Goal: Book appointment/travel/reservation

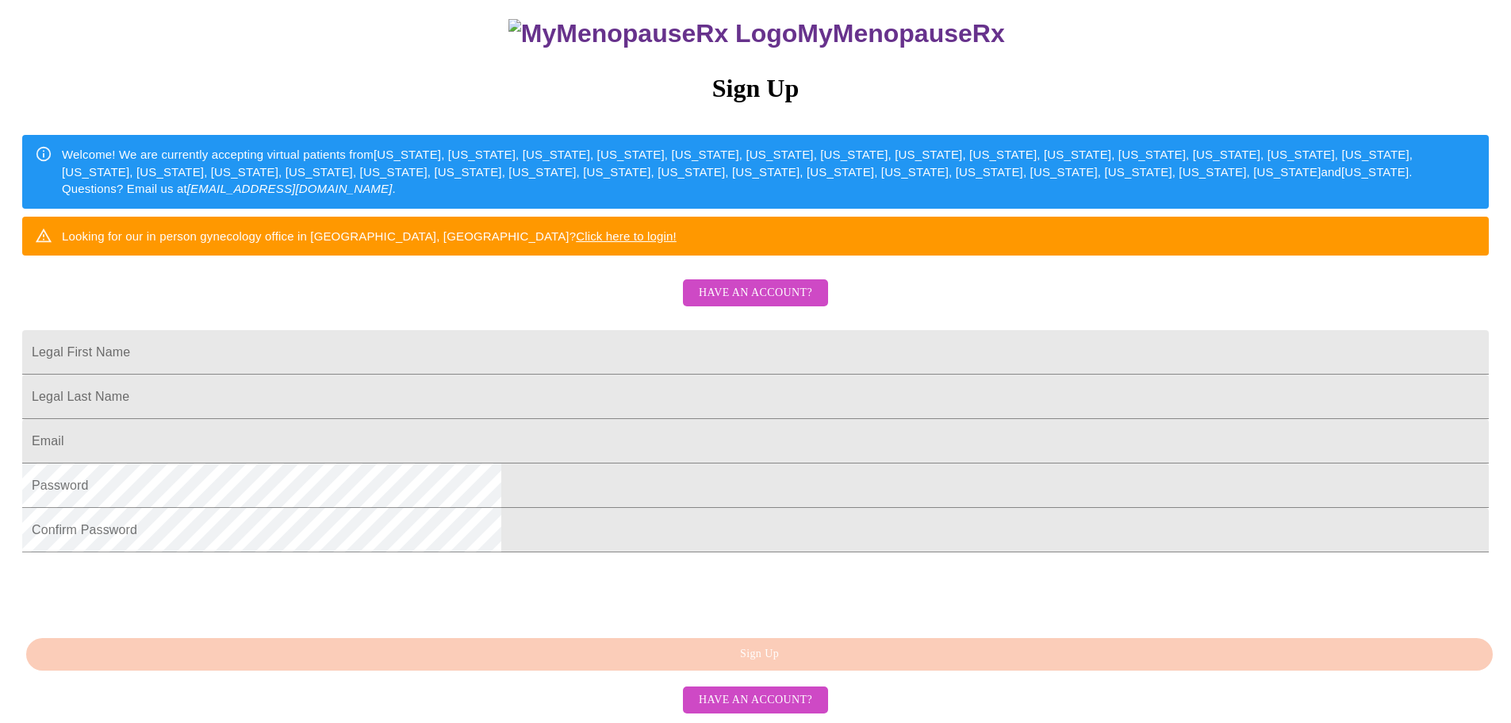
scroll to position [278, 0]
click at [613, 330] on input "Legal First Name" at bounding box center [755, 352] width 1467 height 44
type input "[PERSON_NAME]"
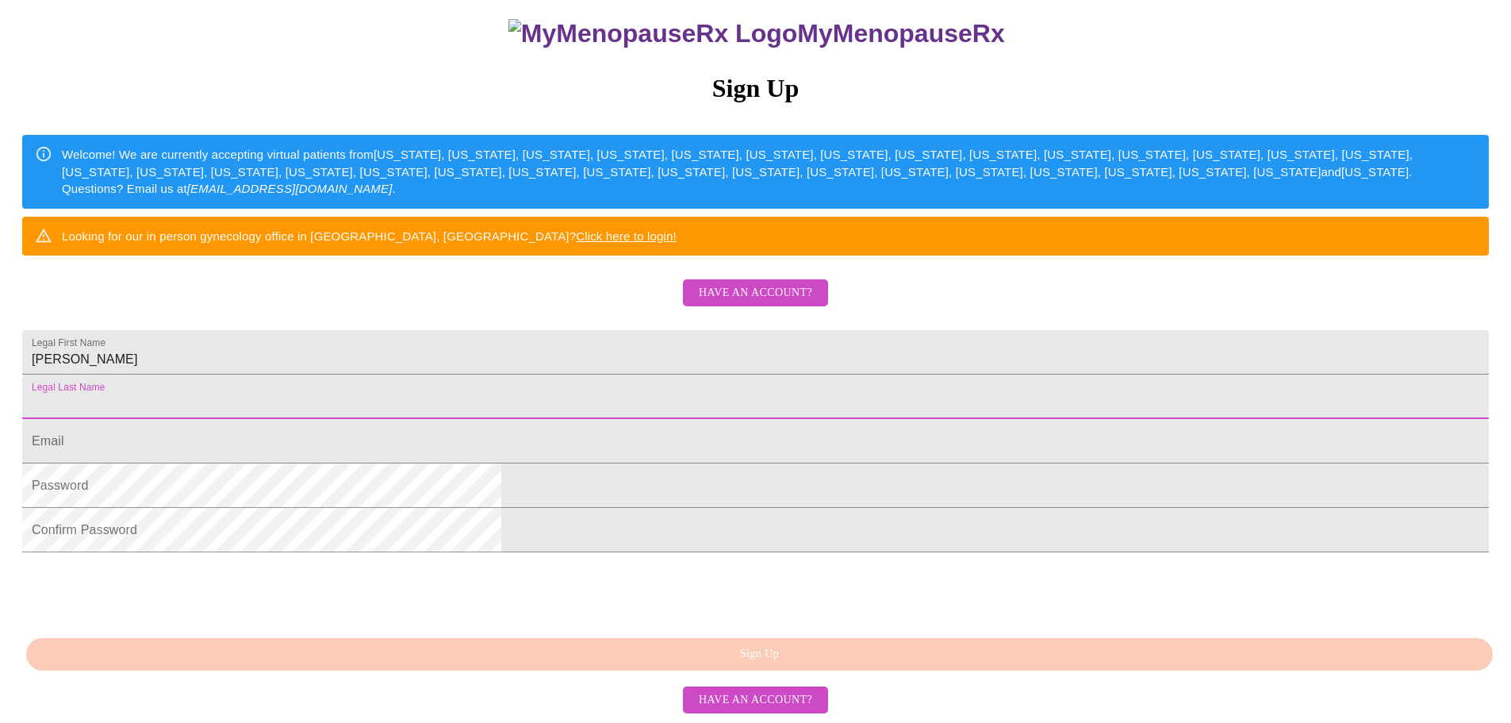
click at [583, 374] on input "Legal First Name" at bounding box center [755, 396] width 1467 height 44
type input "[PERSON_NAME]"
click at [547, 419] on input "Legal First Name" at bounding box center [755, 441] width 1467 height 44
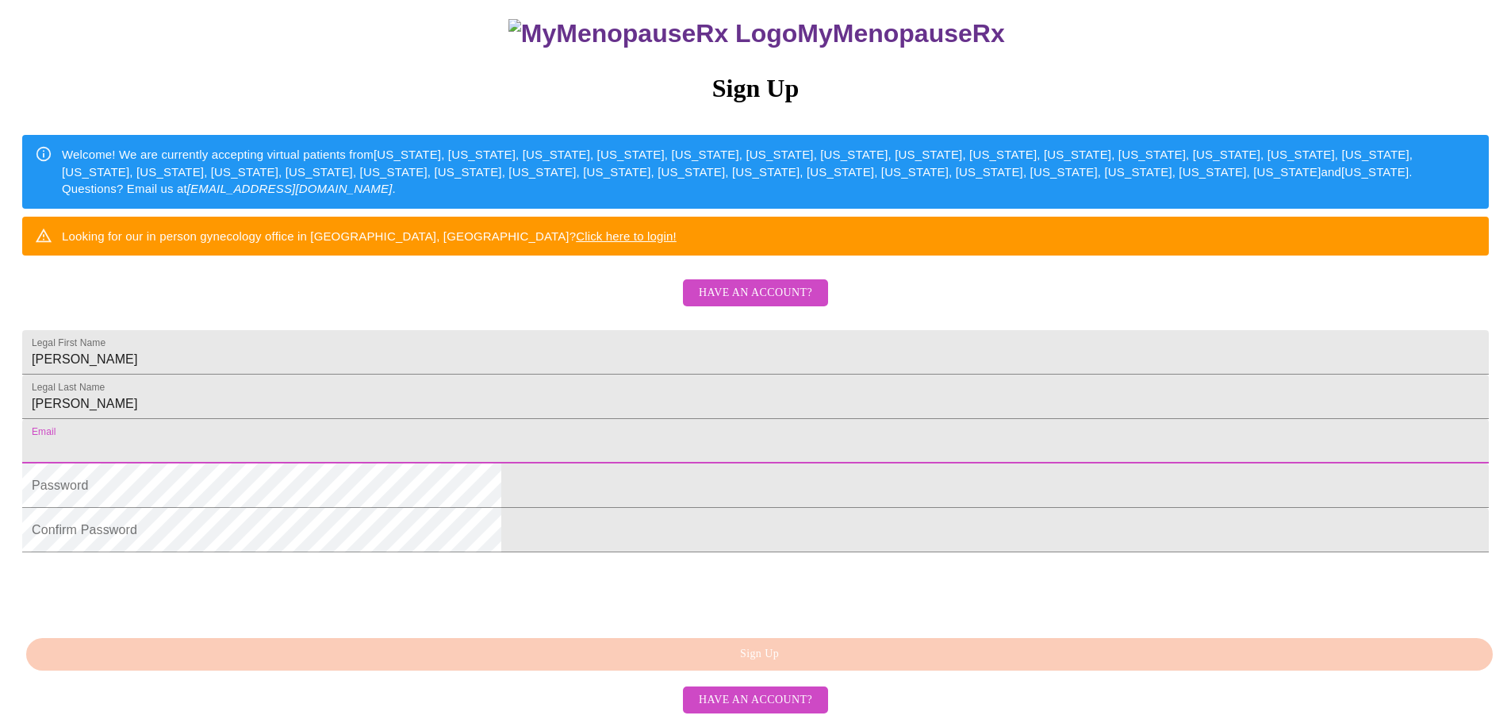
type input "[EMAIL_ADDRESS][DOMAIN_NAME]"
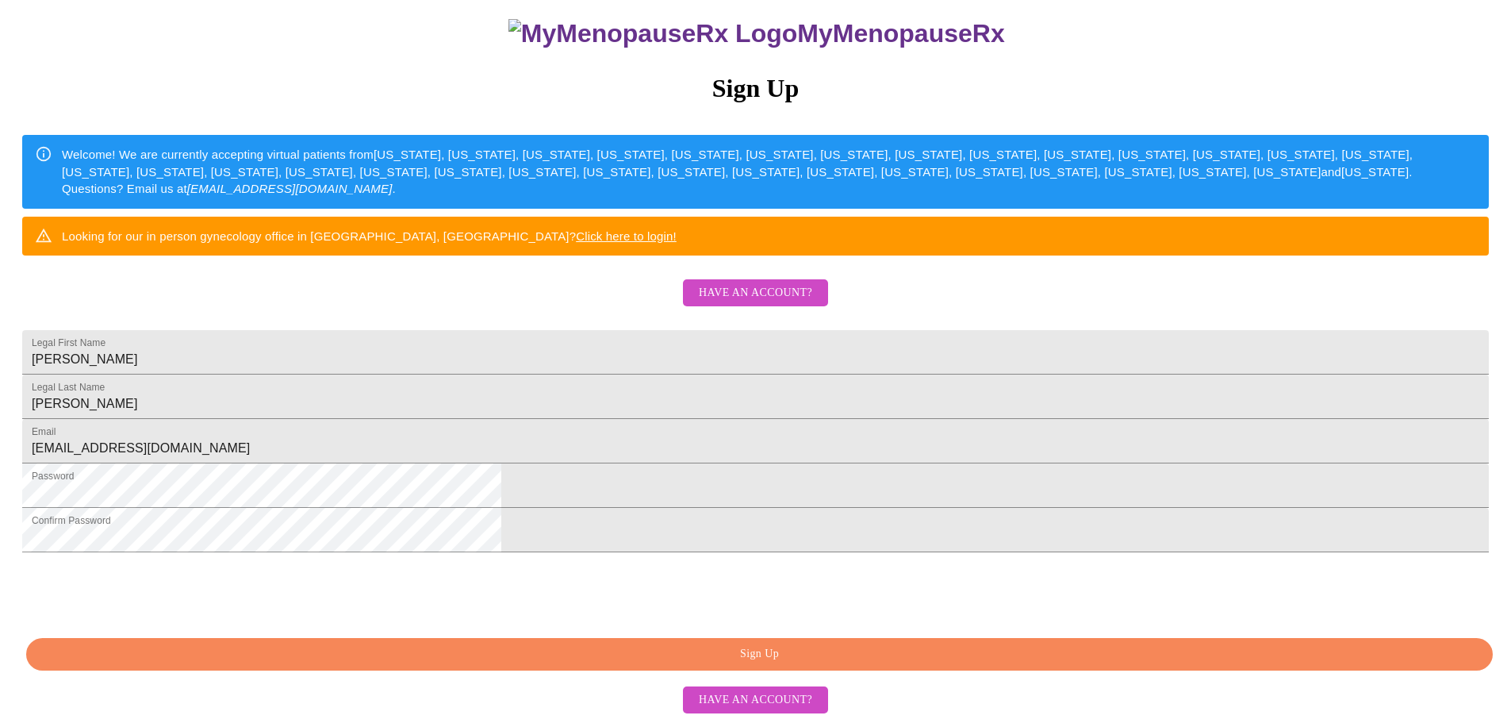
click at [761, 652] on span "Sign Up" at bounding box center [759, 654] width 1430 height 20
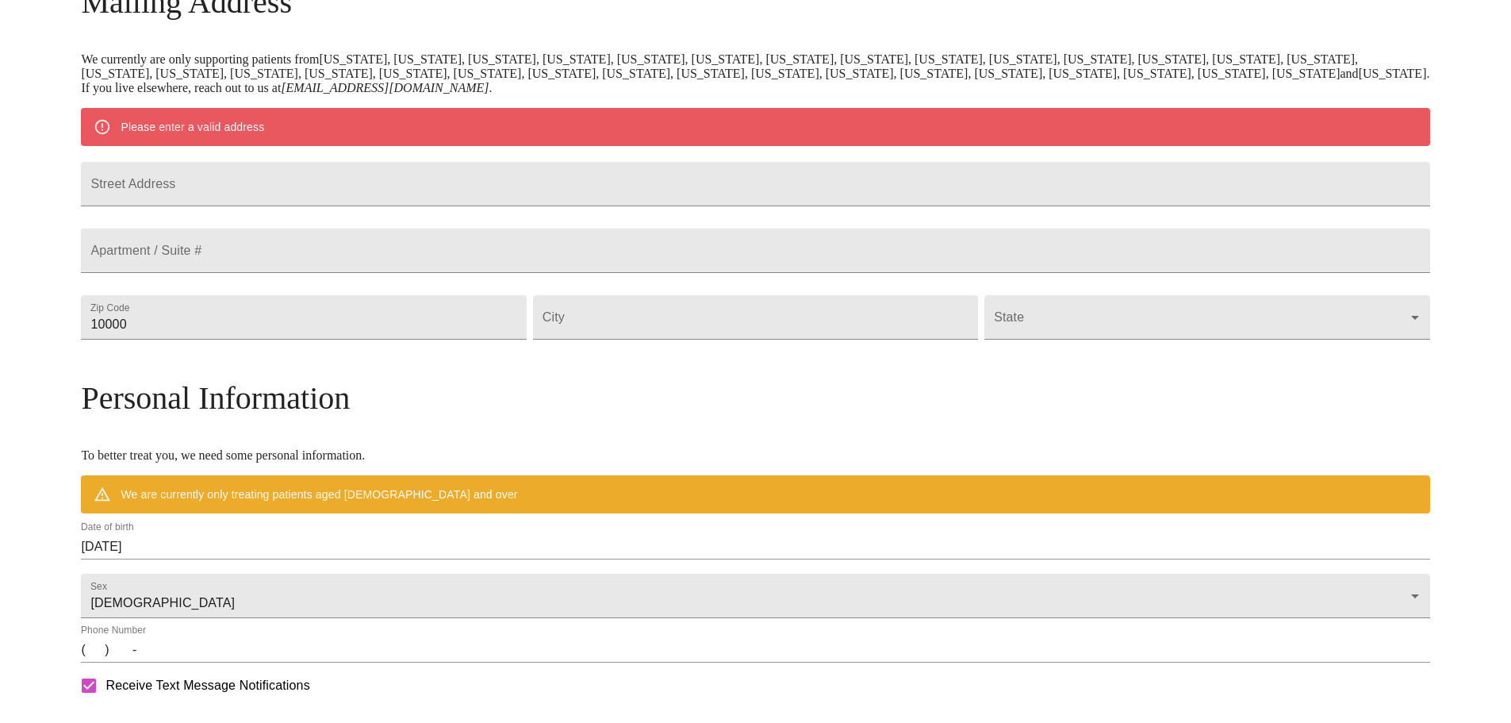
scroll to position [217, 0]
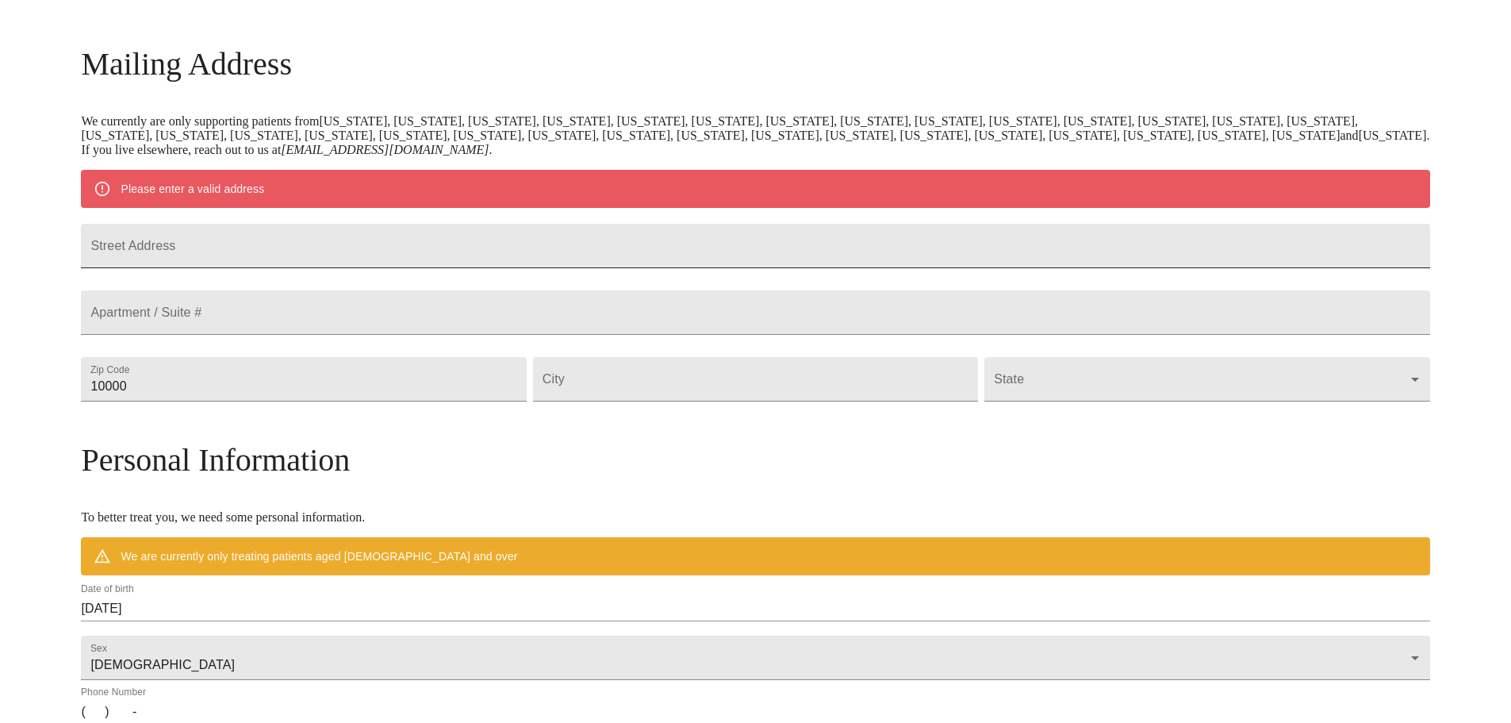
click at [297, 248] on input "Street Address" at bounding box center [755, 246] width 1348 height 44
type input "[STREET_ADDRESS][PERSON_NAME]"
drag, startPoint x: 295, startPoint y: 420, endPoint x: 242, endPoint y: 419, distance: 53.2
click at [242, 412] on div "Zip Code 10000" at bounding box center [303, 379] width 451 height 67
type input "32907"
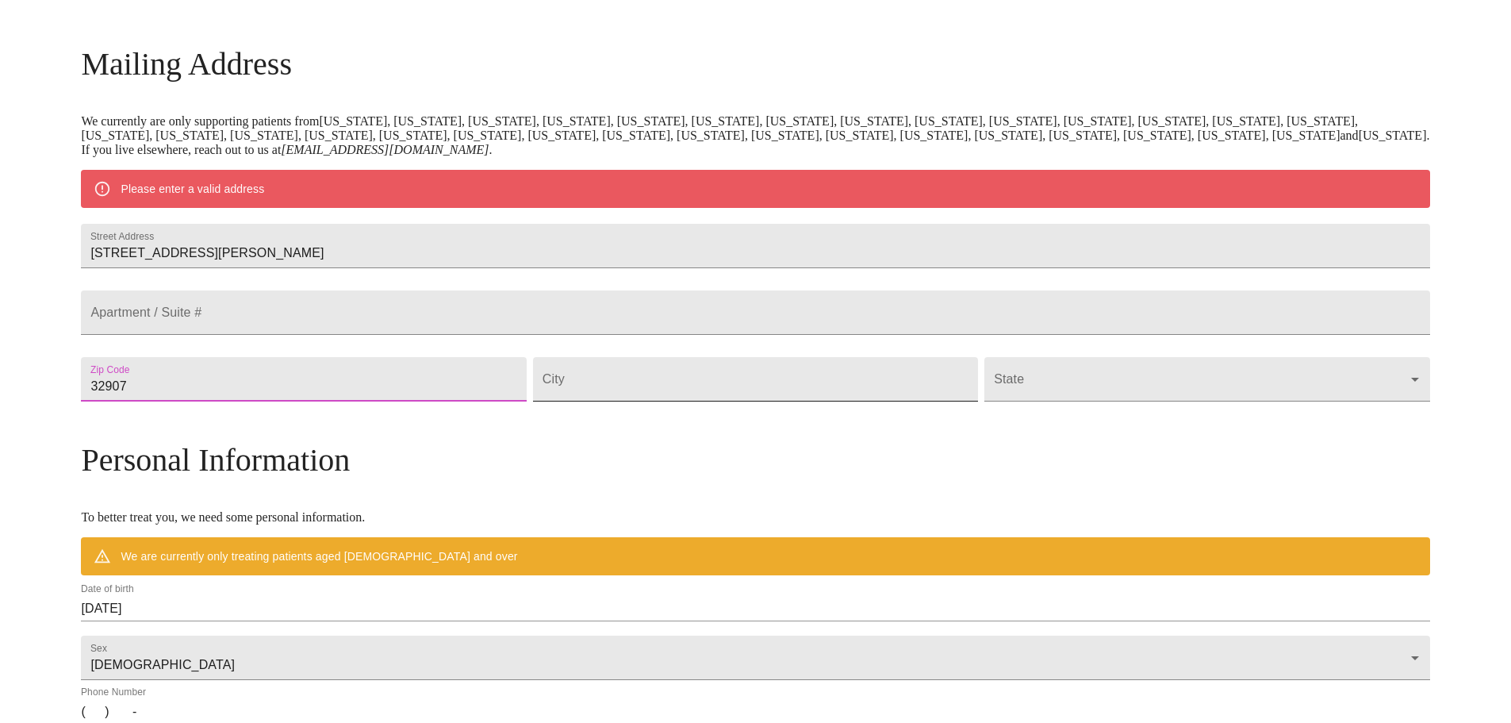
click at [646, 401] on input "Street Address" at bounding box center [755, 379] width 445 height 44
type input "[GEOGRAPHIC_DATA]"
click at [978, 416] on body "MyMenopauseRx Welcome to MyMenopauseRx Since it's your first time here, you'll …" at bounding box center [755, 408] width 1498 height 1237
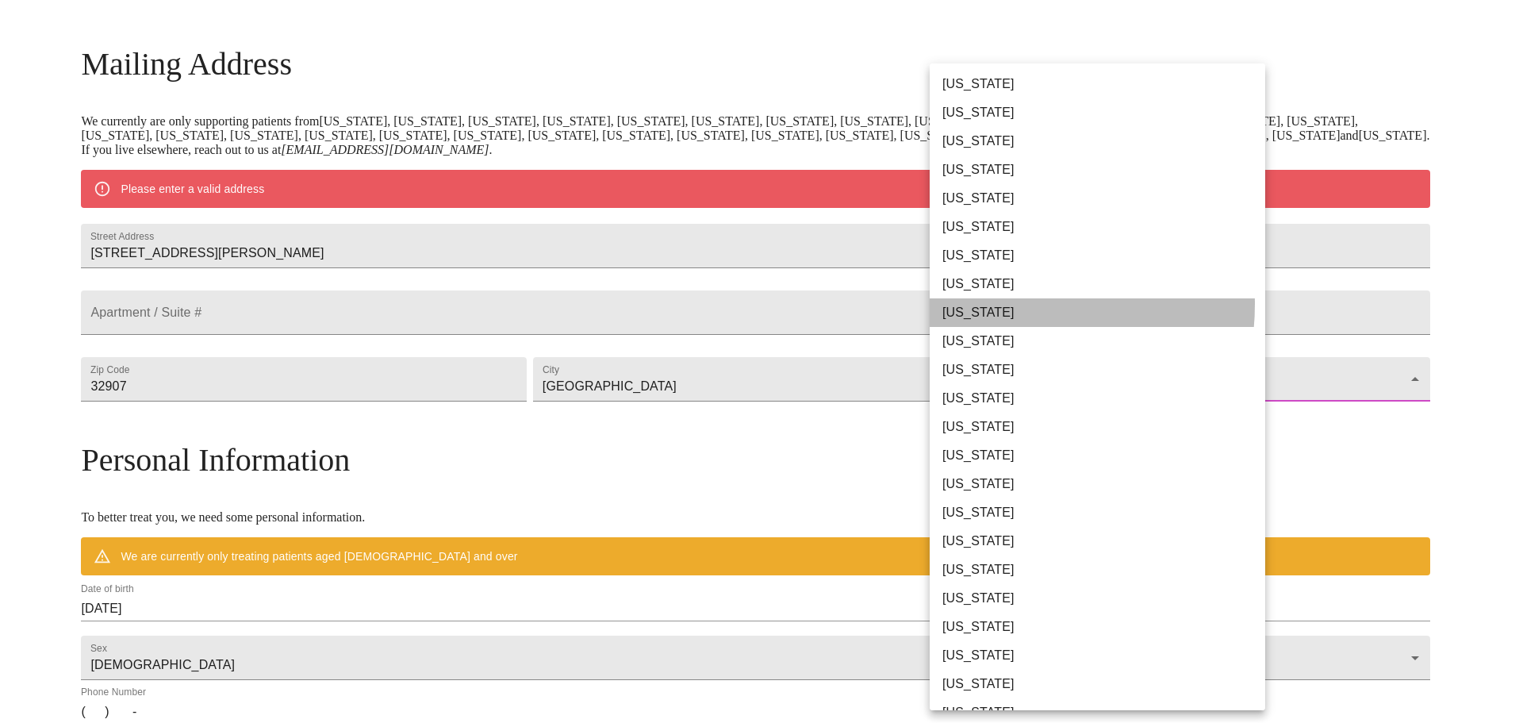
click at [984, 304] on li "[US_STATE]" at bounding box center [1103, 312] width 347 height 29
type input "[US_STATE]"
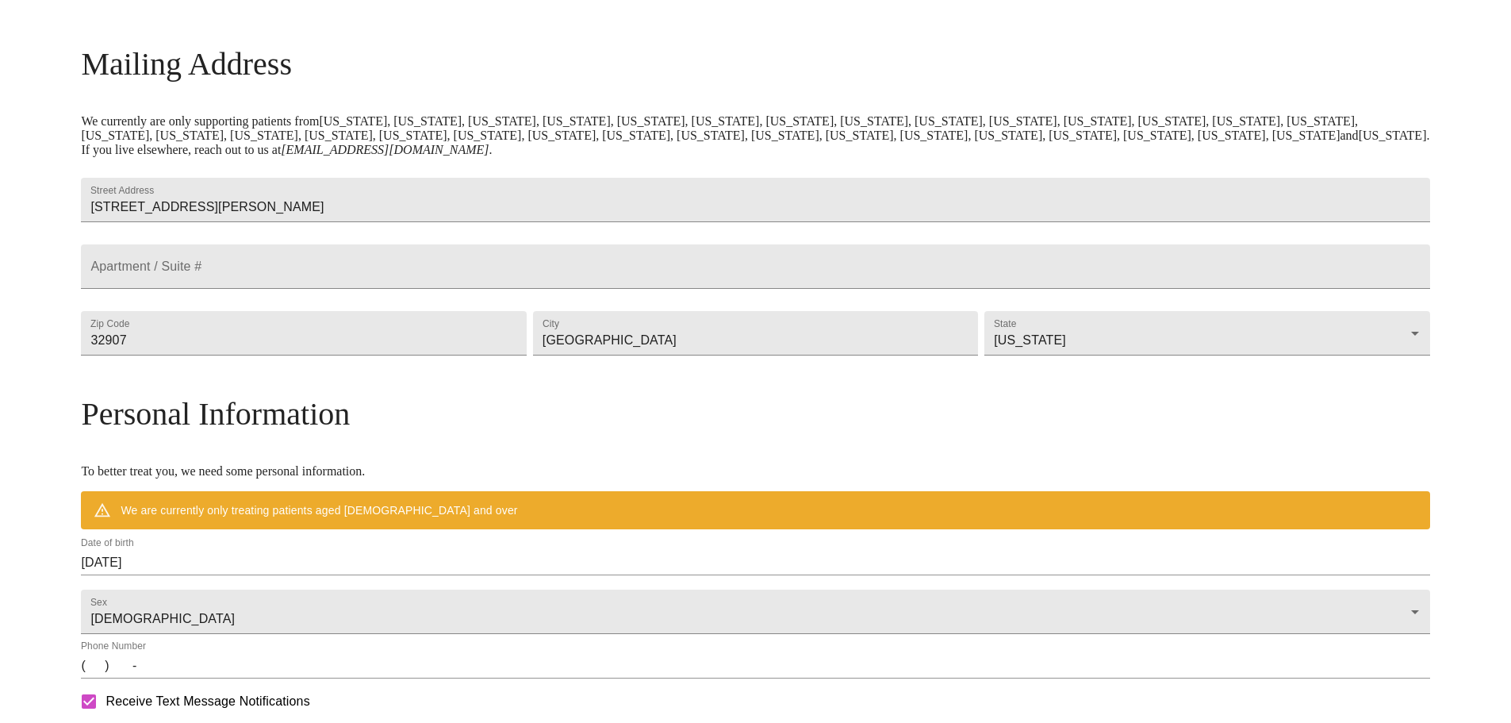
click at [815, 447] on div "Mailing Address We currently are only supporting patients from [US_STATE], [US_…" at bounding box center [755, 512] width 1348 height 935
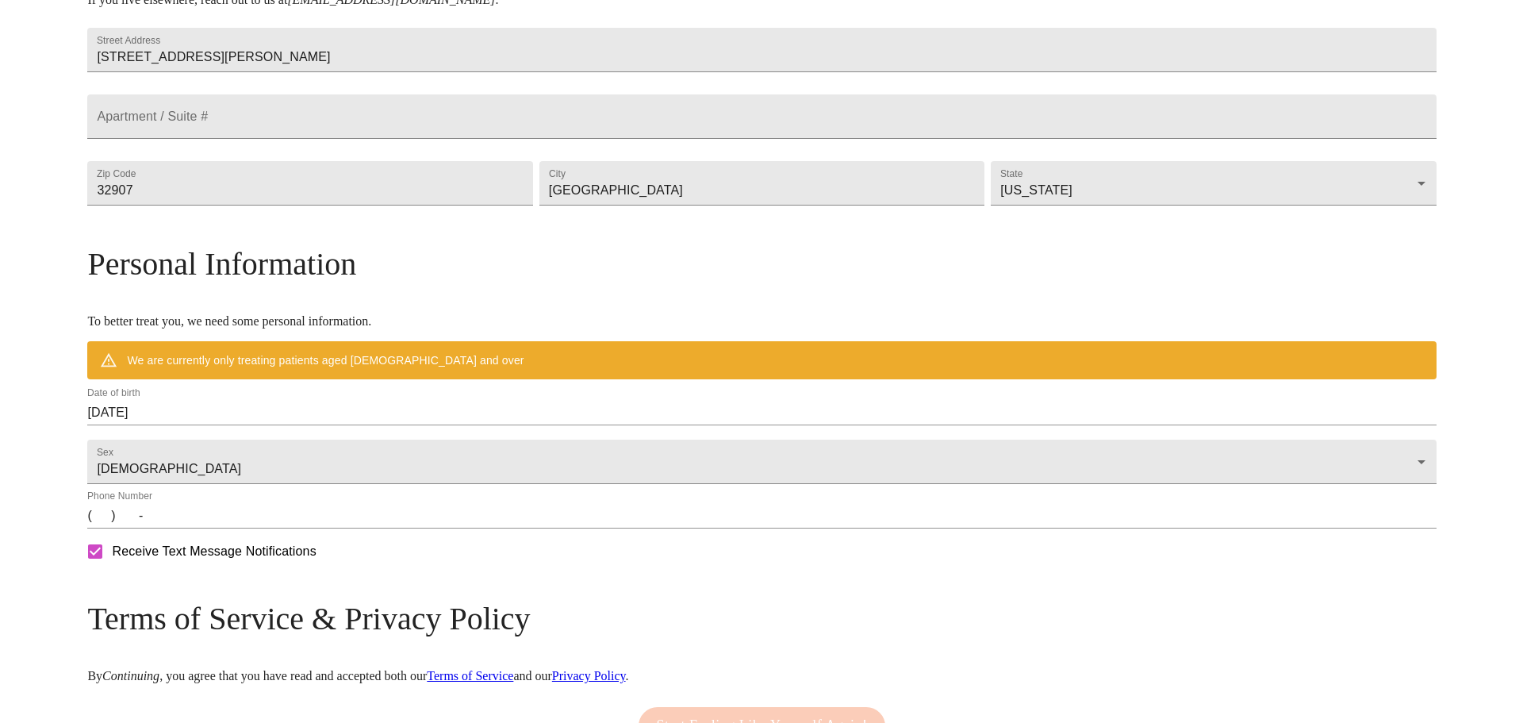
scroll to position [401, 0]
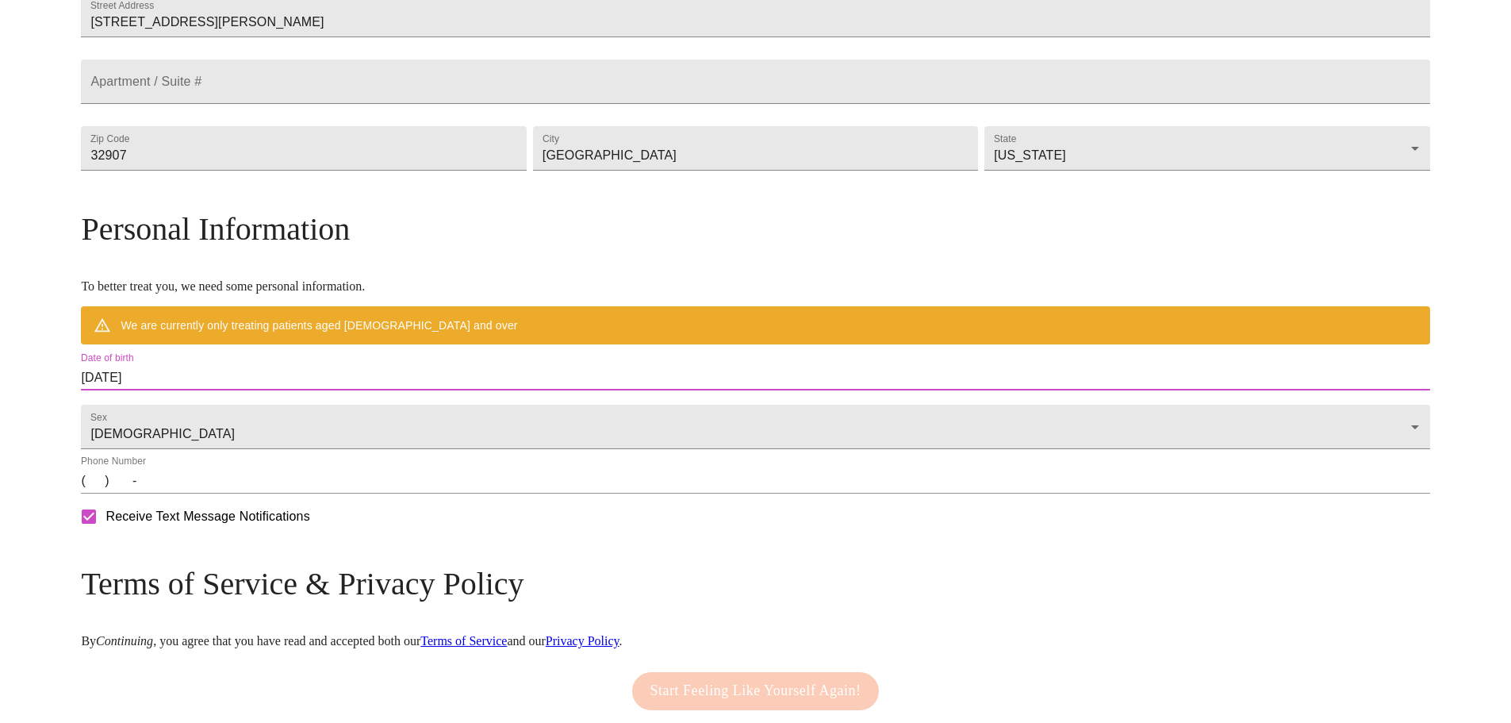
drag, startPoint x: 324, startPoint y: 403, endPoint x: 241, endPoint y: 412, distance: 83.7
click at [241, 412] on div "MyMenopauseRx Welcome to MyMenopauseRx Since it's your first time here, you'll …" at bounding box center [755, 200] width 1348 height 1191
click at [323, 390] on input "[DATE]" at bounding box center [755, 377] width 1348 height 25
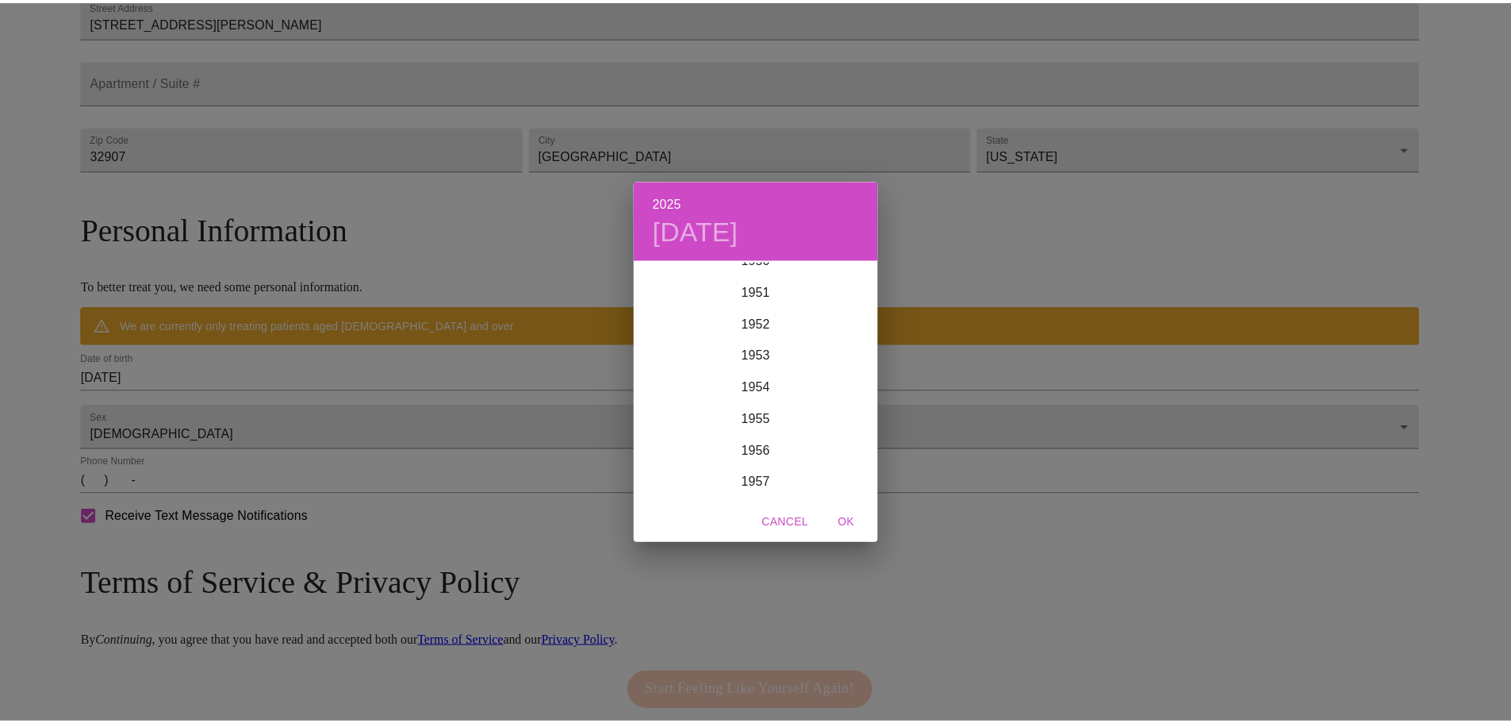
scroll to position [1659, 0]
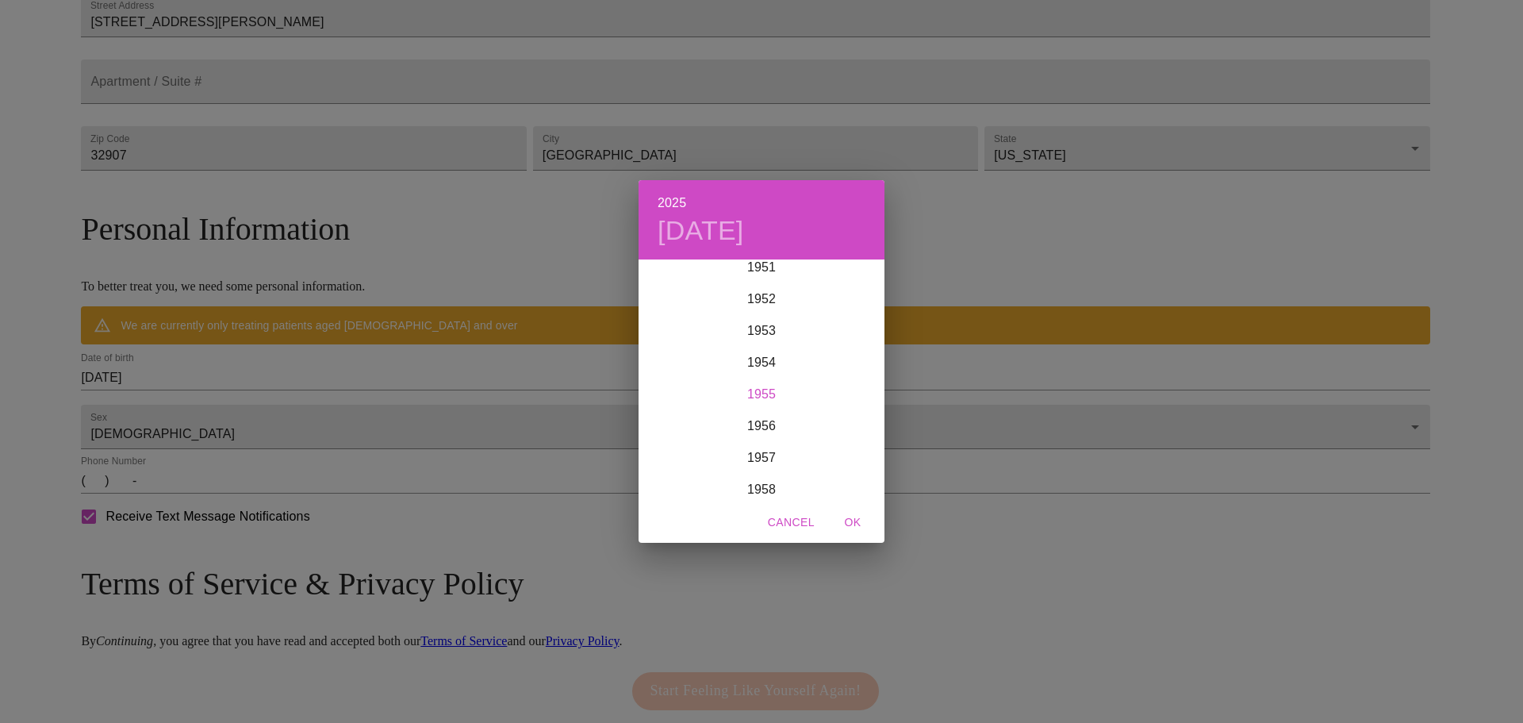
click at [768, 389] on div "1955" at bounding box center [762, 394] width 246 height 32
click at [764, 349] on div "May" at bounding box center [761, 349] width 82 height 59
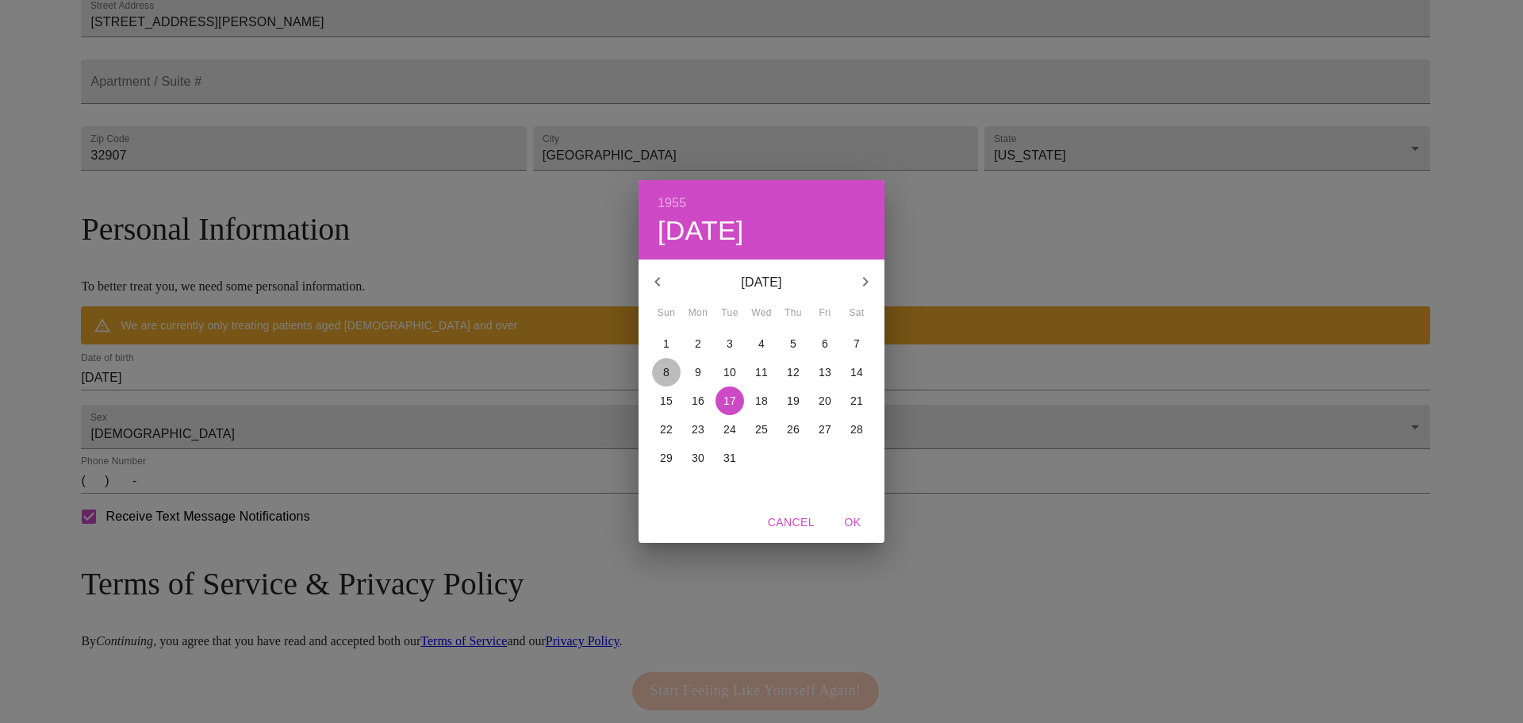
click at [666, 368] on p "8" at bounding box center [666, 372] width 6 height 16
click at [850, 518] on span "OK" at bounding box center [853, 522] width 38 height 20
type input "[DATE]"
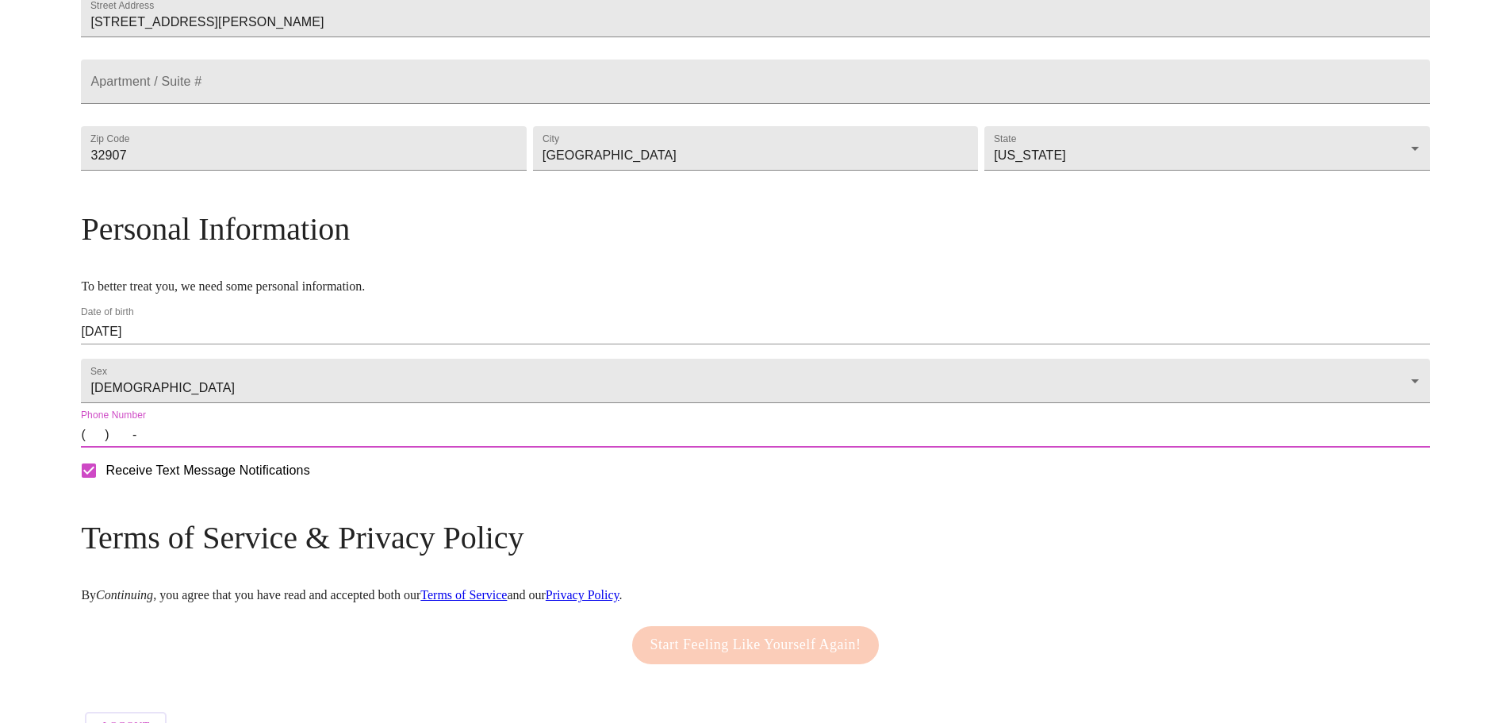
click at [261, 447] on input "(   )    -" at bounding box center [755, 434] width 1348 height 25
type input "[PHONE_NUMBER]"
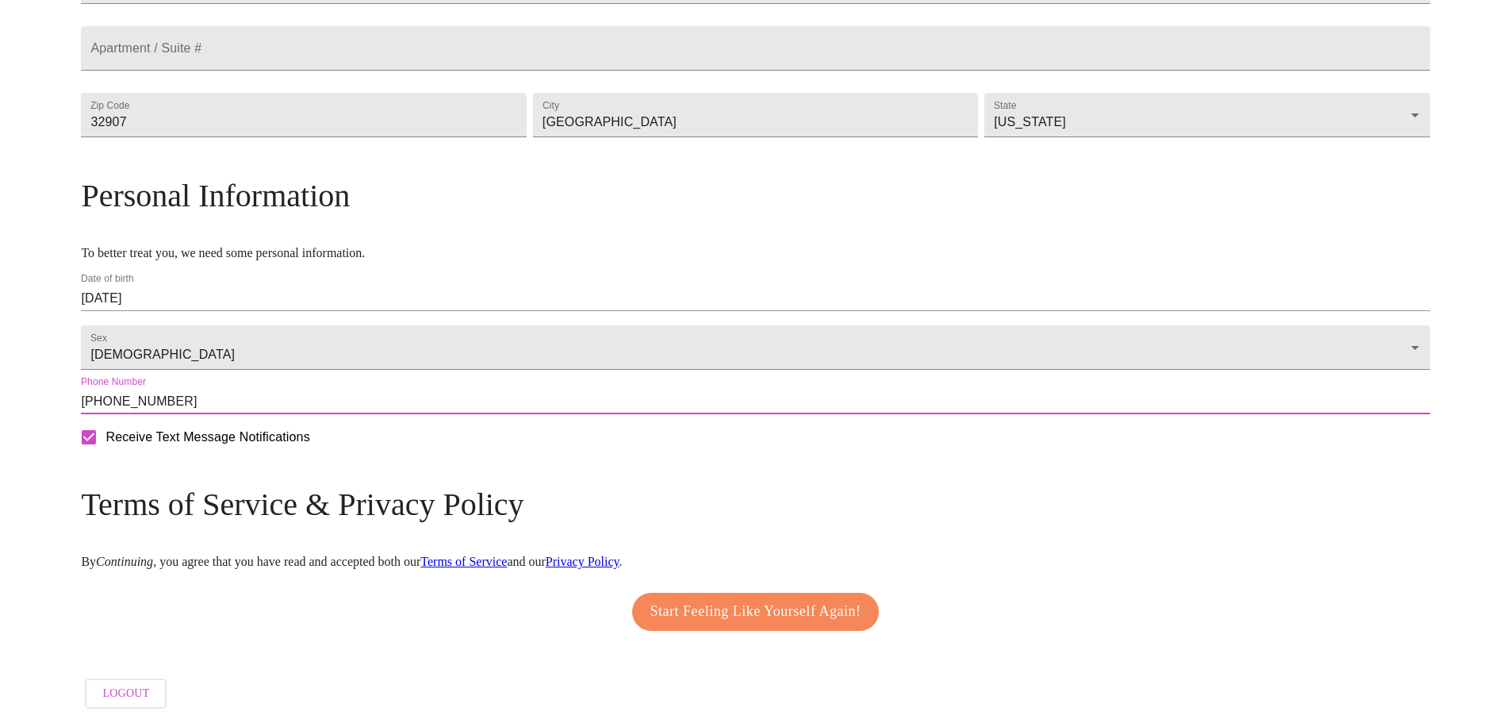
scroll to position [480, 0]
click at [731, 599] on span "Start Feeling Like Yourself Again!" at bounding box center [755, 611] width 211 height 25
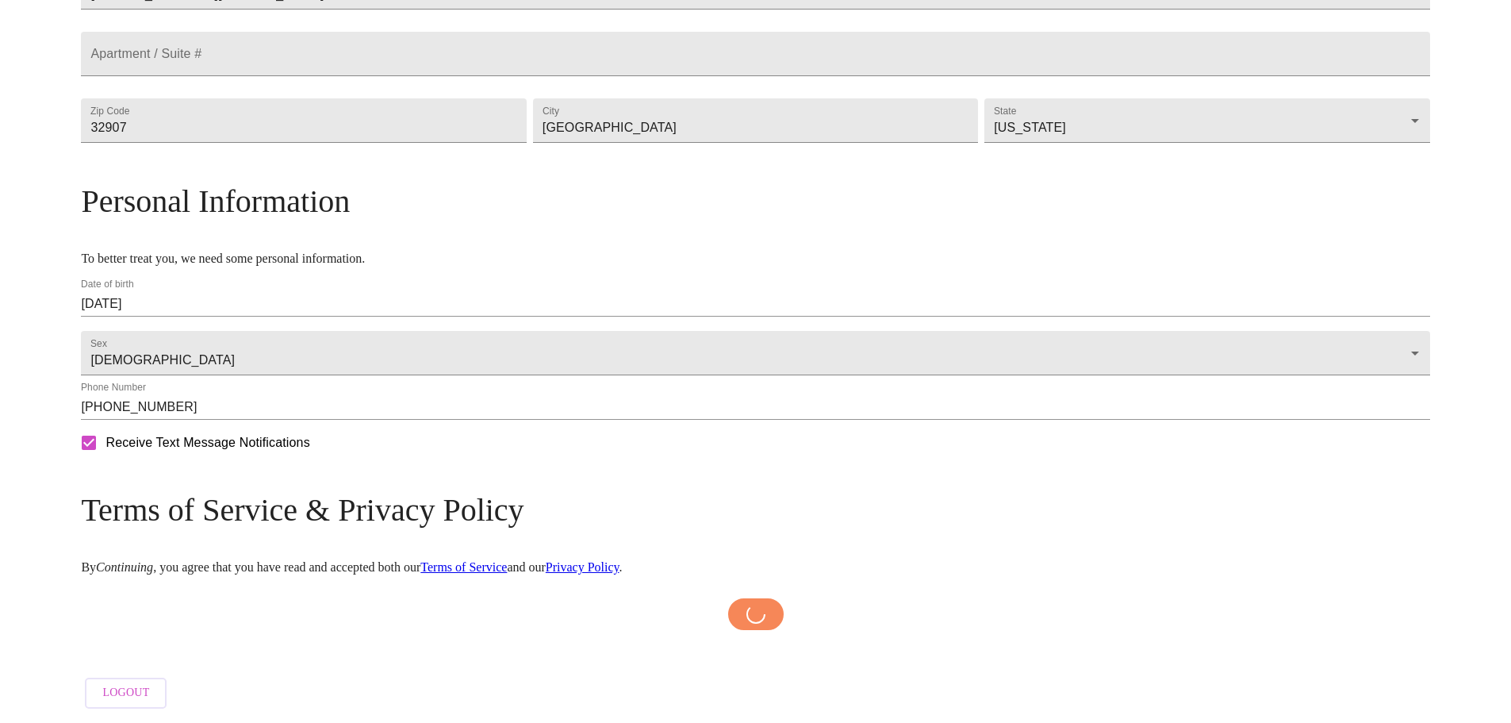
scroll to position [474, 0]
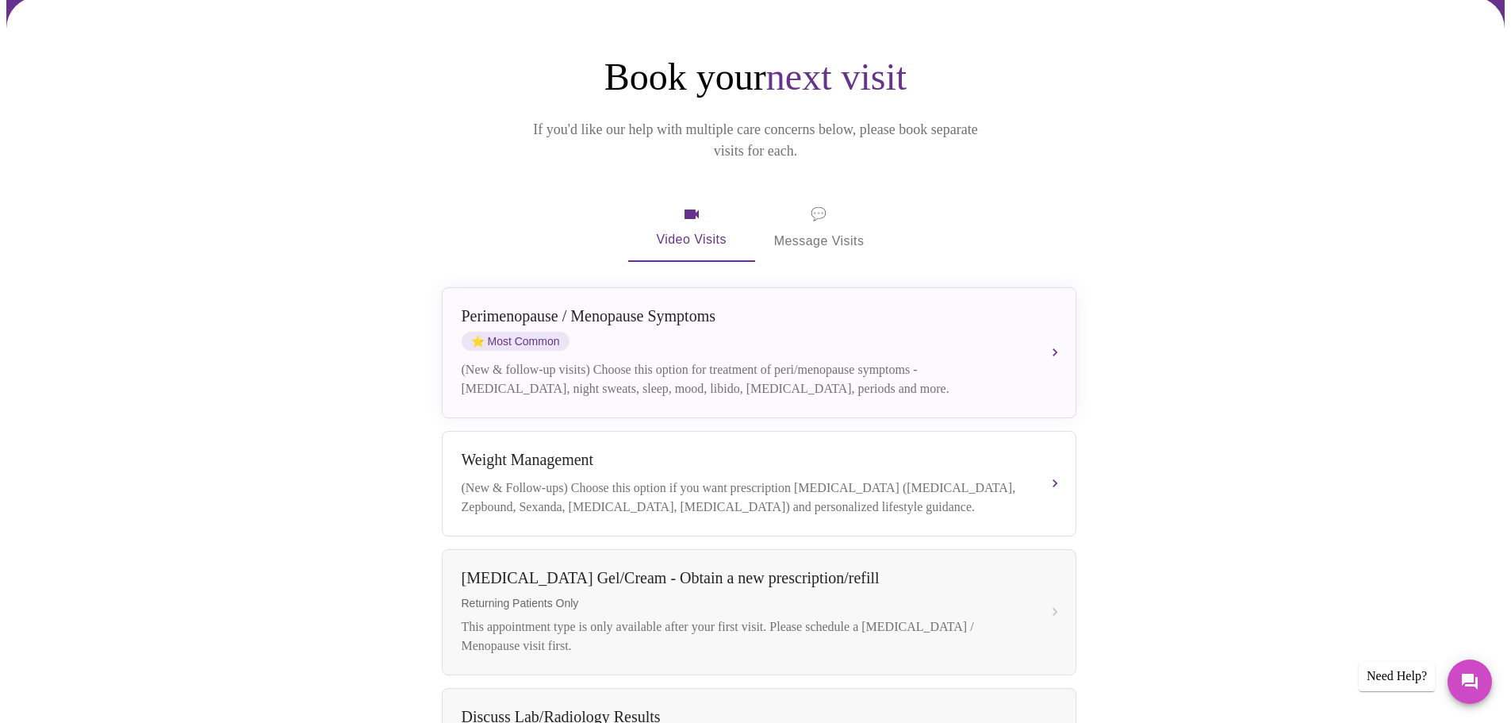
scroll to position [185, 0]
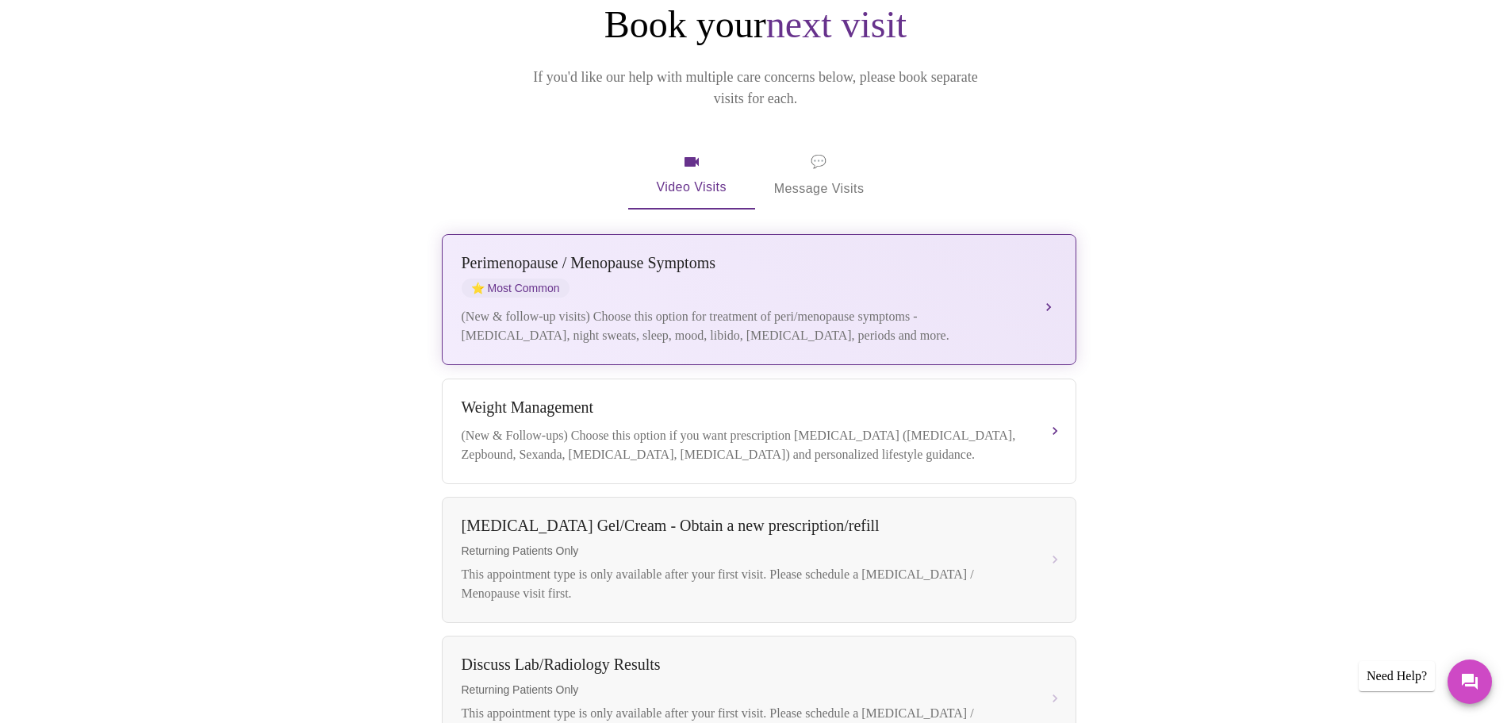
click at [730, 307] on div "(New & follow-up visits) Choose this option for treatment of peri/menopause sym…" at bounding box center [743, 326] width 563 height 38
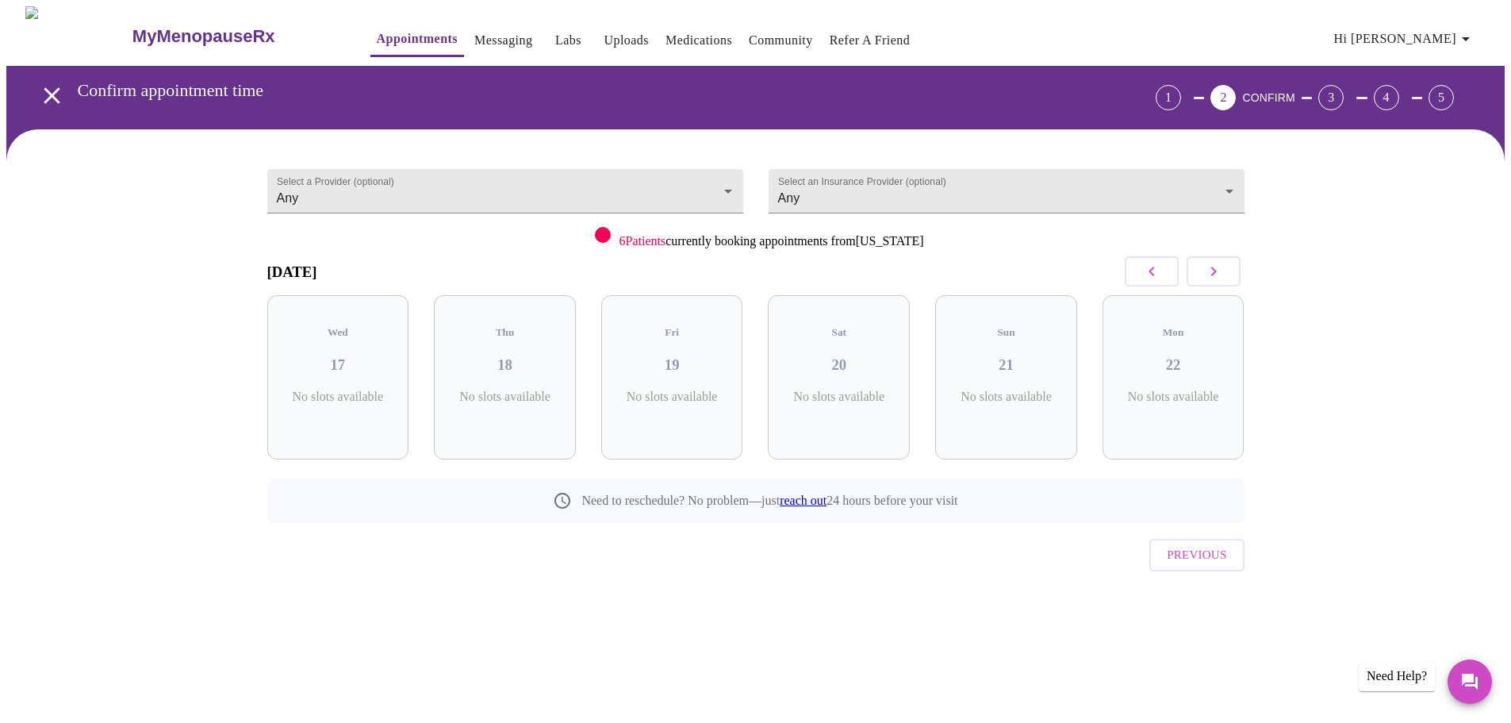
scroll to position [0, 0]
click at [342, 356] on h3 "17" at bounding box center [344, 364] width 117 height 17
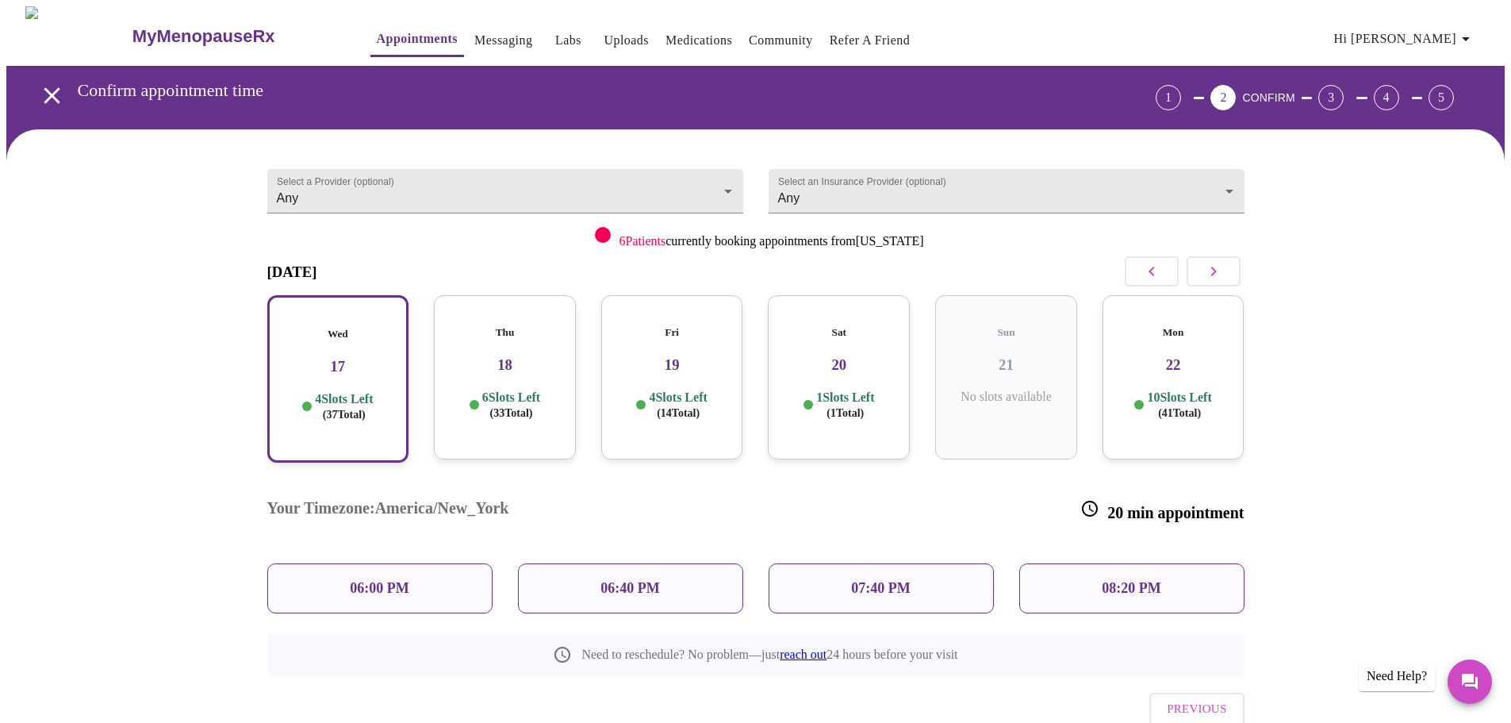
click at [387, 580] on p "06:00 PM" at bounding box center [379, 588] width 59 height 17
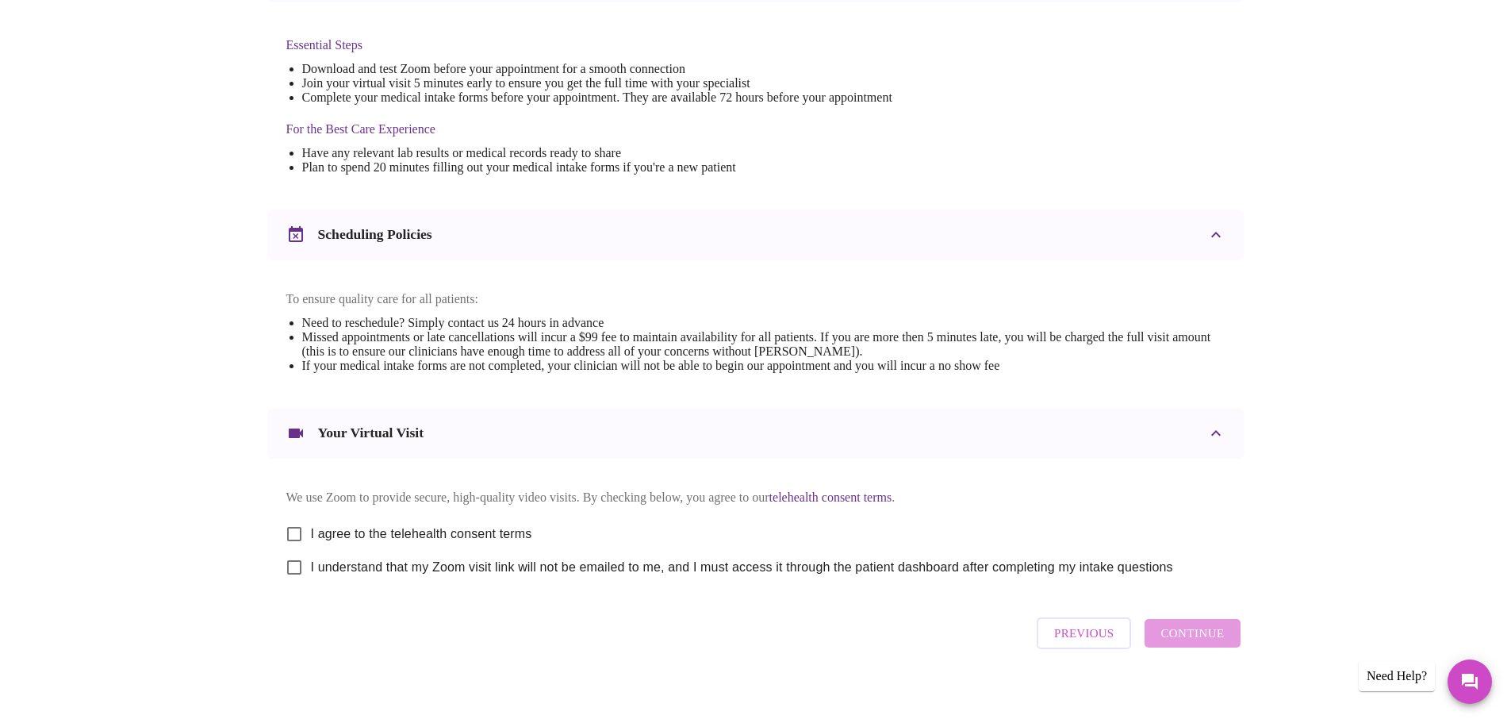
scroll to position [428, 0]
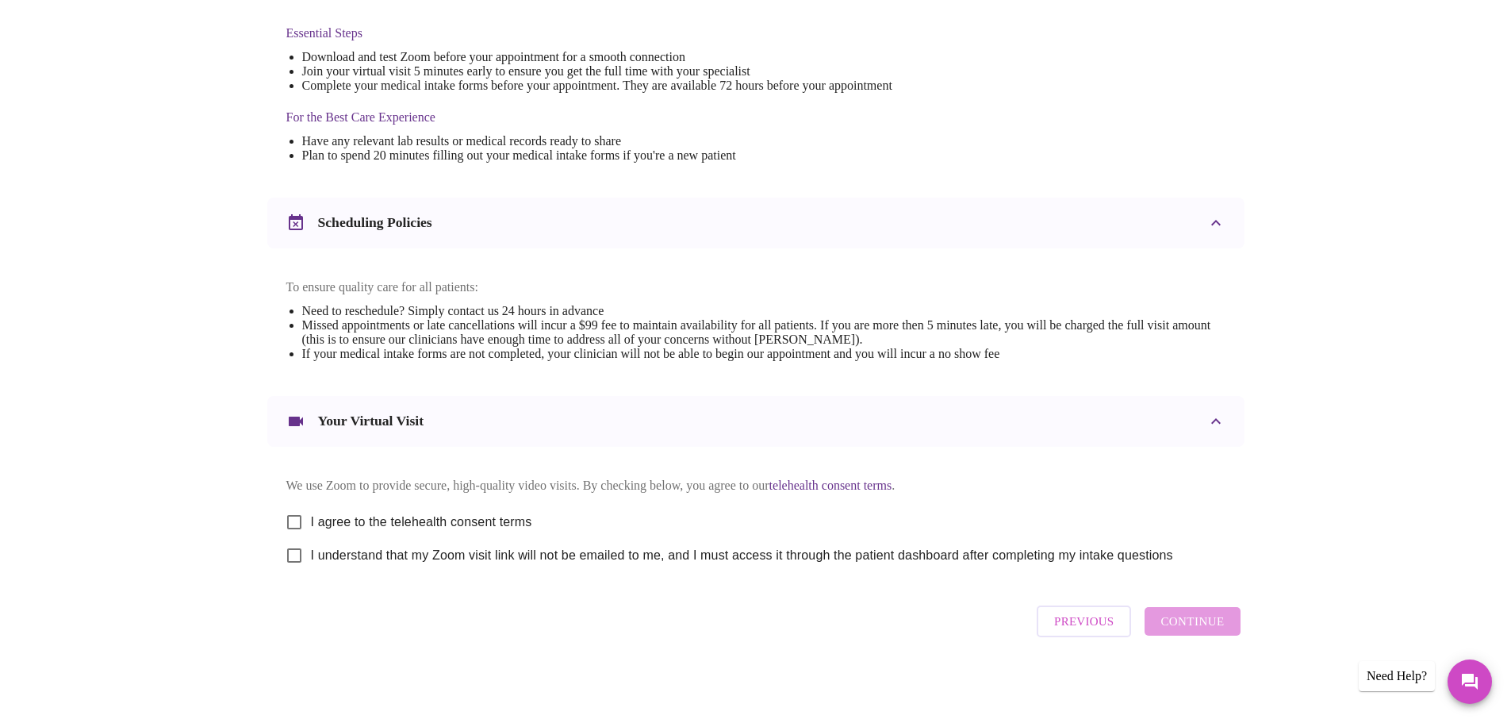
click at [292, 557] on input "I understand that my Zoom visit link will not be emailed to me, and I must acce…" at bounding box center [294, 555] width 33 height 33
checkbox input "true"
click at [298, 514] on input "I agree to the telehealth consent terms" at bounding box center [294, 521] width 33 height 33
checkbox input "true"
click at [1193, 631] on span "Continue" at bounding box center [1191, 621] width 63 height 21
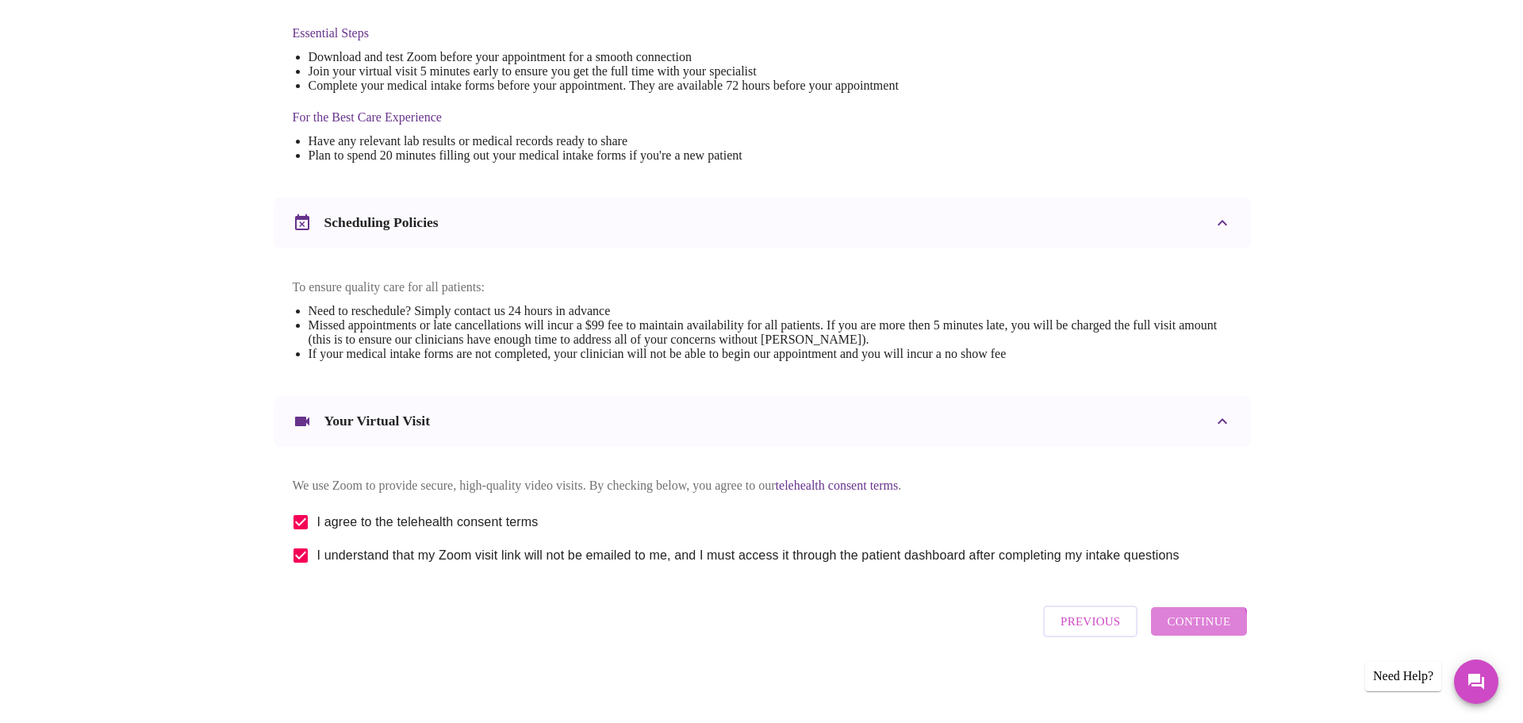
scroll to position [0, 0]
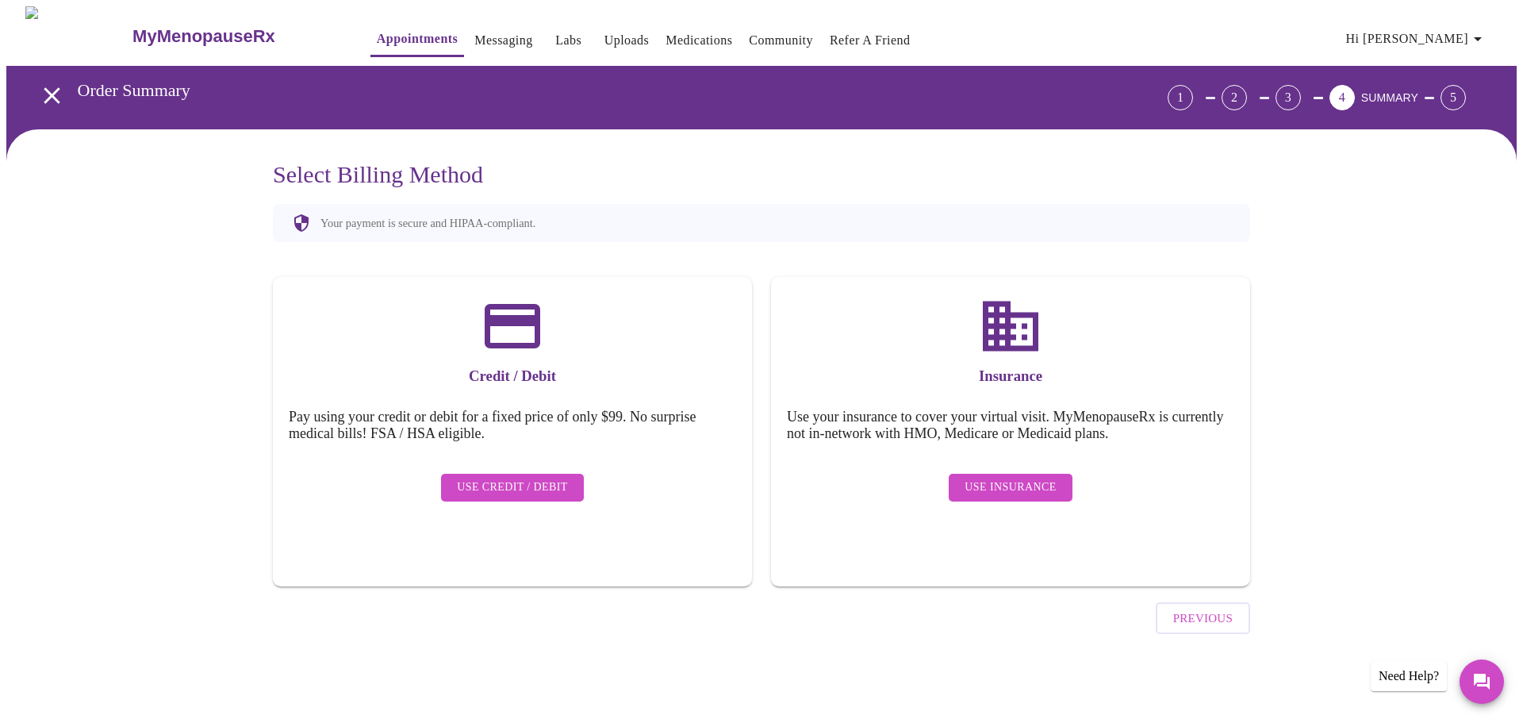
click at [999, 478] on span "Use Insurance" at bounding box center [1010, 488] width 91 height 20
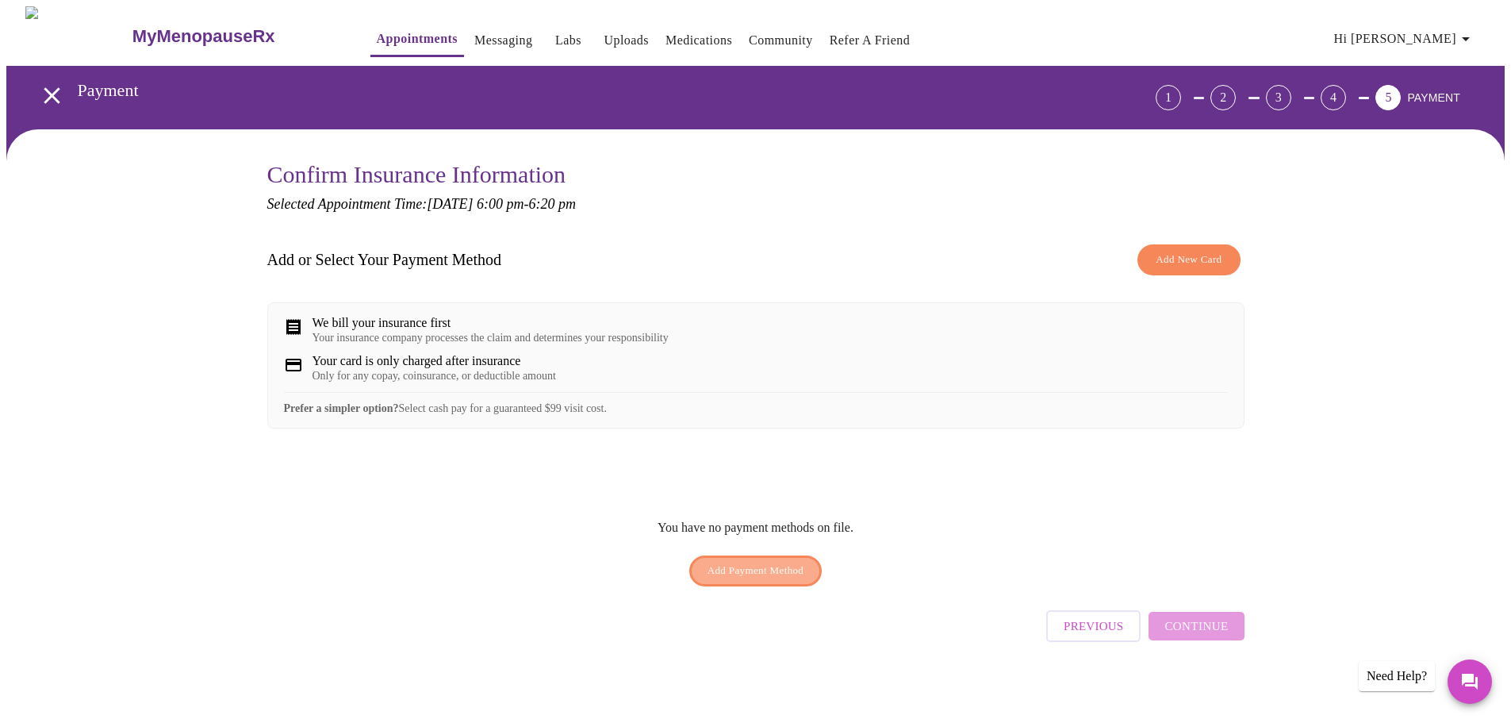
click at [752, 579] on span "Add Payment Method" at bounding box center [756, 571] width 97 height 18
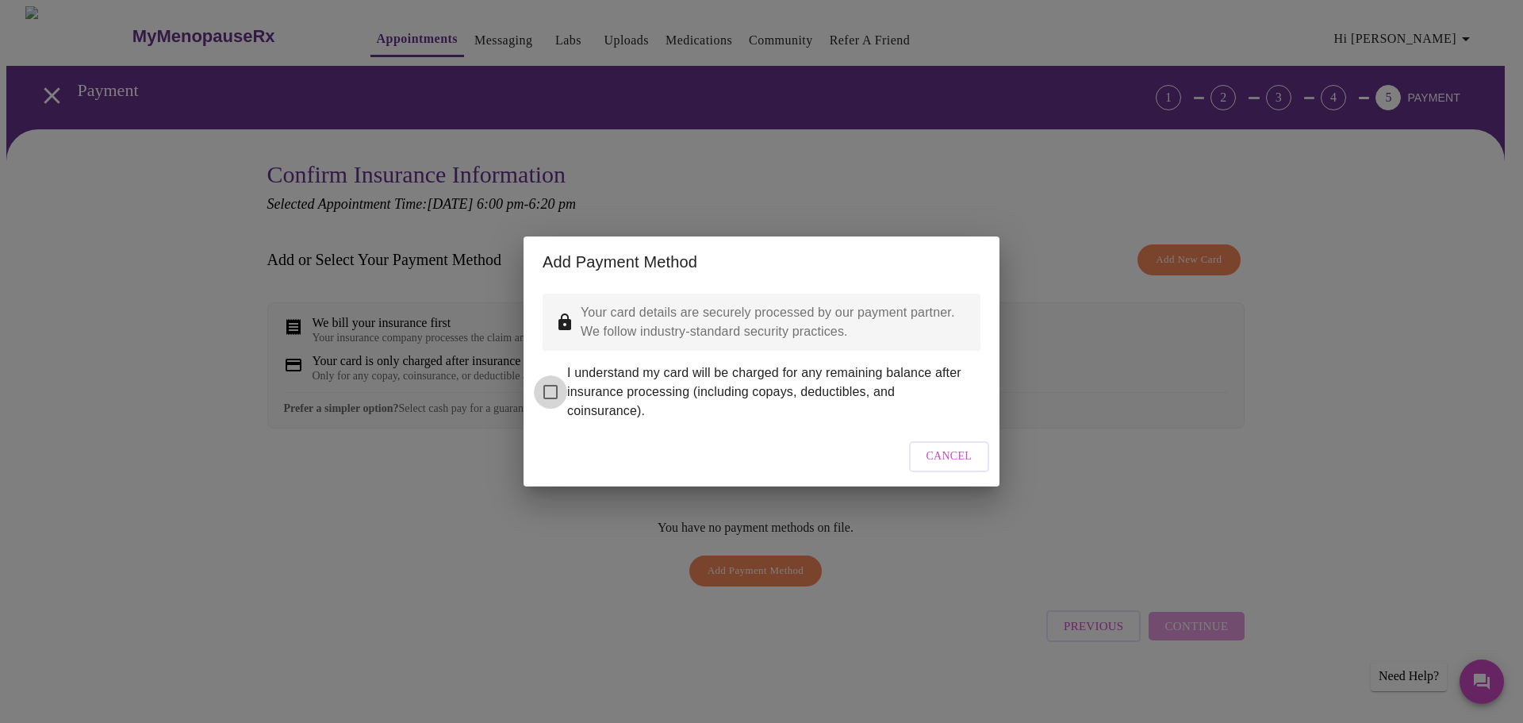
click at [553, 384] on input "I understand my card will be charged for any remaining balance after insurance …" at bounding box center [550, 391] width 33 height 33
checkbox input "true"
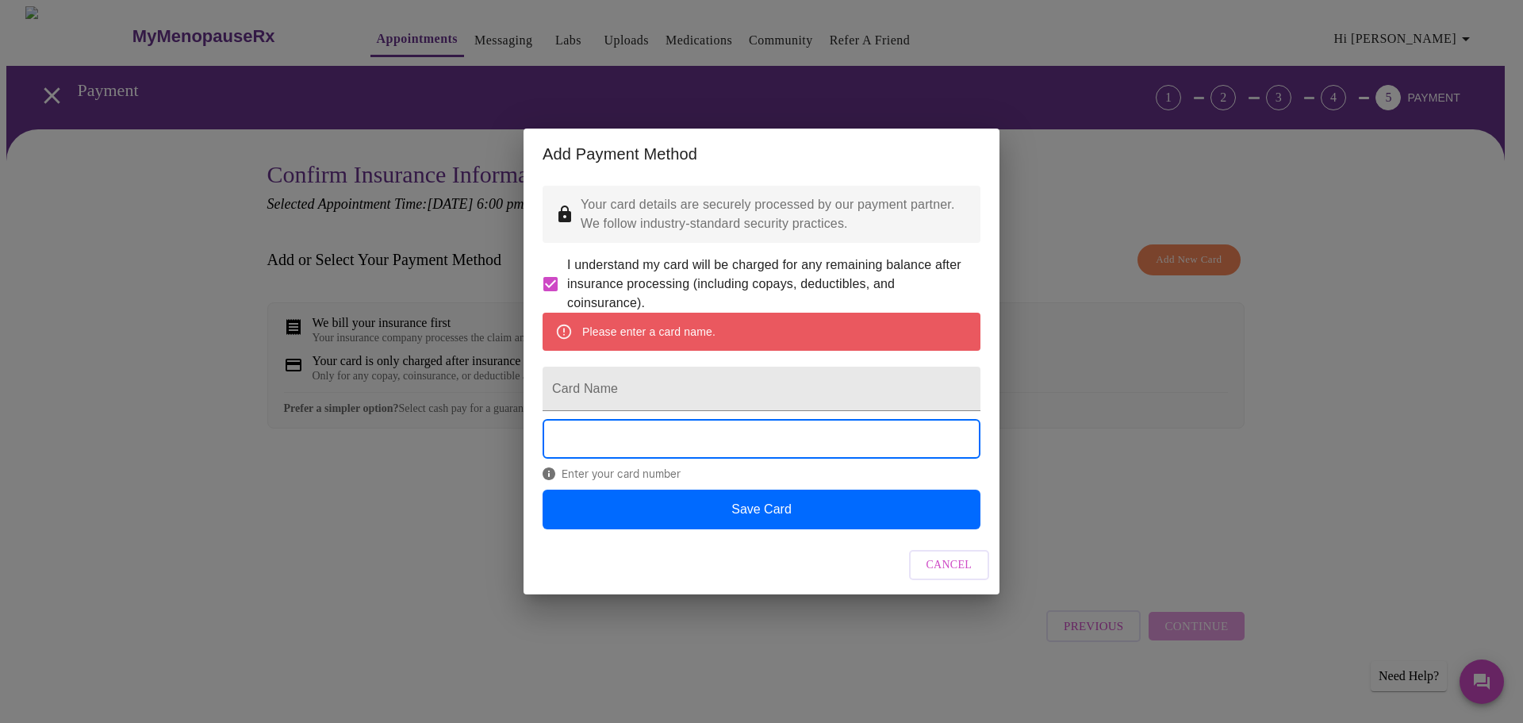
click at [1082, 300] on div "Add Payment Method Your card details are securely processed by our payment part…" at bounding box center [761, 361] width 1523 height 723
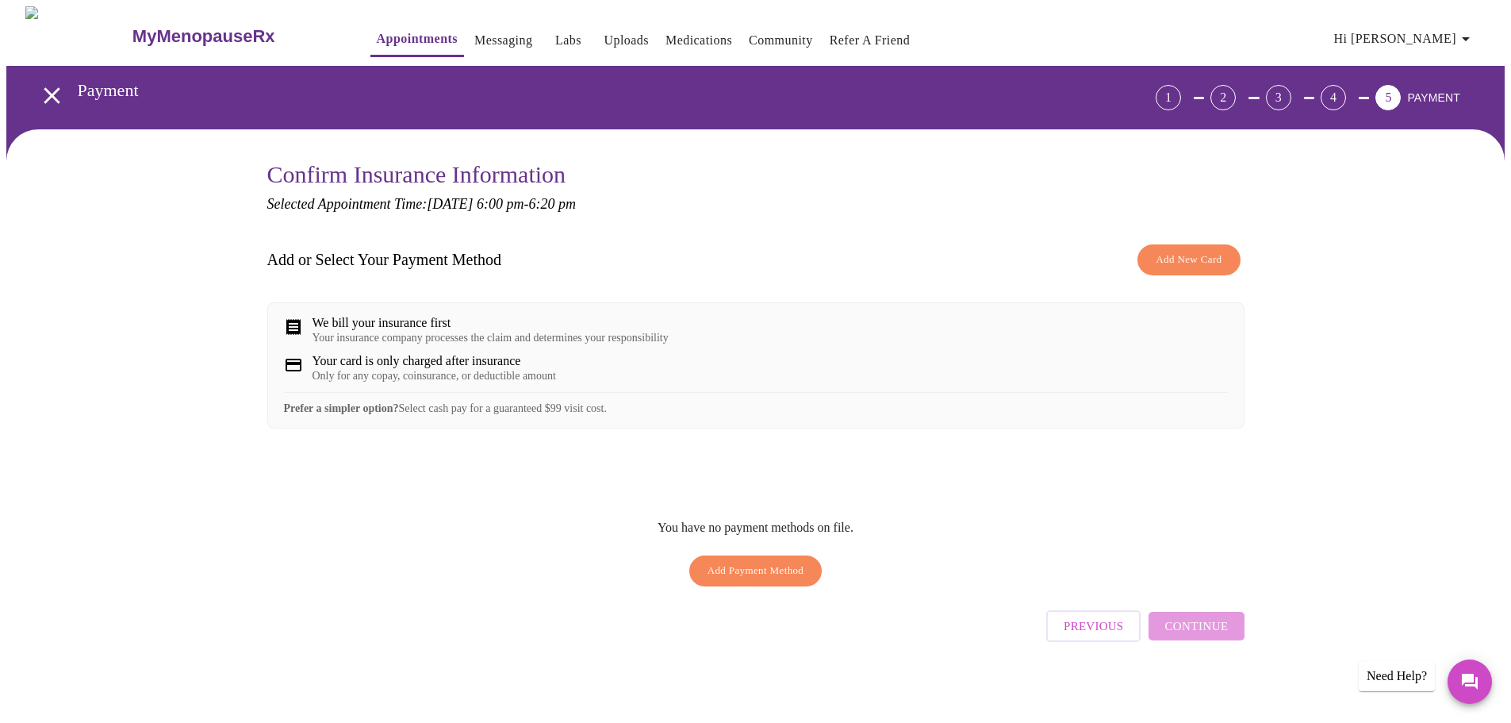
click at [417, 327] on div "We bill your insurance first" at bounding box center [491, 323] width 356 height 14
click at [385, 343] on div "Your insurance company processes the claim and determines your responsibility" at bounding box center [491, 338] width 356 height 13
click at [1189, 263] on span "Add New Card" at bounding box center [1189, 260] width 66 height 18
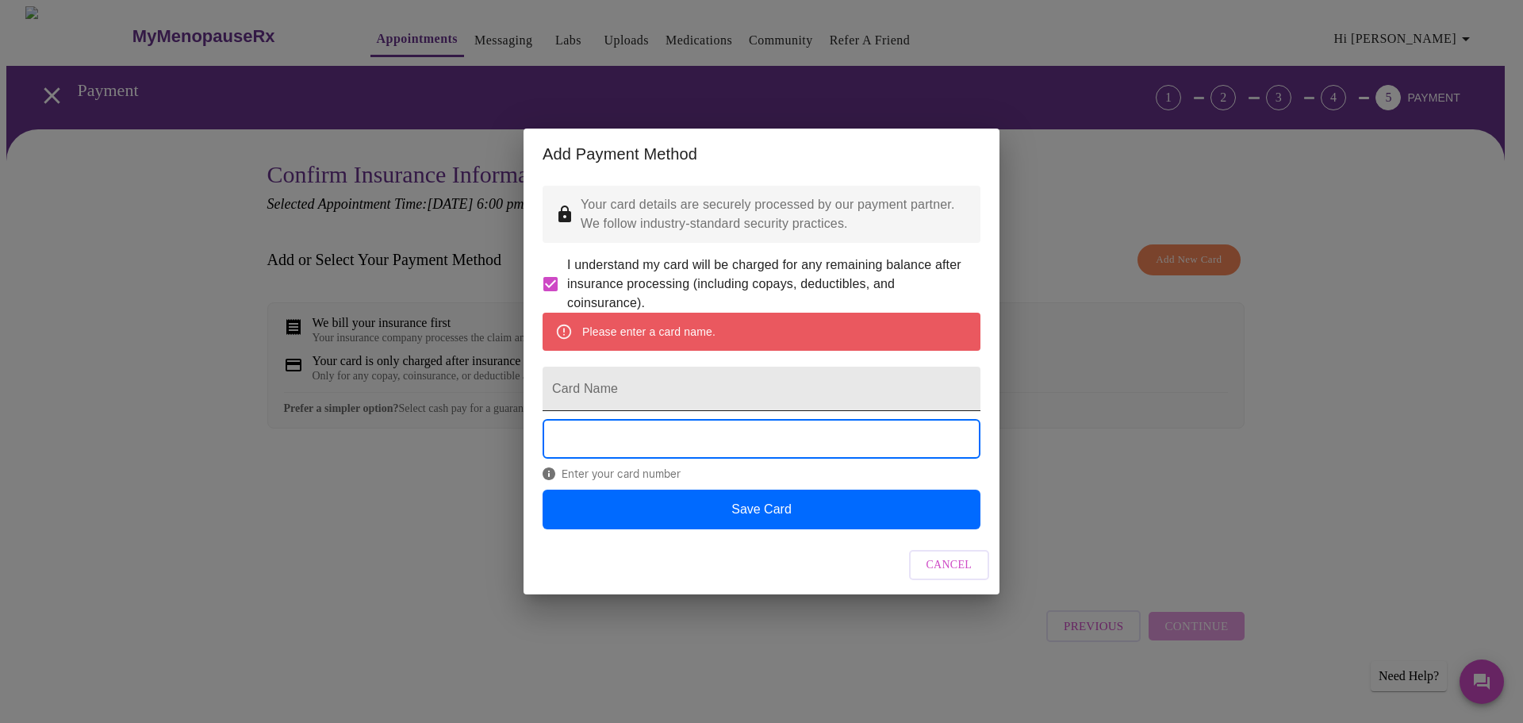
click at [604, 400] on input "Card Name" at bounding box center [762, 388] width 438 height 44
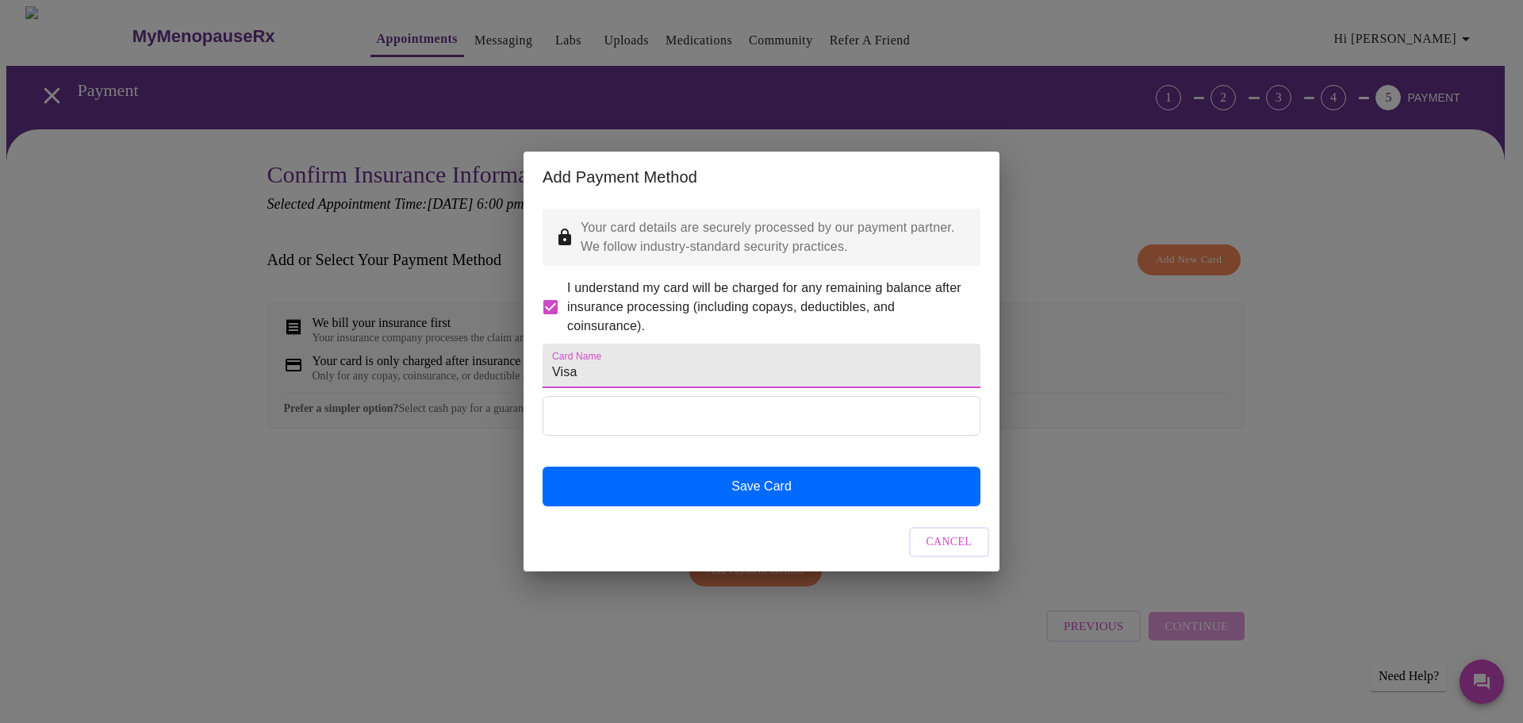
type input "Visa"
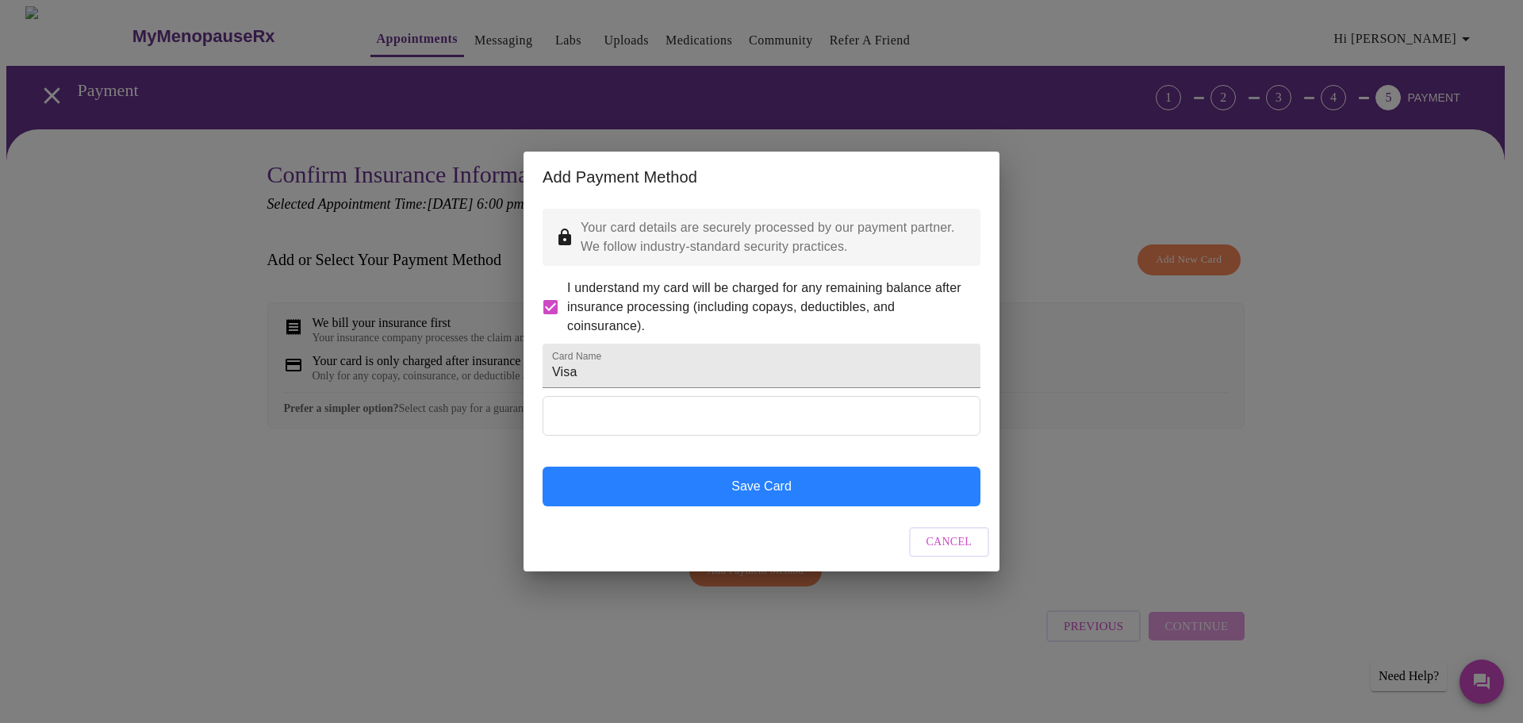
click at [746, 506] on button "Save Card" at bounding box center [762, 486] width 438 height 40
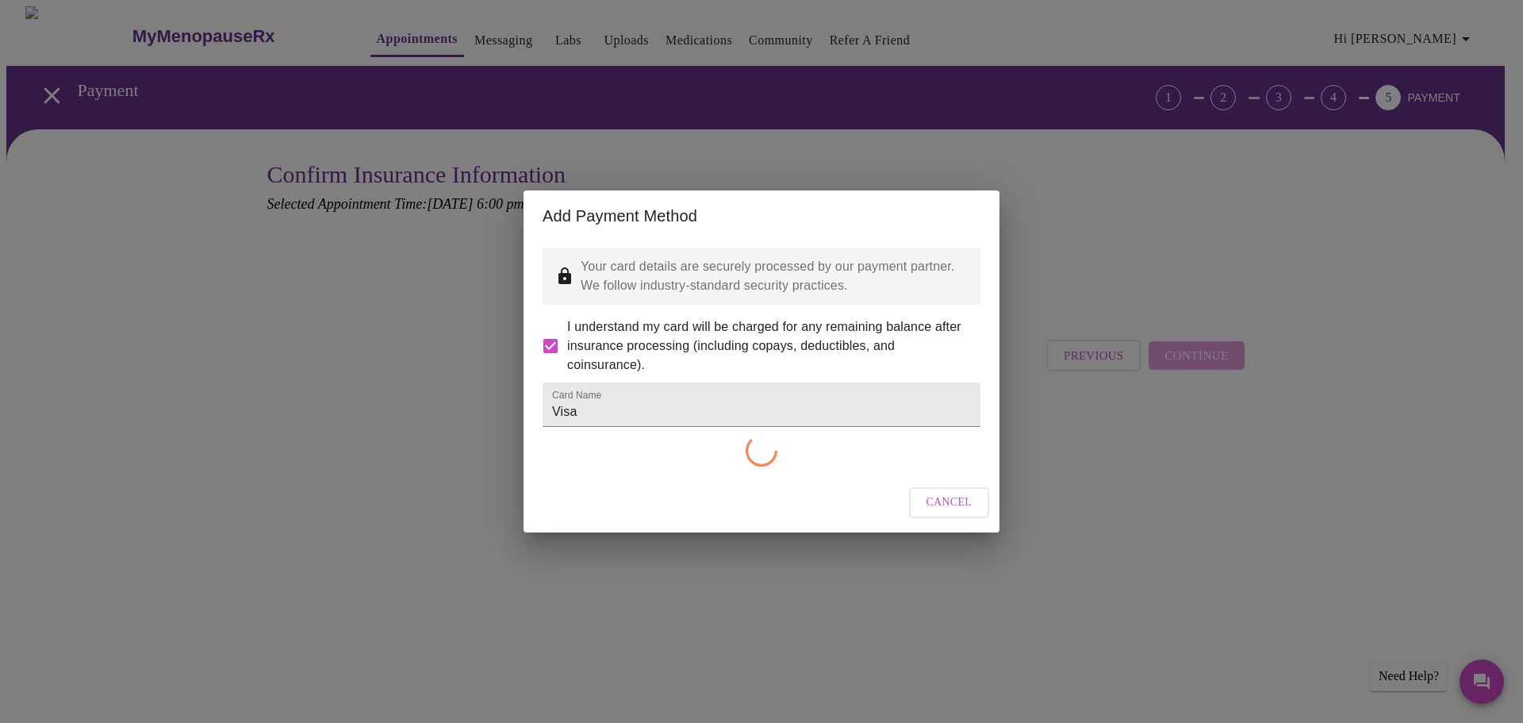
checkbox input "false"
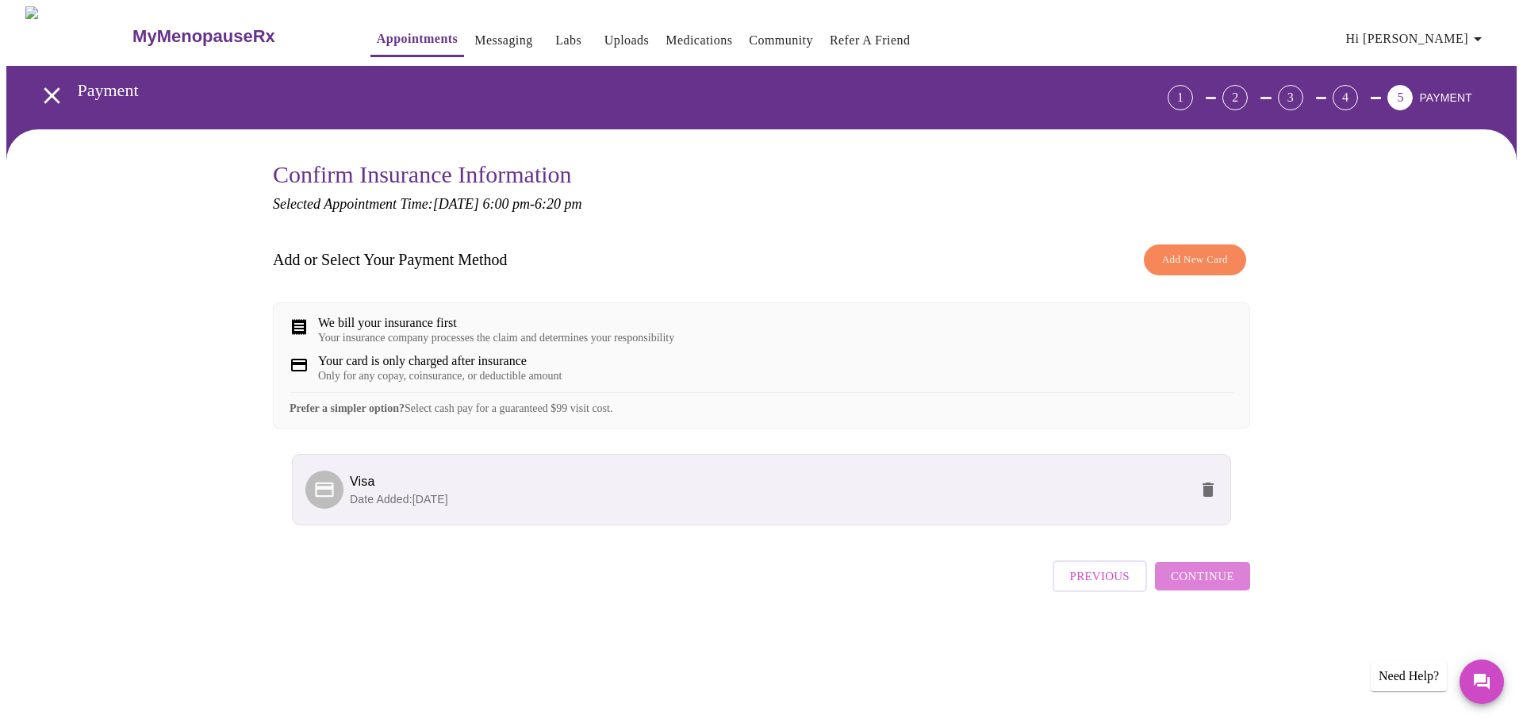
click at [1227, 586] on span "Continue" at bounding box center [1202, 576] width 63 height 21
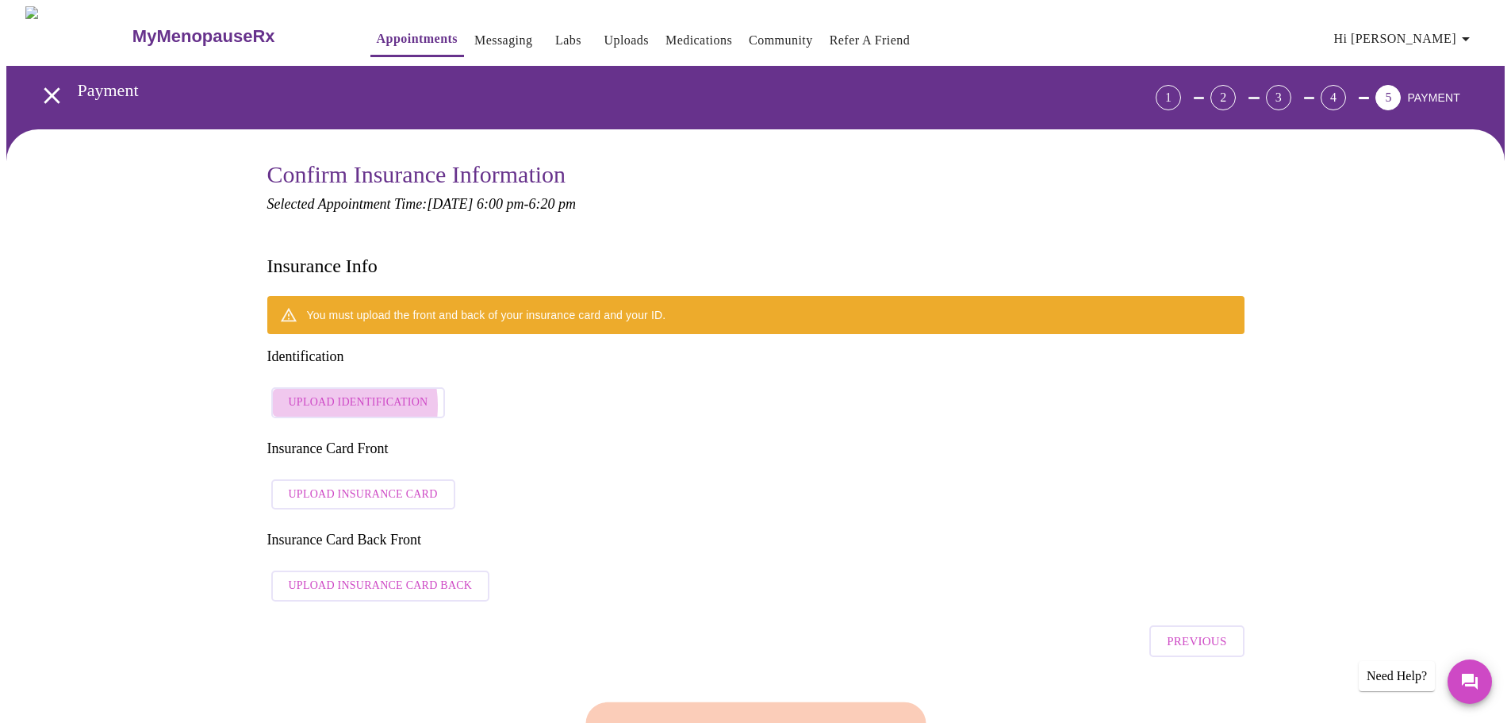
click at [324, 393] on span "Upload Identification" at bounding box center [359, 403] width 140 height 20
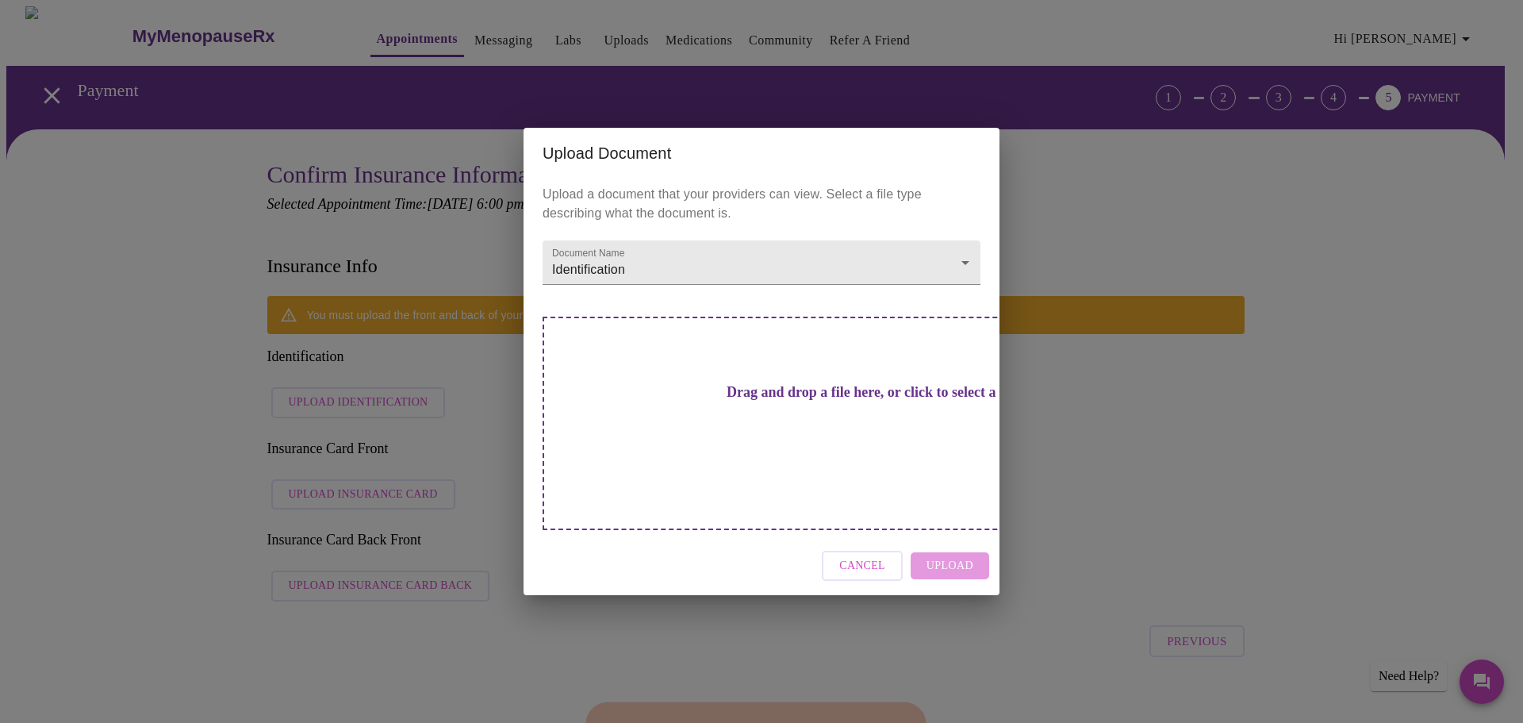
click at [753, 401] on h3 "Drag and drop a file here, or click to select a file" at bounding box center [873, 392] width 438 height 17
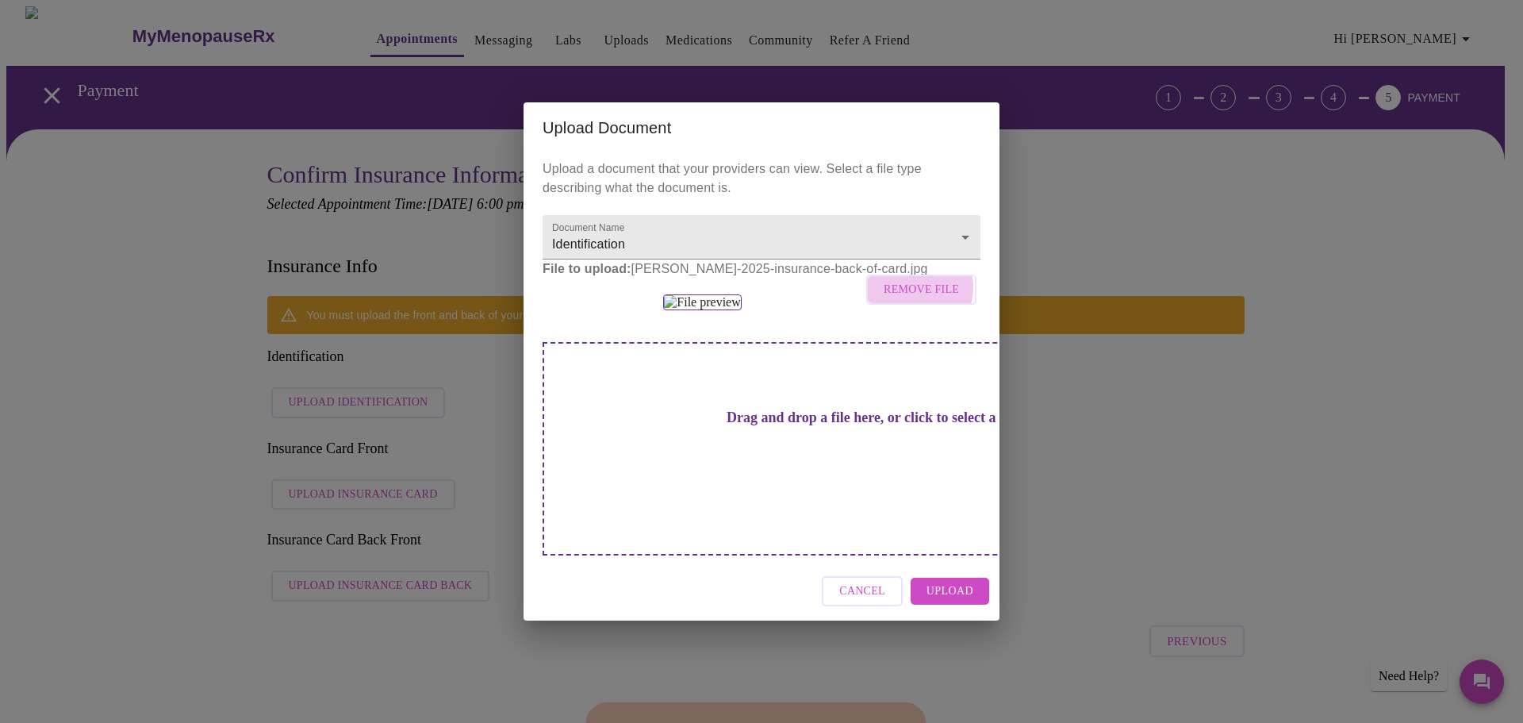
click at [903, 280] on span "Remove File" at bounding box center [921, 290] width 75 height 20
click at [946, 601] on span "Upload" at bounding box center [949, 591] width 47 height 20
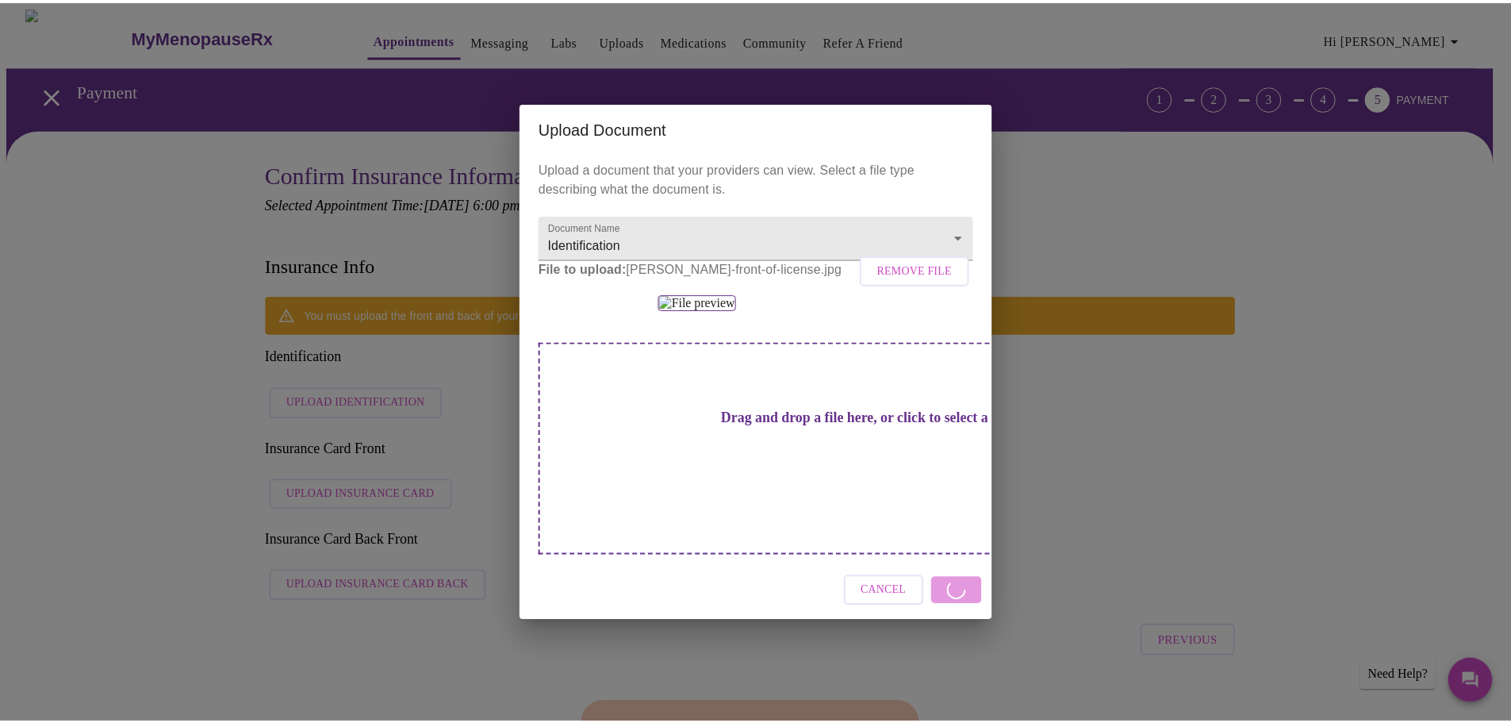
scroll to position [0, 0]
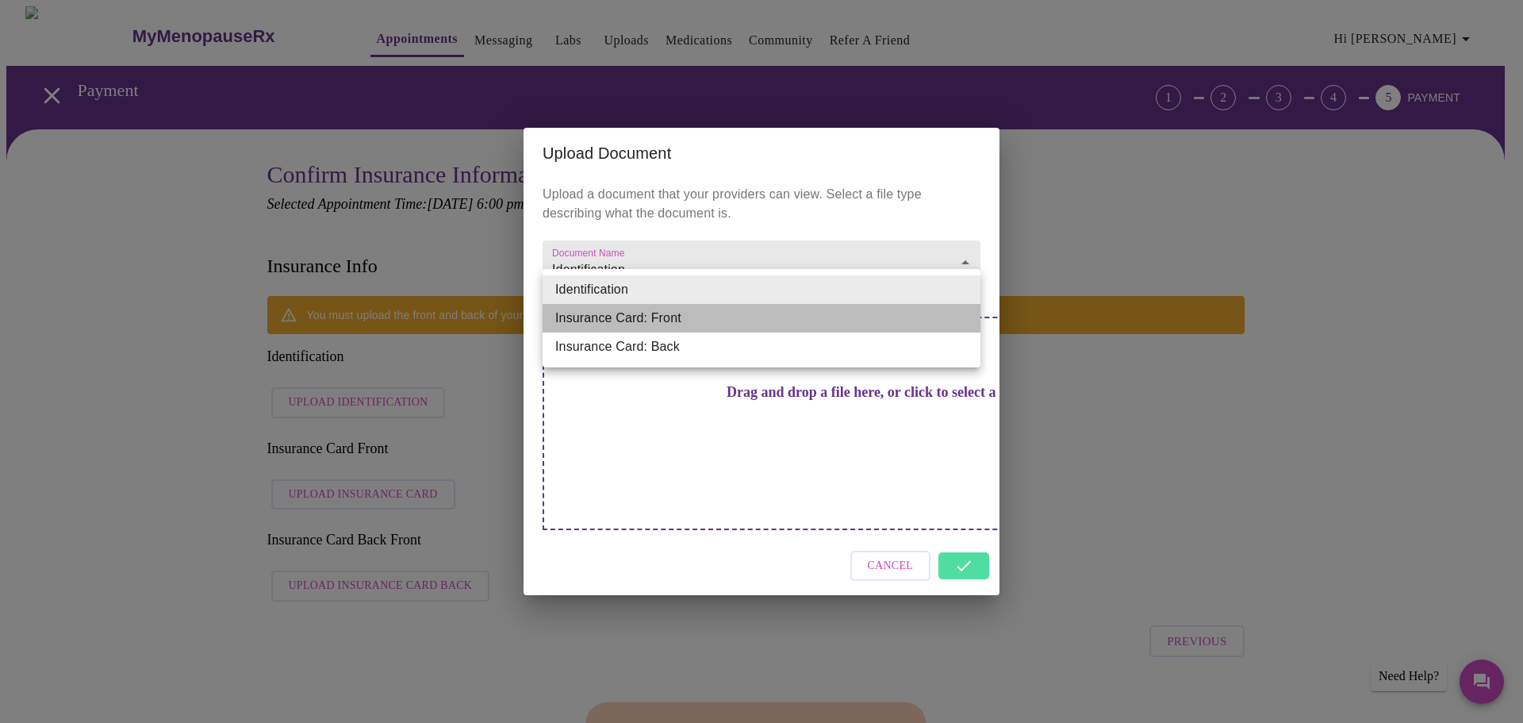
click at [792, 322] on li "Insurance Card: Front" at bounding box center [762, 318] width 438 height 29
type input "Insurance Card: Front"
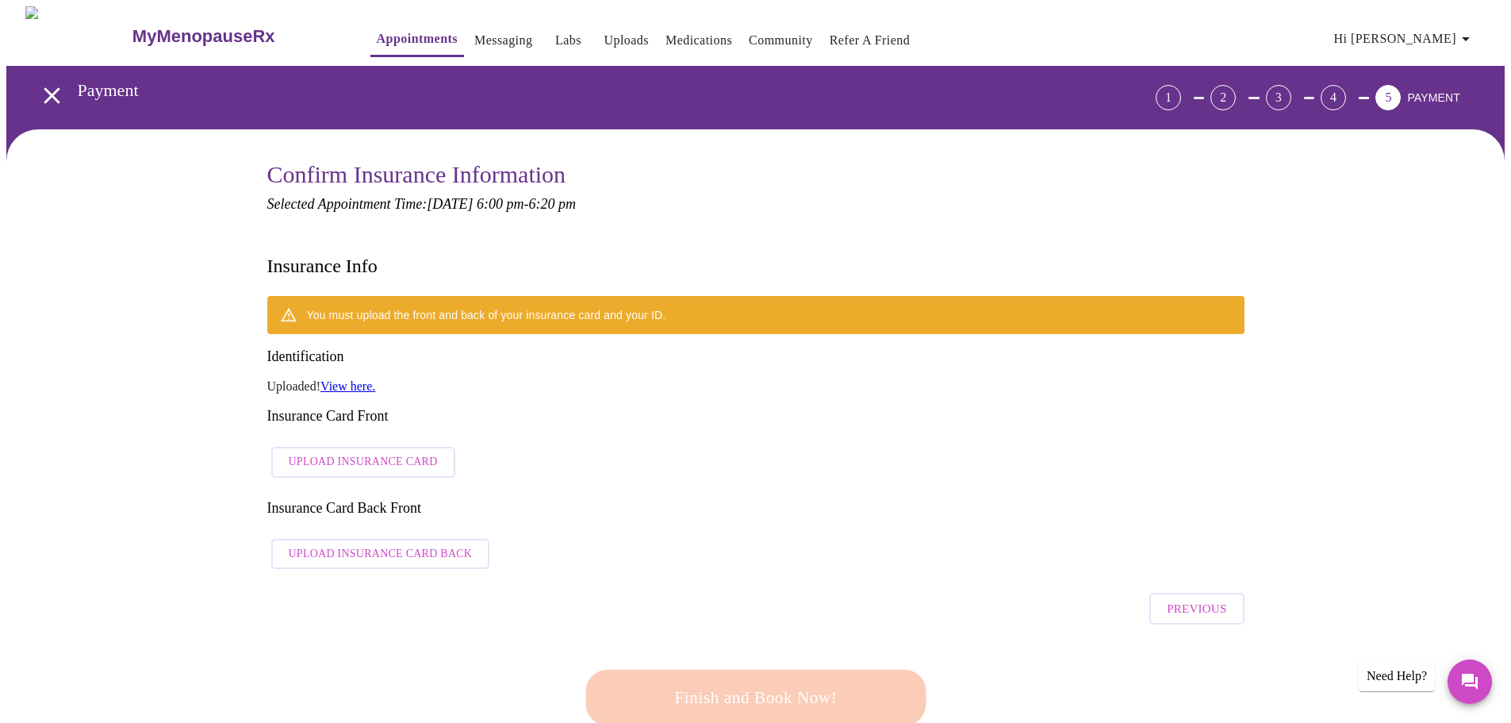
click at [374, 452] on span "Upload Insurance Card" at bounding box center [363, 462] width 149 height 20
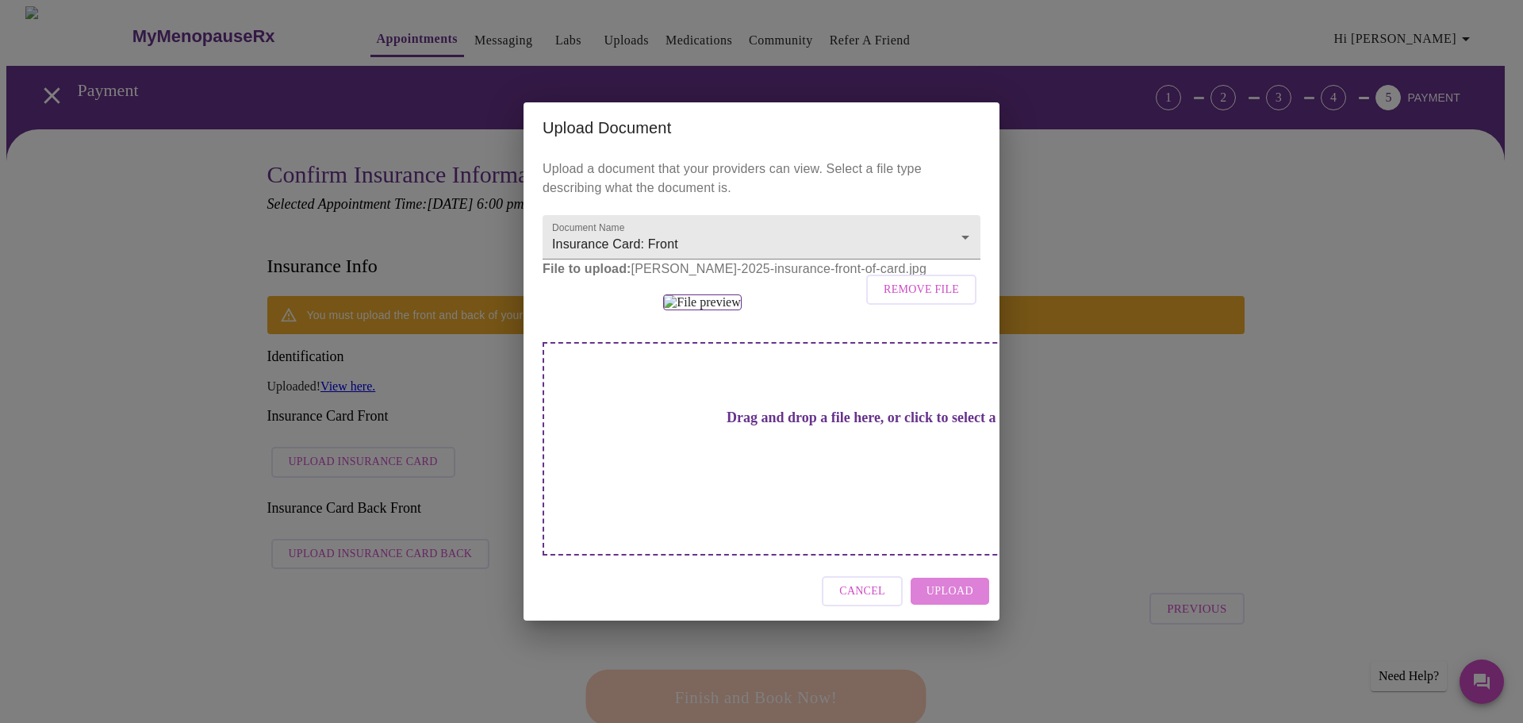
click at [964, 601] on span "Upload" at bounding box center [949, 591] width 47 height 20
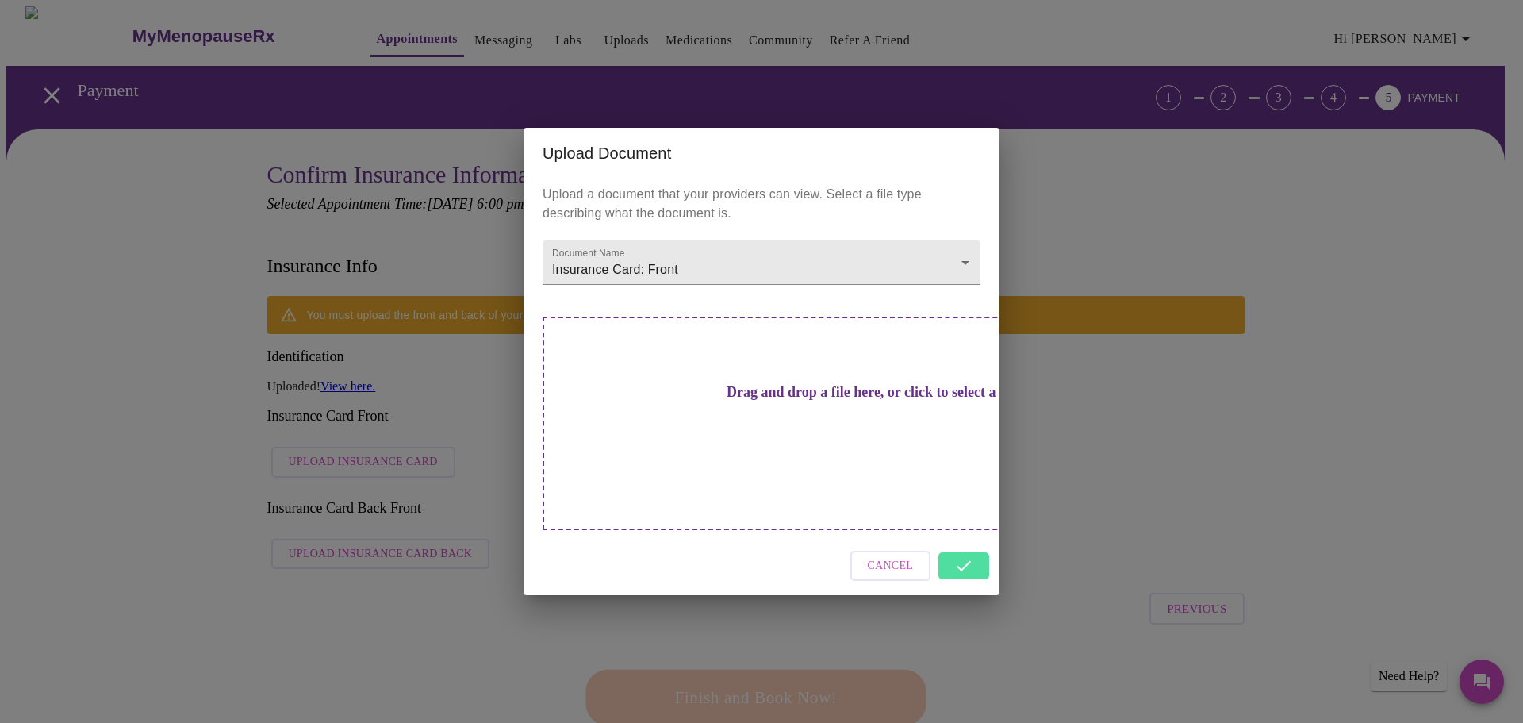
click at [955, 536] on div "Cancel" at bounding box center [762, 565] width 476 height 59
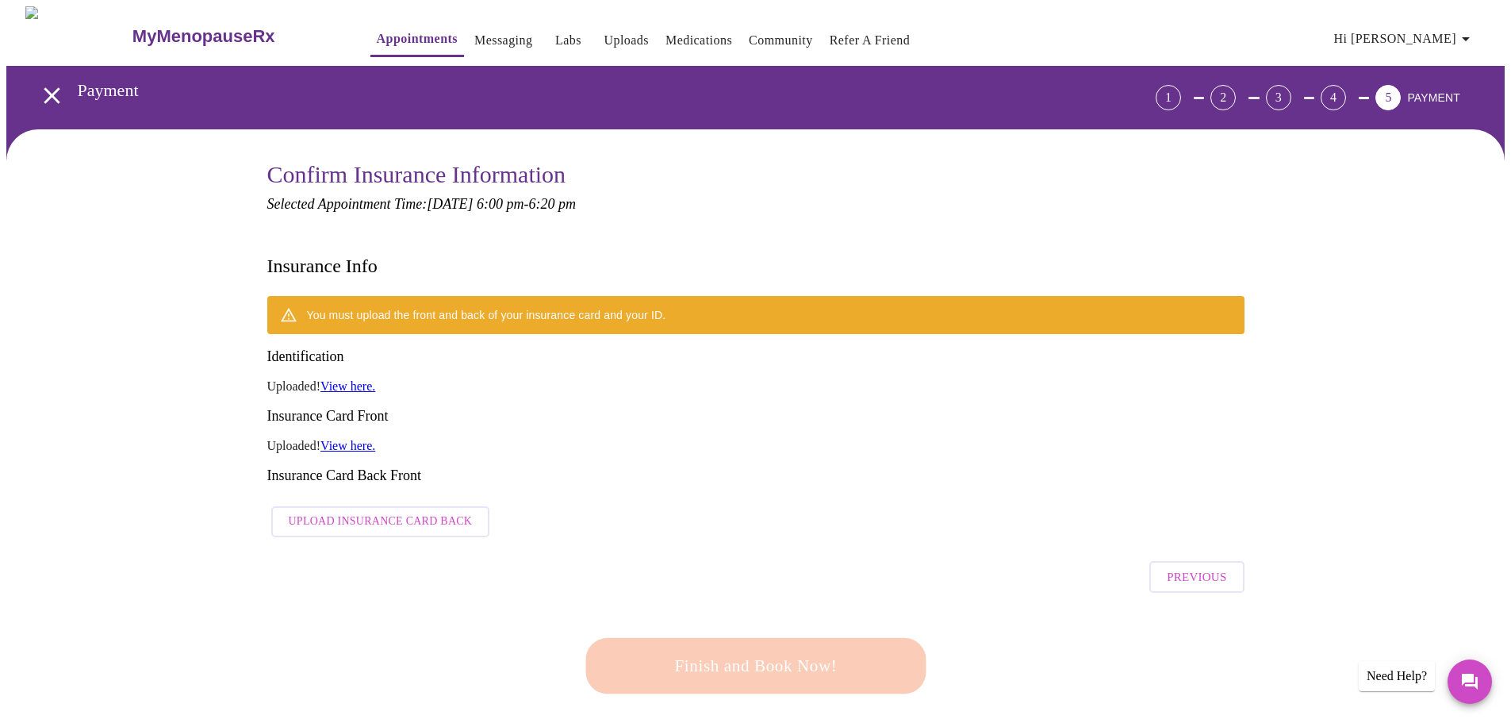
click at [343, 512] on span "Upload Insurance Card Back" at bounding box center [381, 522] width 184 height 20
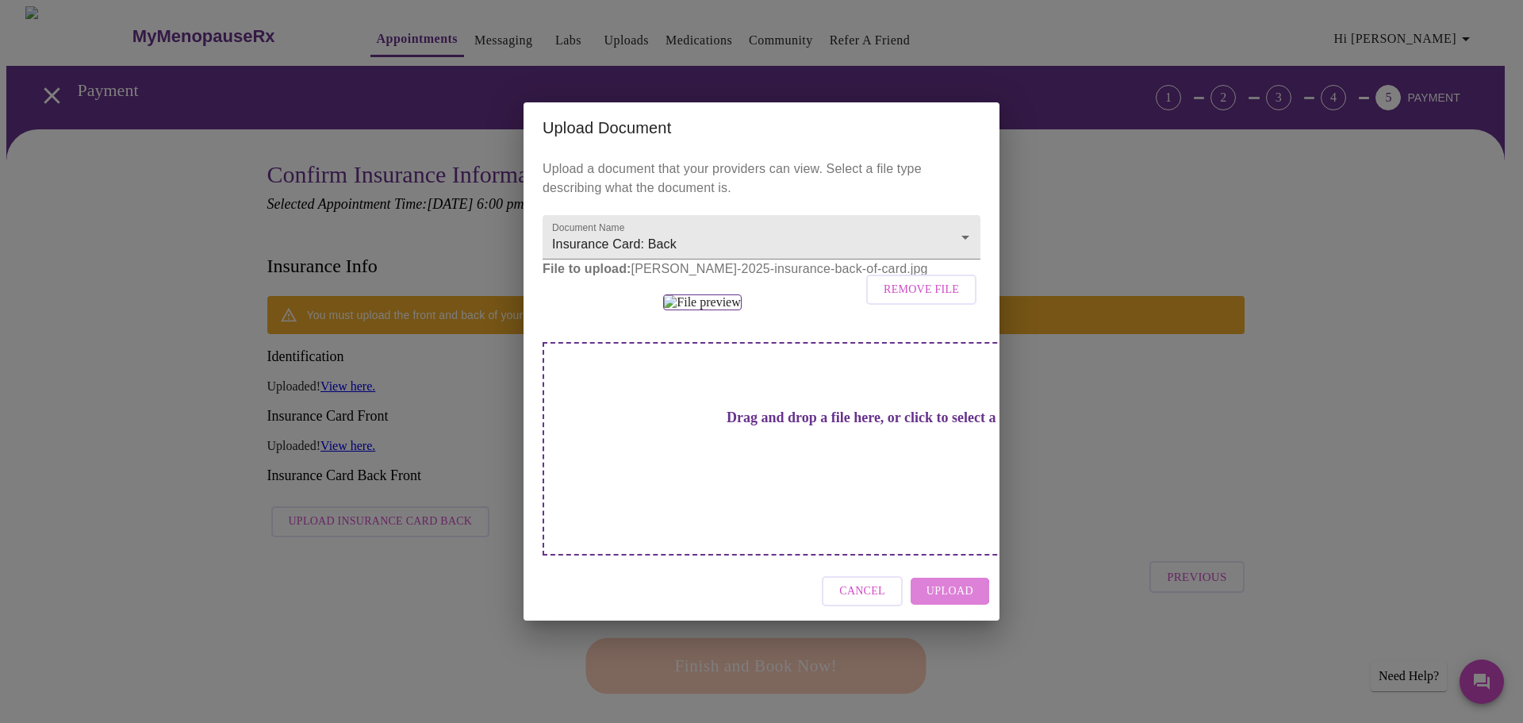
click at [951, 601] on span "Upload" at bounding box center [949, 591] width 47 height 20
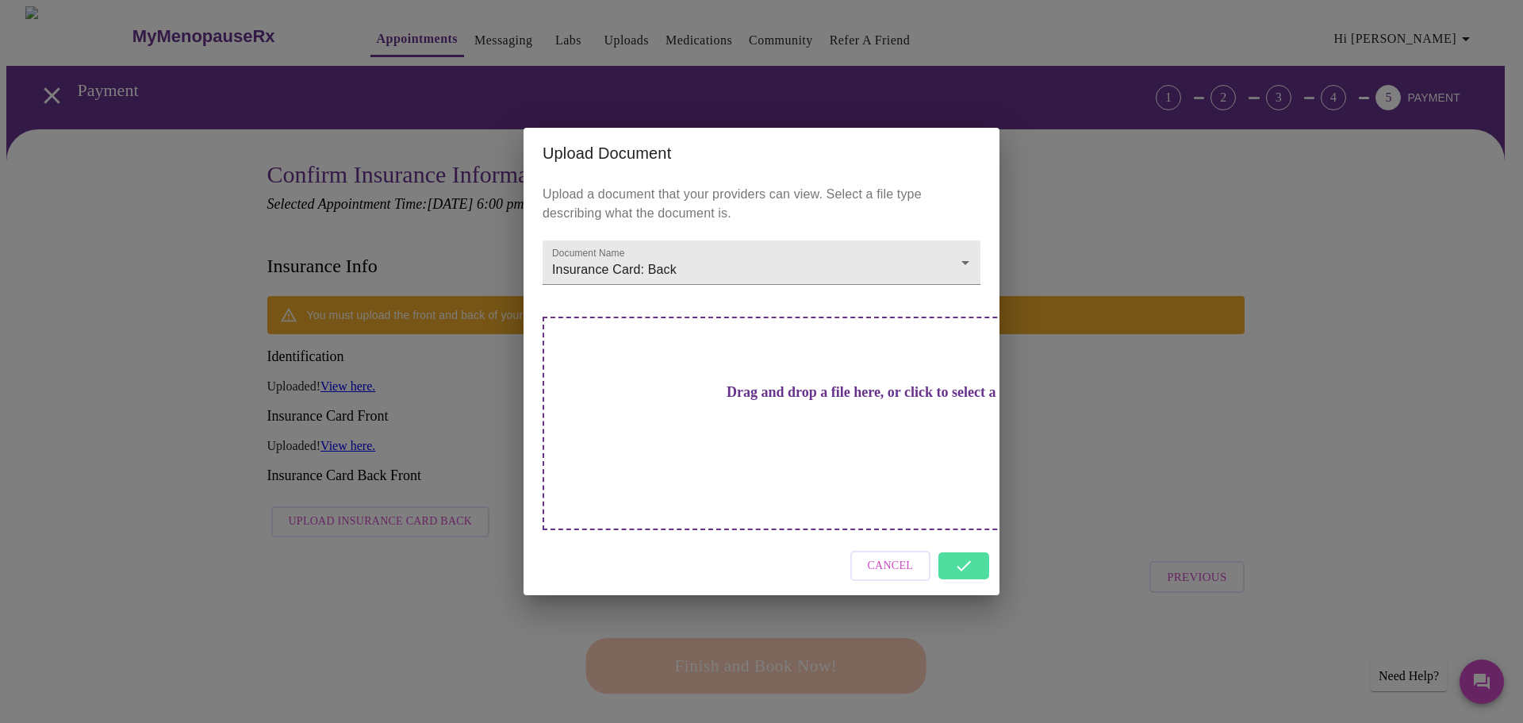
click at [959, 538] on div "Cancel" at bounding box center [762, 565] width 476 height 59
click at [1050, 609] on div "Upload Document Upload a document that your providers can view. Select a file t…" at bounding box center [761, 361] width 1523 height 723
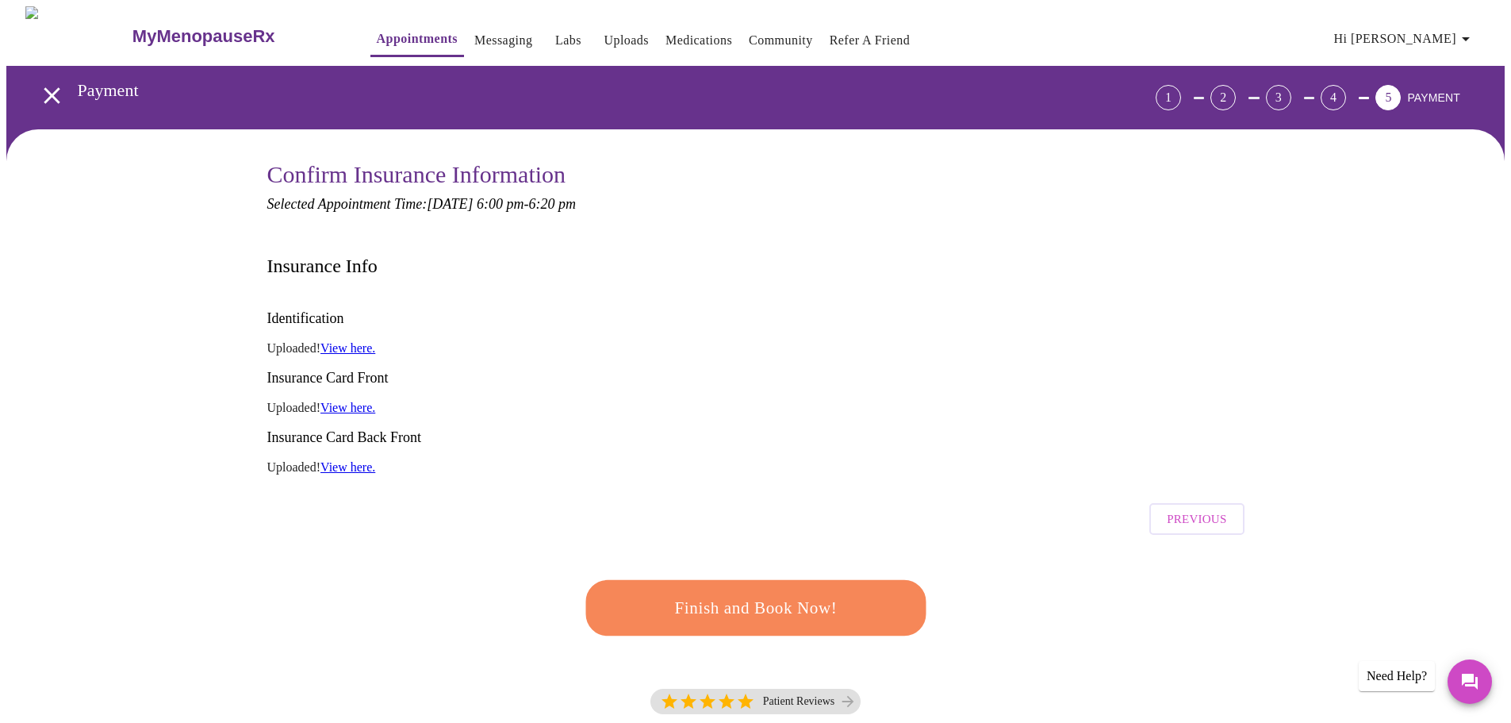
click at [736, 593] on span "Finish and Book Now!" at bounding box center [754, 607] width 293 height 29
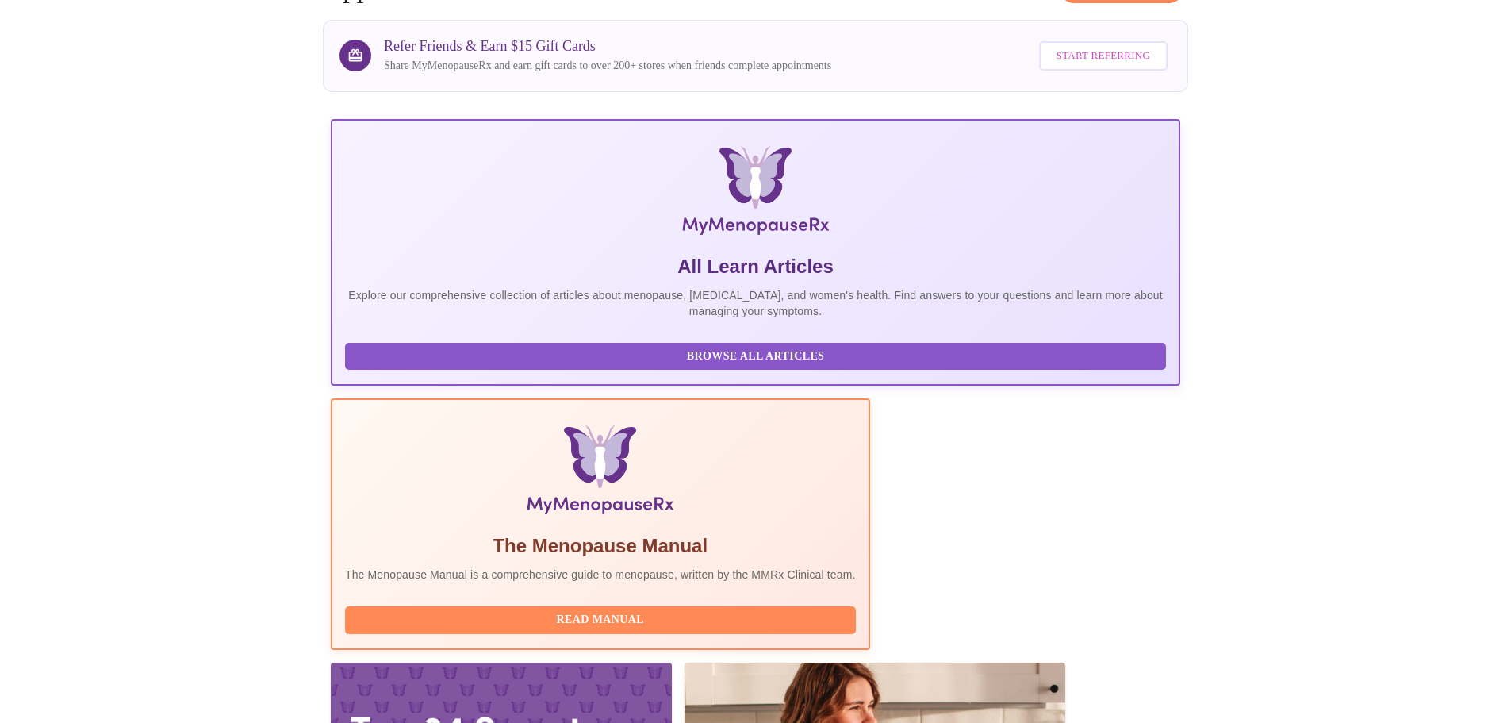
scroll to position [146, 0]
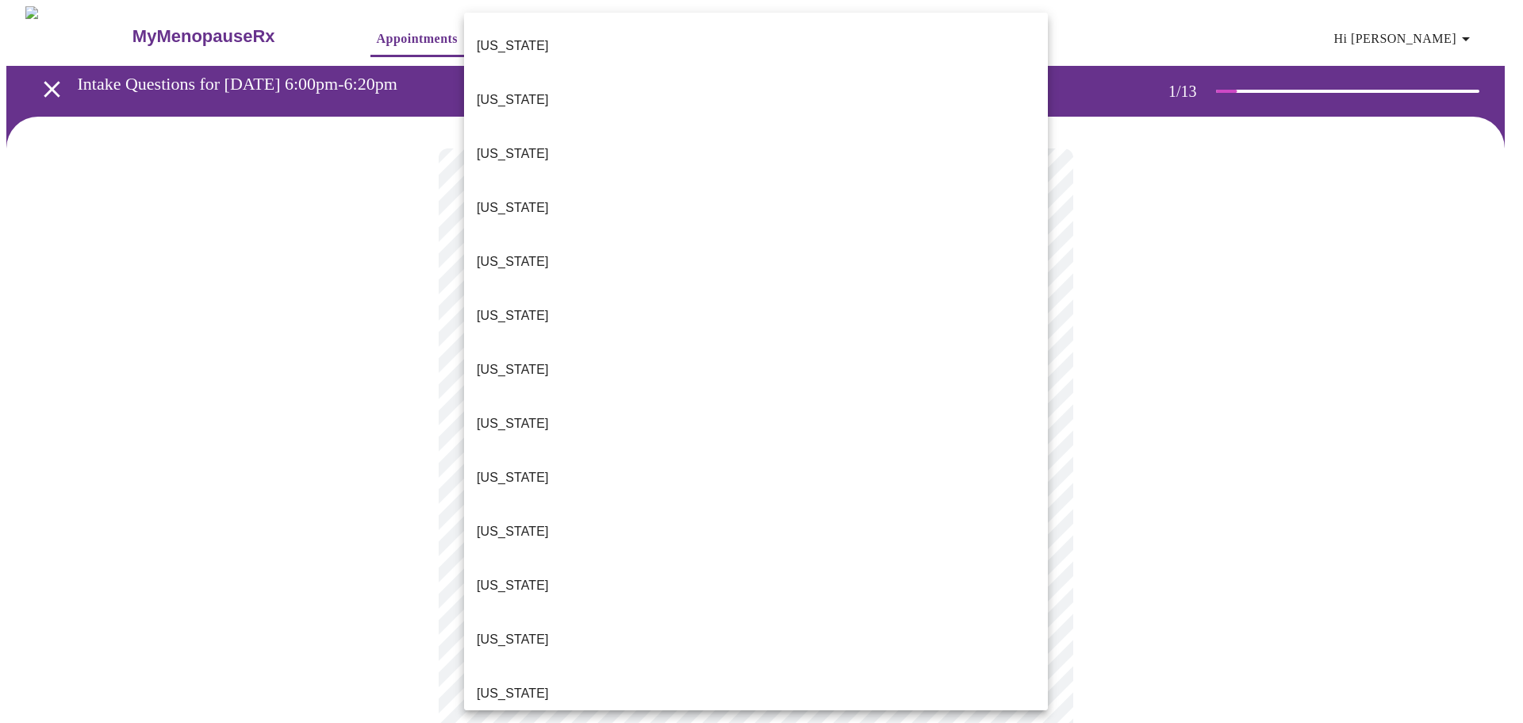
click at [662, 346] on body "MyMenopauseRx Appointments Messaging Labs Uploads Medications Community Refer a…" at bounding box center [761, 735] width 1510 height 1459
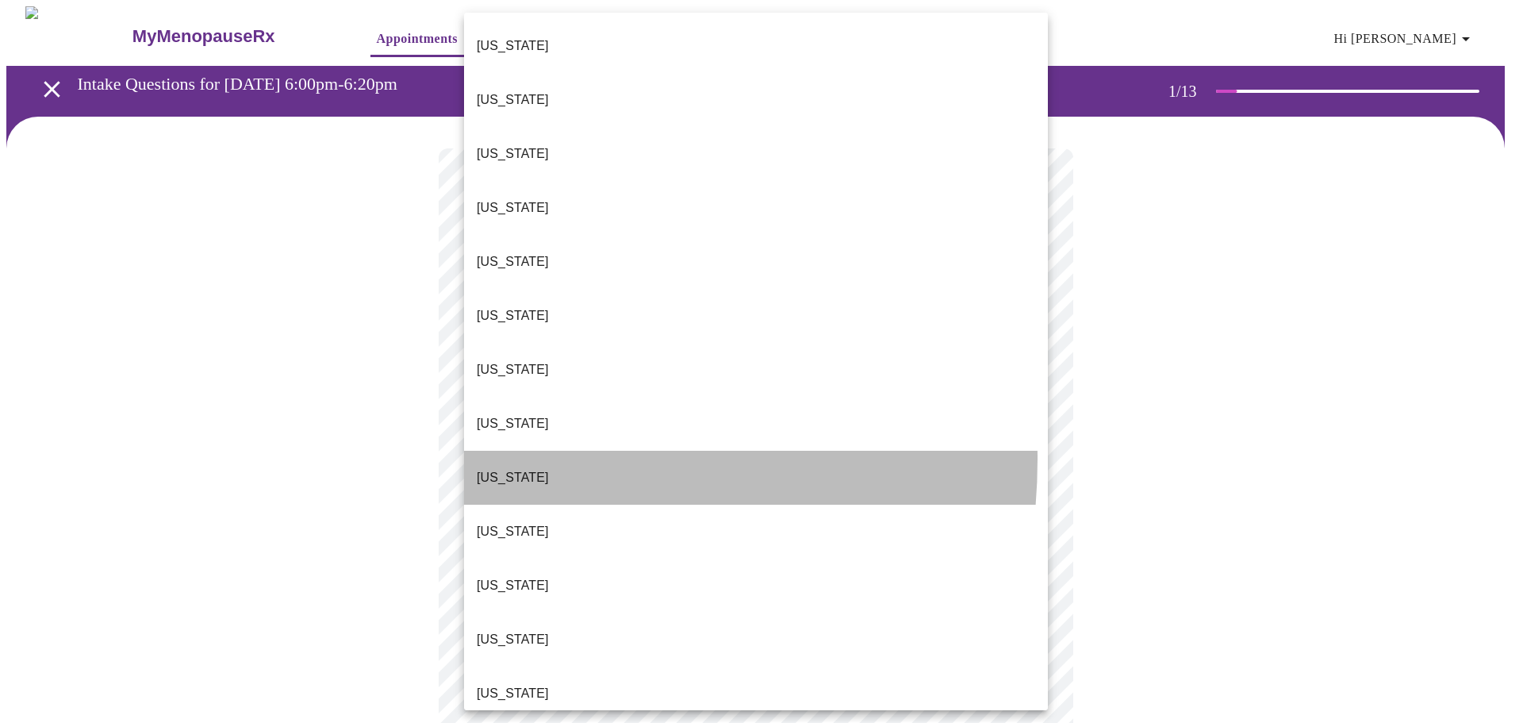
click at [489, 468] on p "[US_STATE]" at bounding box center [513, 477] width 72 height 19
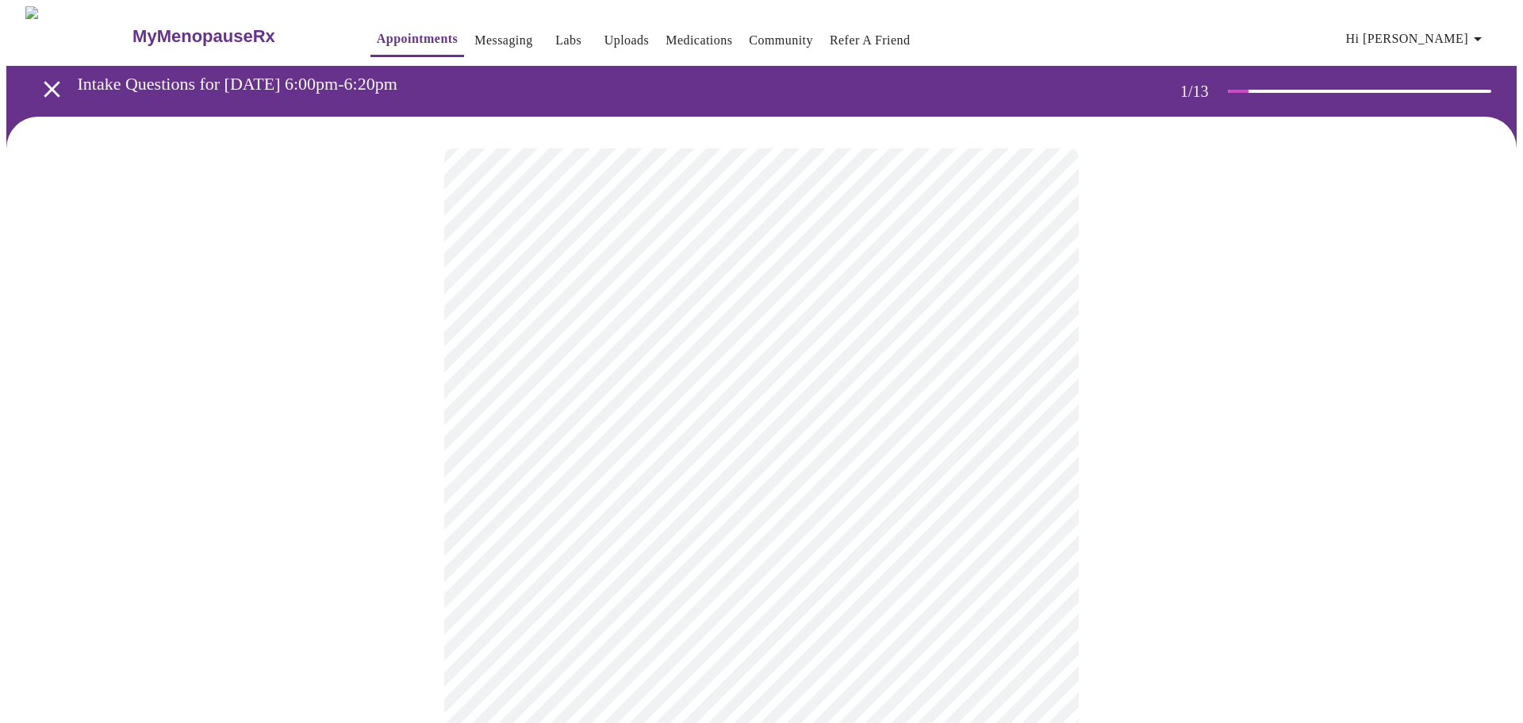
click at [600, 457] on body "MyMenopauseRx Appointments Messaging Labs Uploads Medications Community Refer a…" at bounding box center [761, 730] width 1510 height 1449
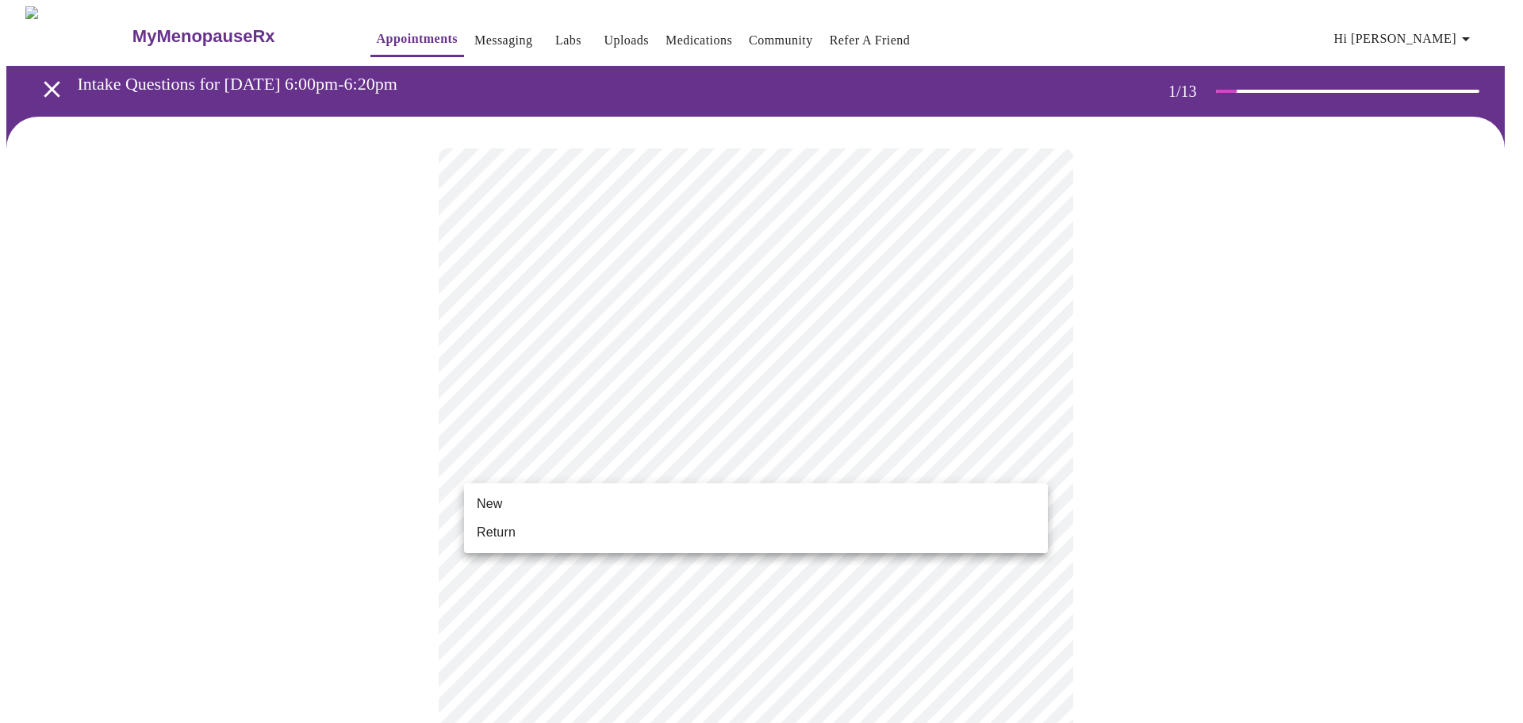
click at [478, 502] on span "New" at bounding box center [489, 503] width 25 height 19
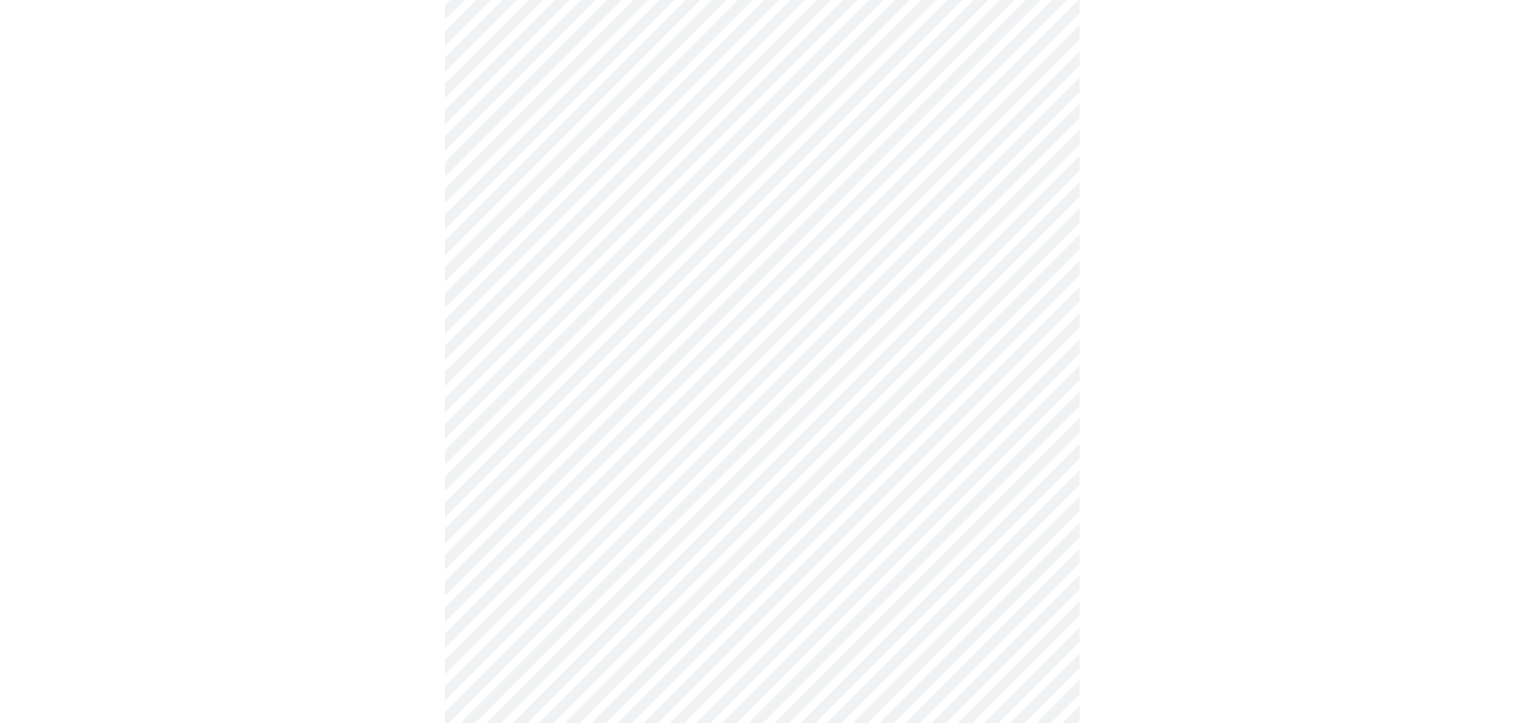
scroll to position [704, 0]
click at [1031, 504] on body "MyMenopauseRx Appointments Messaging Labs Uploads Medications Community Refer a…" at bounding box center [761, 15] width 1510 height 1427
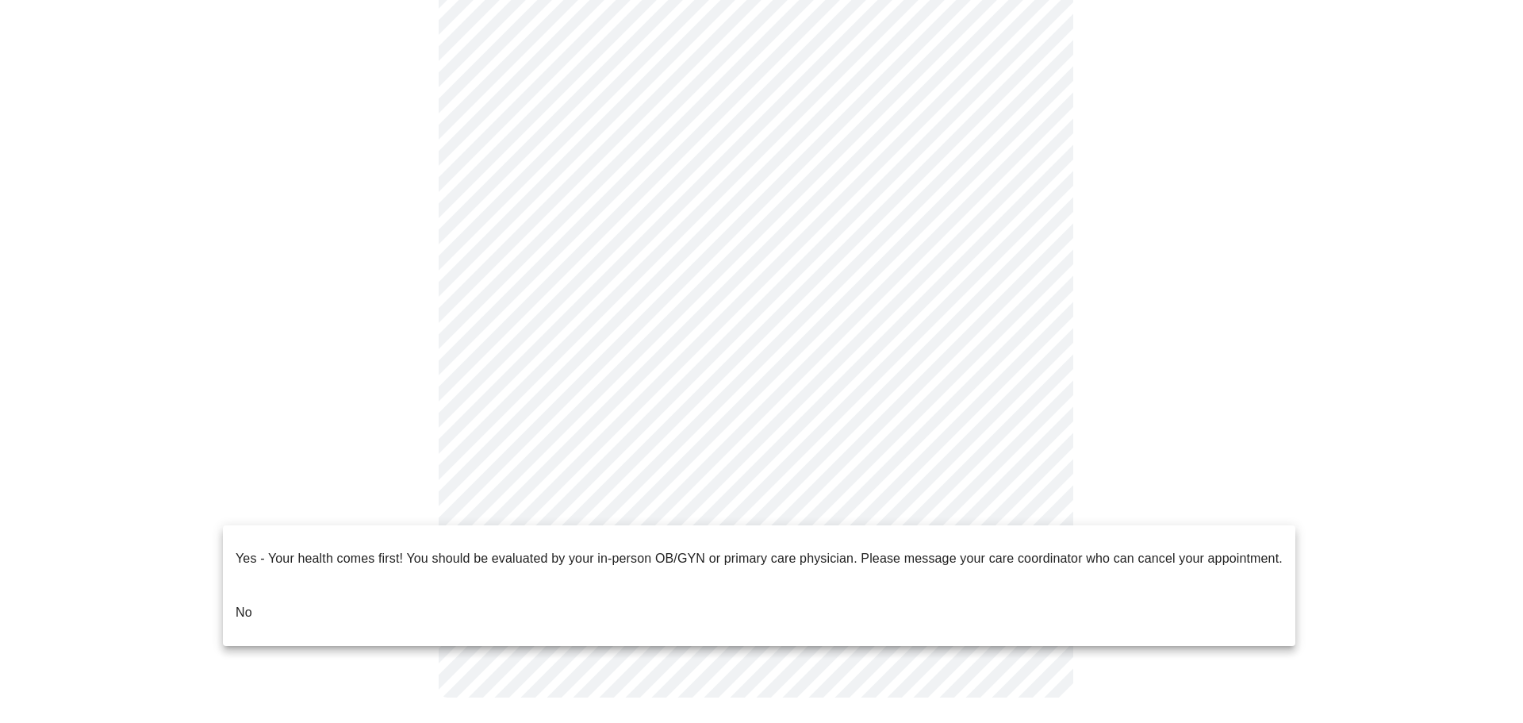
click at [250, 603] on p "No" at bounding box center [244, 612] width 17 height 19
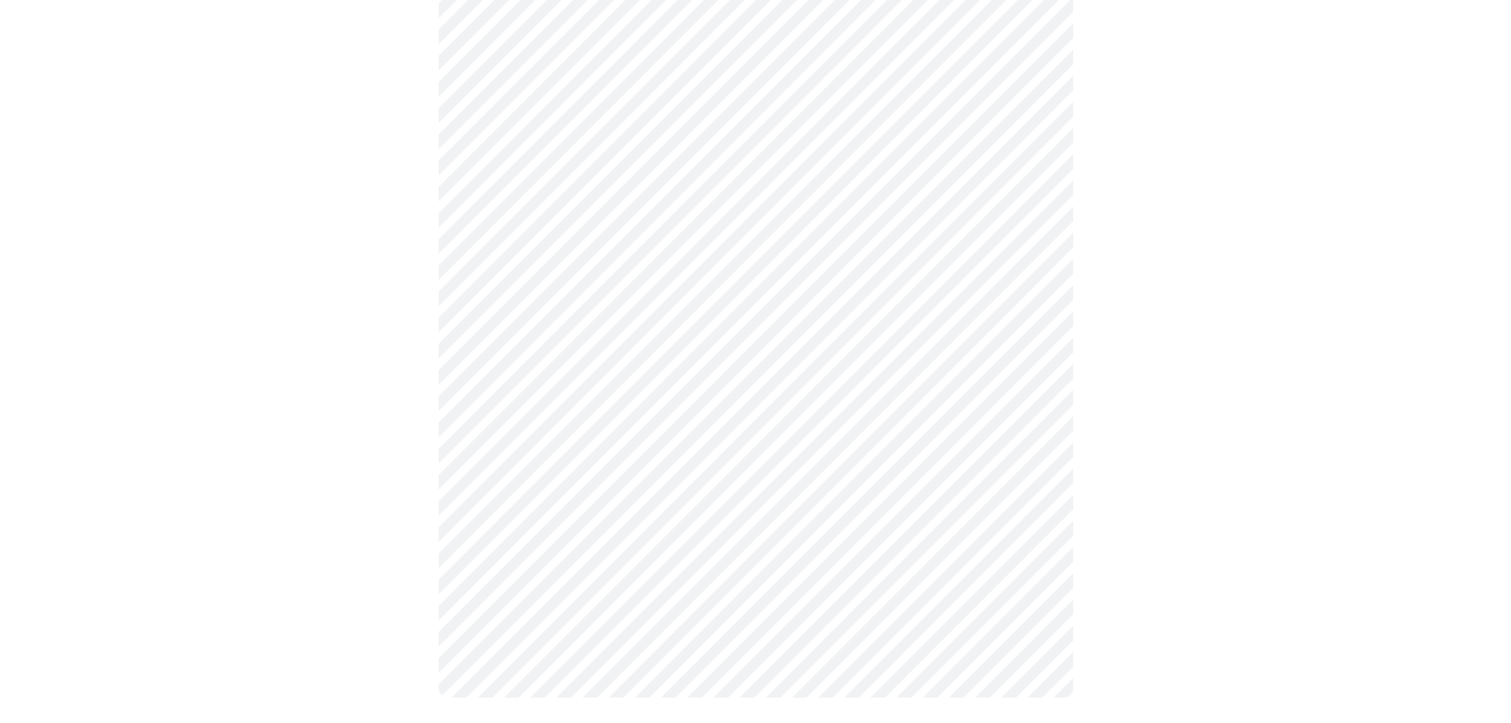
scroll to position [0, 0]
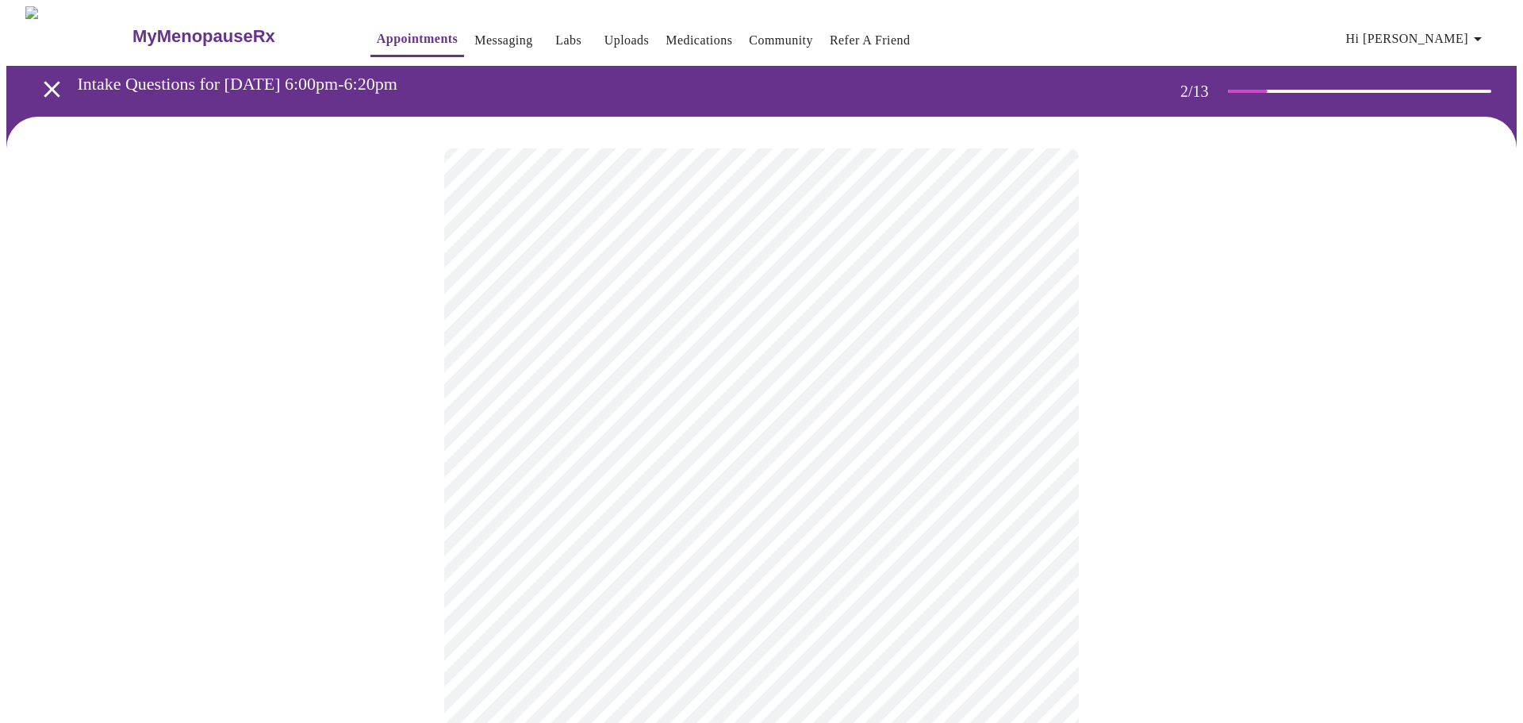
click at [1034, 323] on body "MyMenopauseRx Appointments Messaging Labs Uploads Medications Community Refer a…" at bounding box center [761, 482] width 1510 height 953
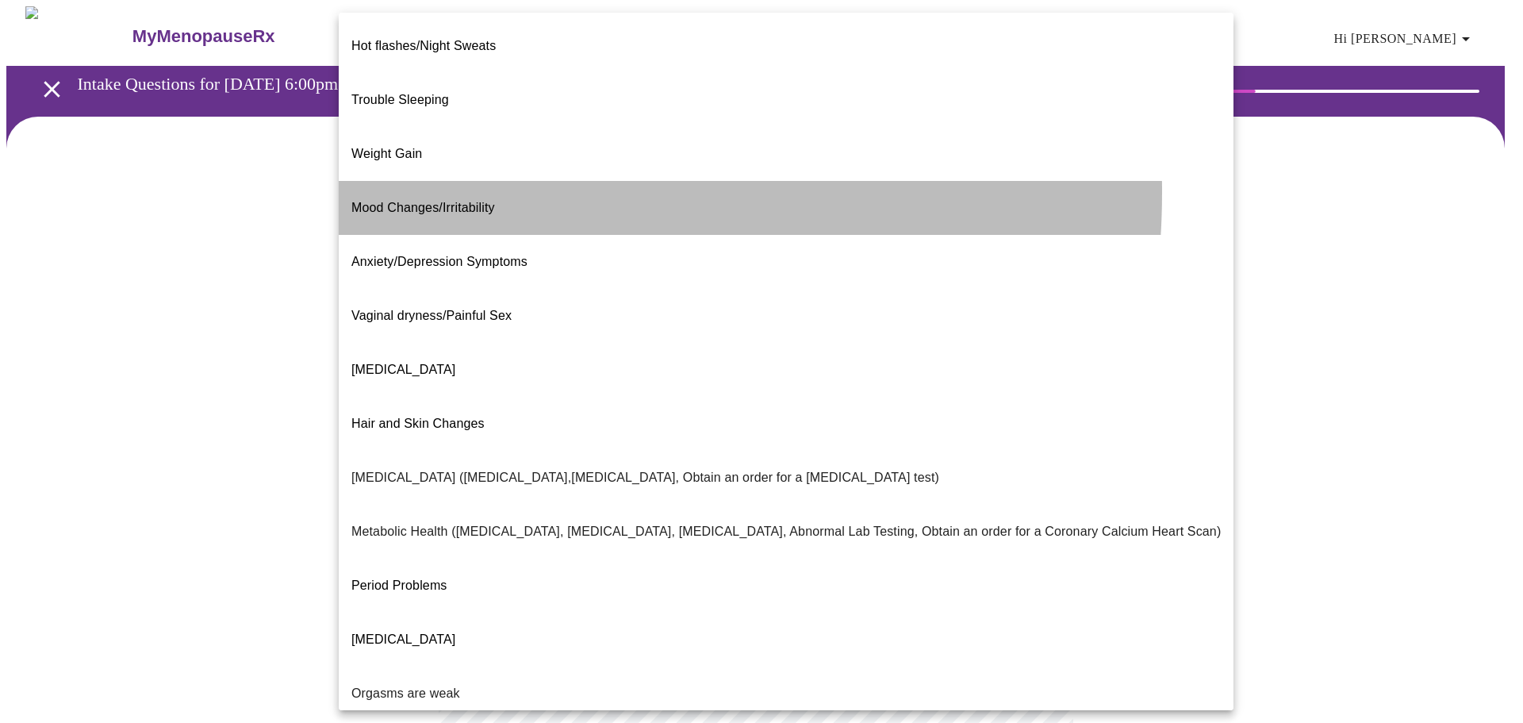
click at [456, 201] on span "Mood Changes/Irritability" at bounding box center [423, 207] width 144 height 13
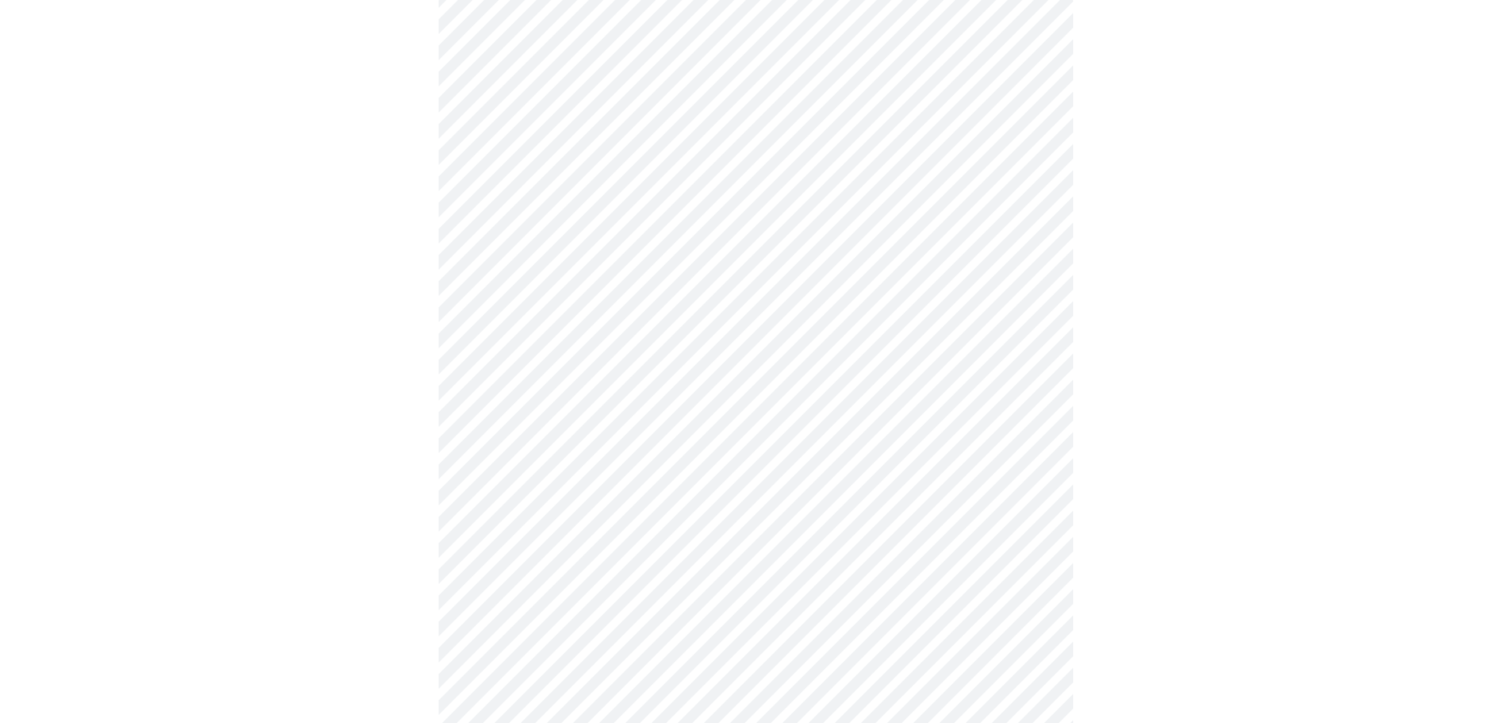
scroll to position [185, 0]
click at [1035, 299] on body "MyMenopauseRx Appointments Messaging Labs Uploads Medications Community Refer a…" at bounding box center [761, 294] width 1510 height 944
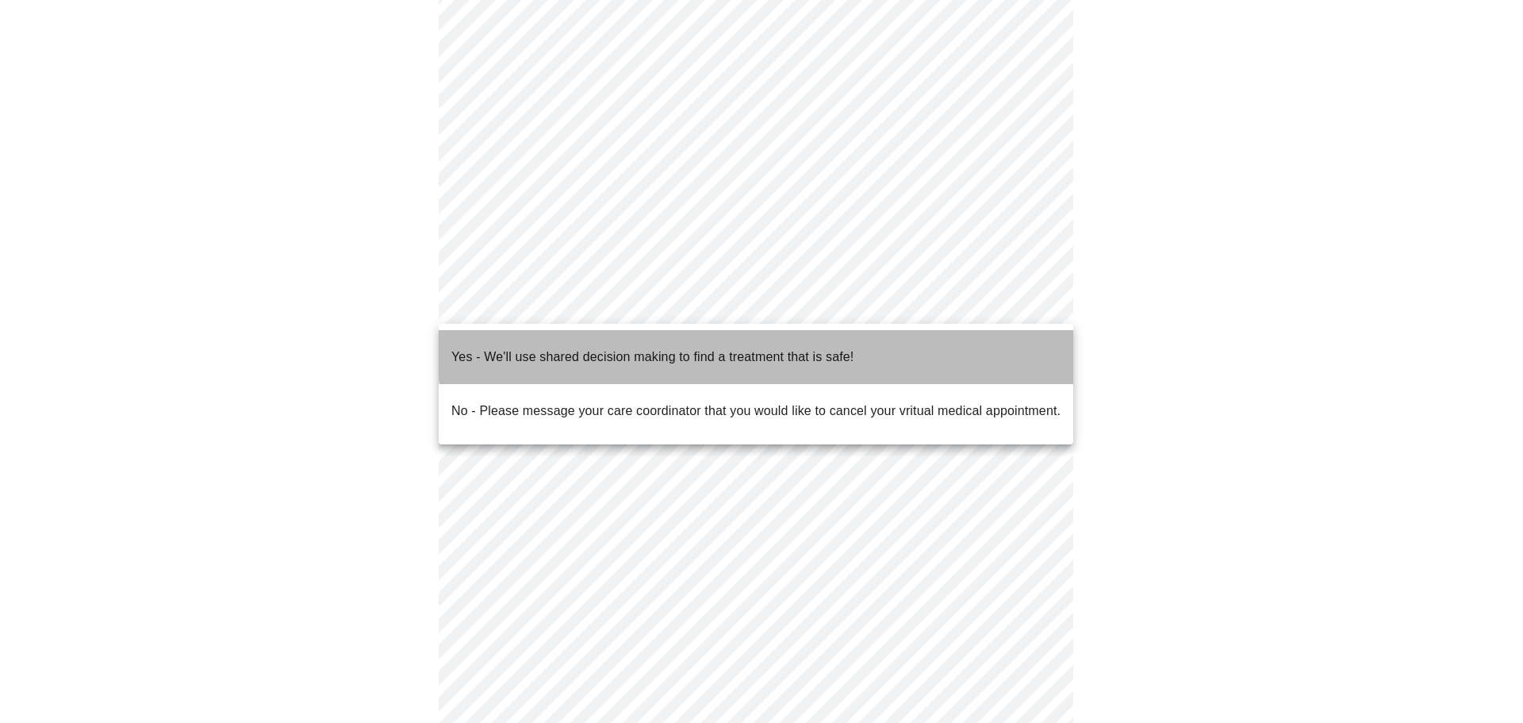
click at [807, 347] on p "Yes - We'll use shared decision making to find a treatment that is safe!" at bounding box center [652, 356] width 402 height 19
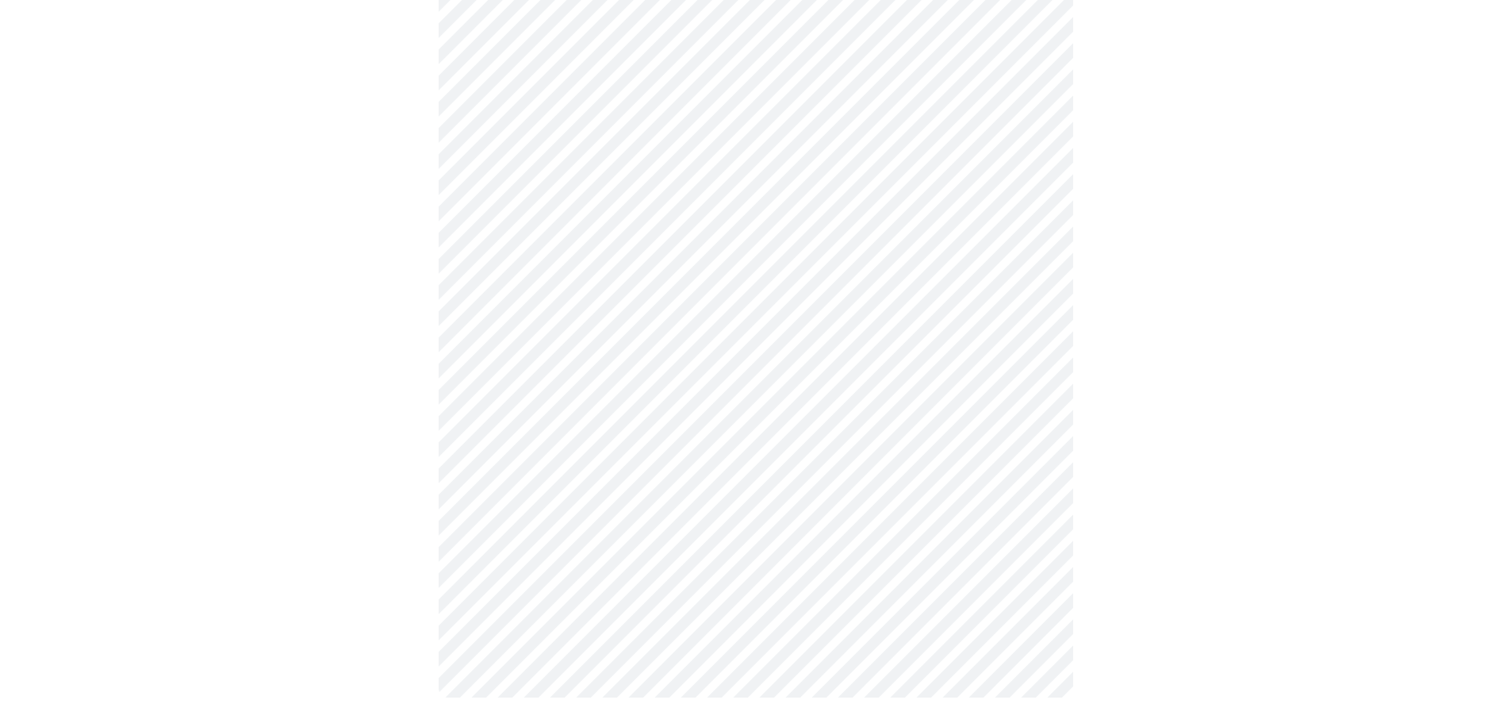
scroll to position [0, 0]
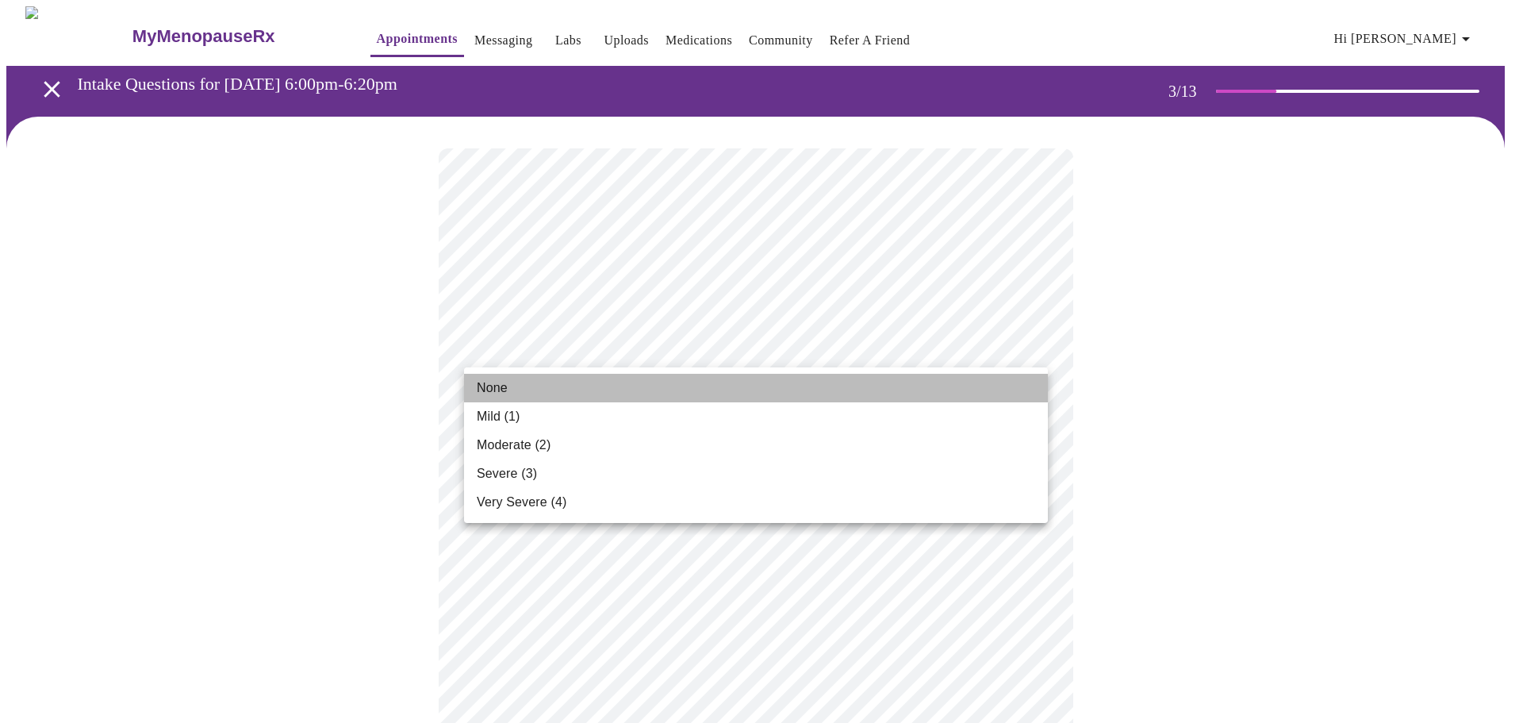
click at [623, 385] on li "None" at bounding box center [756, 388] width 584 height 29
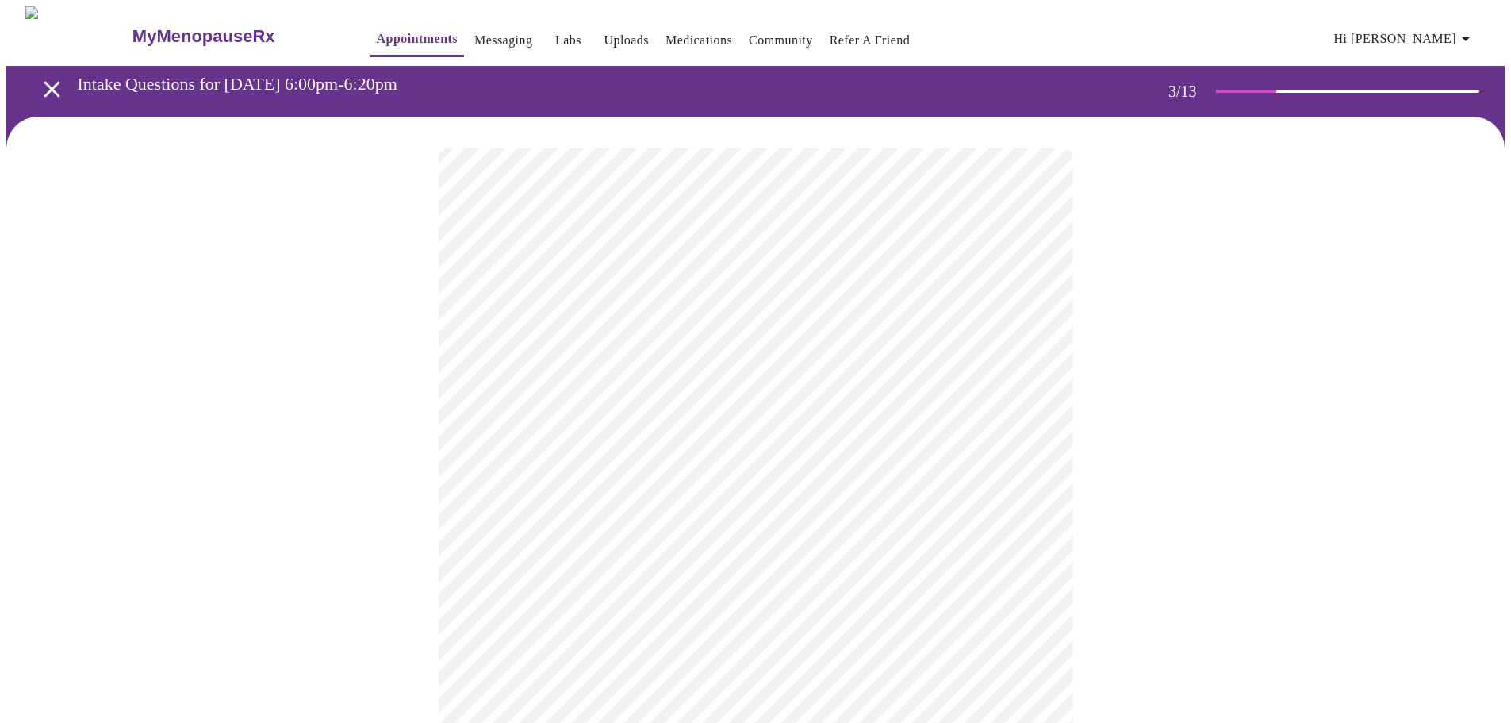
scroll to position [185, 0]
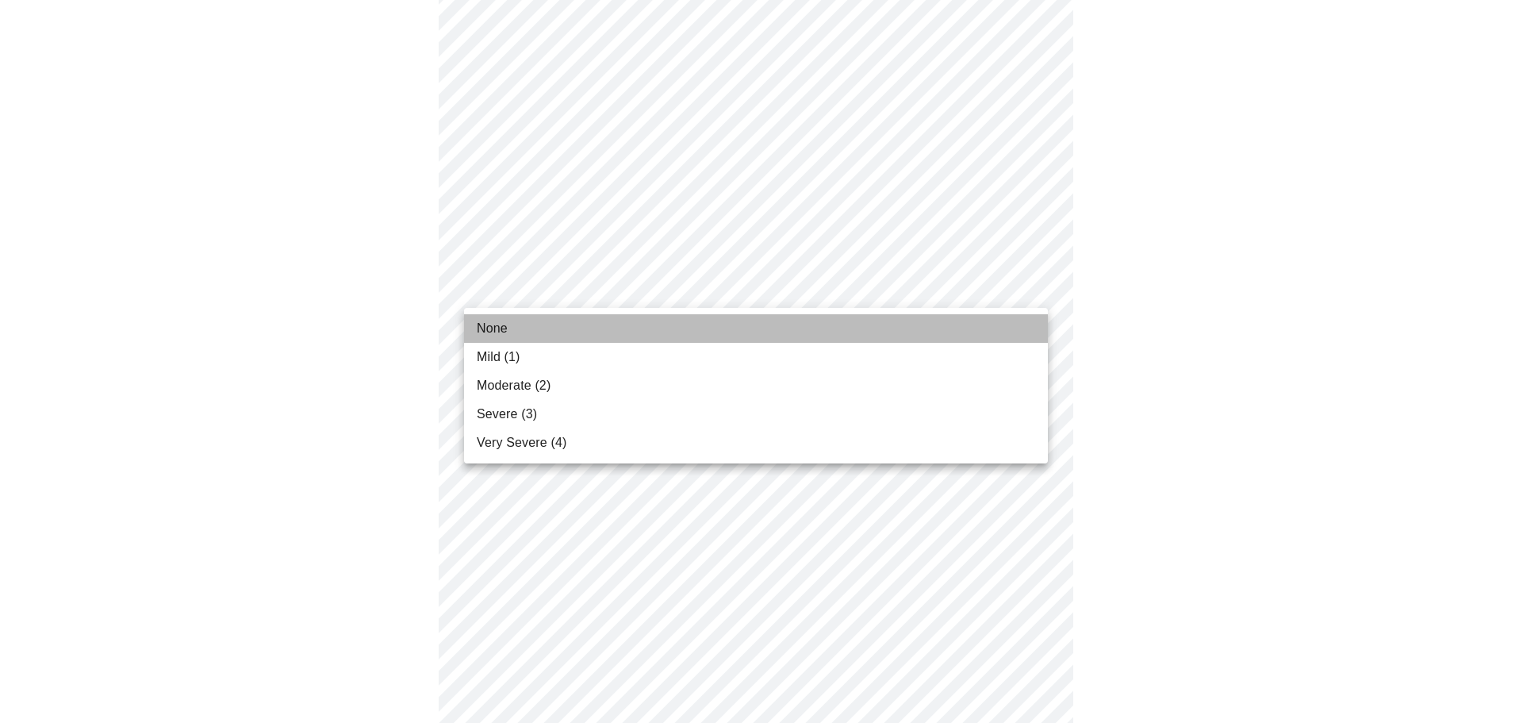
click at [706, 326] on li "None" at bounding box center [756, 328] width 584 height 29
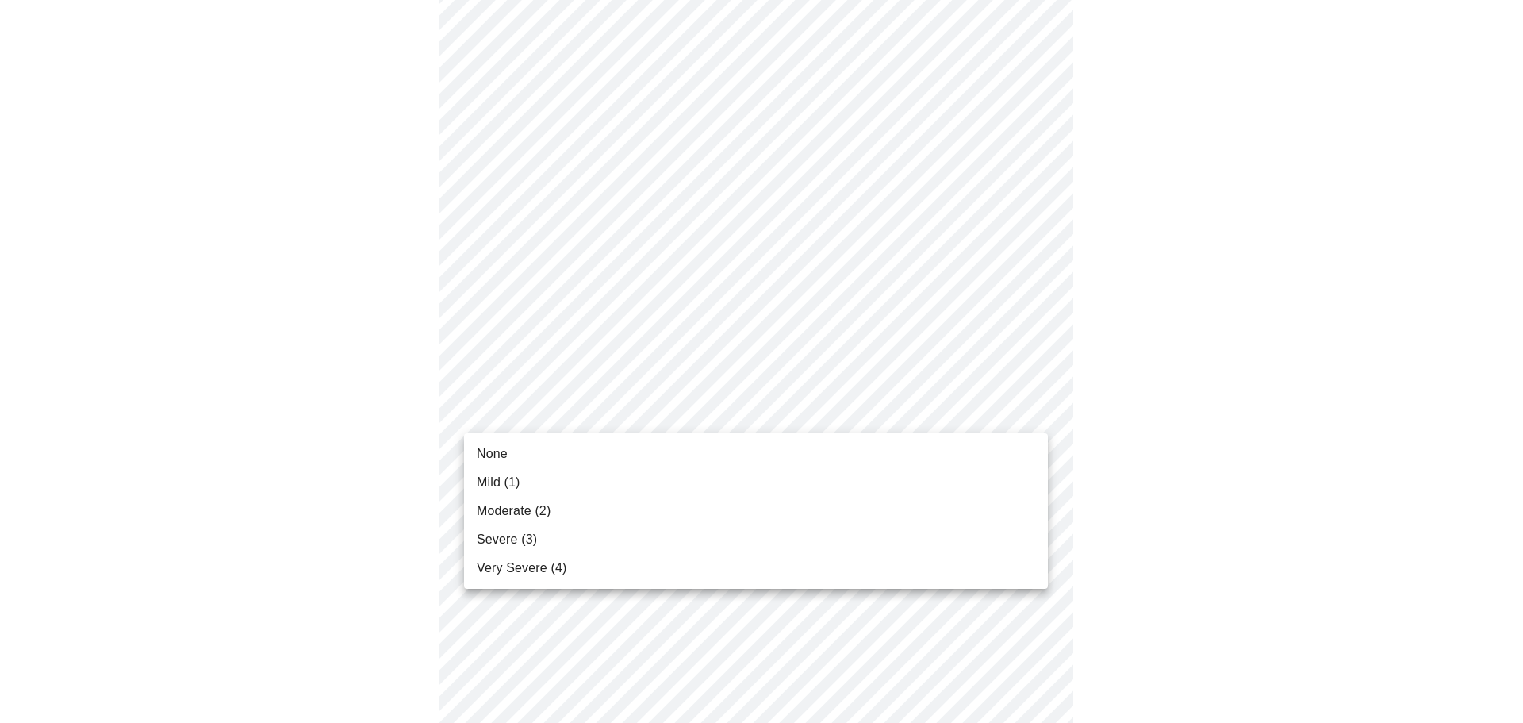
click at [540, 558] on li "Very Severe (4)" at bounding box center [756, 568] width 584 height 29
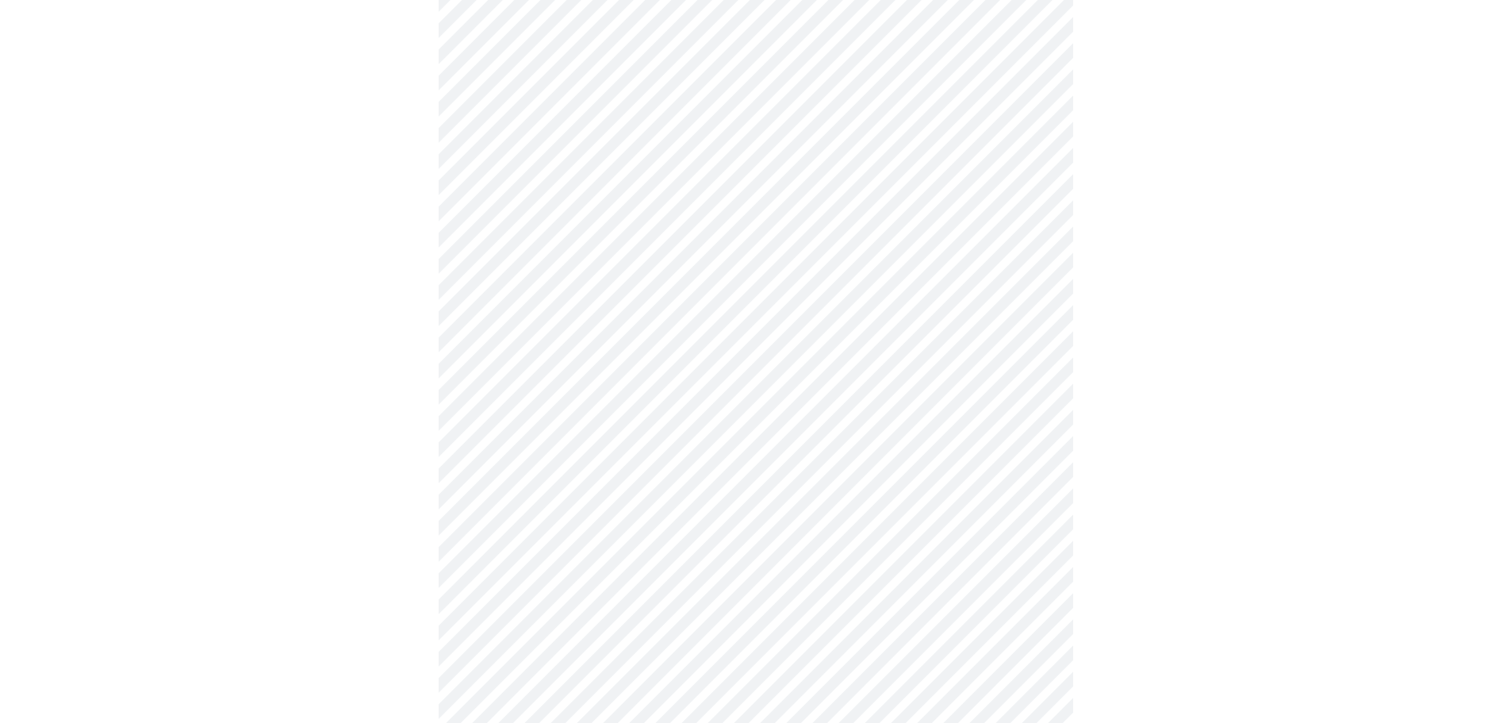
scroll to position [370, 0]
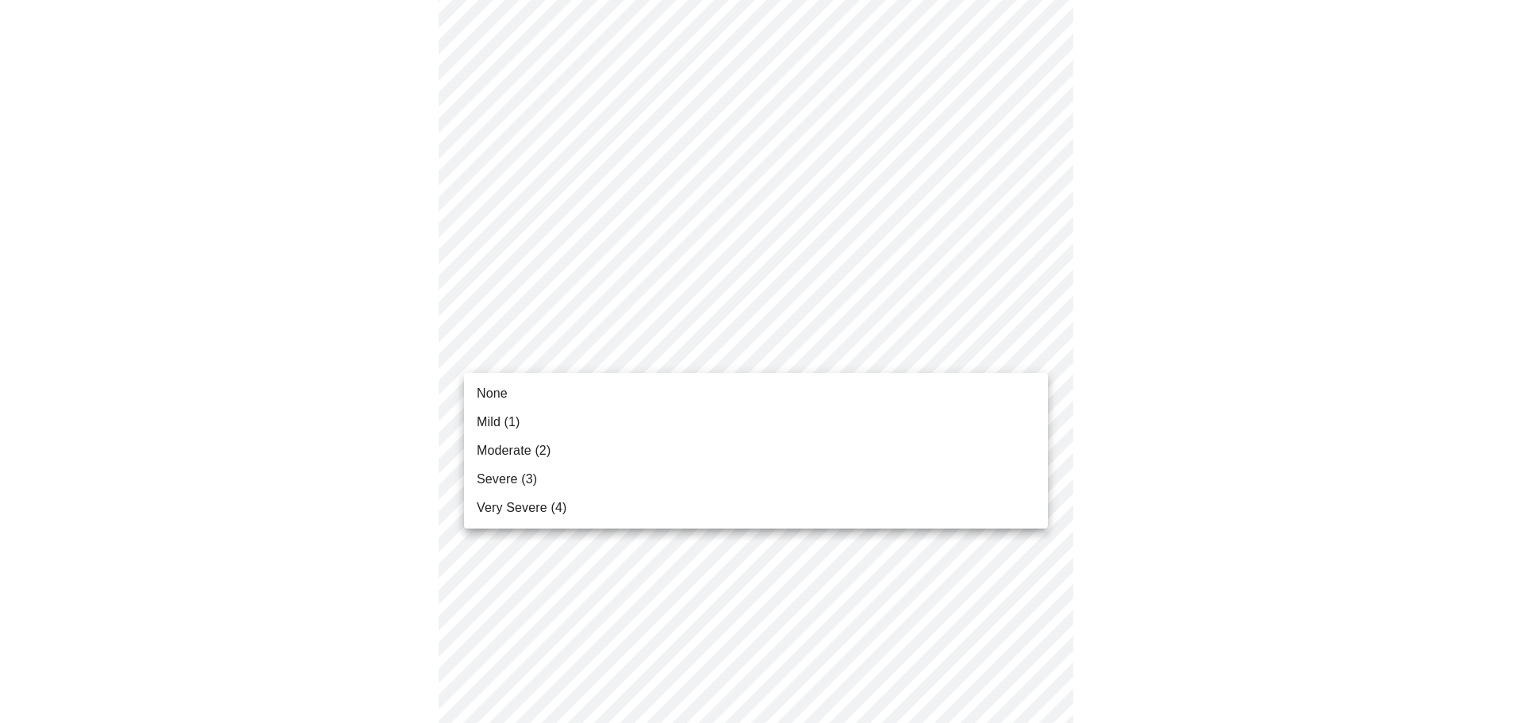
click at [1032, 350] on body "MyMenopauseRx Appointments Messaging Labs Uploads Medications Community Refer a…" at bounding box center [761, 657] width 1510 height 2043
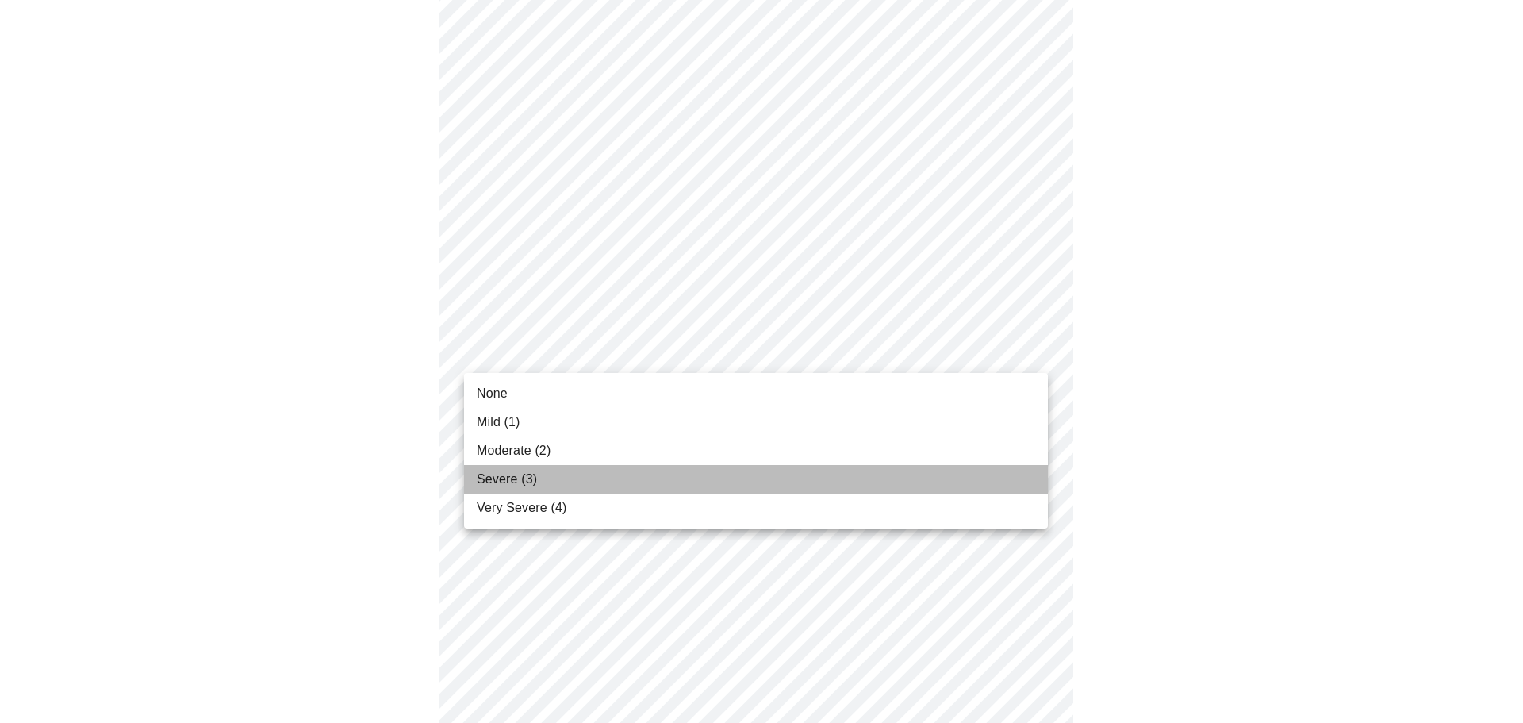
click at [694, 474] on li "Severe (3)" at bounding box center [756, 479] width 584 height 29
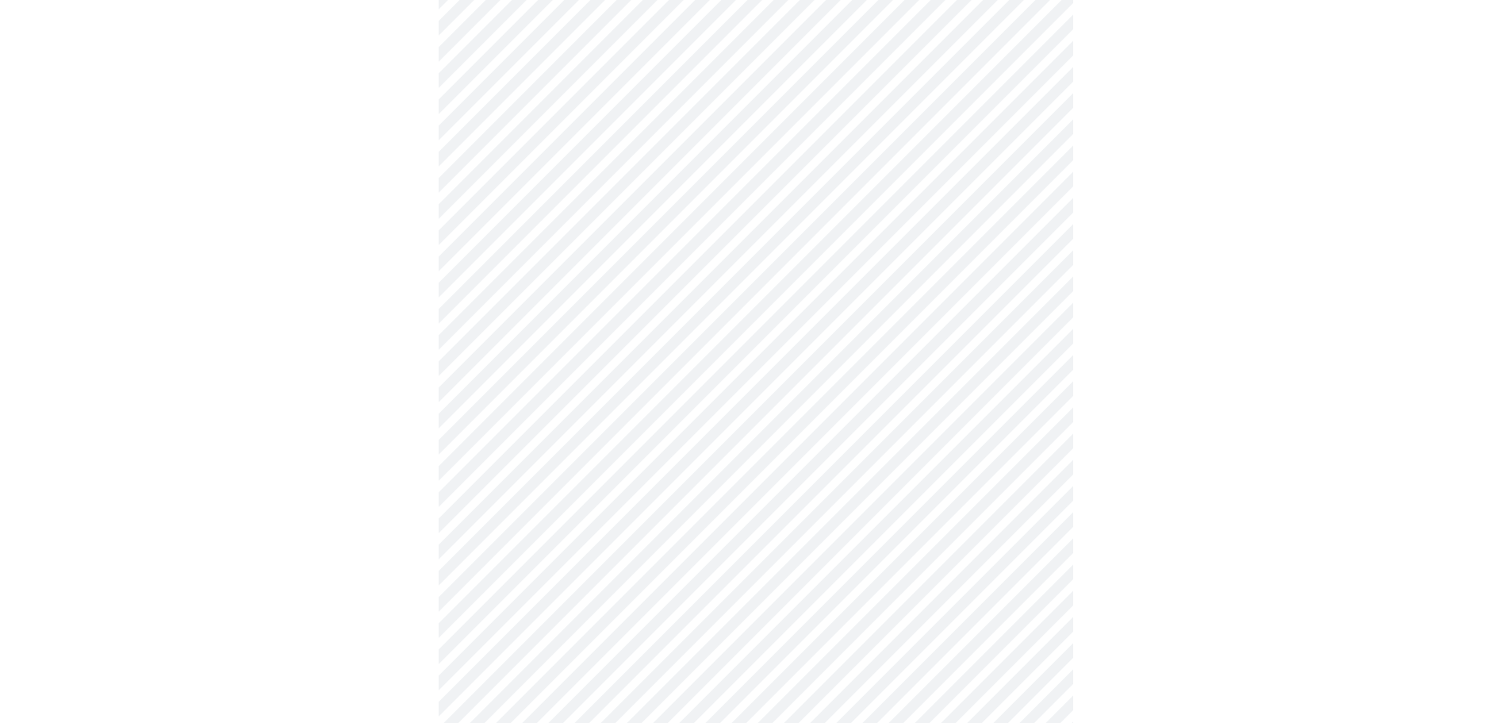
scroll to position [555, 0]
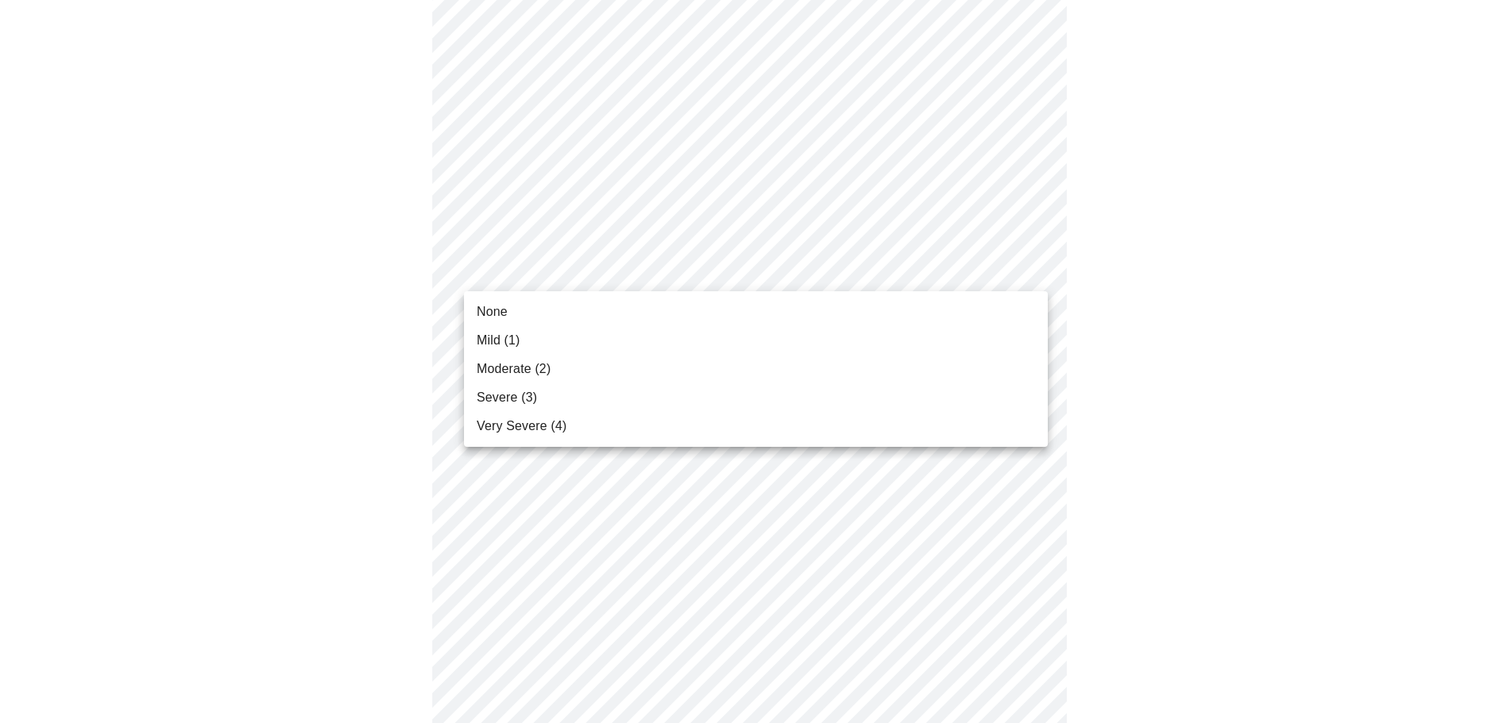
click at [1039, 269] on body "MyMenopauseRx Appointments Messaging Labs Uploads Medications Community Refer a…" at bounding box center [755, 461] width 1498 height 2021
click at [714, 391] on li "Severe (3)" at bounding box center [756, 397] width 584 height 29
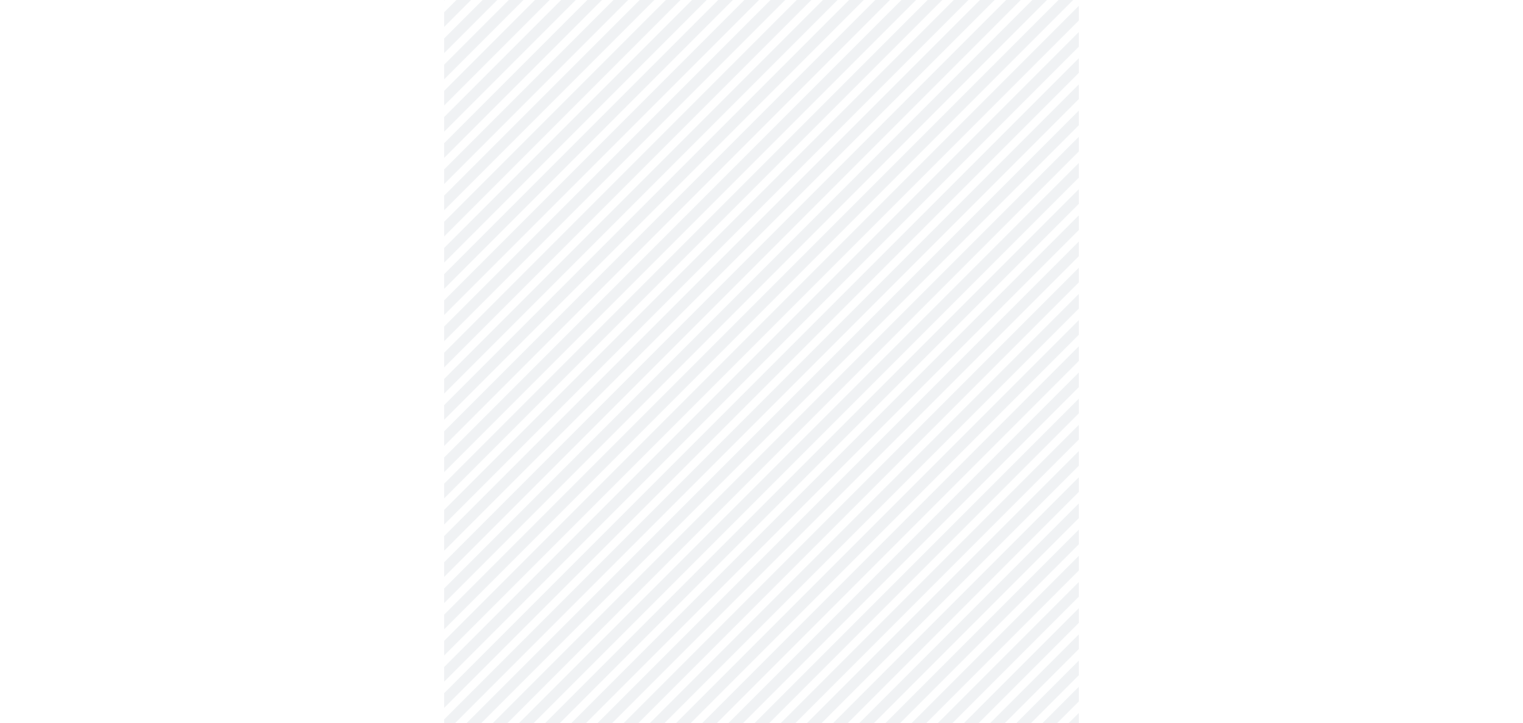
click at [1034, 371] on body "MyMenopauseRx Appointments Messaging Labs Uploads Medications Community Refer a…" at bounding box center [761, 450] width 1510 height 1999
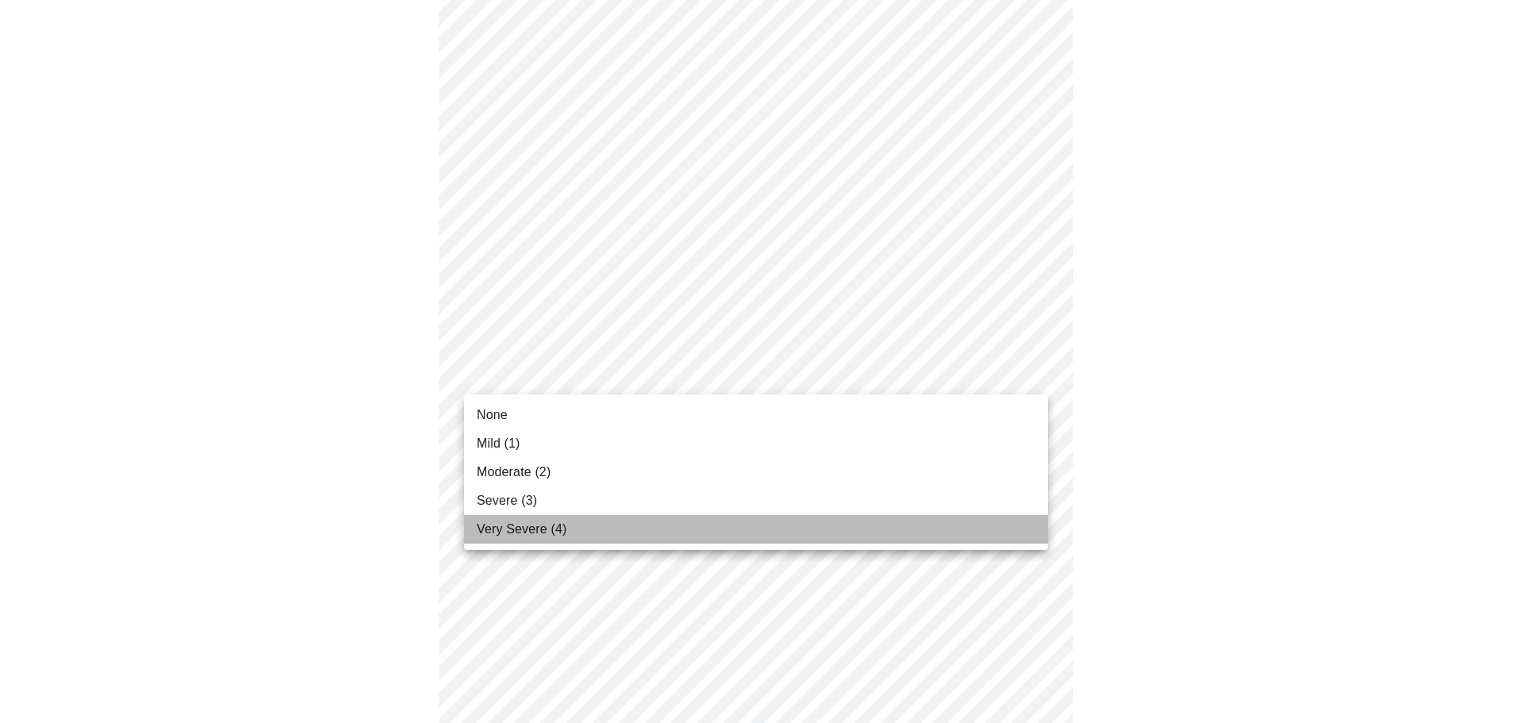
click at [581, 527] on li "Very Severe (4)" at bounding box center [756, 529] width 584 height 29
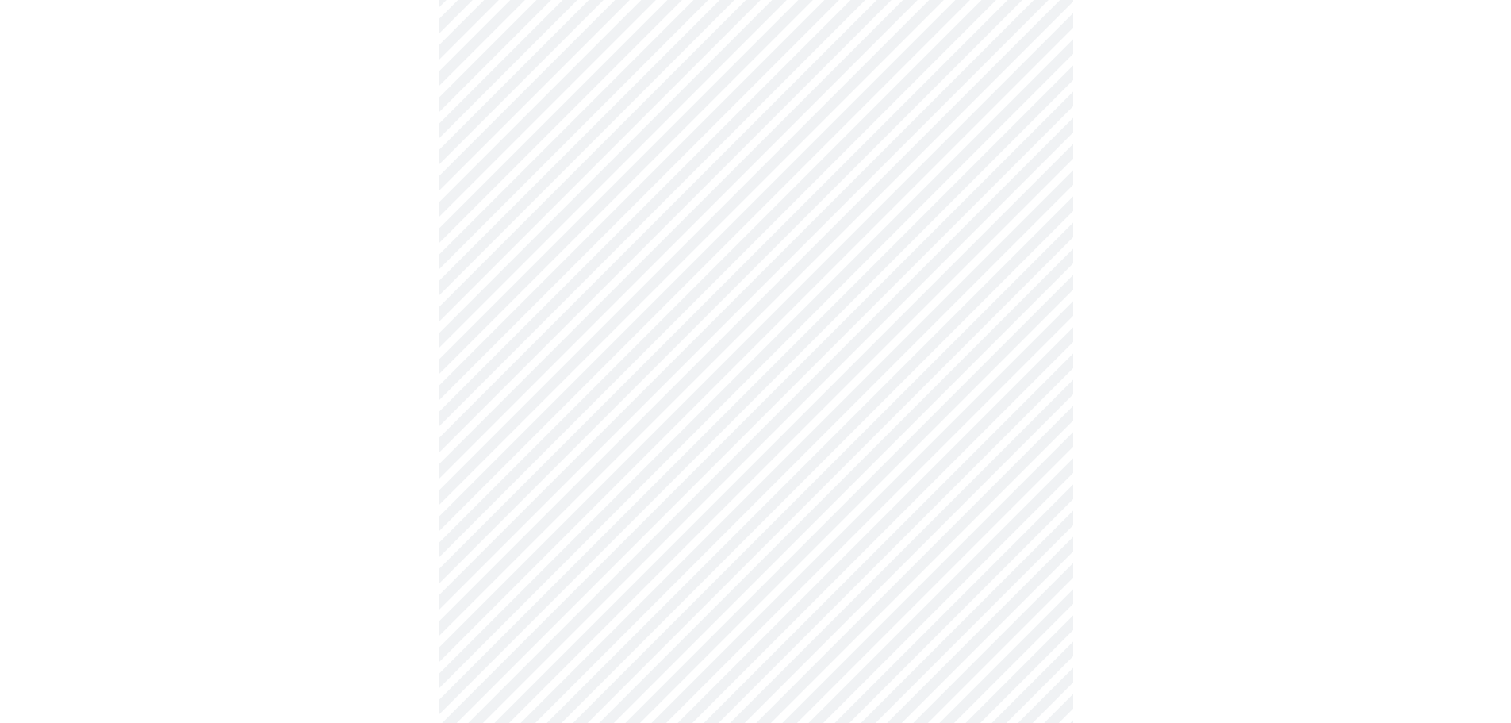
scroll to position [740, 0]
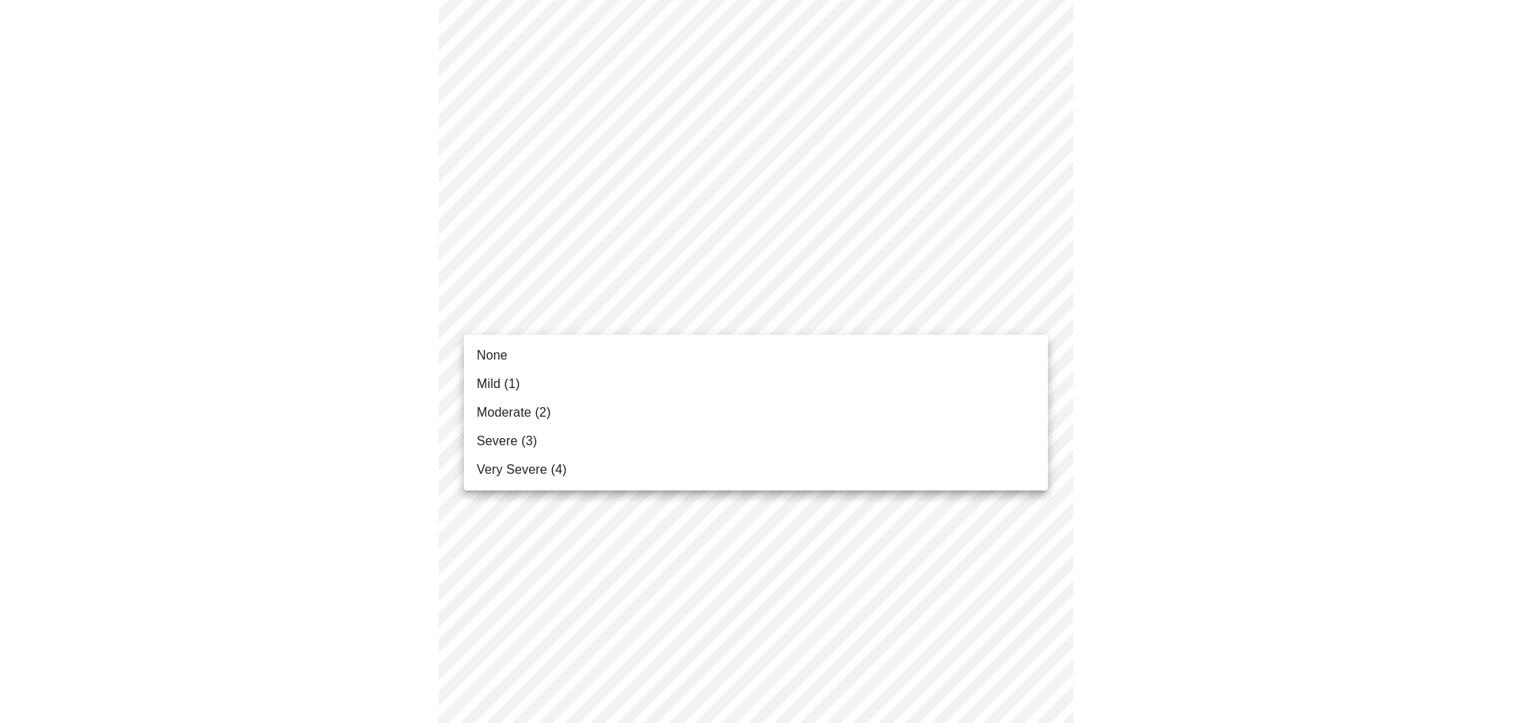
click at [1039, 314] on body "MyMenopauseRx Appointments Messaging Labs Uploads Medications Community Refer a…" at bounding box center [761, 254] width 1510 height 1977
click at [705, 432] on li "Severe (3)" at bounding box center [756, 441] width 584 height 29
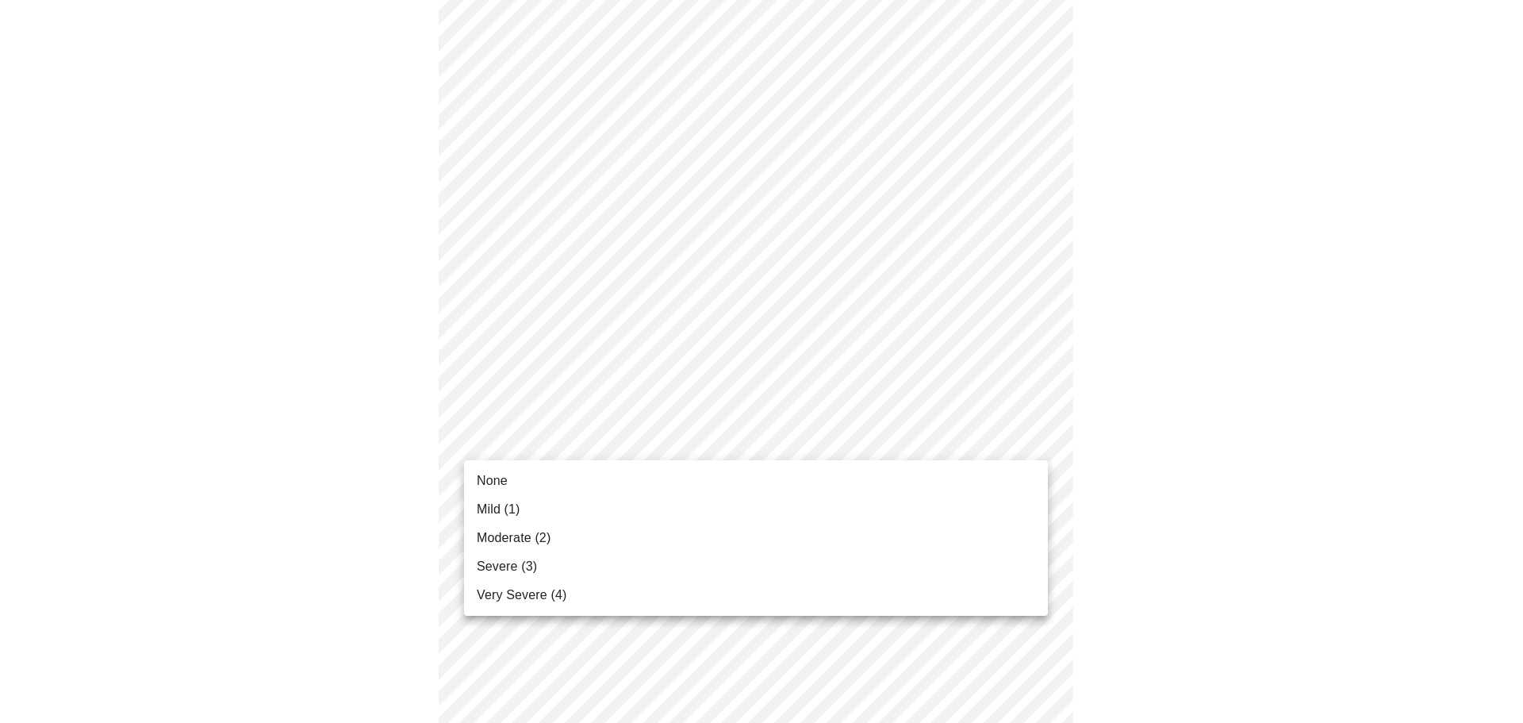
click at [1030, 432] on body "MyMenopauseRx Appointments Messaging Labs Uploads Medications Community Refer a…" at bounding box center [761, 243] width 1510 height 1954
click at [747, 481] on li "None" at bounding box center [756, 480] width 584 height 29
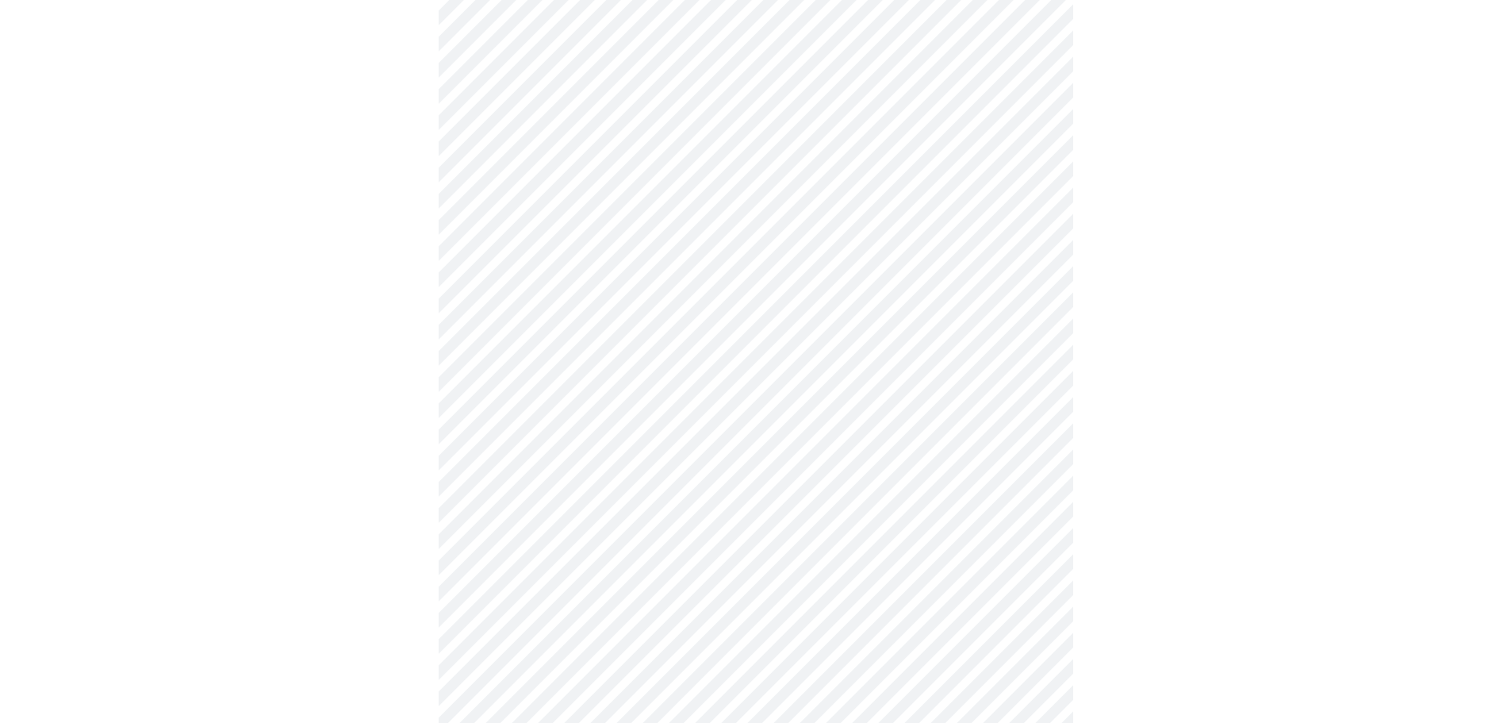
scroll to position [926, 0]
click at [1038, 375] on body "MyMenopauseRx Appointments Messaging Labs Uploads Medications Community Refer a…" at bounding box center [755, 47] width 1498 height 1932
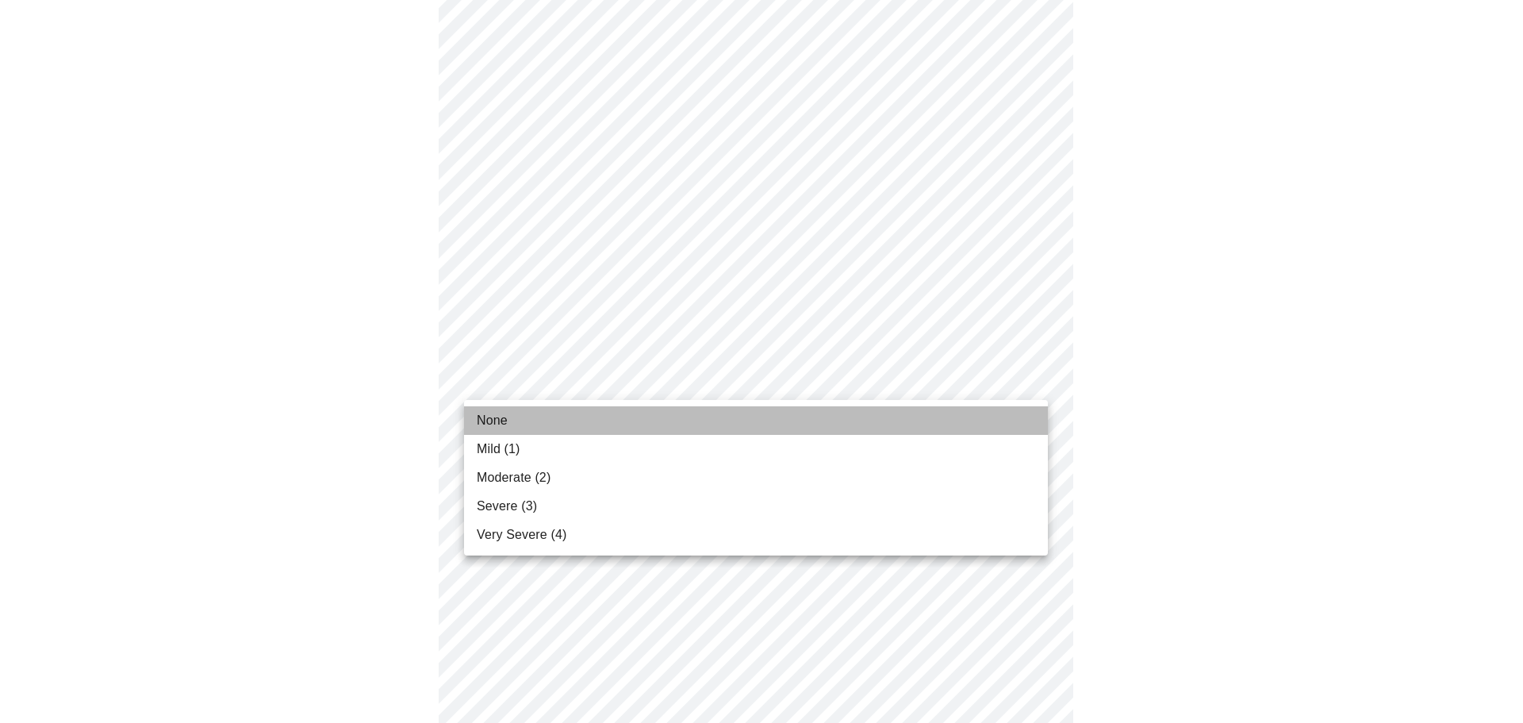
click at [833, 432] on li "None" at bounding box center [756, 420] width 584 height 29
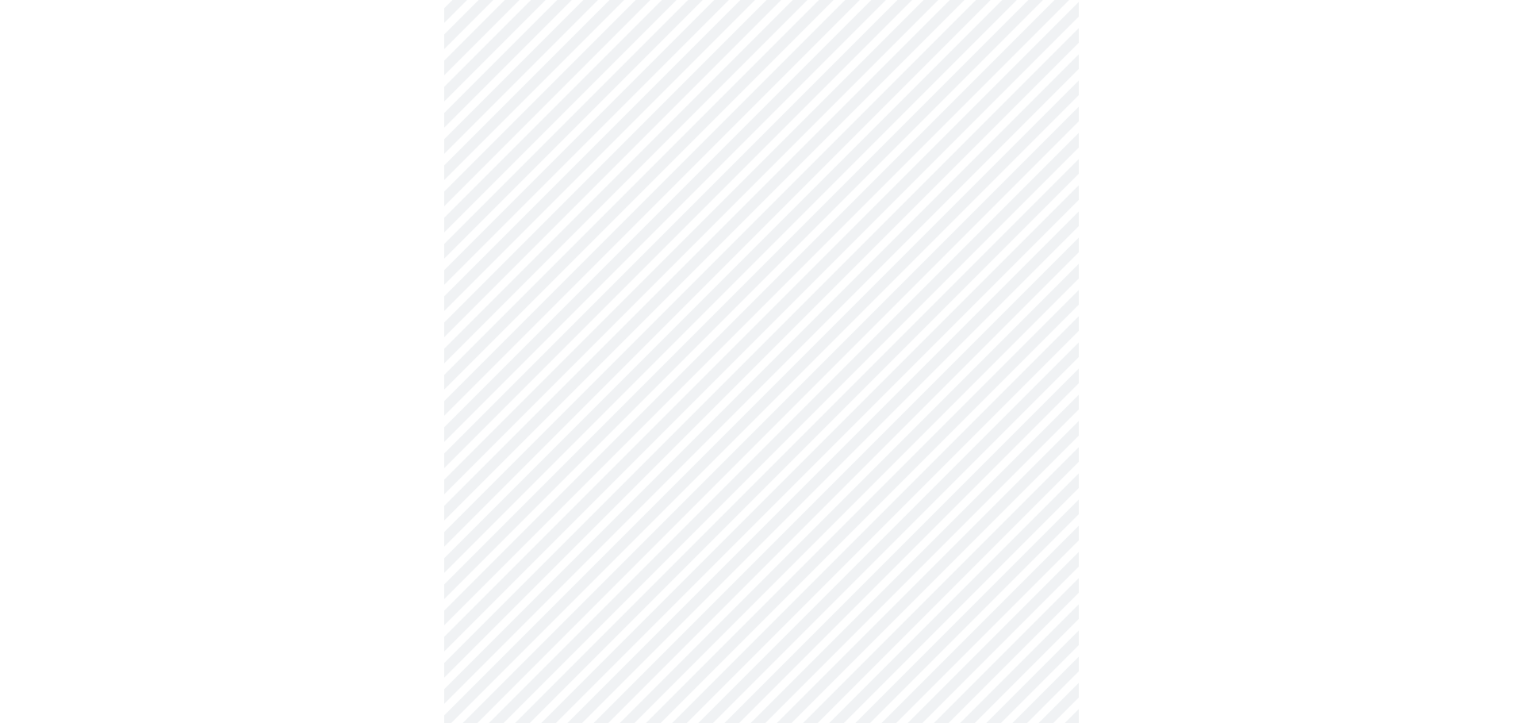
click at [1027, 498] on body "MyMenopauseRx Appointments Messaging Labs Uploads Medications Community Refer a…" at bounding box center [761, 36] width 1510 height 1910
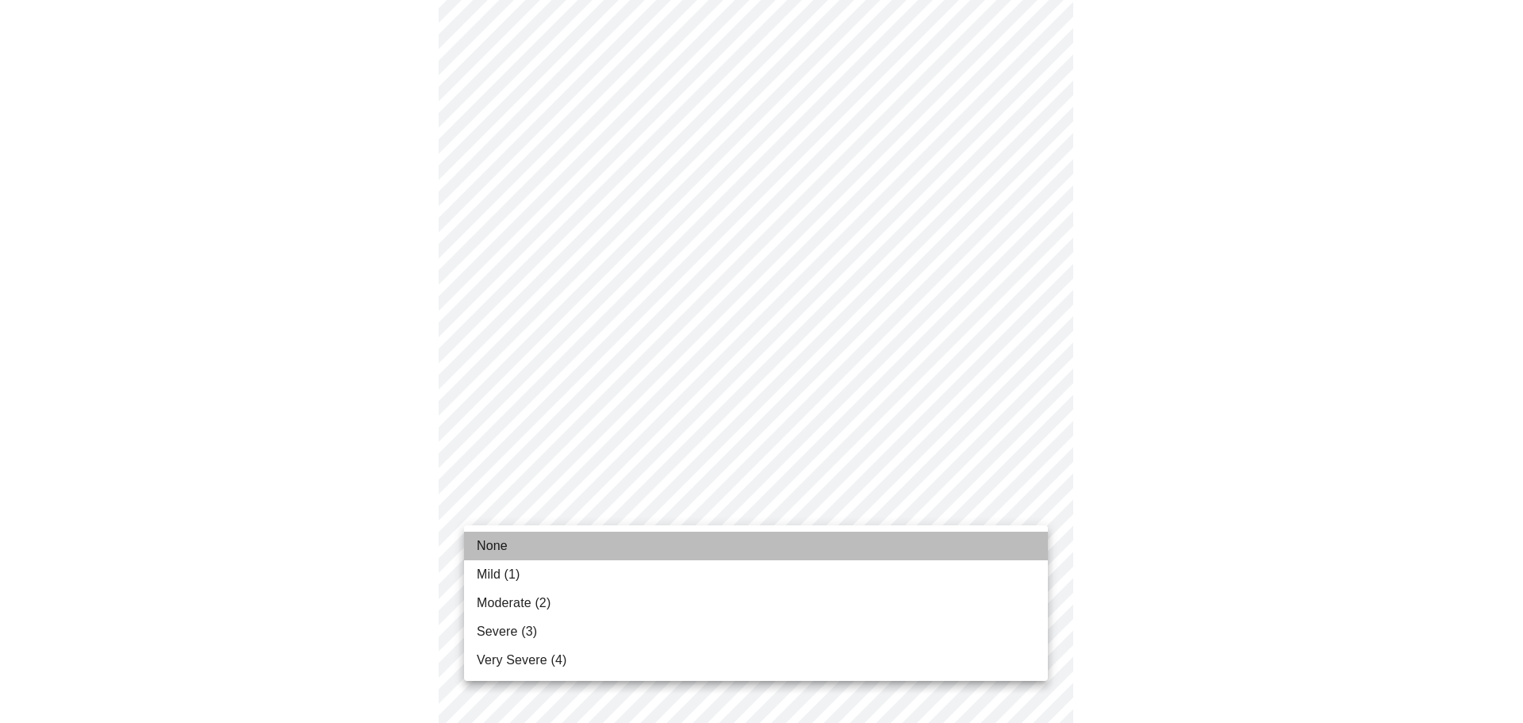
click at [711, 541] on li "None" at bounding box center [756, 545] width 584 height 29
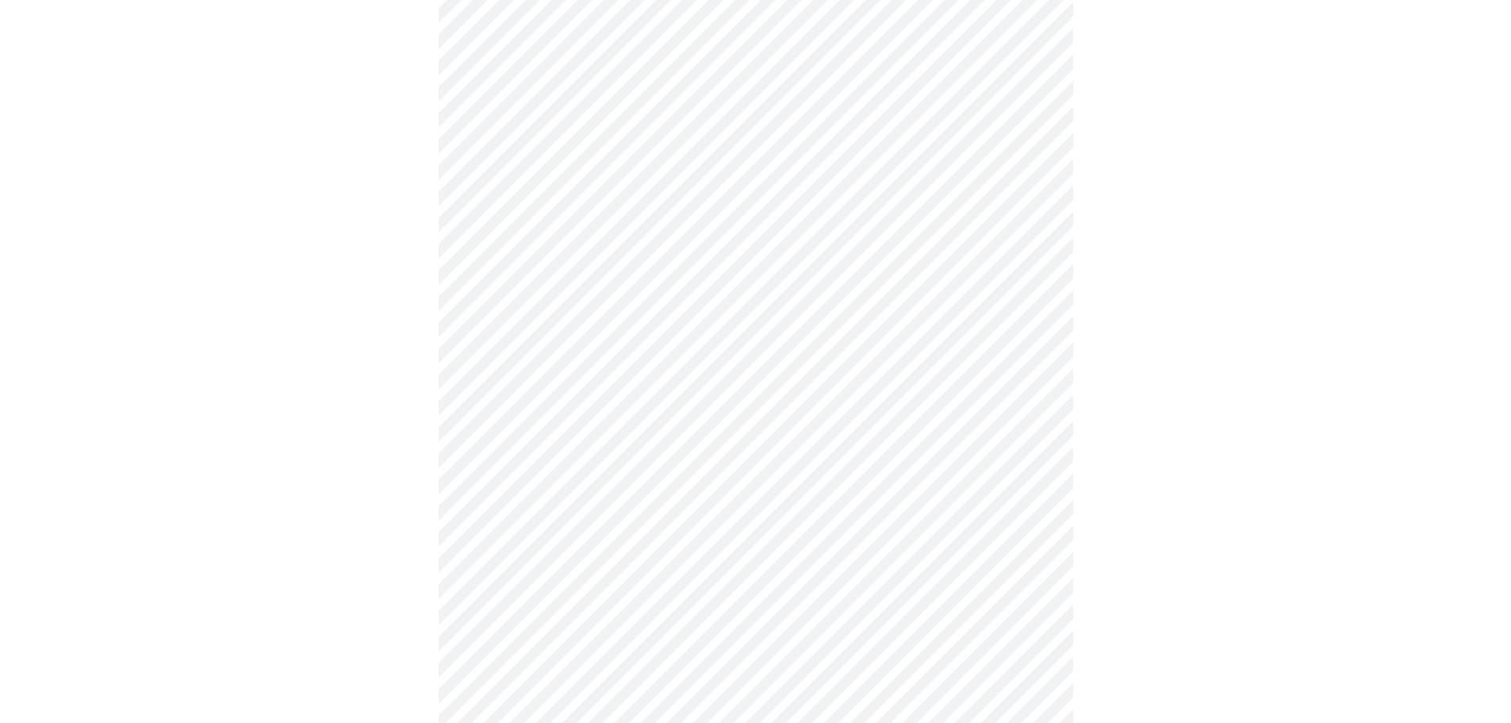
scroll to position [1110, 0]
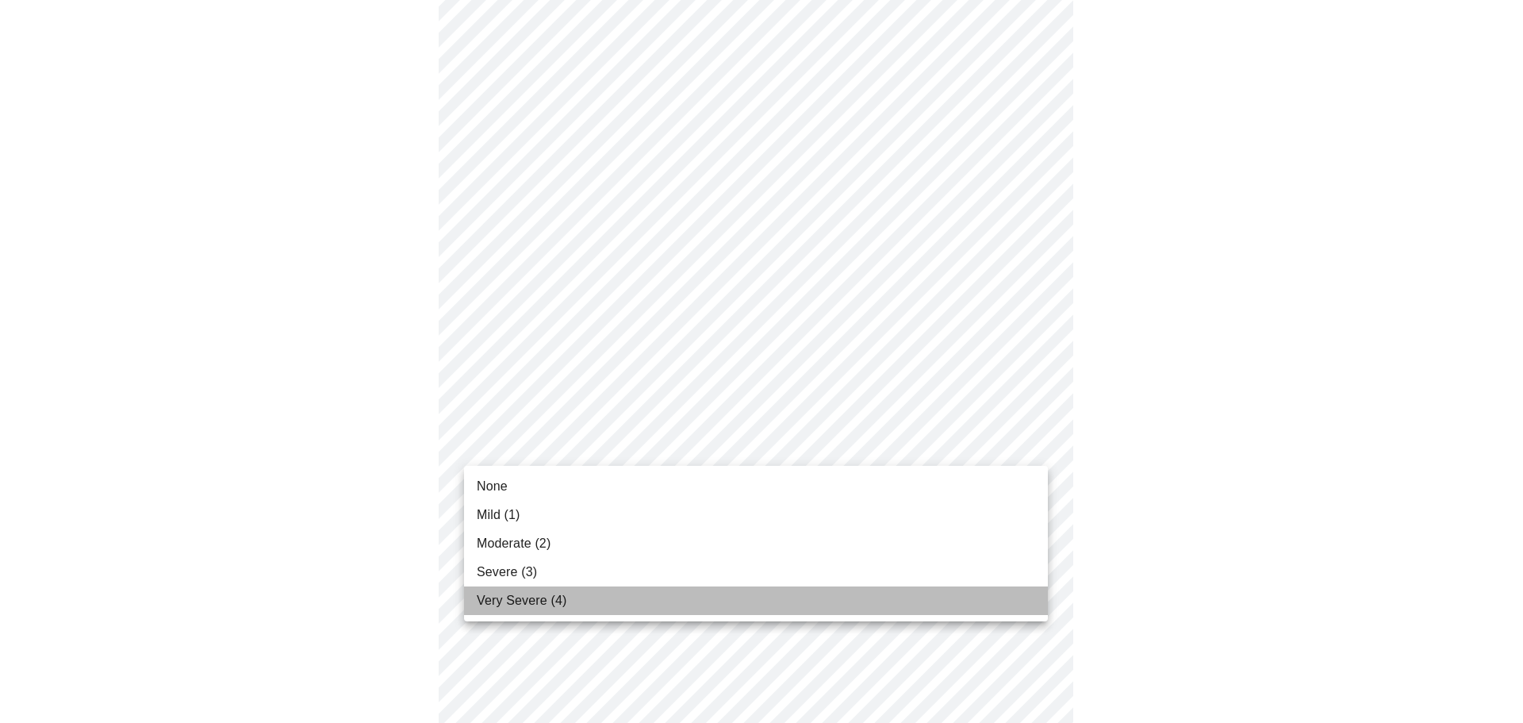
click at [613, 599] on li "Very Severe (4)" at bounding box center [756, 600] width 584 height 29
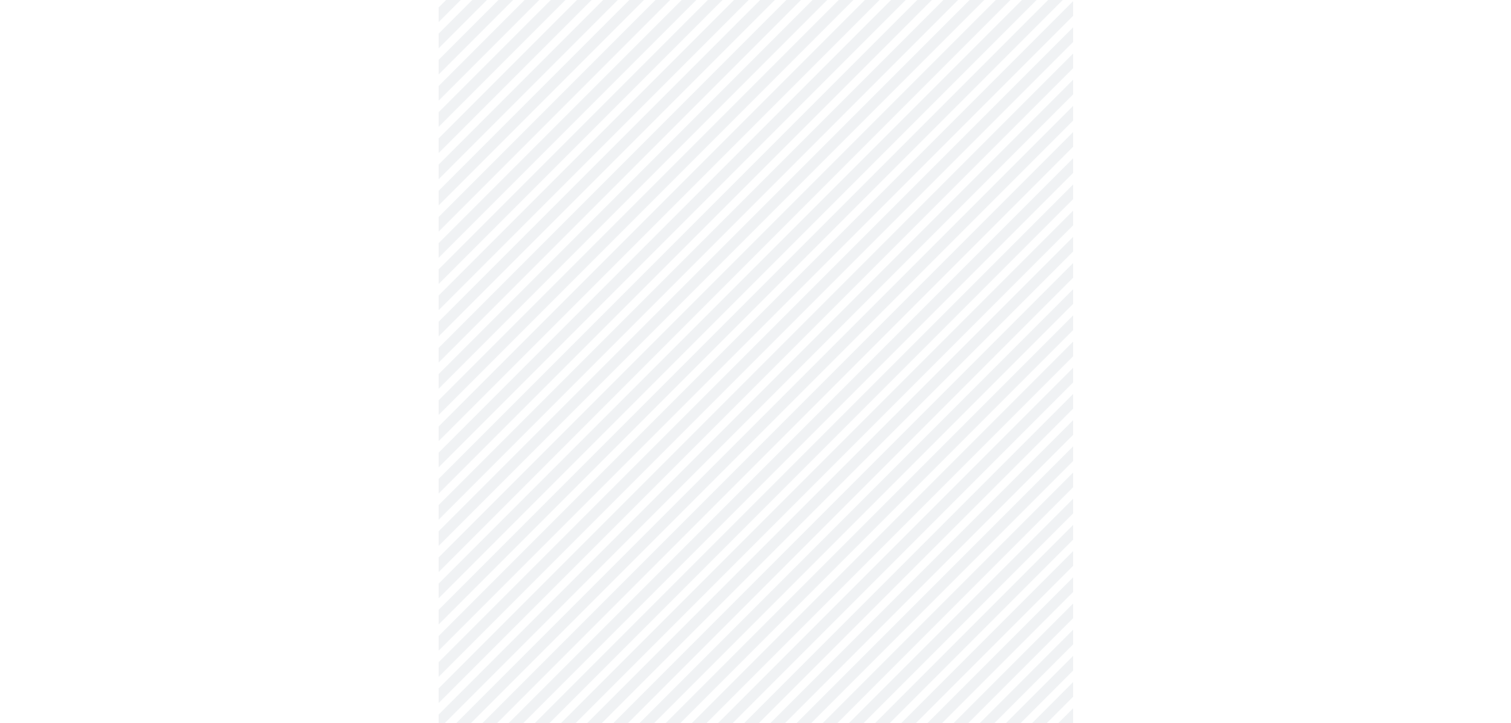
scroll to position [740, 0]
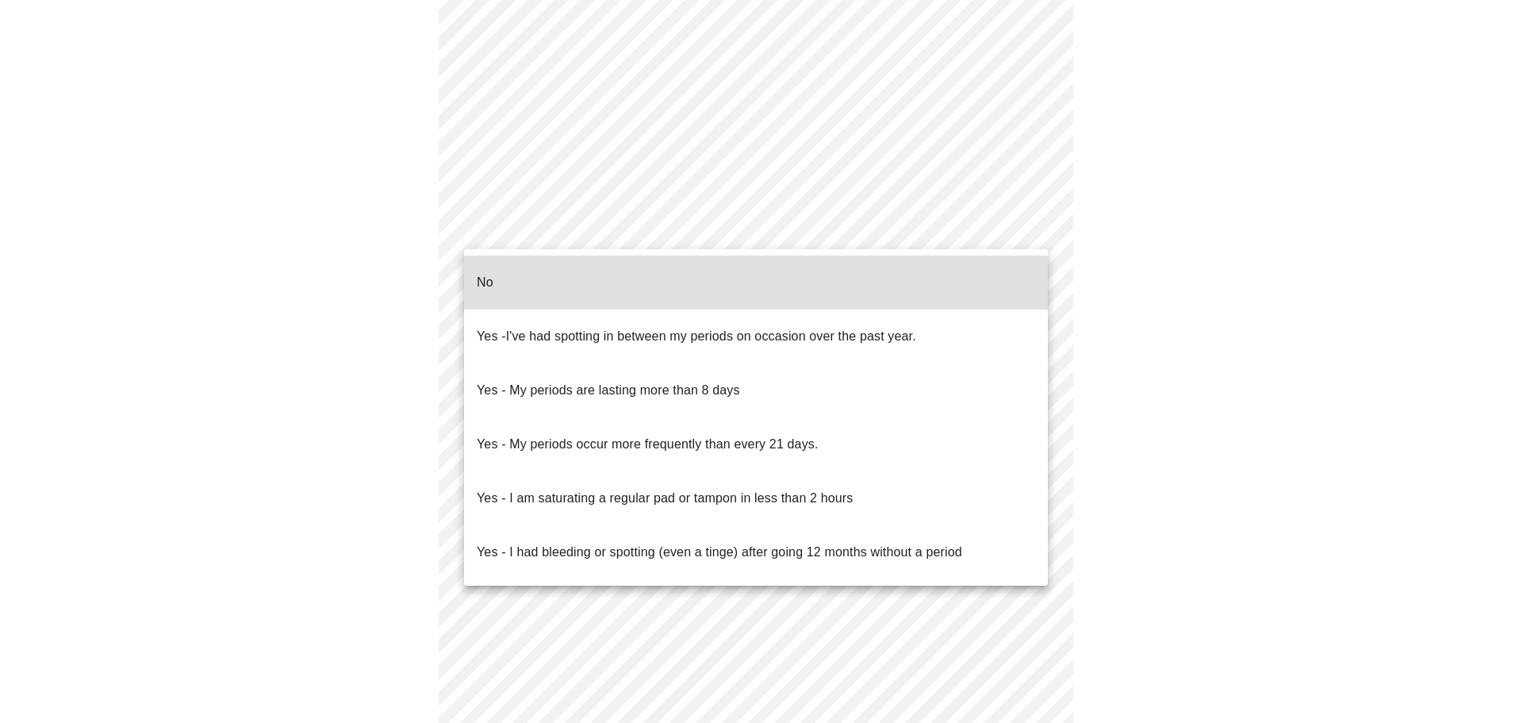
click at [1033, 224] on body "MyMenopauseRx Appointments Messaging Labs Uploads Medications Community Refer a…" at bounding box center [761, 49] width 1510 height 1566
click at [934, 261] on li "No" at bounding box center [756, 282] width 584 height 54
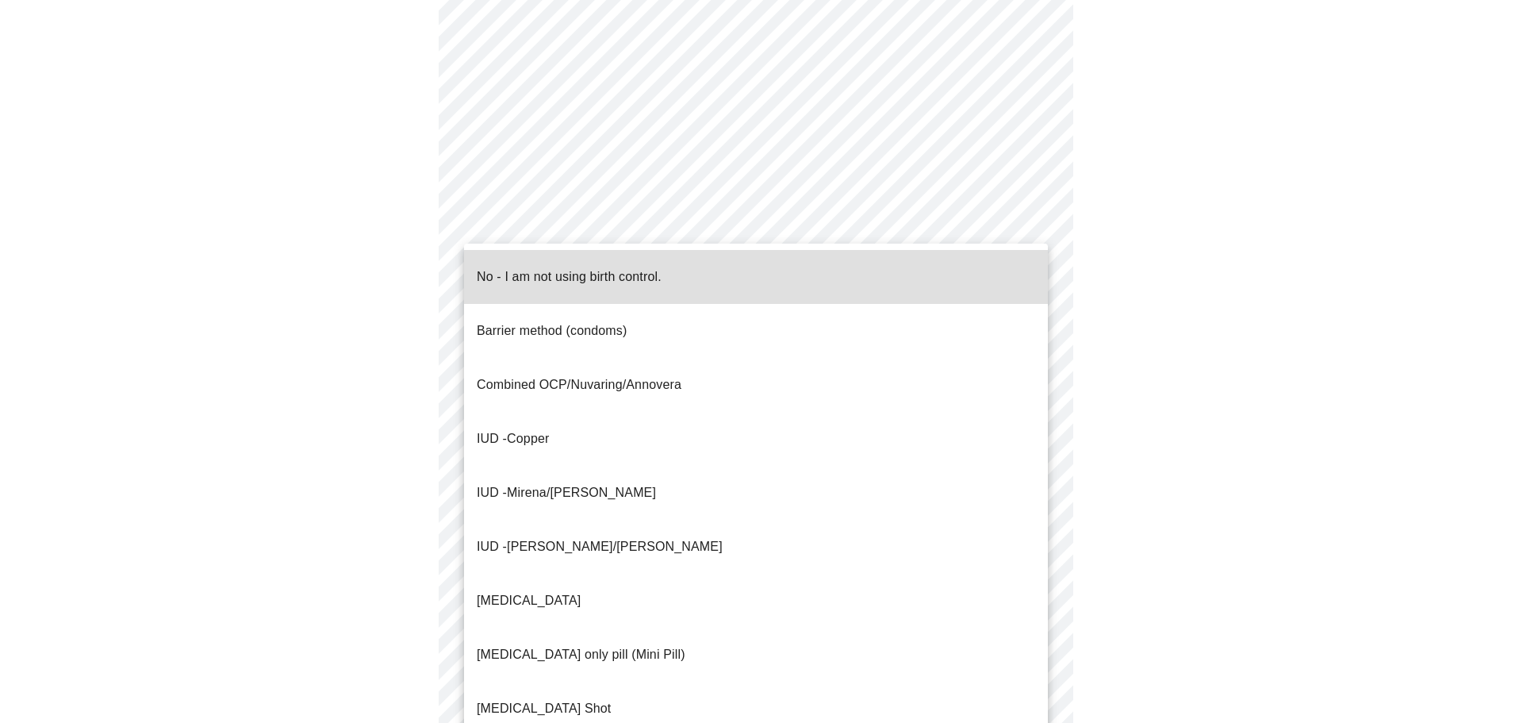
click at [1029, 340] on body "MyMenopauseRx Appointments Messaging Labs Uploads Medications Community Refer a…" at bounding box center [761, 44] width 1510 height 1556
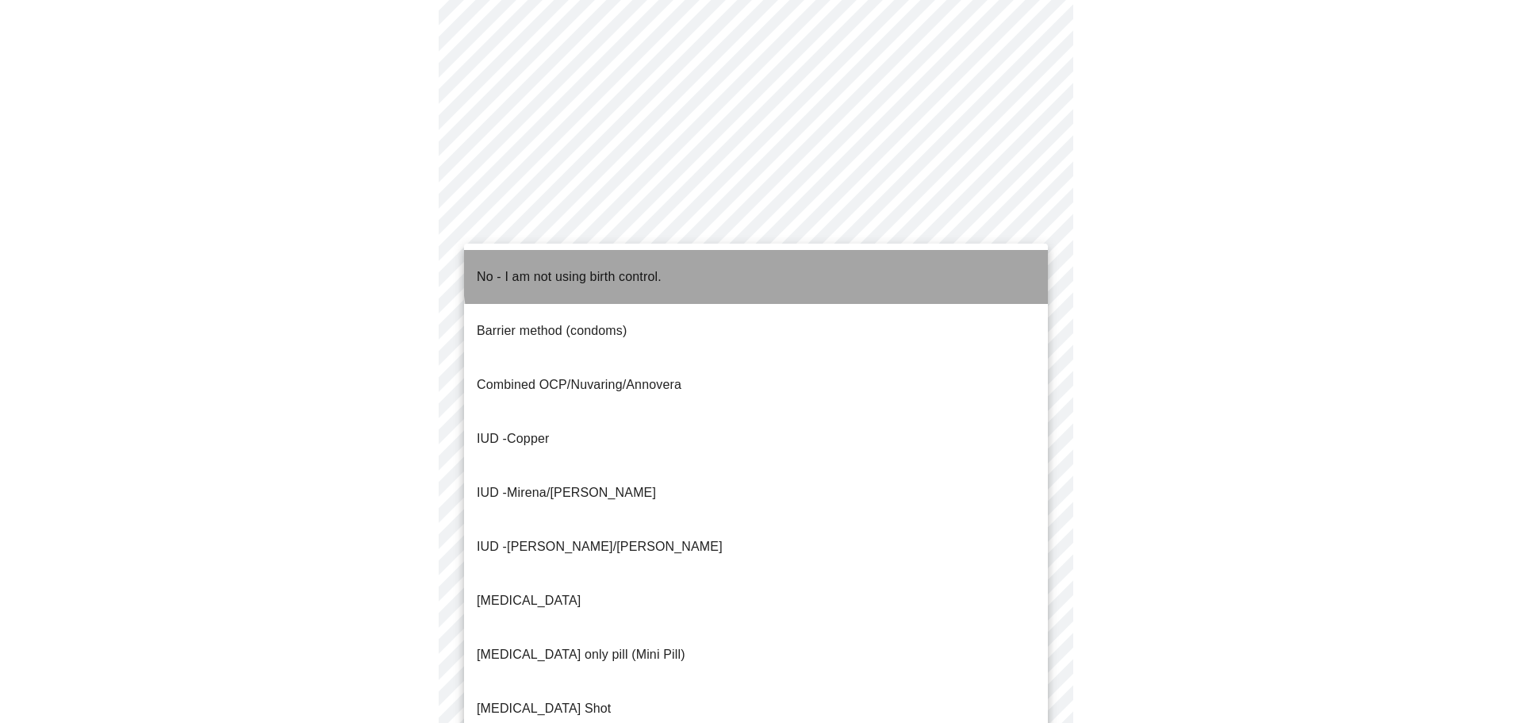
click at [770, 257] on li "No - I am not using birth control." at bounding box center [756, 277] width 584 height 54
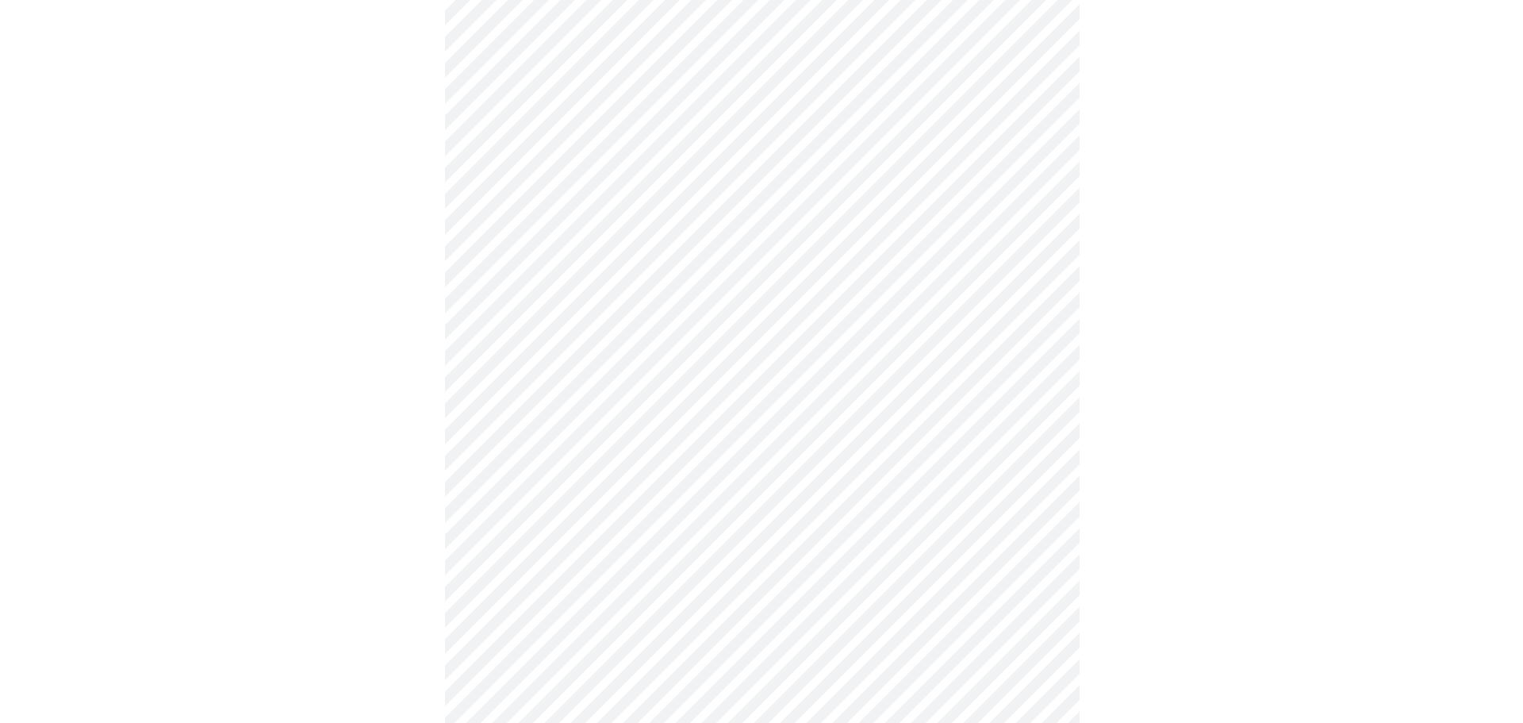
scroll to position [824, 0]
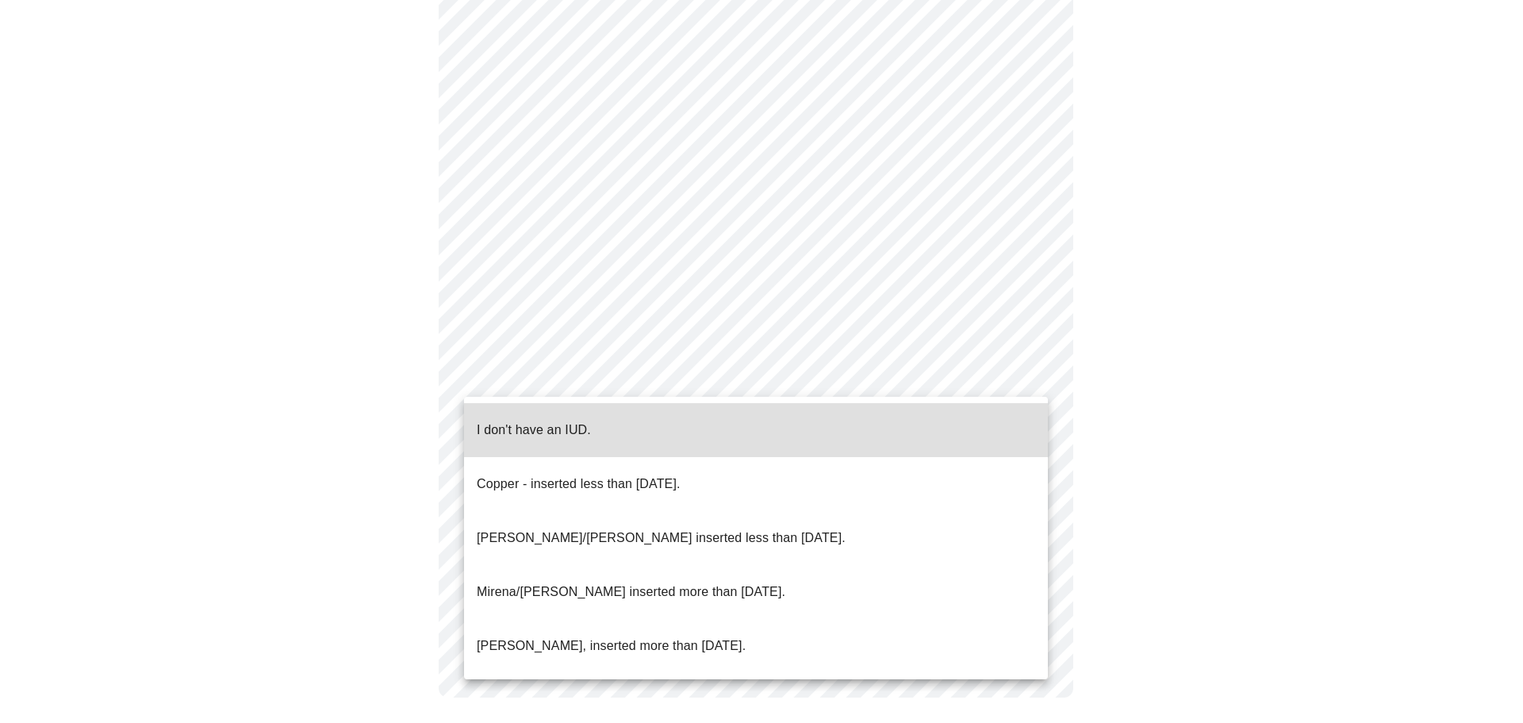
click at [816, 423] on li "I don't have an IUD." at bounding box center [756, 430] width 584 height 54
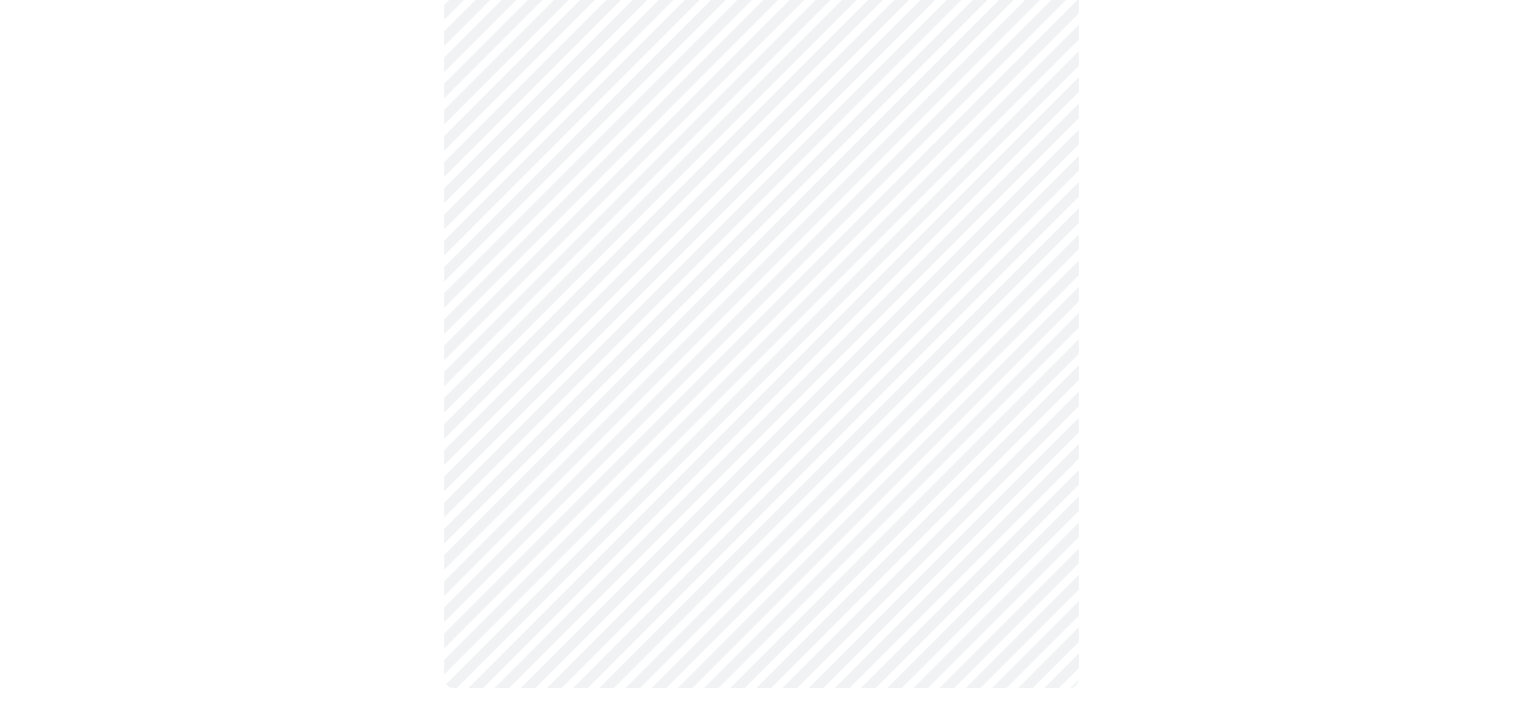
scroll to position [815, 0]
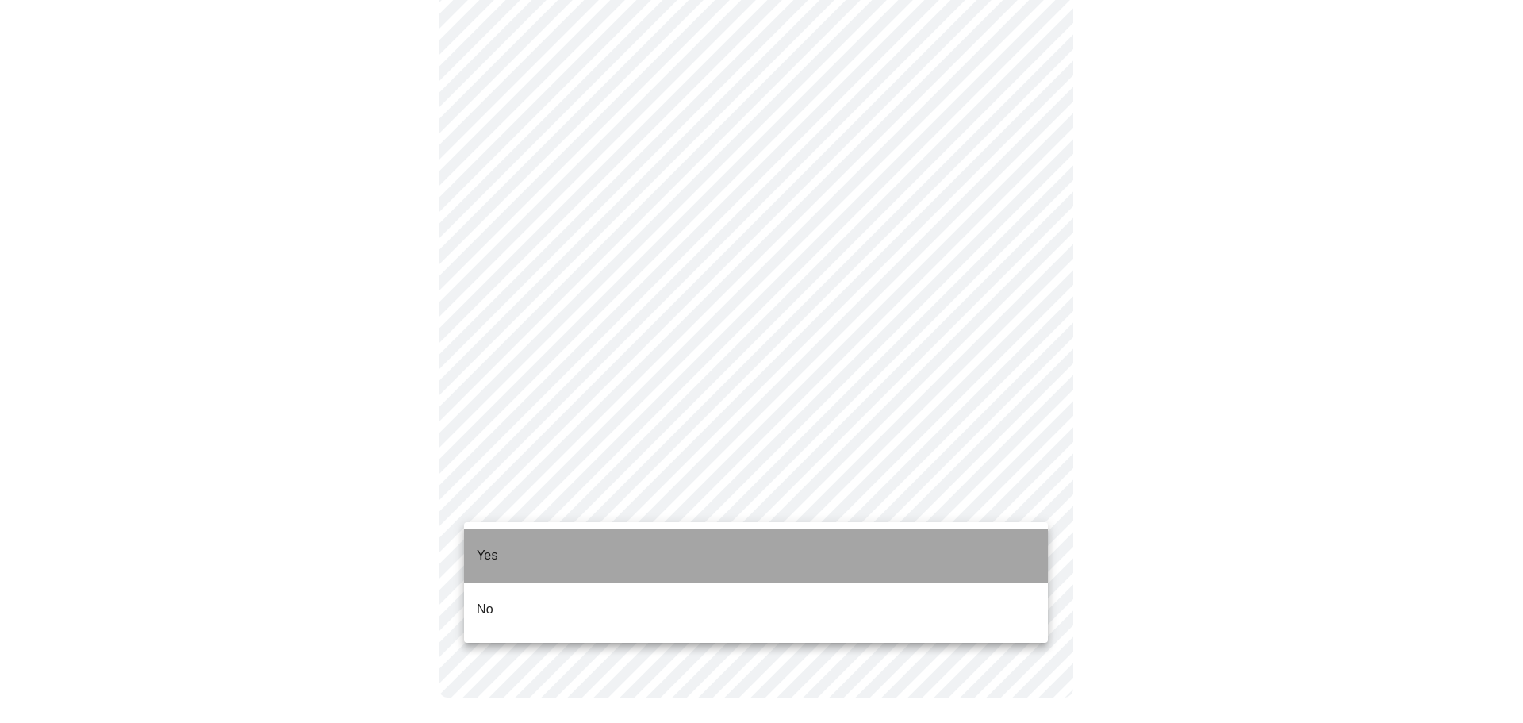
click at [674, 549] on li "Yes" at bounding box center [756, 555] width 584 height 54
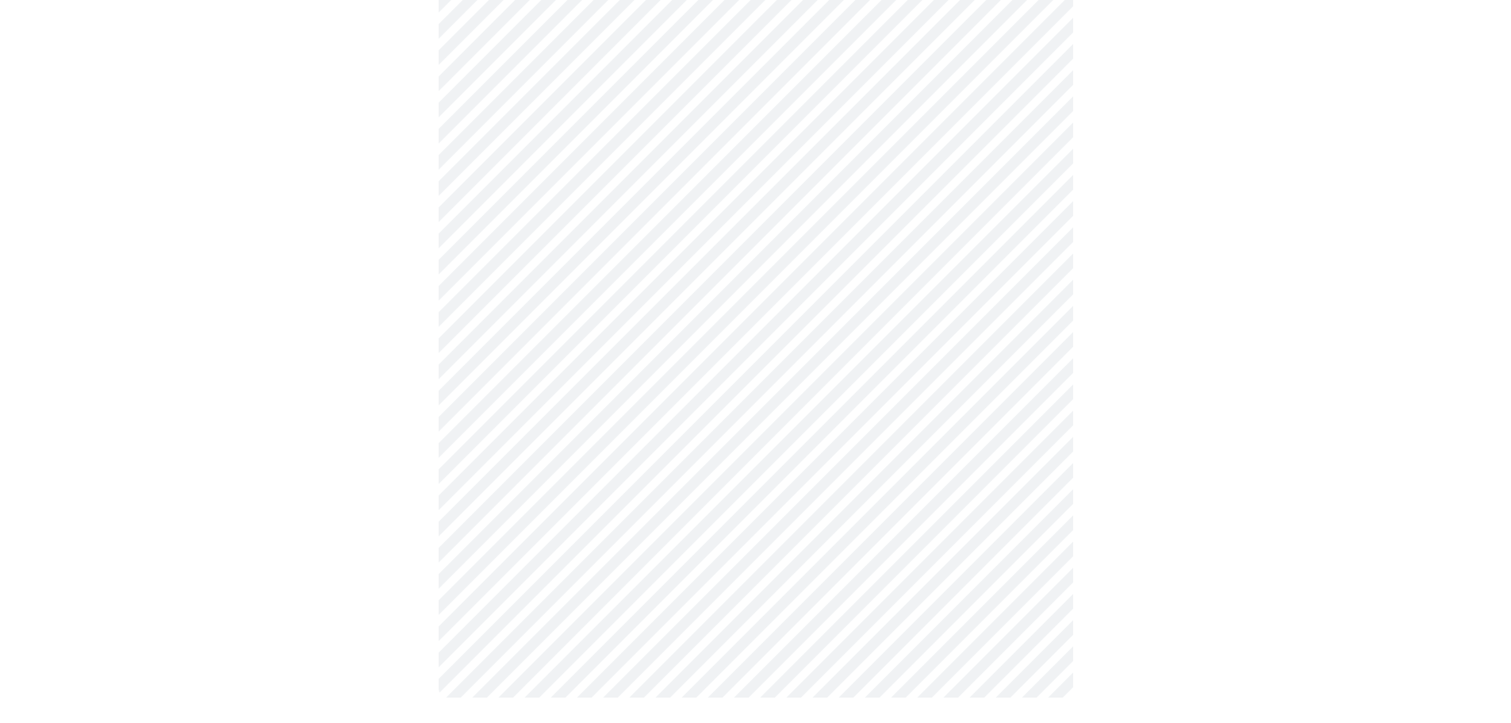
scroll to position [0, 0]
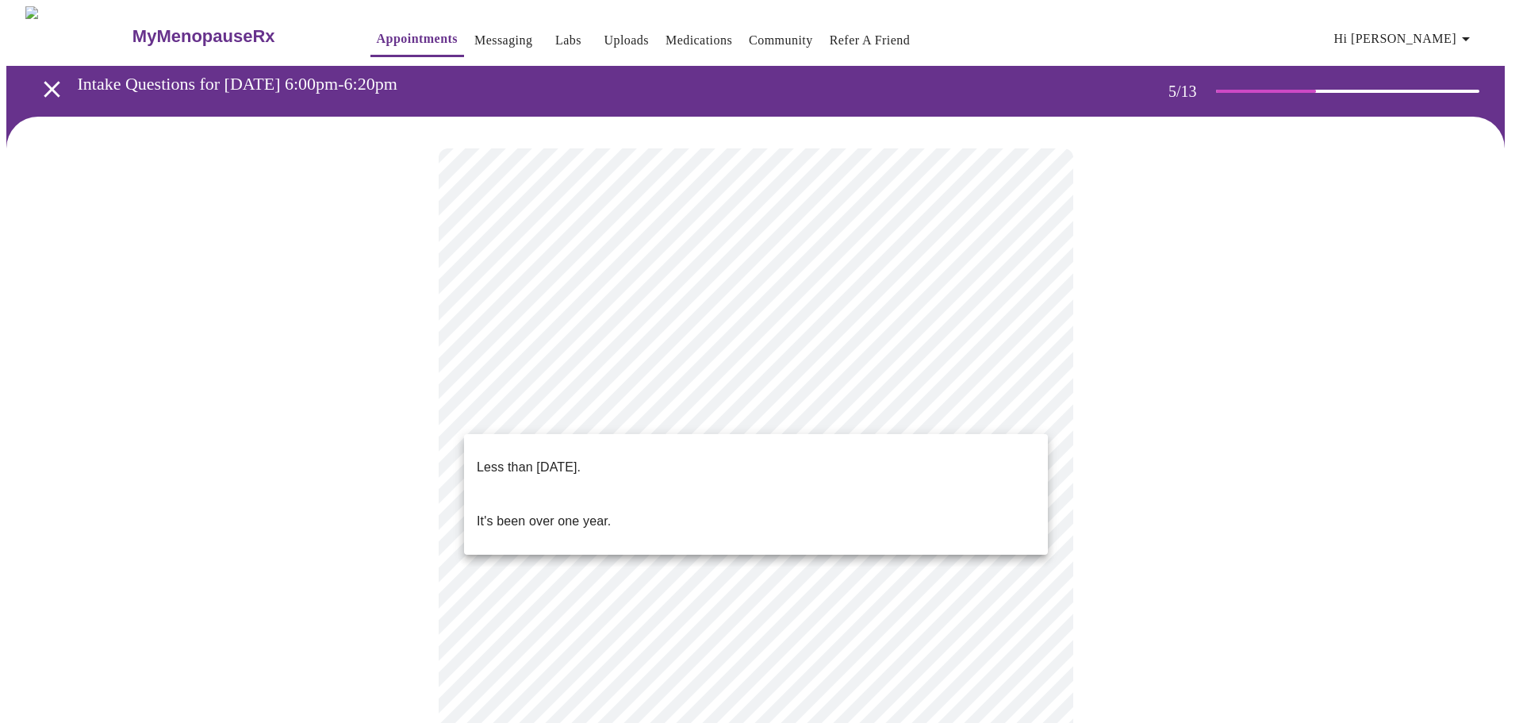
click at [553, 407] on body "MyMenopauseRx Appointments Messaging Labs Uploads Medications Community Refer a…" at bounding box center [761, 648] width 1510 height 1285
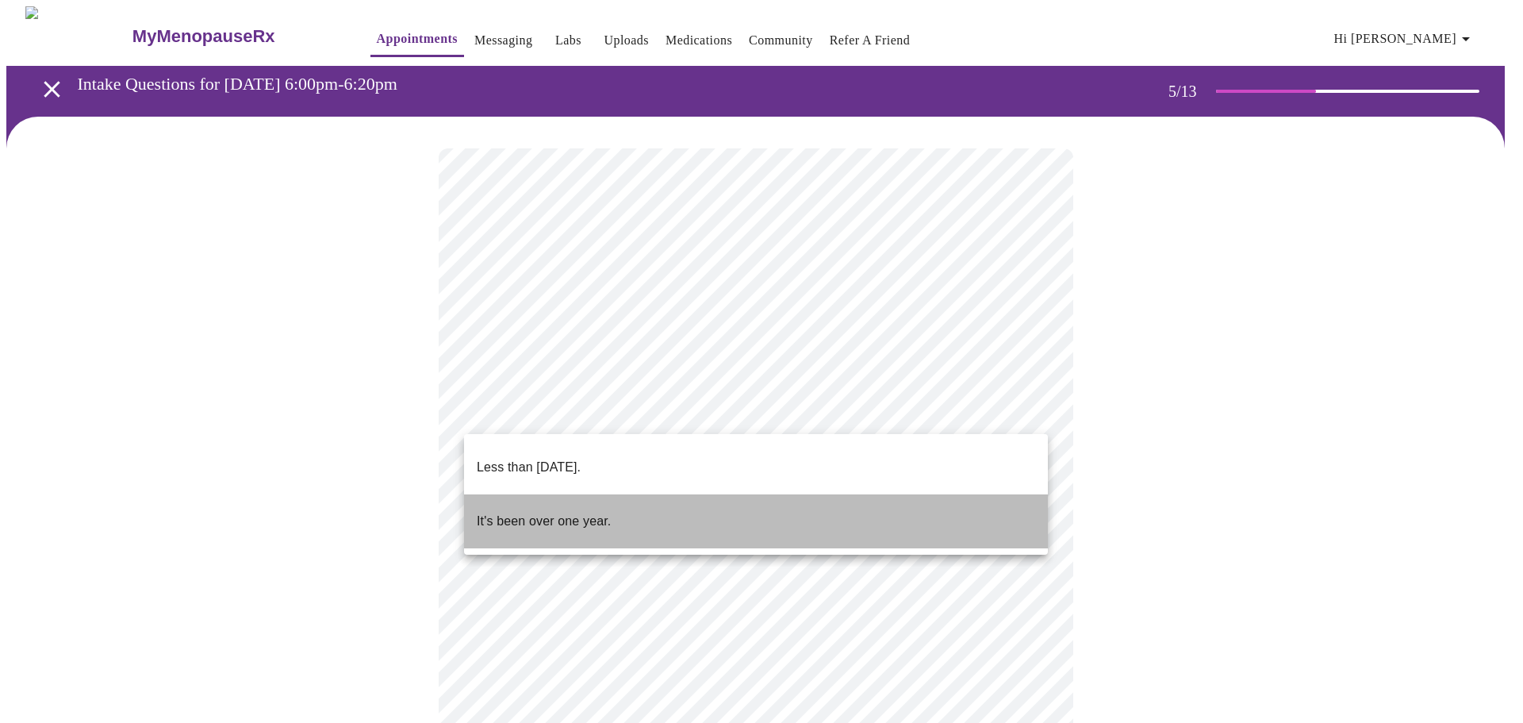
click at [547, 512] on p "It's been over one year." at bounding box center [544, 521] width 134 height 19
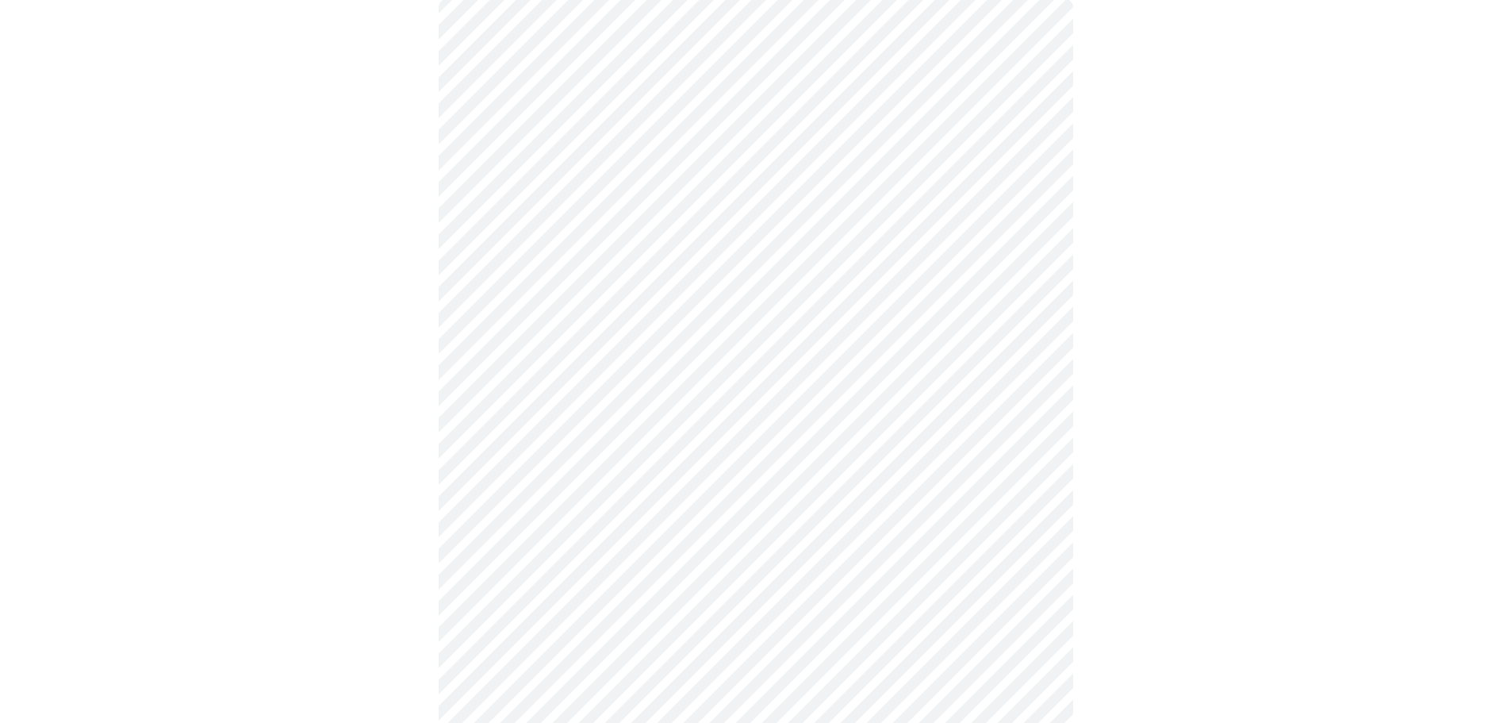
scroll to position [185, 0]
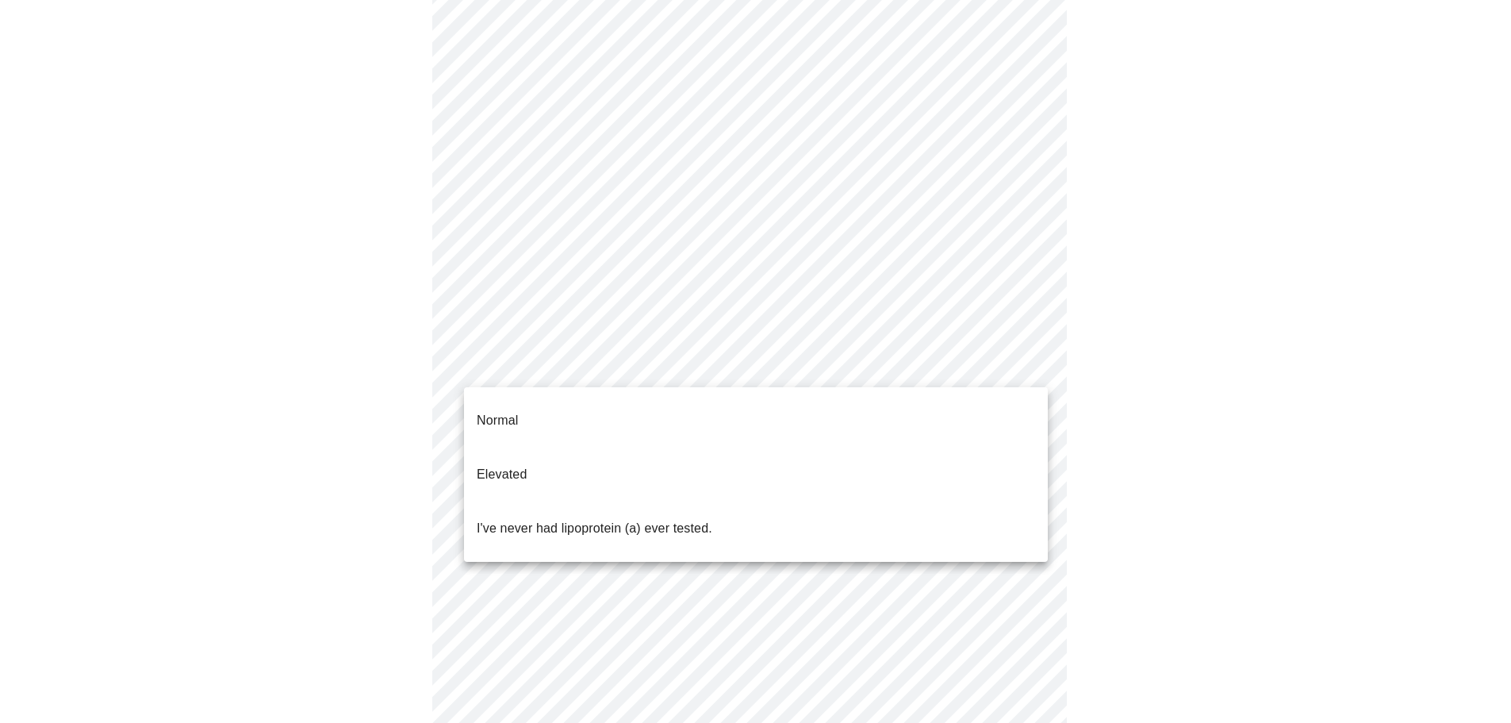
click at [1032, 363] on body "MyMenopauseRx Appointments Messaging Labs Uploads Medications Community Refer a…" at bounding box center [755, 459] width 1498 height 1275
click at [820, 404] on li "Normal" at bounding box center [756, 420] width 584 height 54
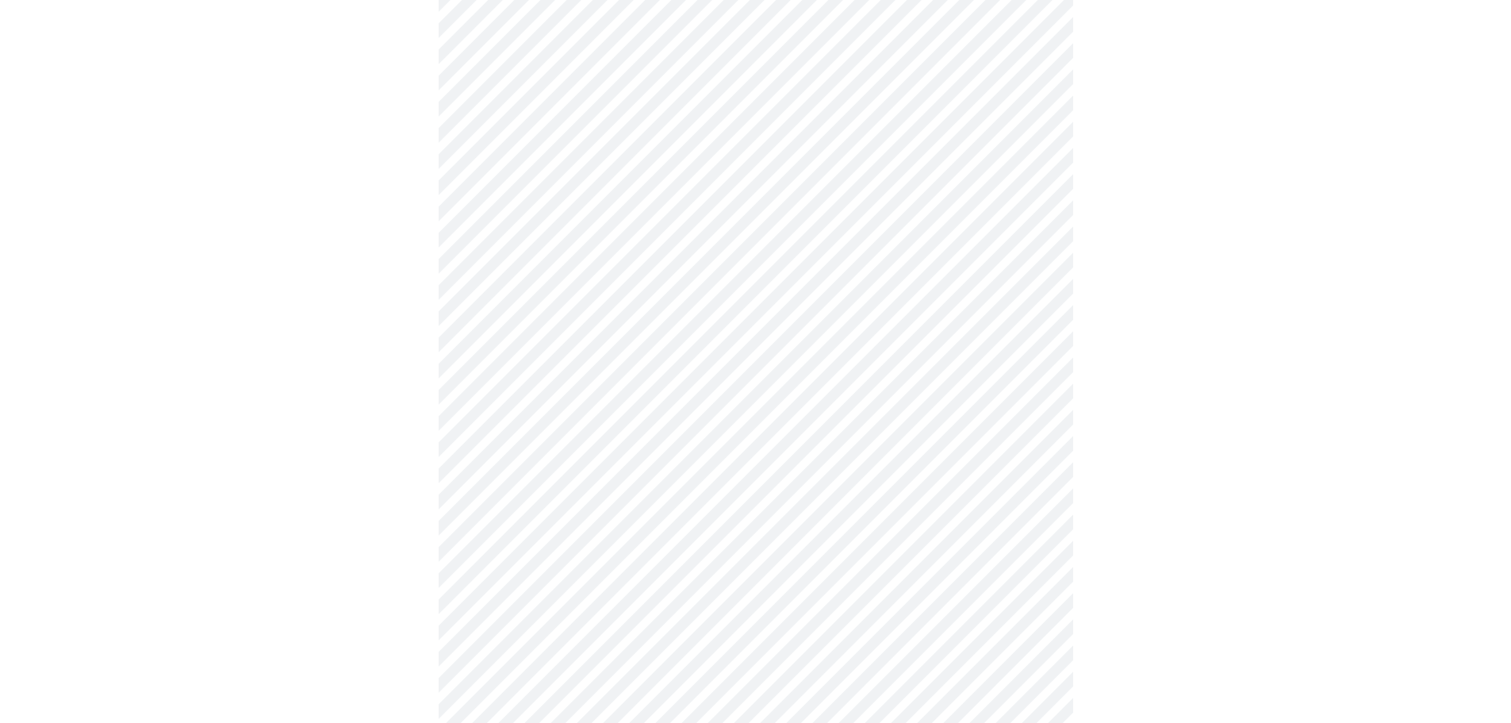
scroll to position [370, 0]
click at [1189, 348] on div at bounding box center [755, 307] width 1498 height 1122
click at [1233, 394] on div at bounding box center [755, 289] width 1498 height 1087
click at [1379, 420] on div at bounding box center [755, 202] width 1498 height 1053
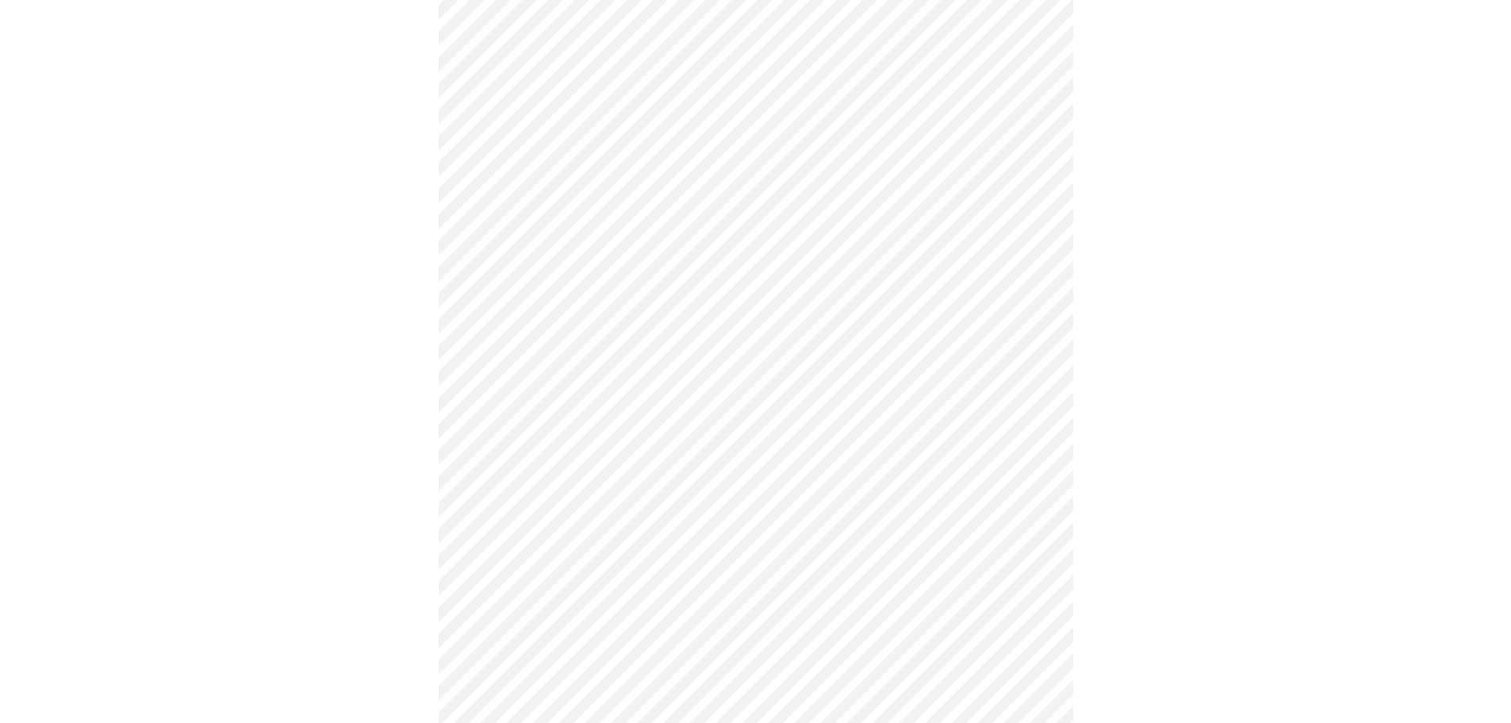
scroll to position [256, 0]
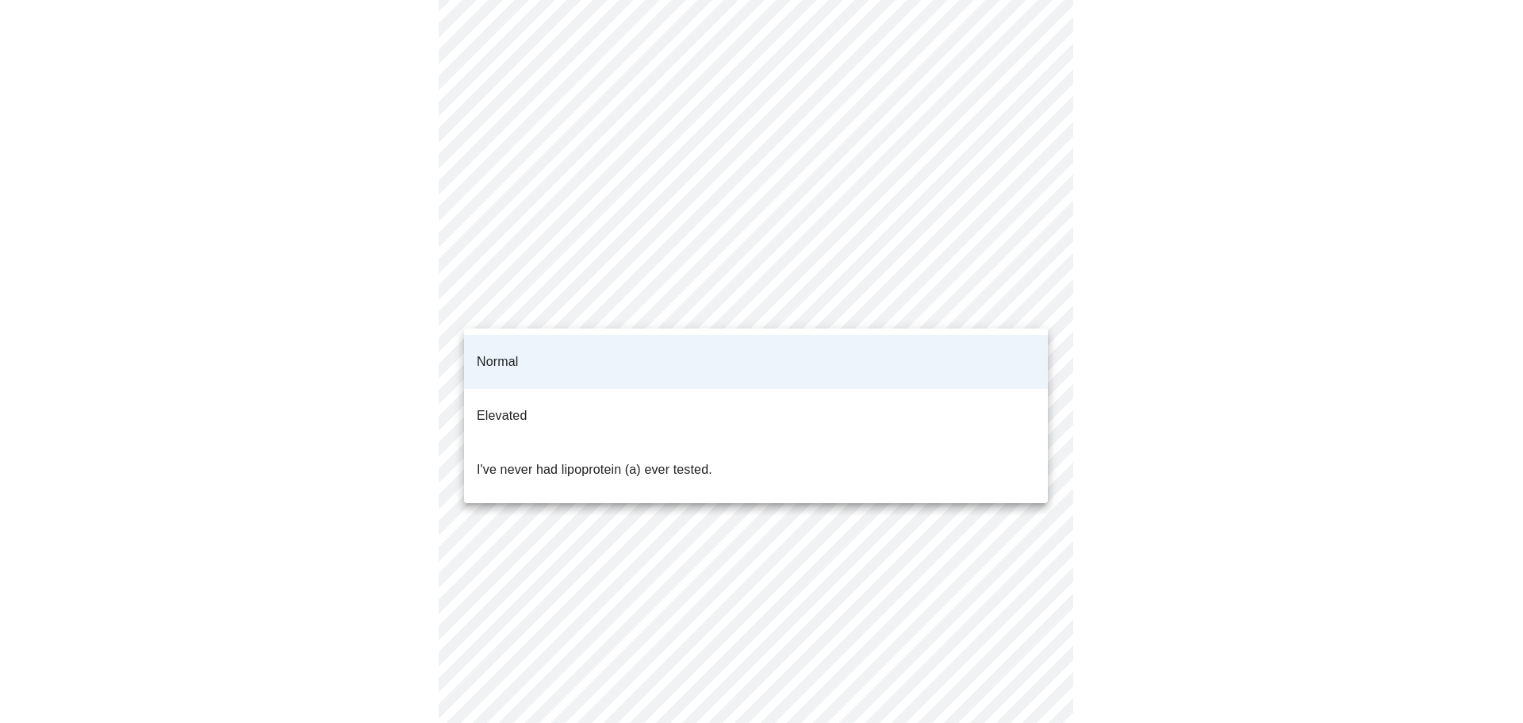
click at [1033, 301] on body "MyMenopauseRx Appointments Messaging Labs Uploads Medications Community Refer a…" at bounding box center [761, 332] width 1510 height 1164
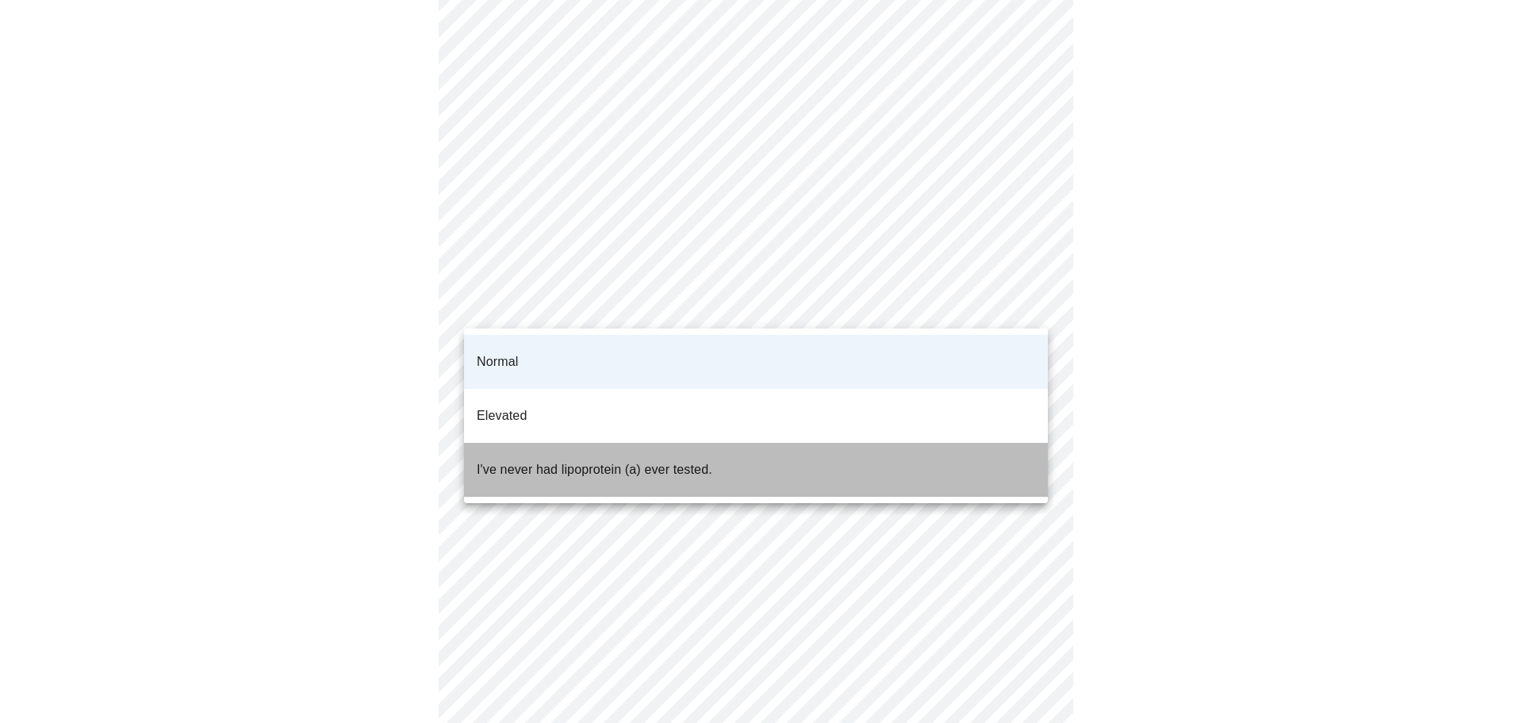
drag, startPoint x: 817, startPoint y: 429, endPoint x: 1101, endPoint y: 383, distance: 287.7
click at [824, 443] on li "I've never had lipoprotein (a) ever tested." at bounding box center [756, 470] width 584 height 54
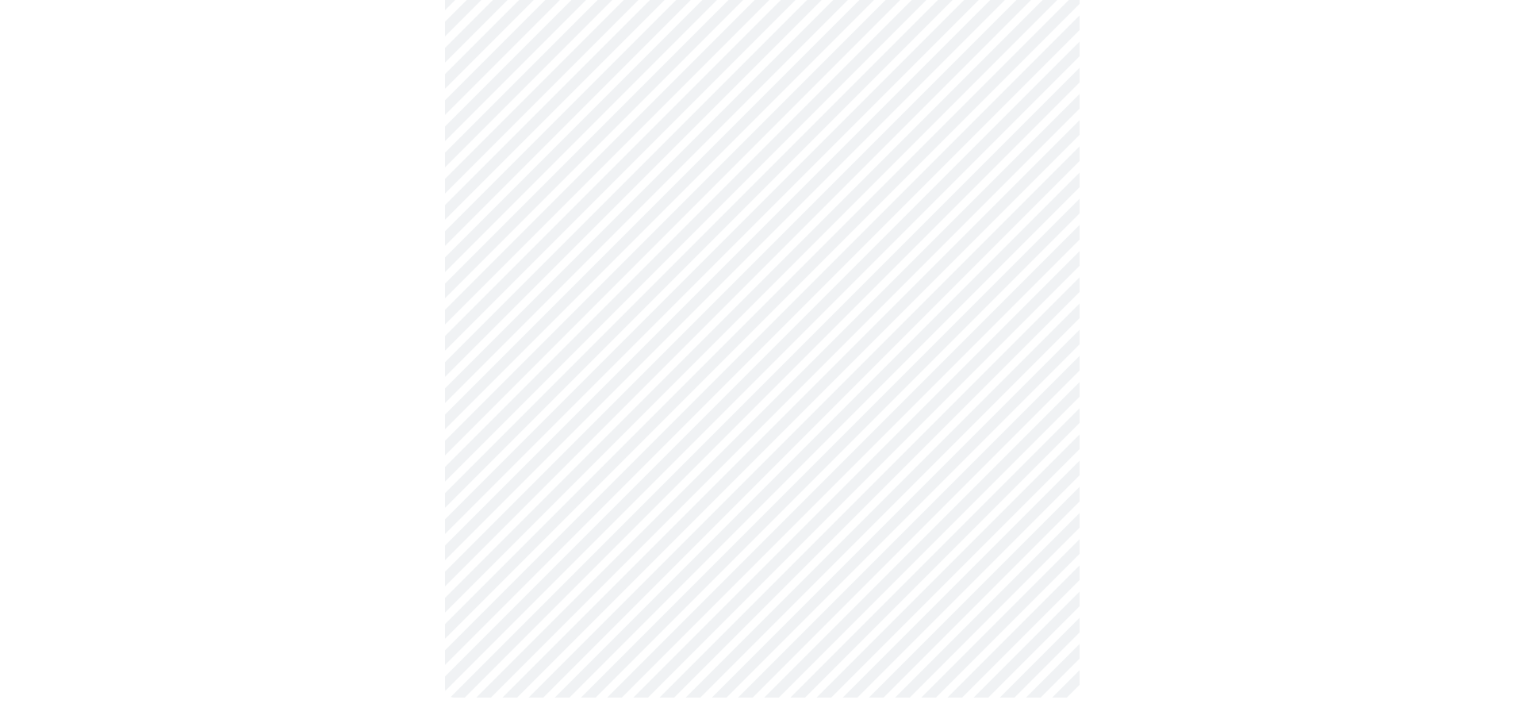
scroll to position [0, 0]
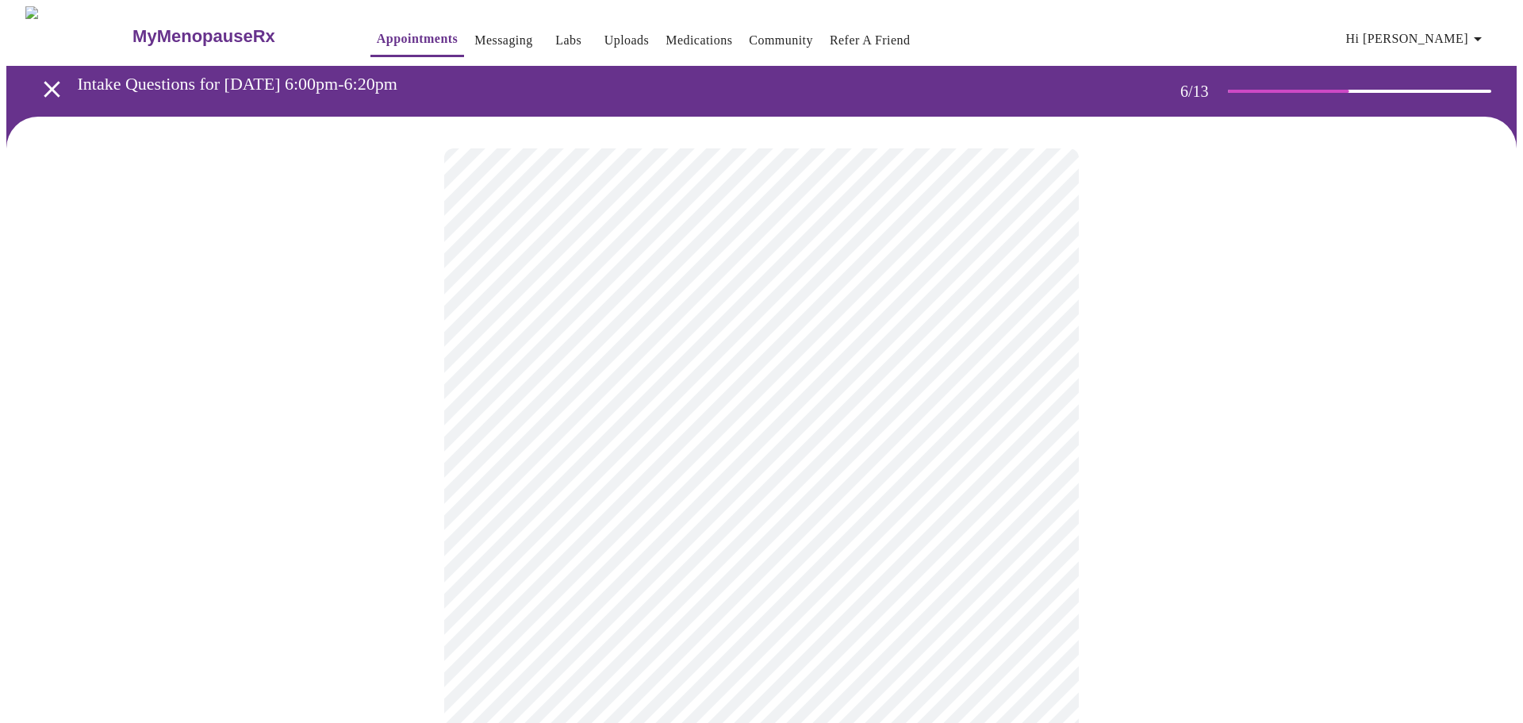
click at [520, 455] on body "MyMenopauseRx Appointments Messaging Labs Uploads Medications Community Refer a…" at bounding box center [761, 429] width 1510 height 847
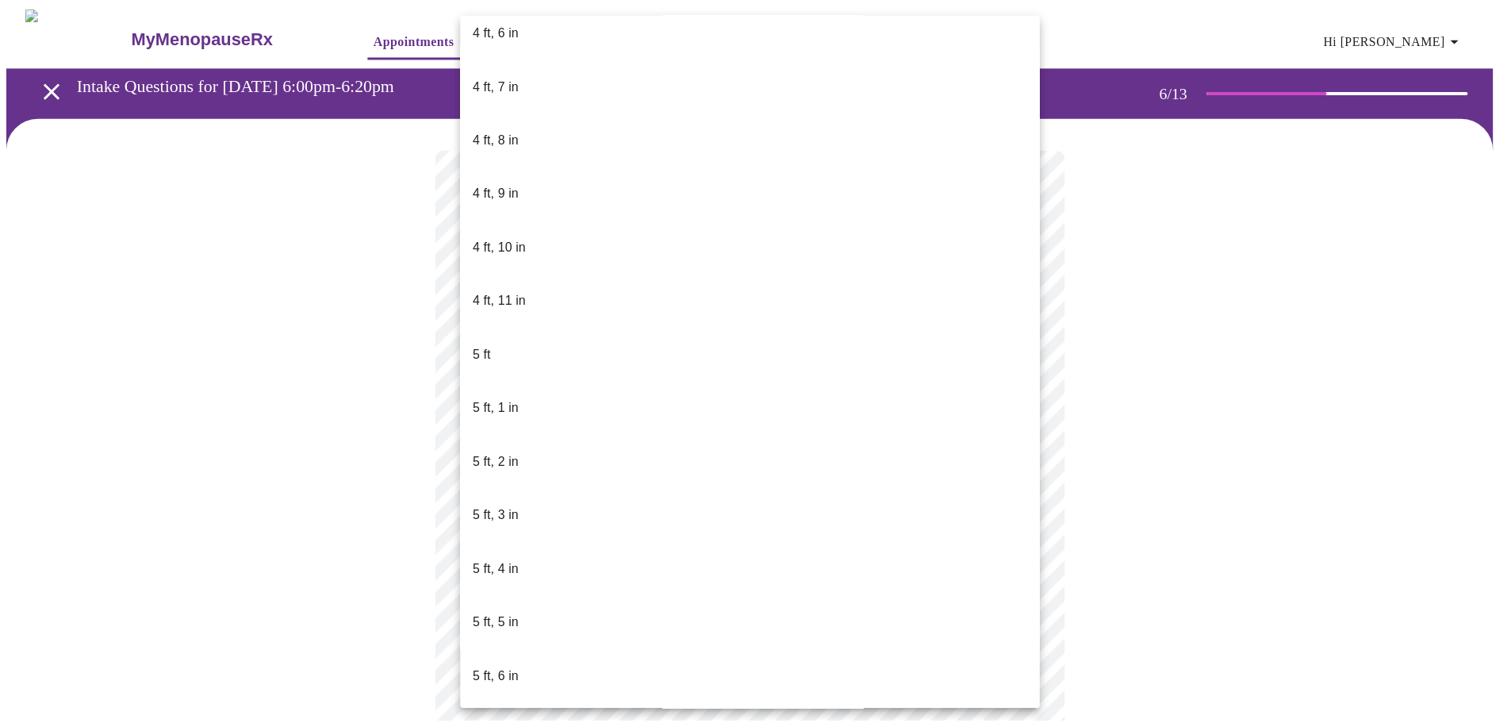
scroll to position [926, 0]
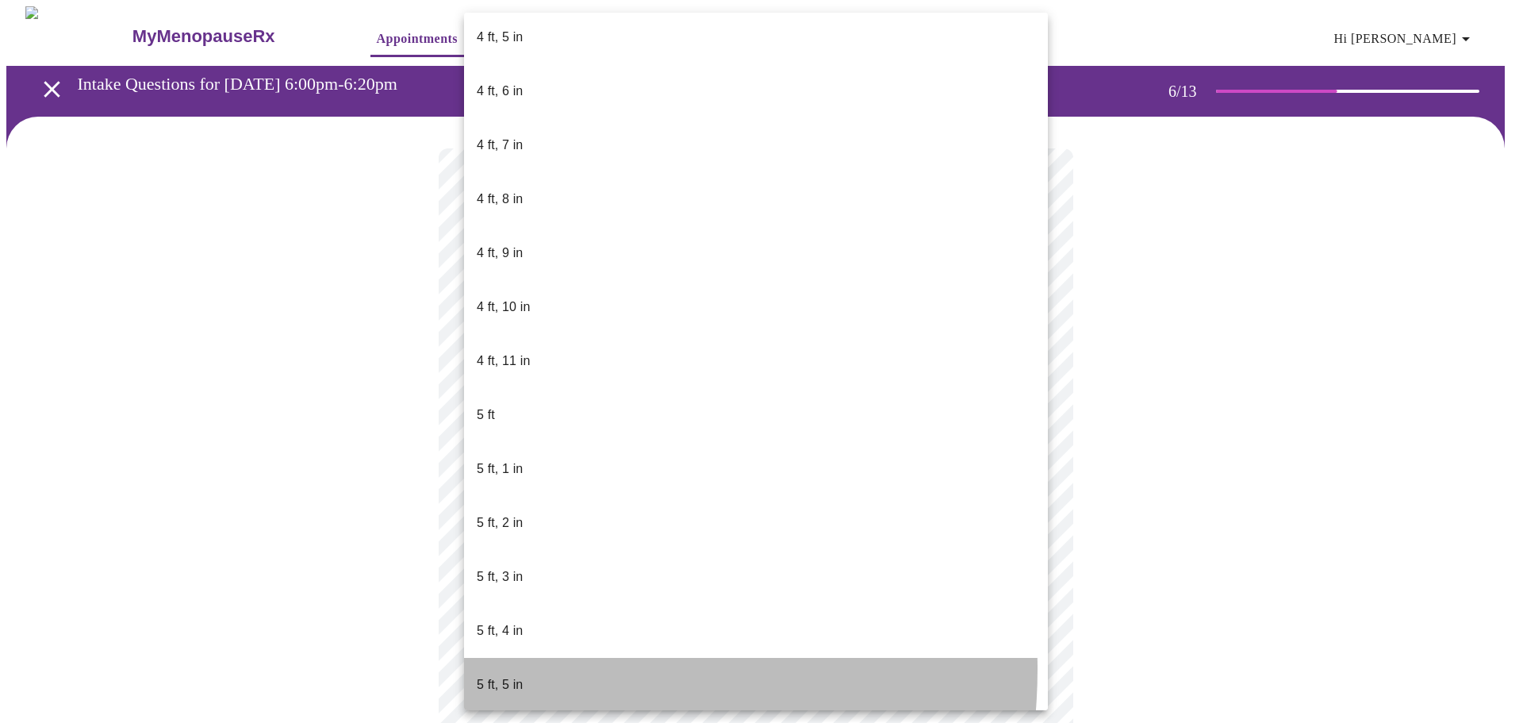
click at [516, 675] on p "5 ft, 5 in" at bounding box center [500, 684] width 46 height 19
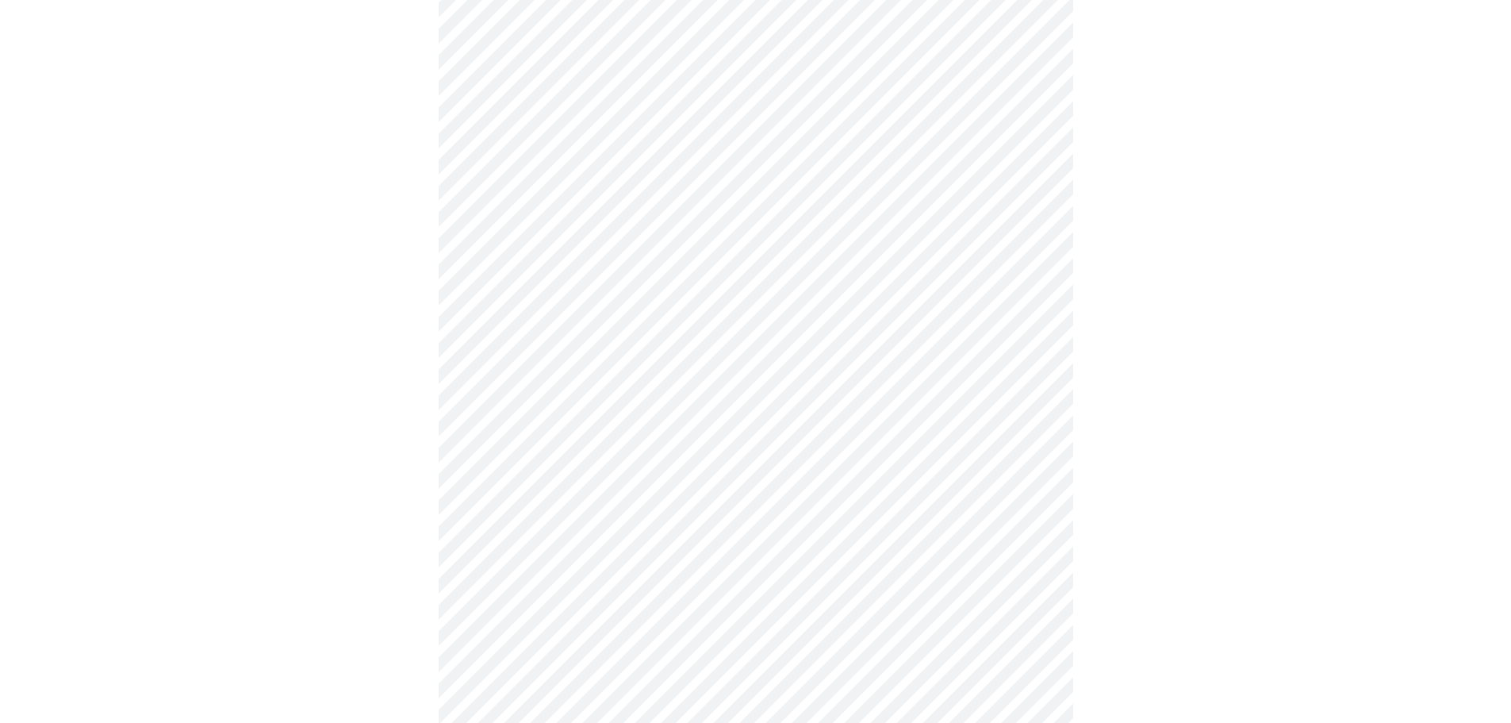
scroll to position [3887, 0]
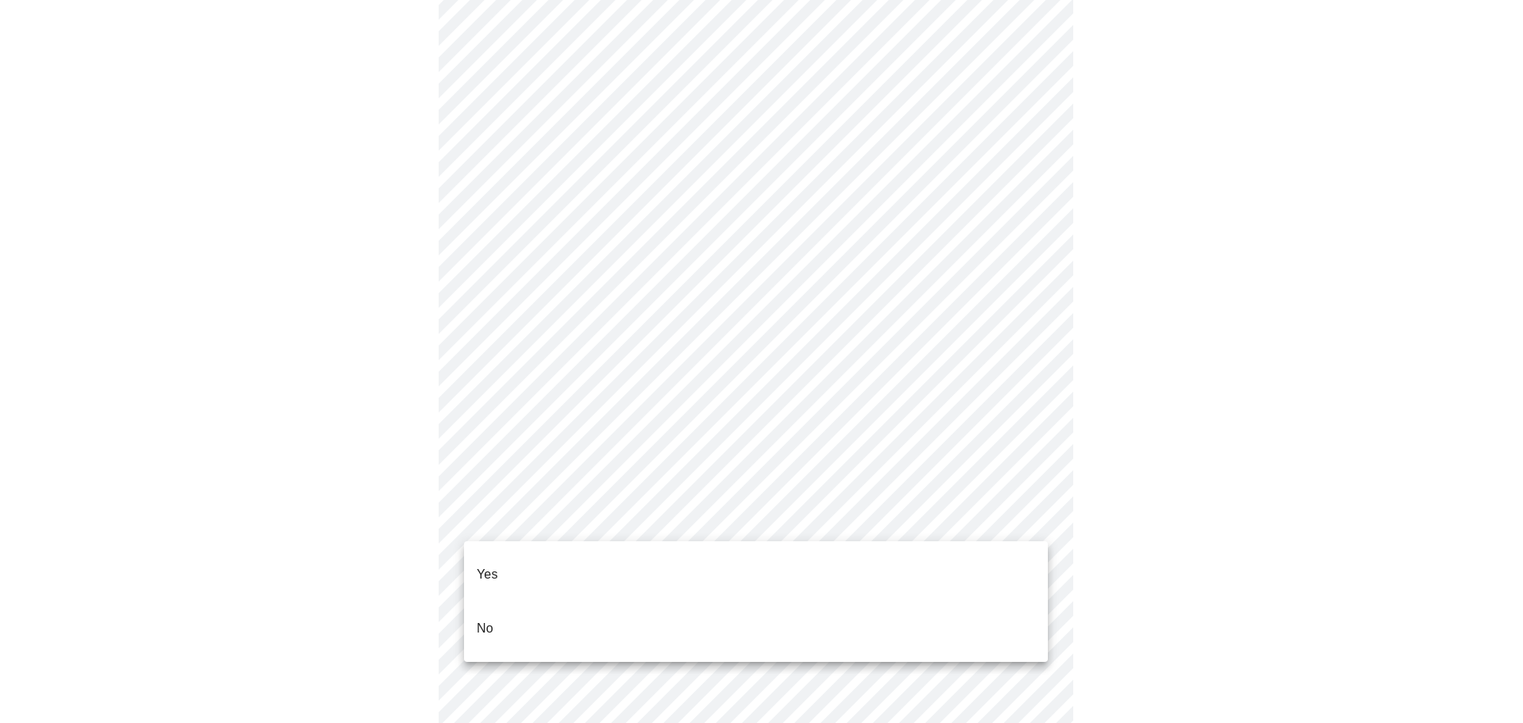
click at [794, 601] on li "No" at bounding box center [756, 628] width 584 height 54
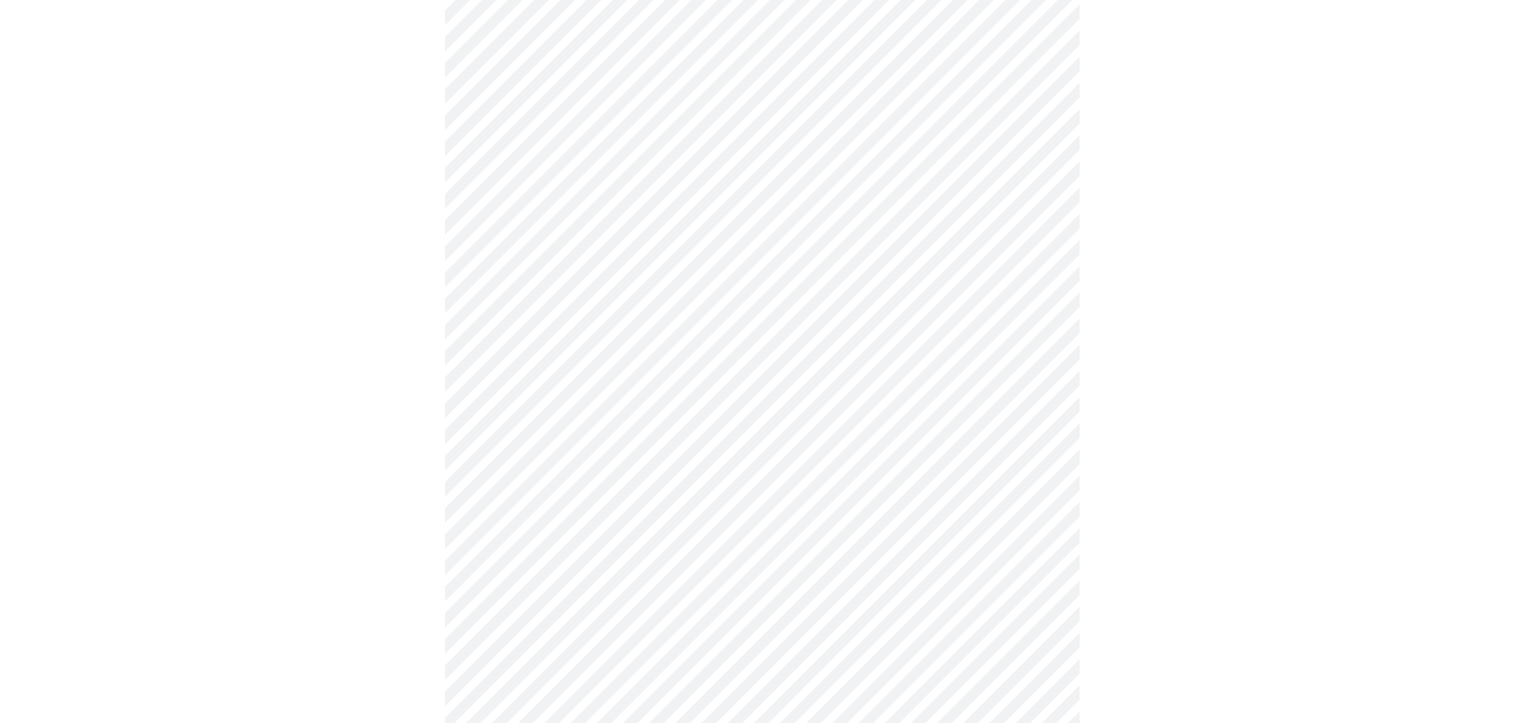
scroll to position [827, 0]
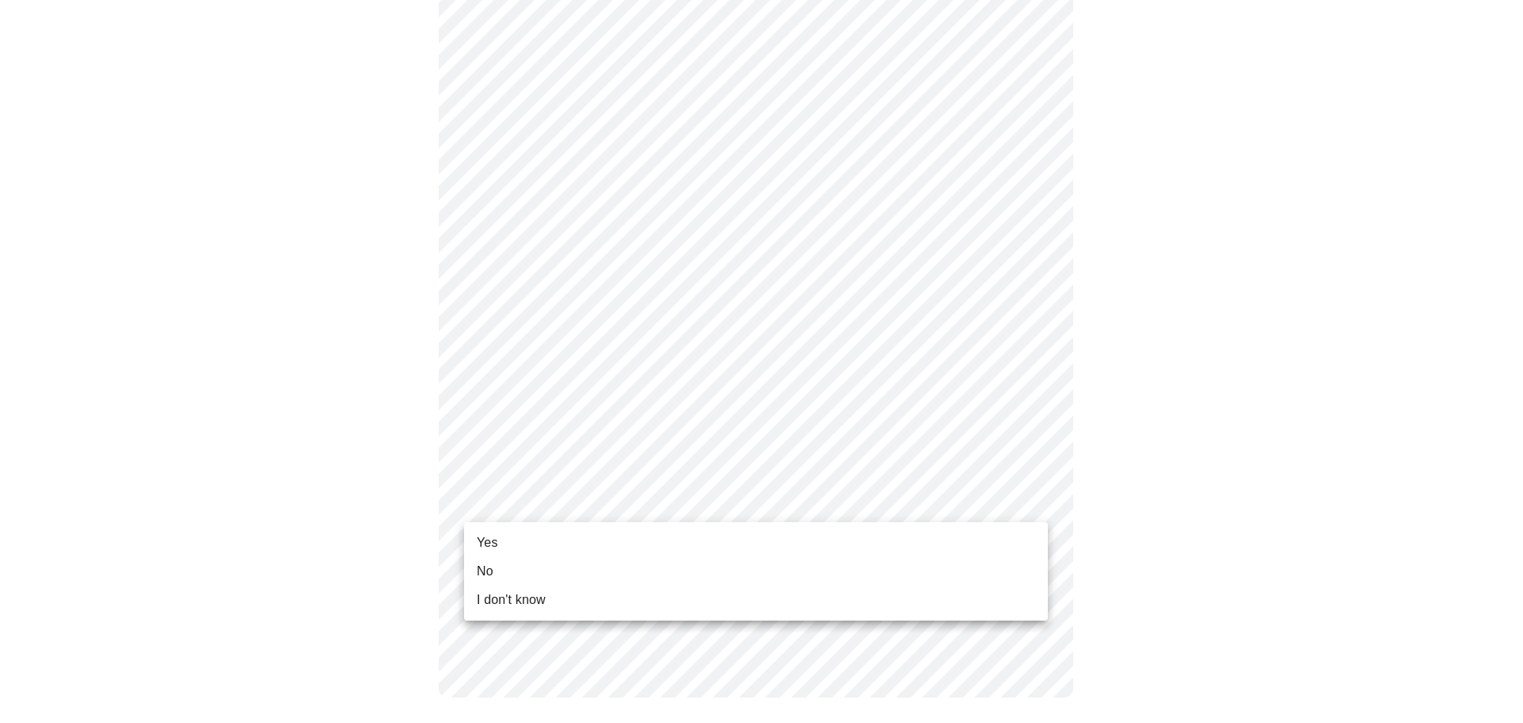
click at [502, 547] on li "Yes" at bounding box center [756, 542] width 584 height 29
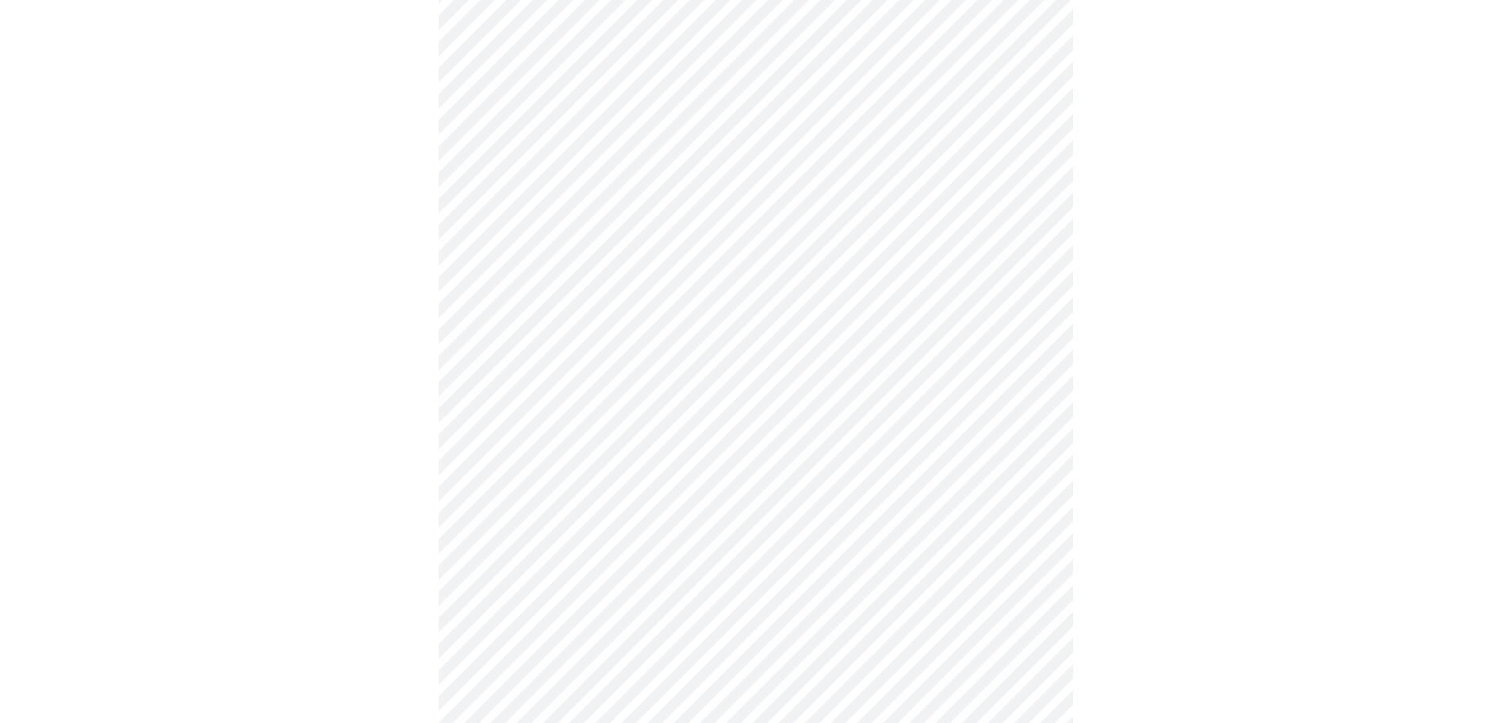
scroll to position [0, 0]
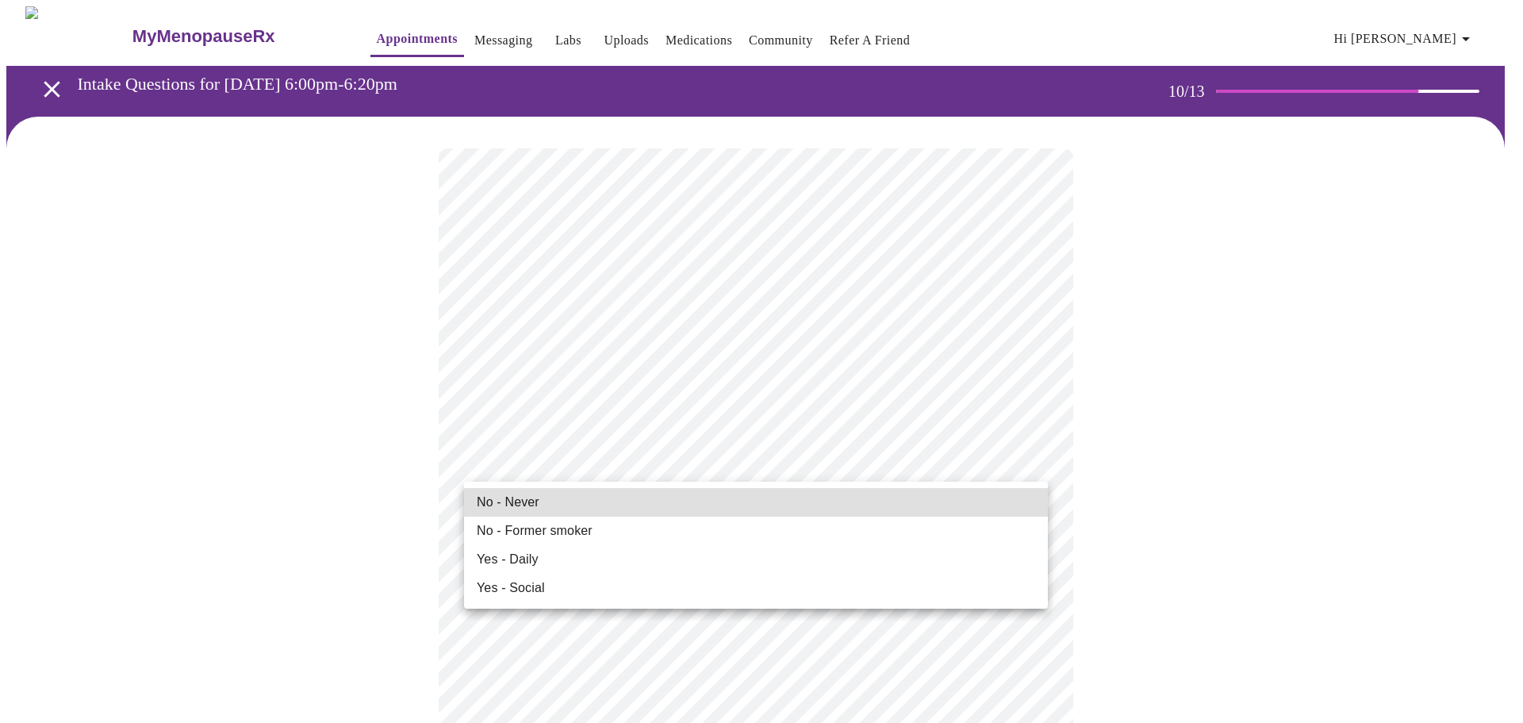
click at [537, 500] on li "No - Never" at bounding box center [756, 502] width 584 height 29
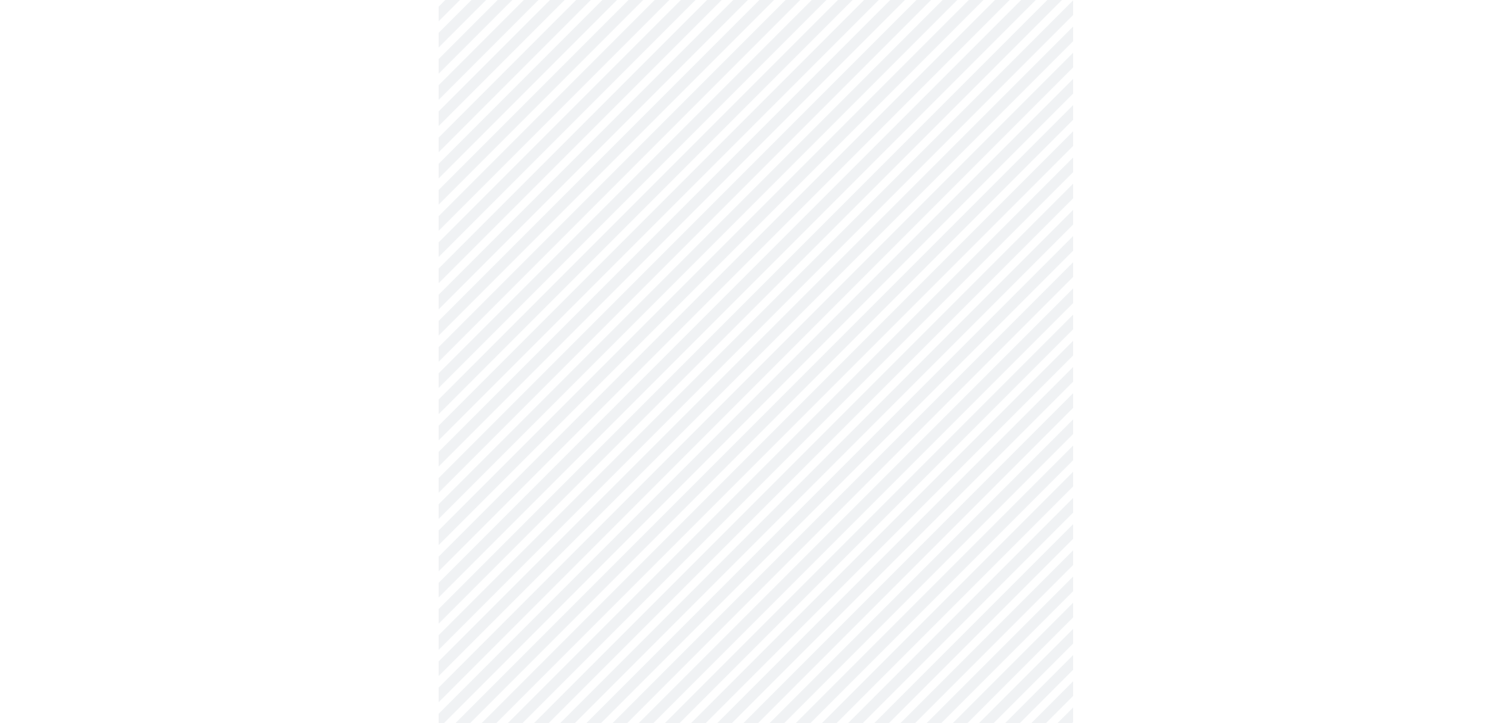
scroll to position [1295, 0]
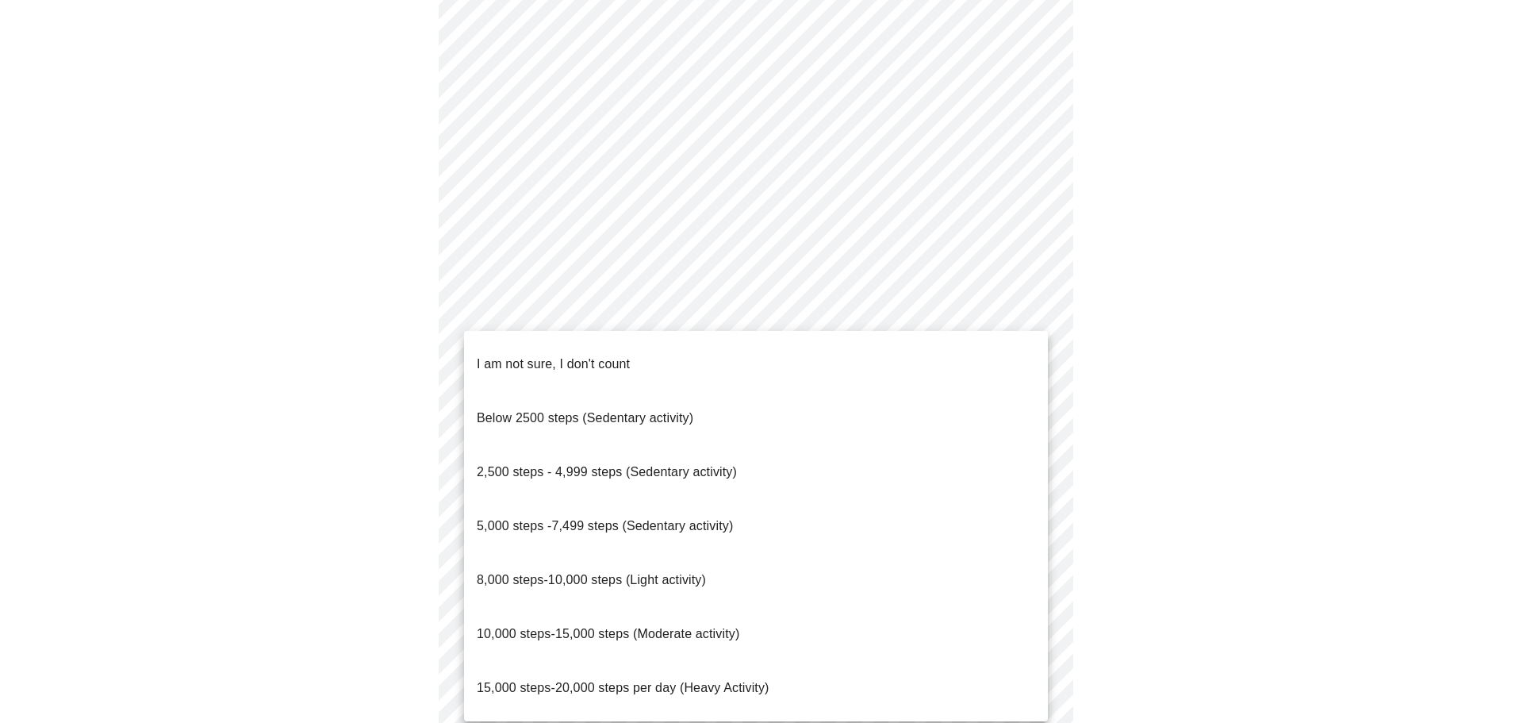
click at [531, 357] on span "I am not sure, I don't count" at bounding box center [553, 363] width 153 height 13
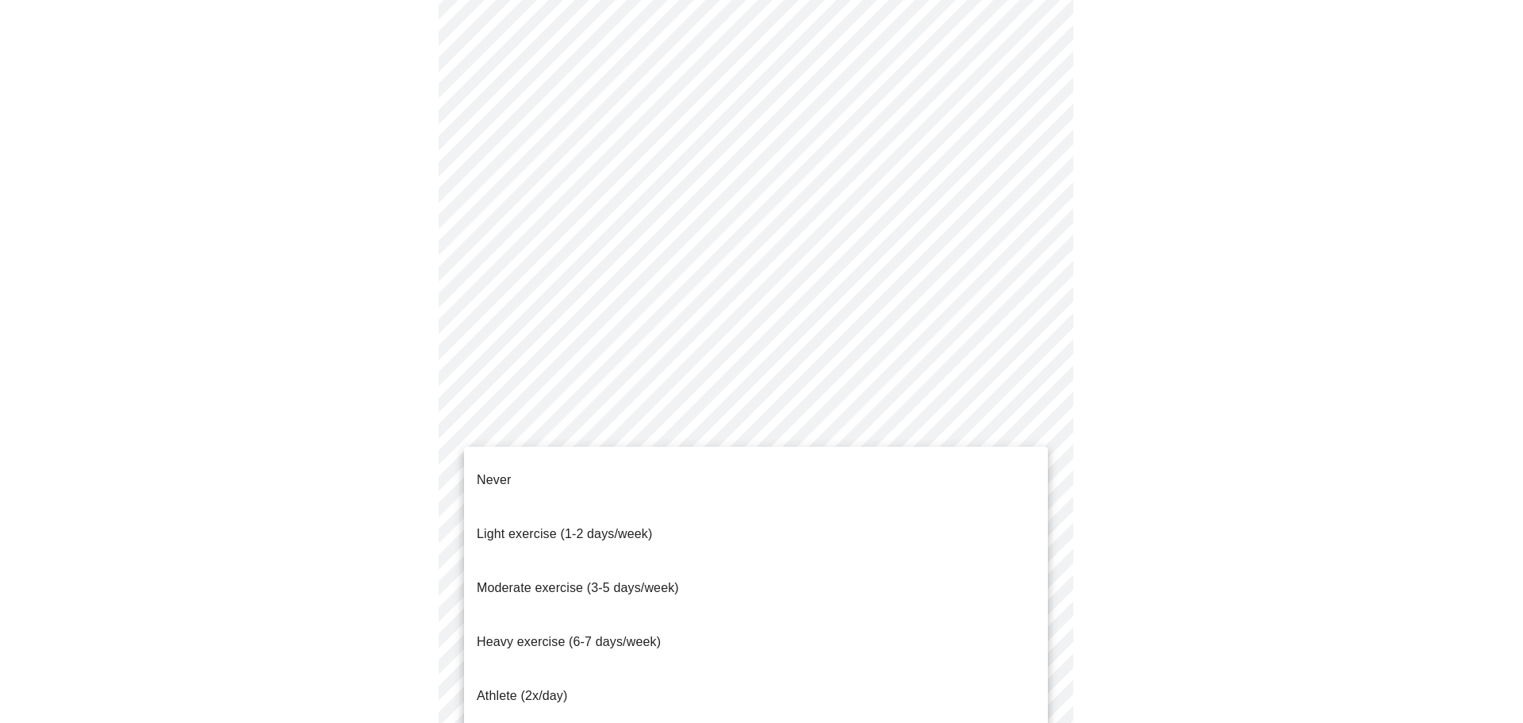
click at [510, 471] on p "Never" at bounding box center [494, 479] width 34 height 19
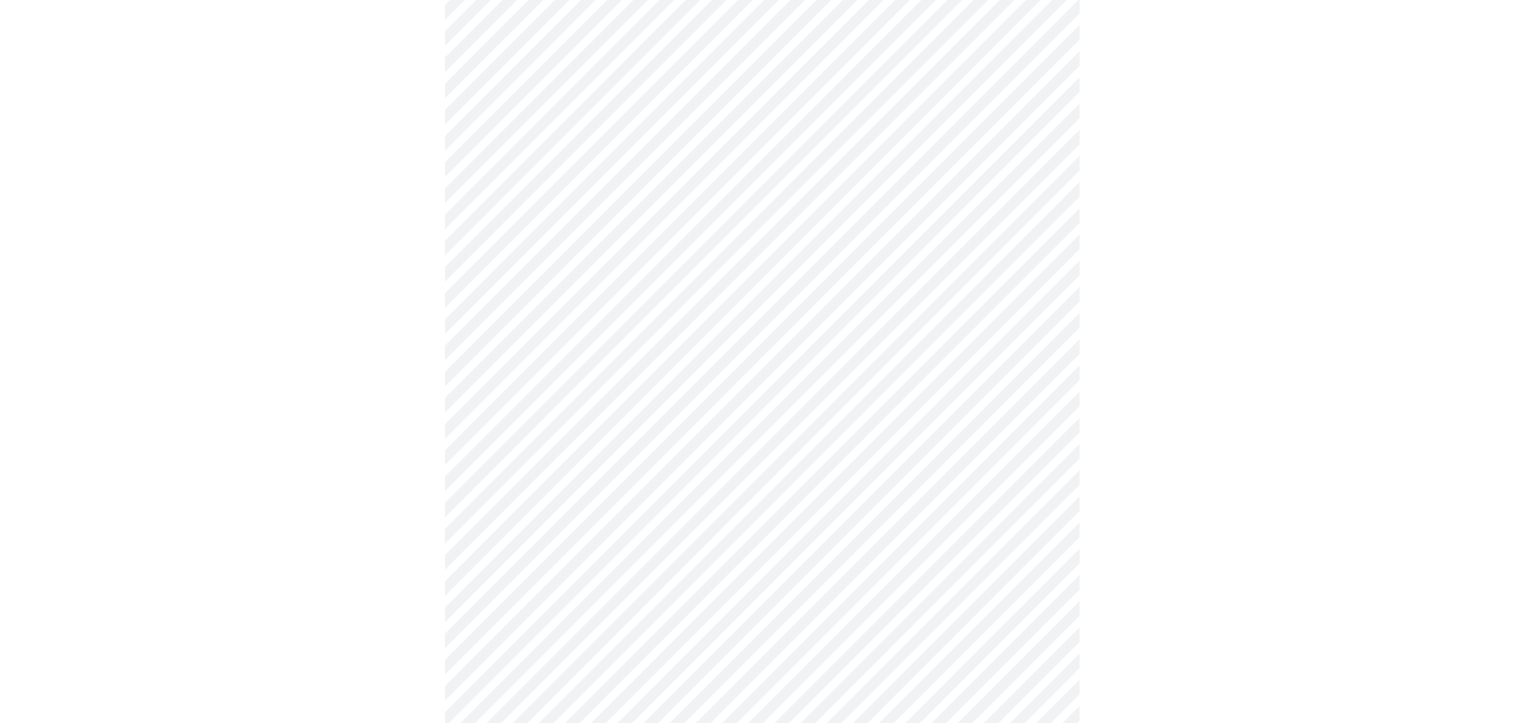
scroll to position [1337, 0]
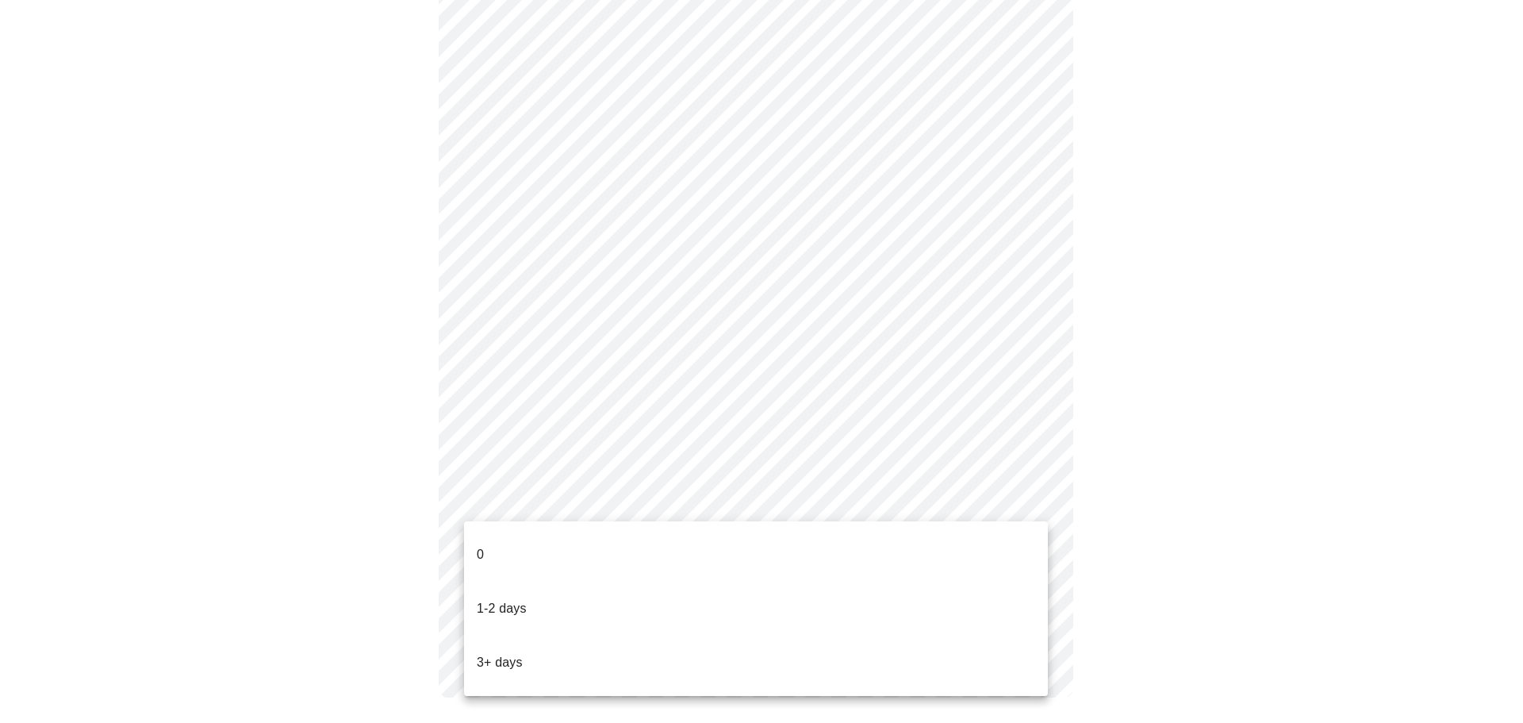
click at [493, 538] on li "0" at bounding box center [756, 554] width 584 height 54
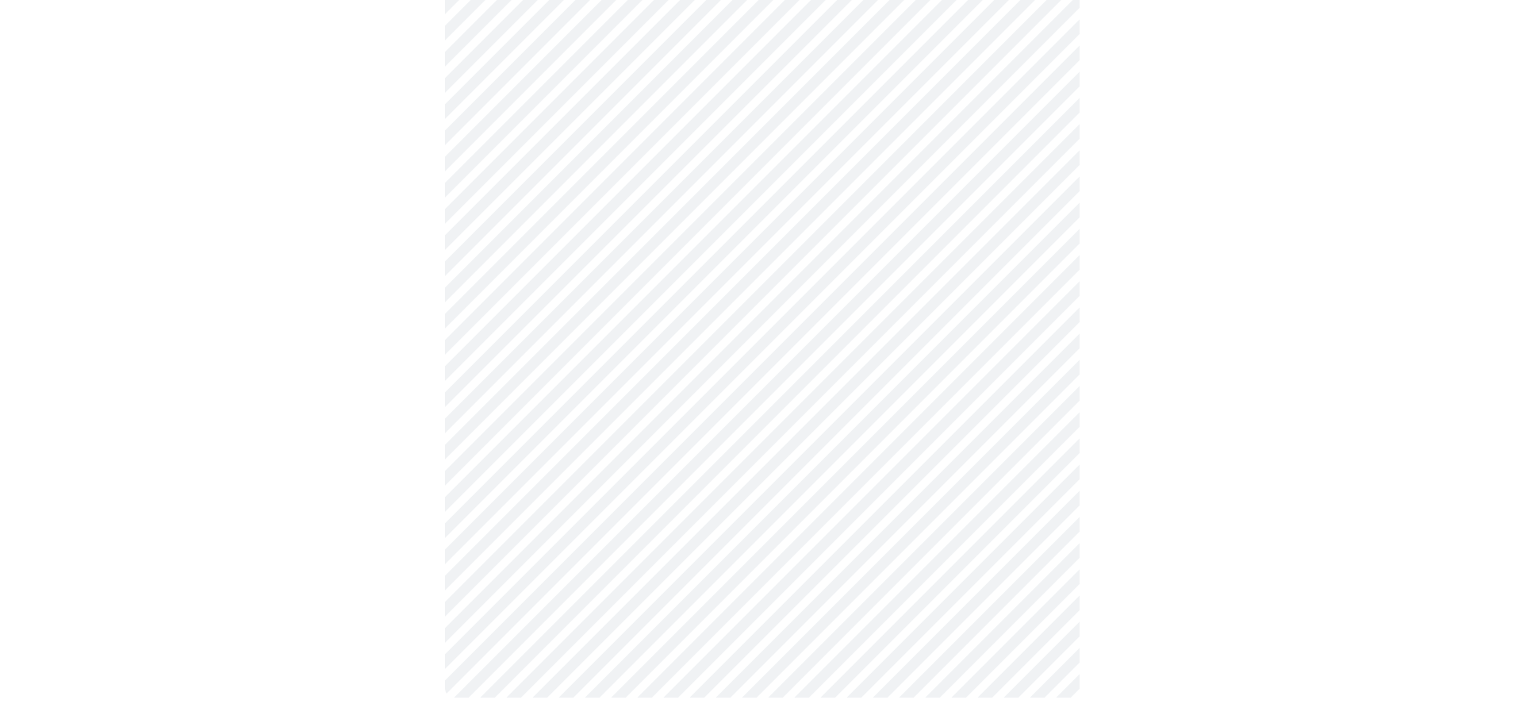
scroll to position [0, 0]
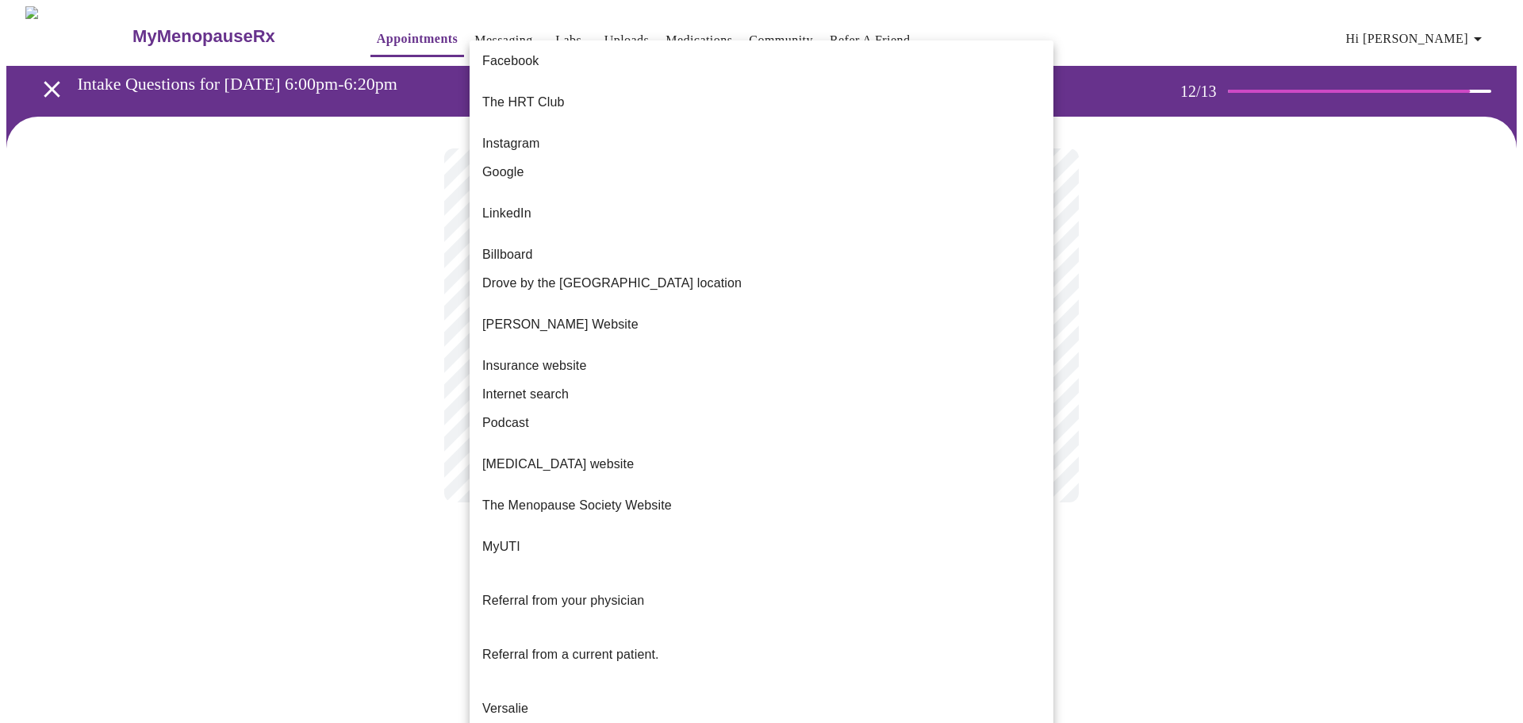
click at [527, 325] on body "MyMenopauseRx Appointments Messaging Labs Uploads Medications Community Refer a…" at bounding box center [761, 269] width 1510 height 527
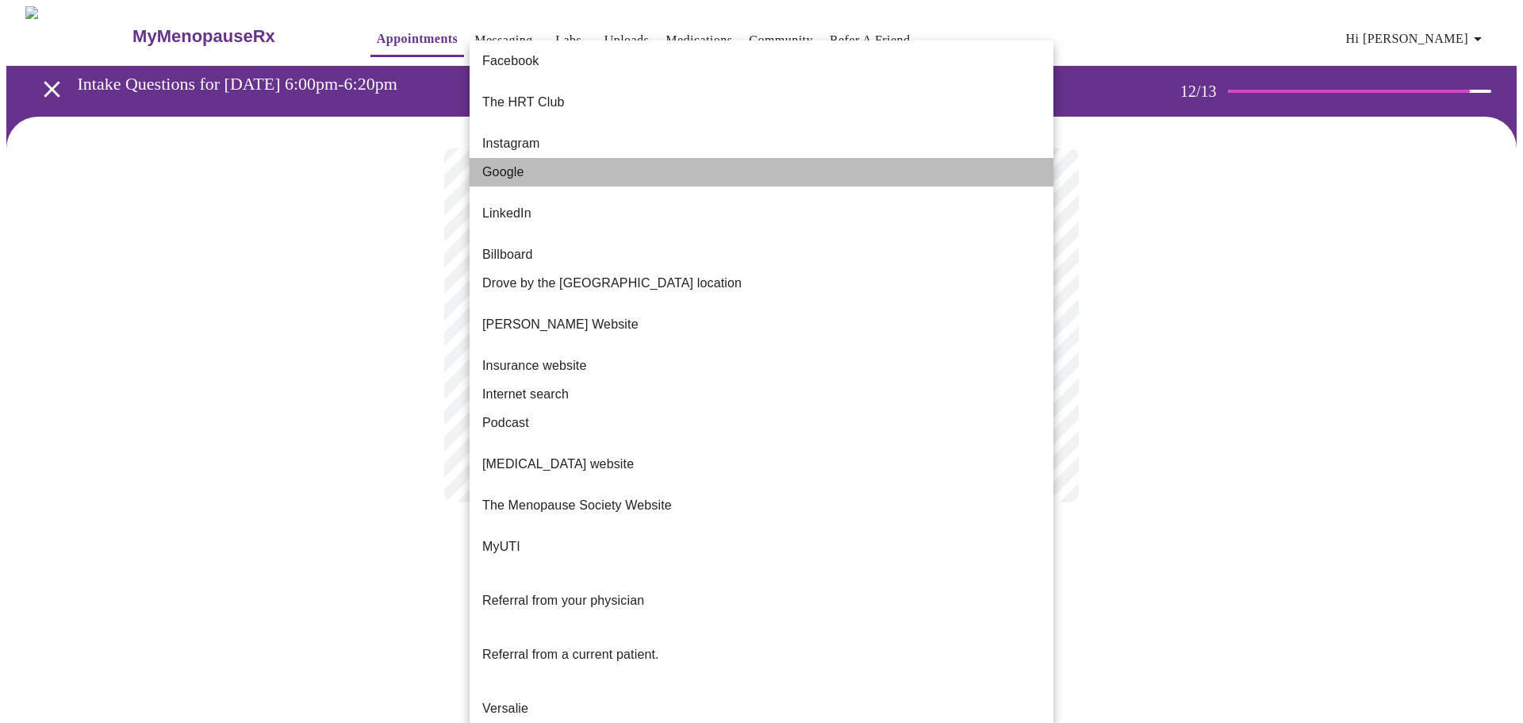
click at [505, 163] on span "Google" at bounding box center [503, 172] width 42 height 19
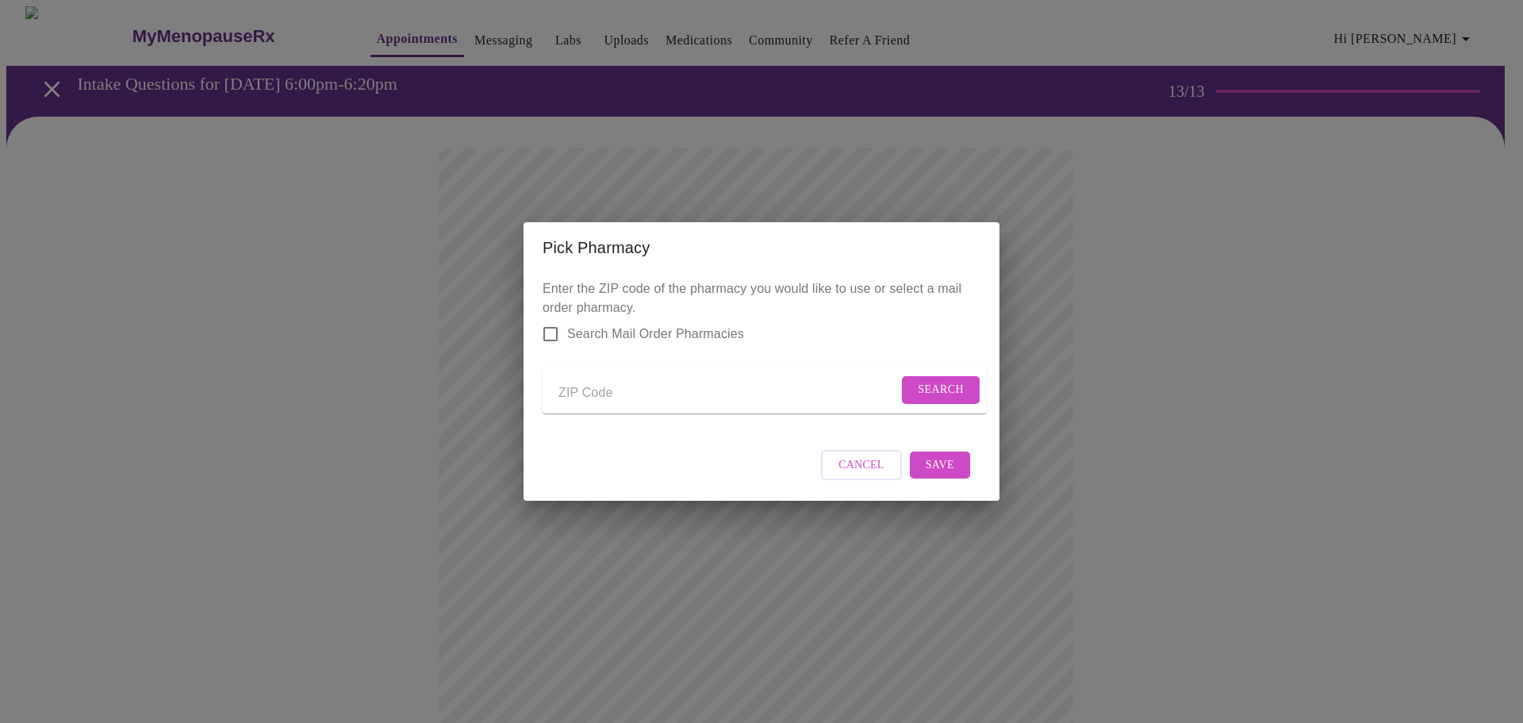
click at [584, 382] on input "Send a message to your care team" at bounding box center [727, 392] width 339 height 25
type input "32907"
click at [934, 389] on span "Search" at bounding box center [941, 390] width 46 height 20
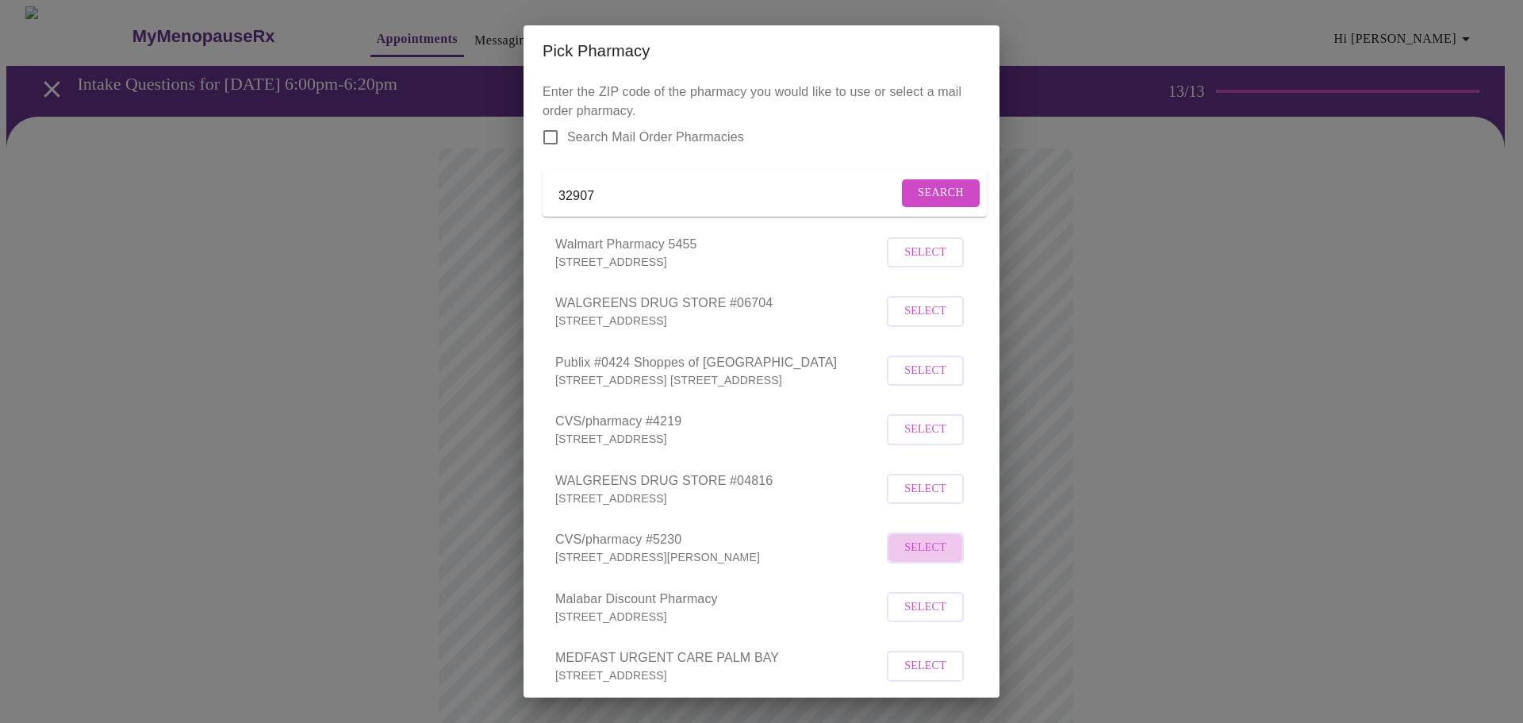
click at [916, 558] on span "Select" at bounding box center [925, 548] width 42 height 20
click at [554, 128] on input "Search Mail Order Pharmacies" at bounding box center [550, 137] width 33 height 33
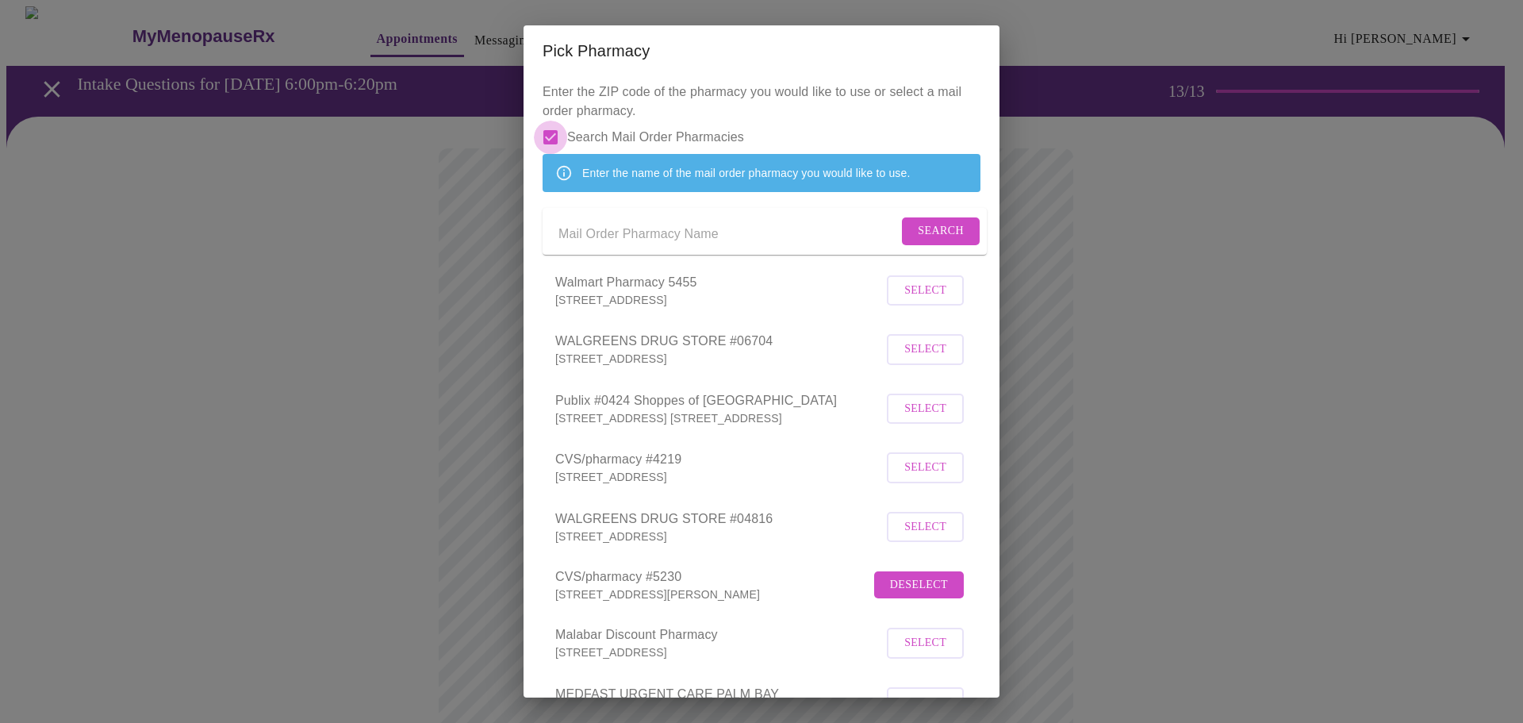
click at [555, 136] on input "Search Mail Order Pharmacies" at bounding box center [550, 137] width 33 height 33
checkbox input "false"
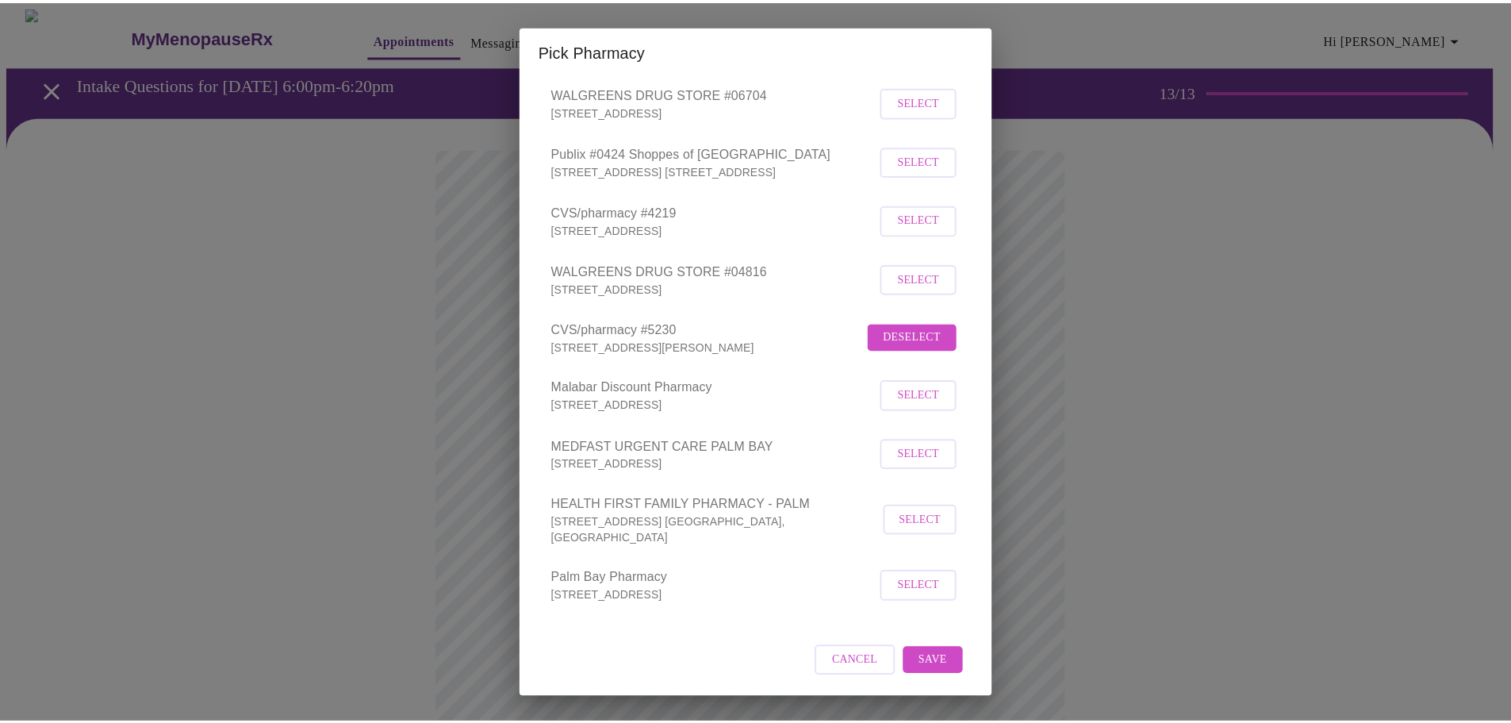
scroll to position [218, 0]
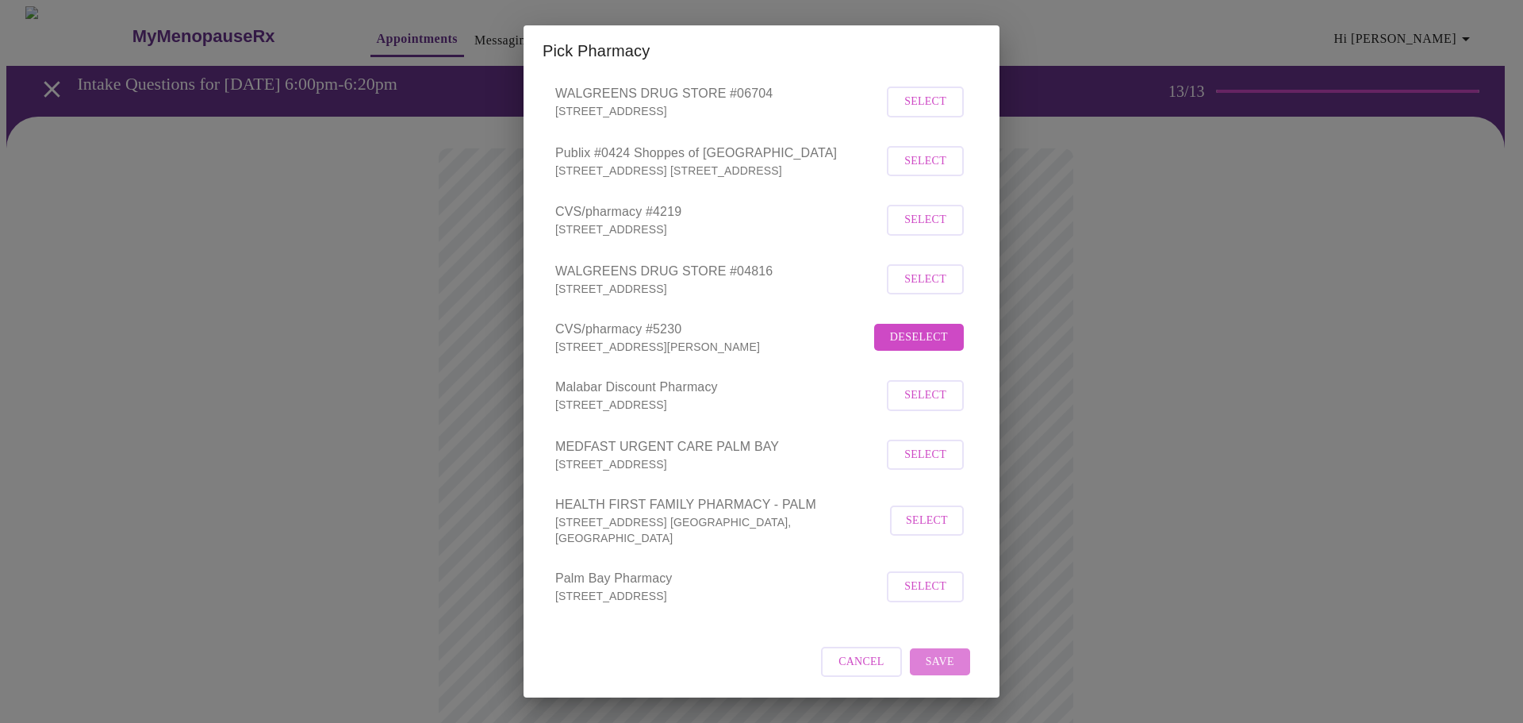
click at [926, 661] on span "Save" at bounding box center [940, 662] width 29 height 20
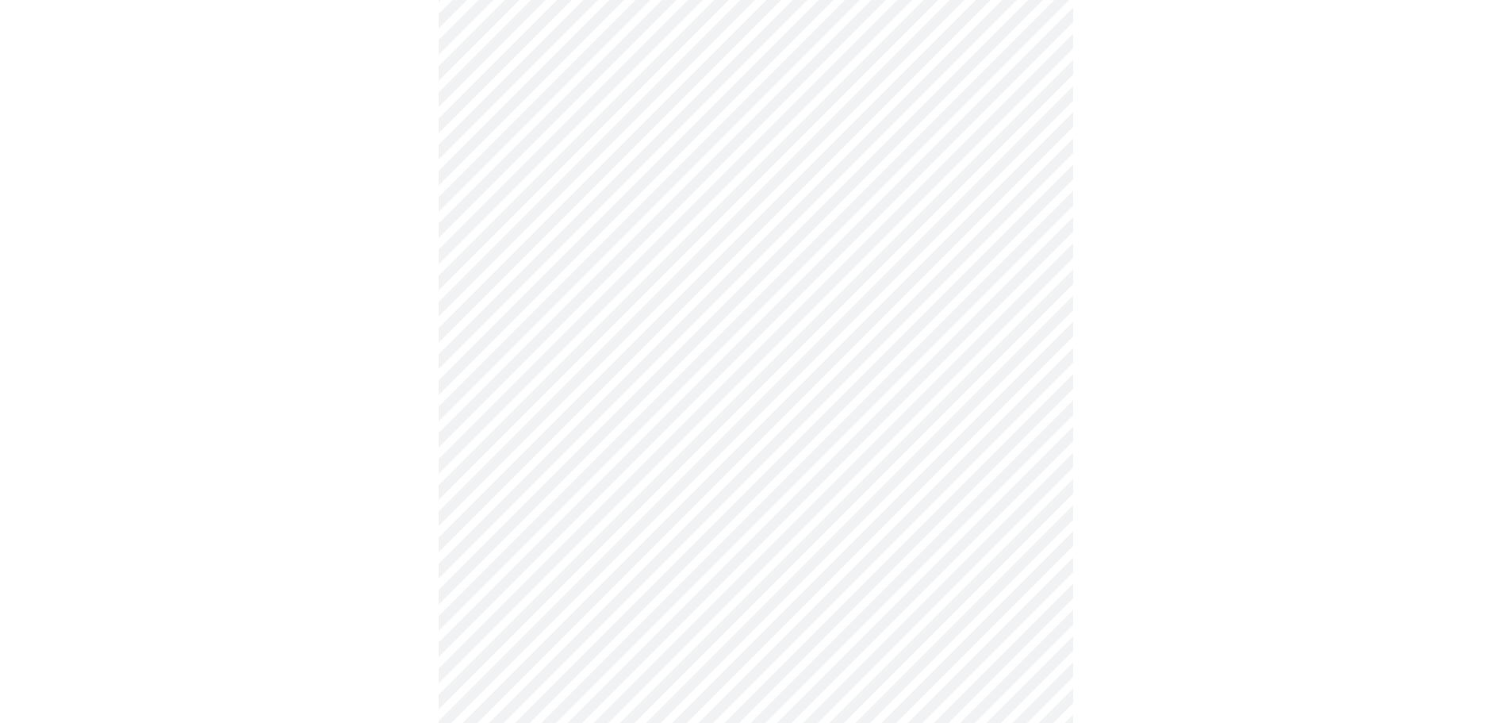
scroll to position [185, 0]
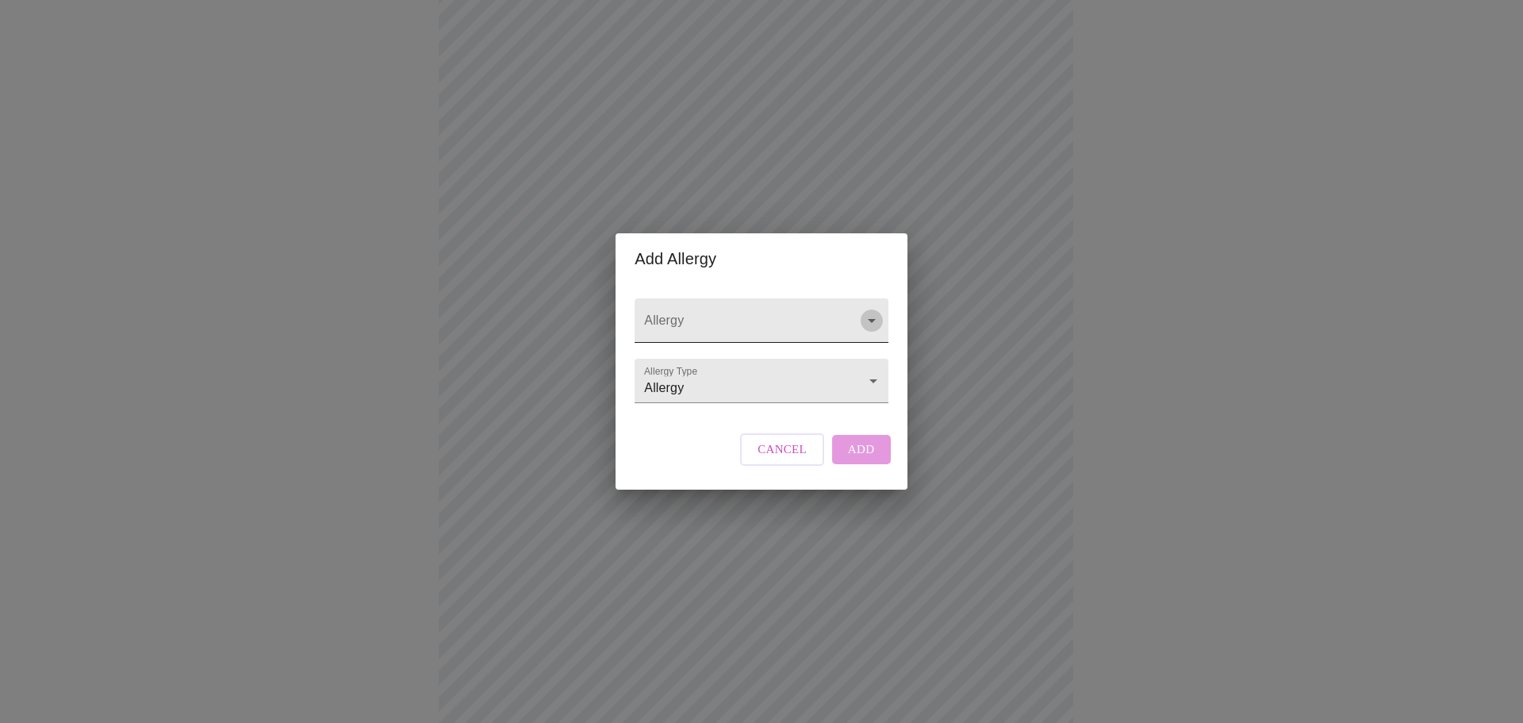
click at [870, 311] on icon "Open" at bounding box center [871, 320] width 19 height 19
type input "[MEDICAL_DATA]"
click at [1041, 401] on div "Add Allergy Allergy Allergy Type Allergy Allergy Cancel Add" at bounding box center [761, 361] width 1523 height 723
click at [680, 313] on input "Allergy" at bounding box center [738, 327] width 195 height 29
click at [865, 311] on icon "Close" at bounding box center [871, 320] width 19 height 19
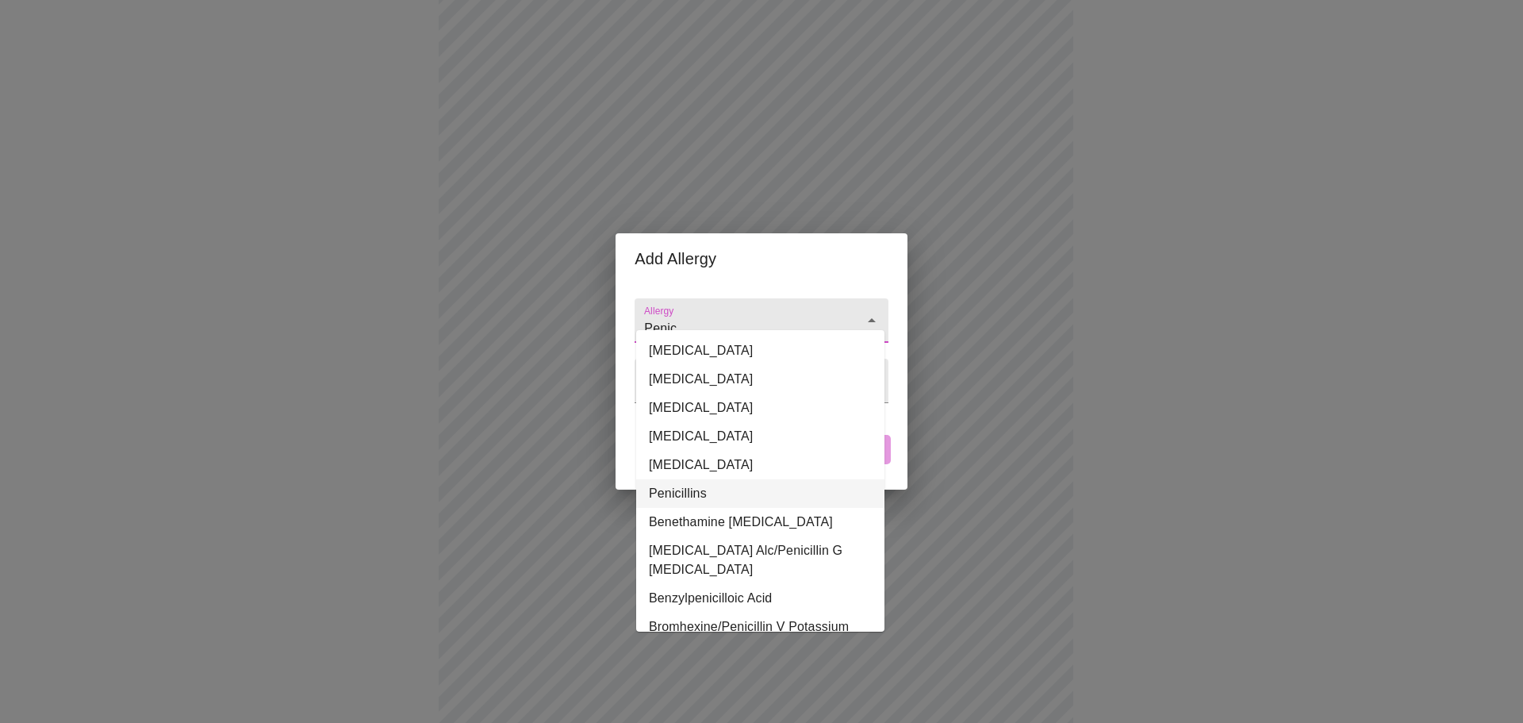
click at [682, 493] on li "Penicillins" at bounding box center [760, 493] width 248 height 29
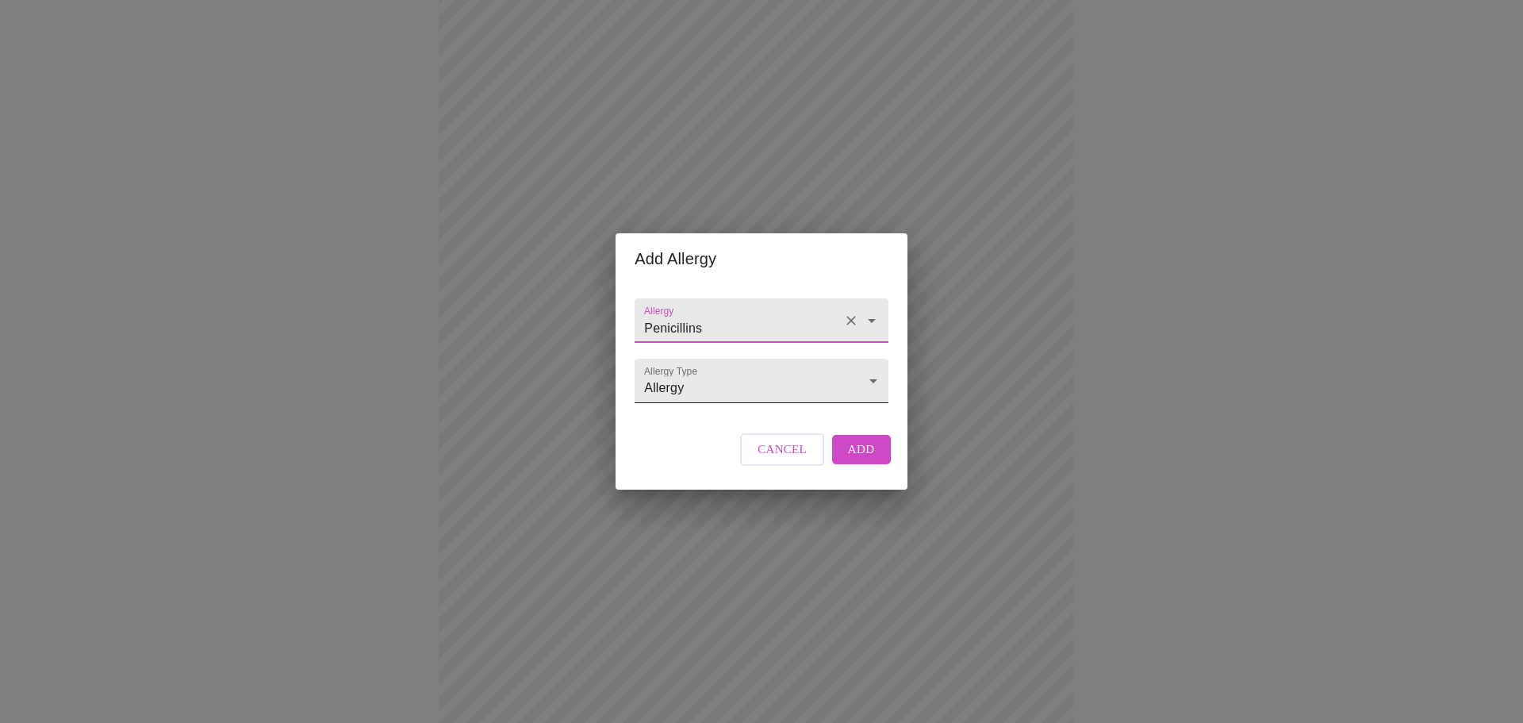
type input "Penicillins"
click at [869, 381] on body "MyMenopauseRx Appointments Messaging Labs Uploads Medications Community Refer a…" at bounding box center [761, 418] width 1510 height 1193
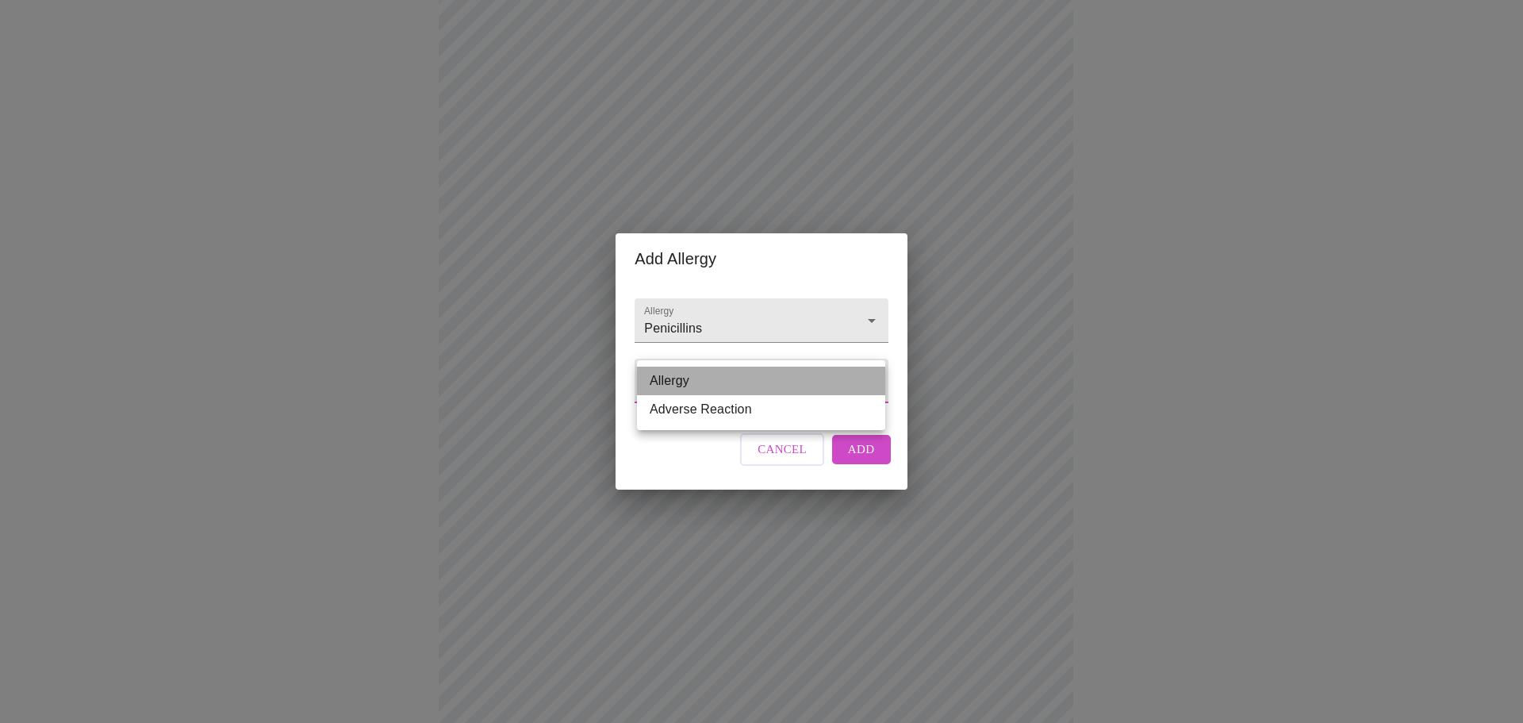
click at [869, 381] on li "Allergy" at bounding box center [761, 380] width 248 height 29
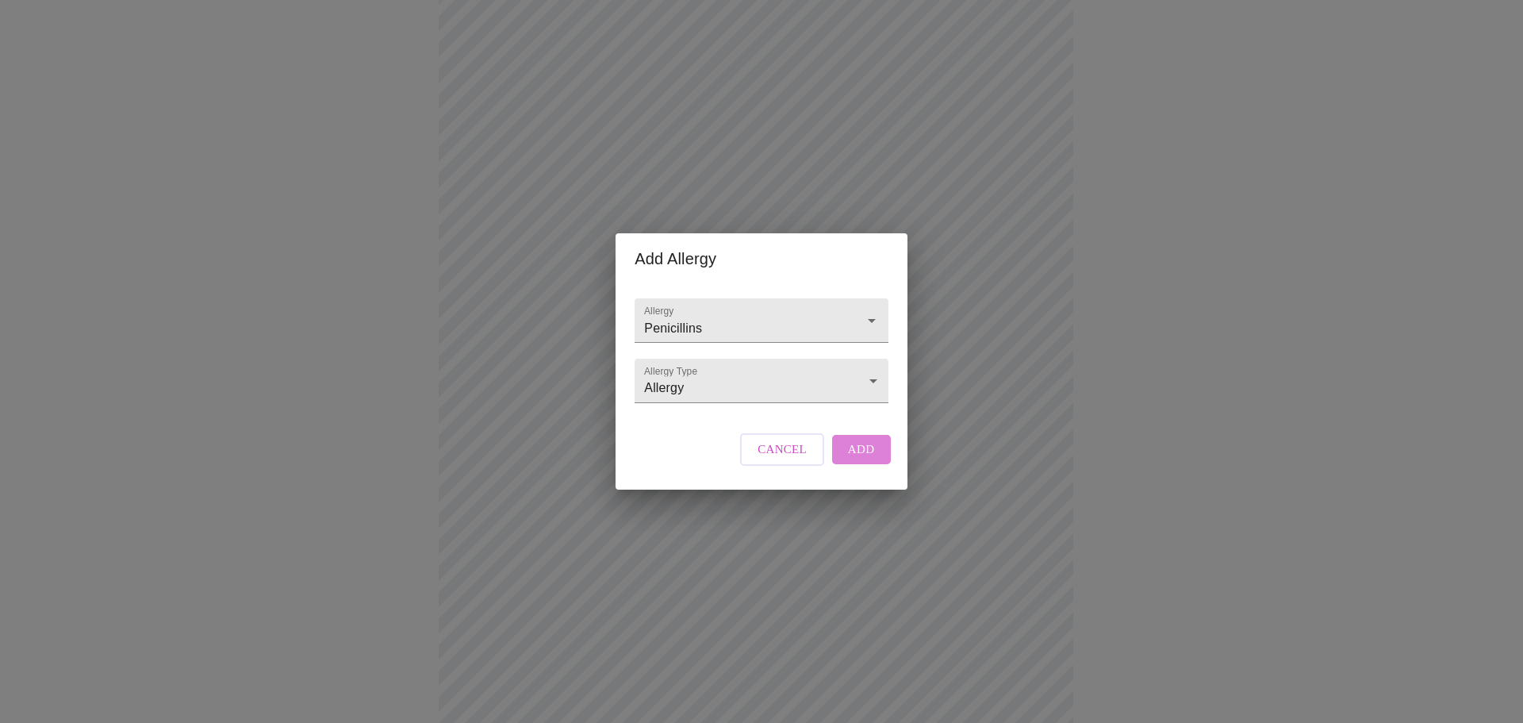
click at [864, 459] on span "Add" at bounding box center [861, 449] width 27 height 21
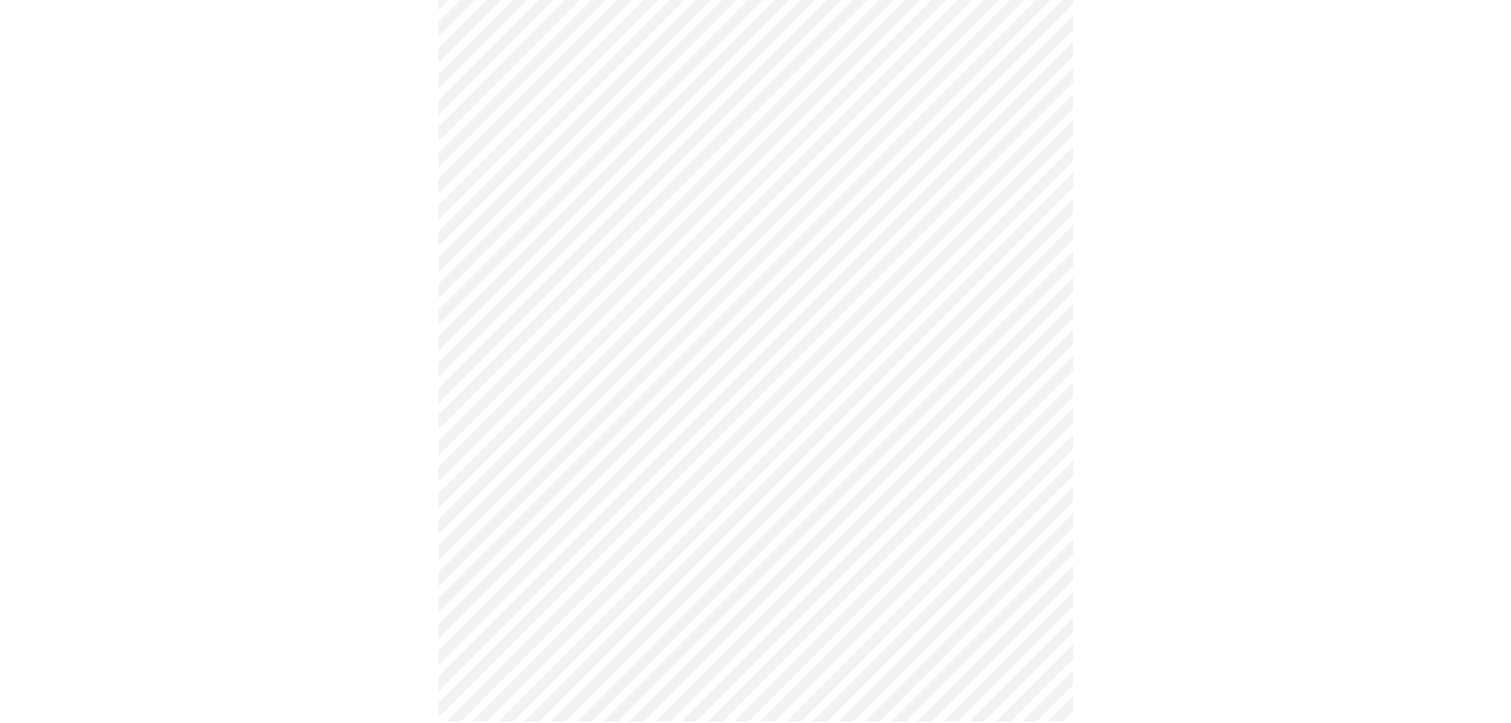
scroll to position [439, 0]
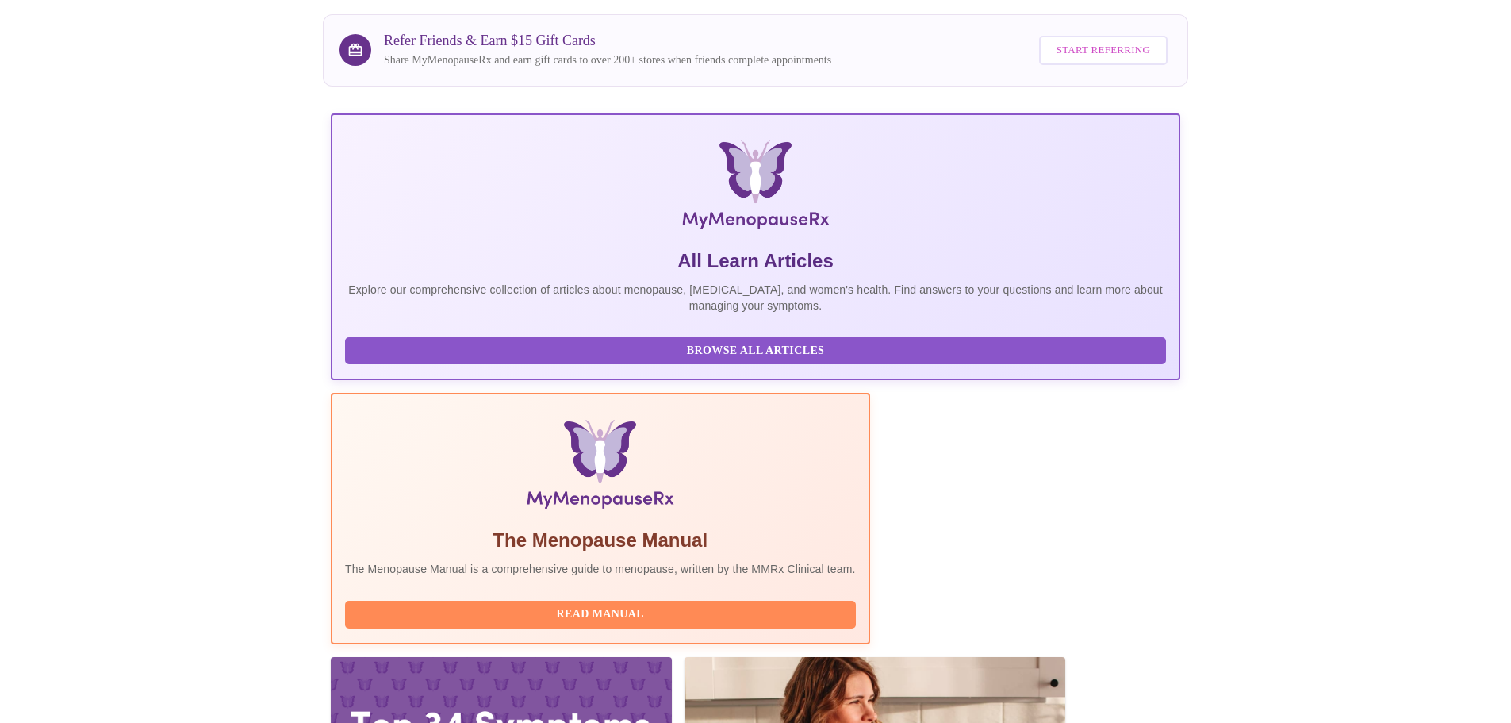
scroll to position [146, 0]
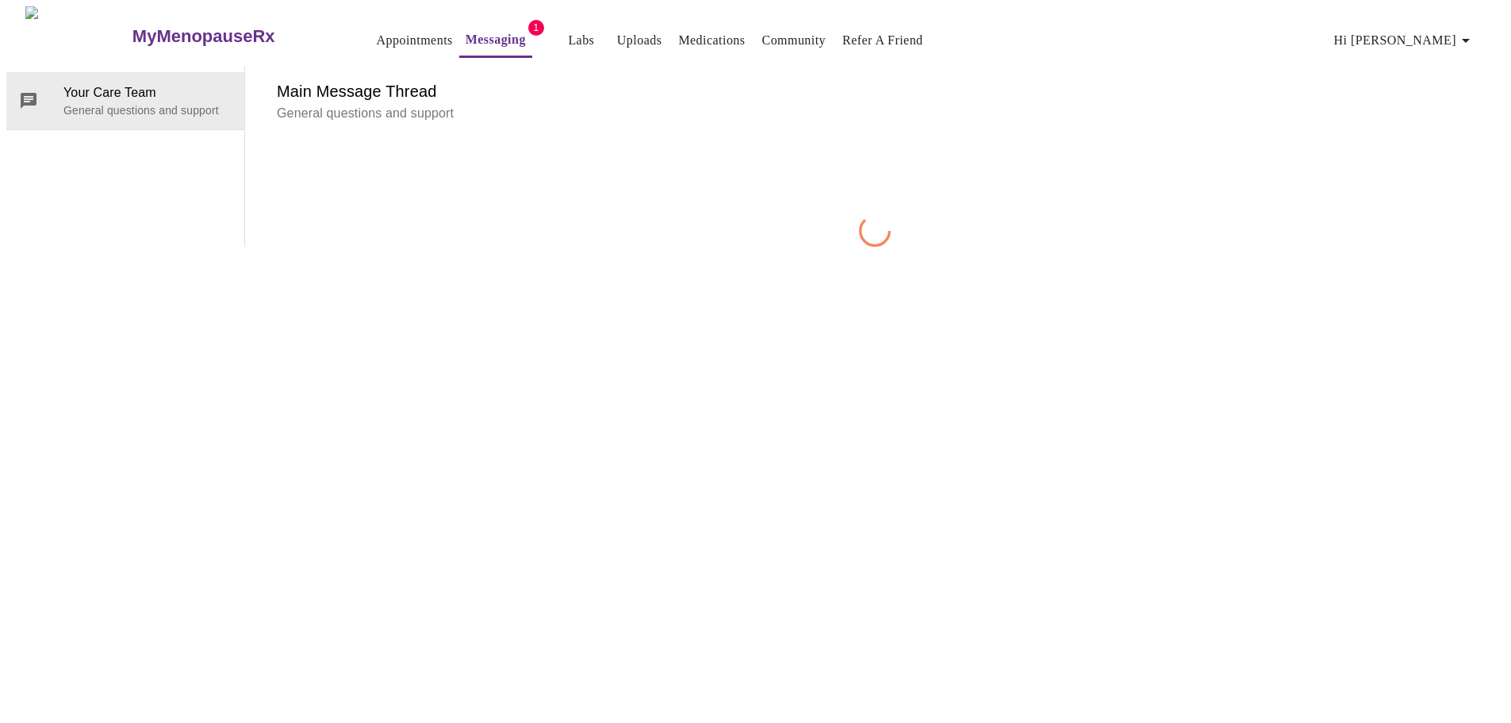
scroll to position [59, 0]
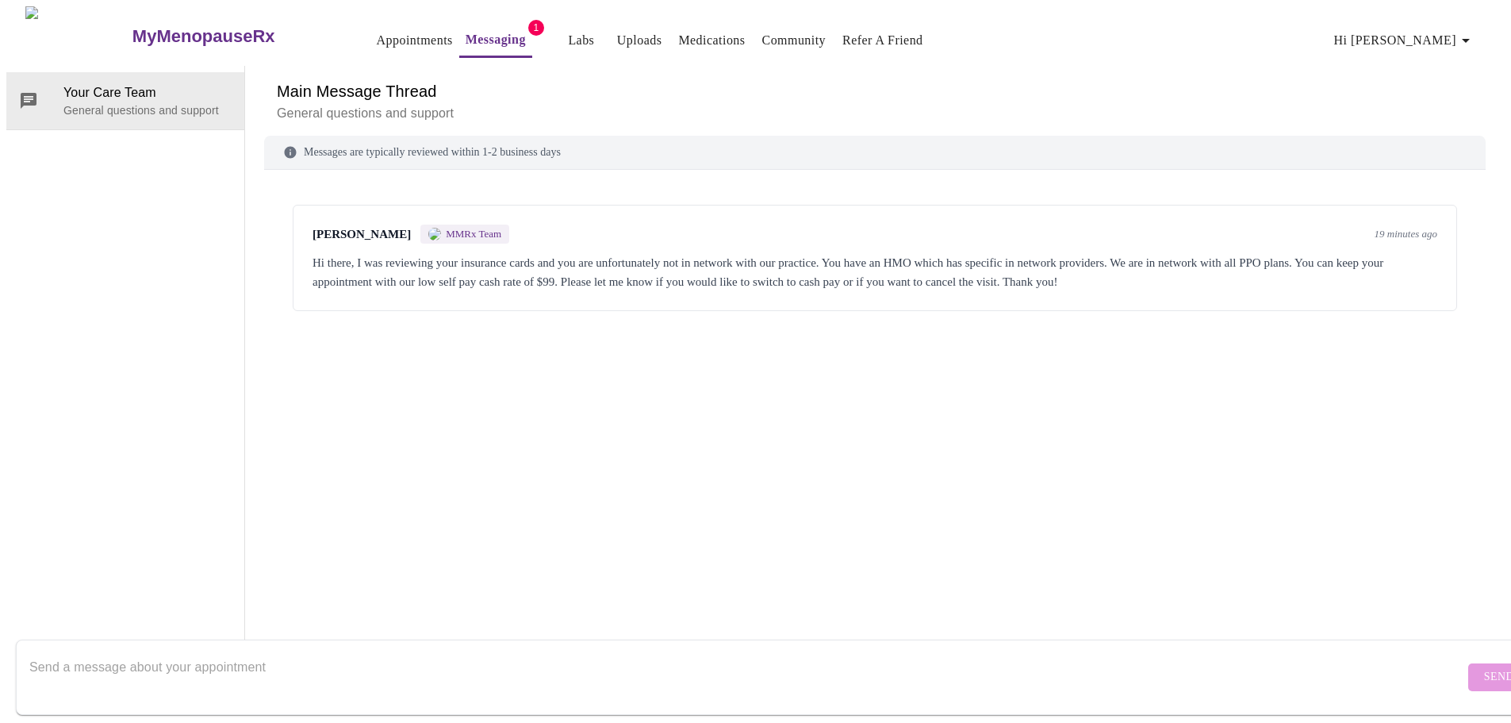
click at [209, 651] on textarea "Send a message about your appointment" at bounding box center [746, 676] width 1435 height 51
type textarea "Please cancel the visit."
click at [1484, 667] on span "Send" at bounding box center [1499, 677] width 30 height 20
